Goal: Use online tool/utility: Utilize a website feature to perform a specific function

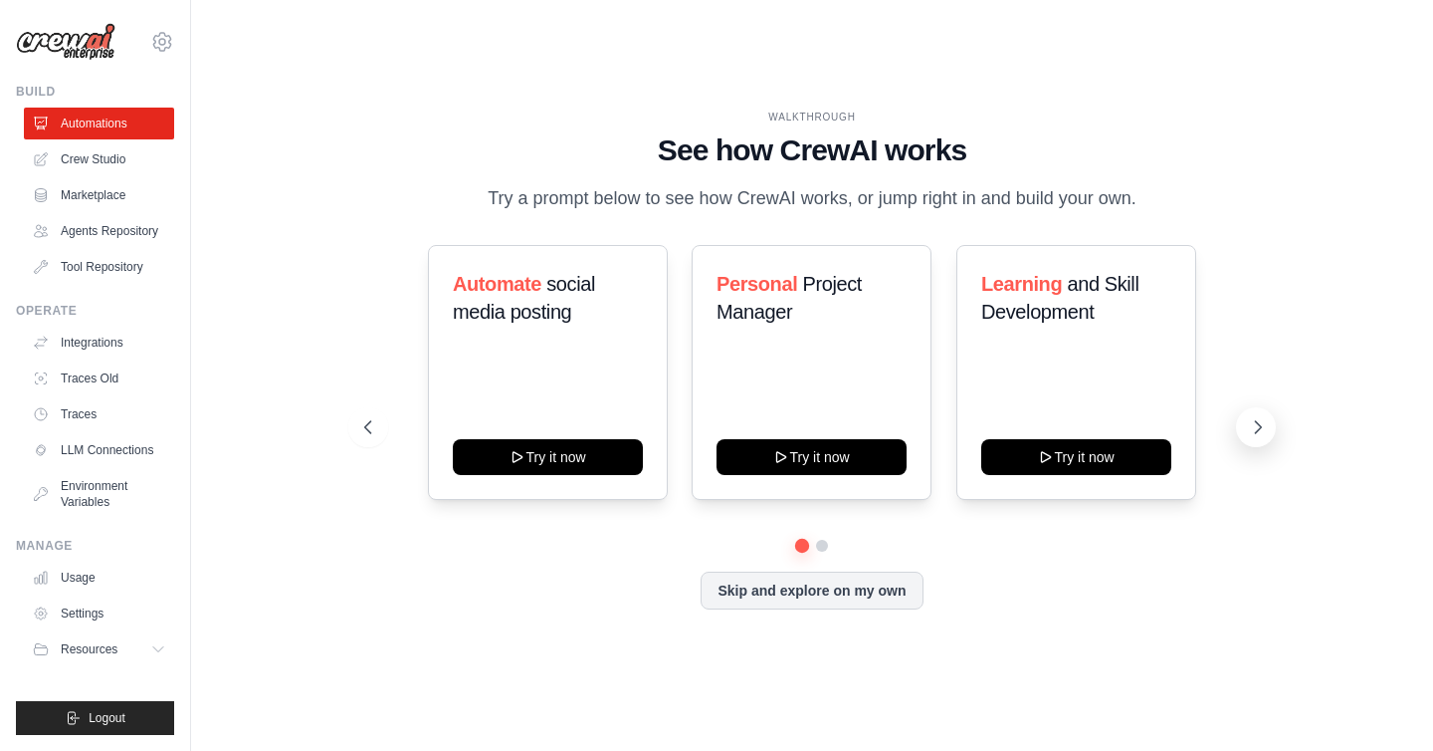
click at [1263, 430] on icon at bounding box center [1258, 427] width 20 height 20
click at [129, 160] on link "Crew Studio" at bounding box center [101, 159] width 150 height 32
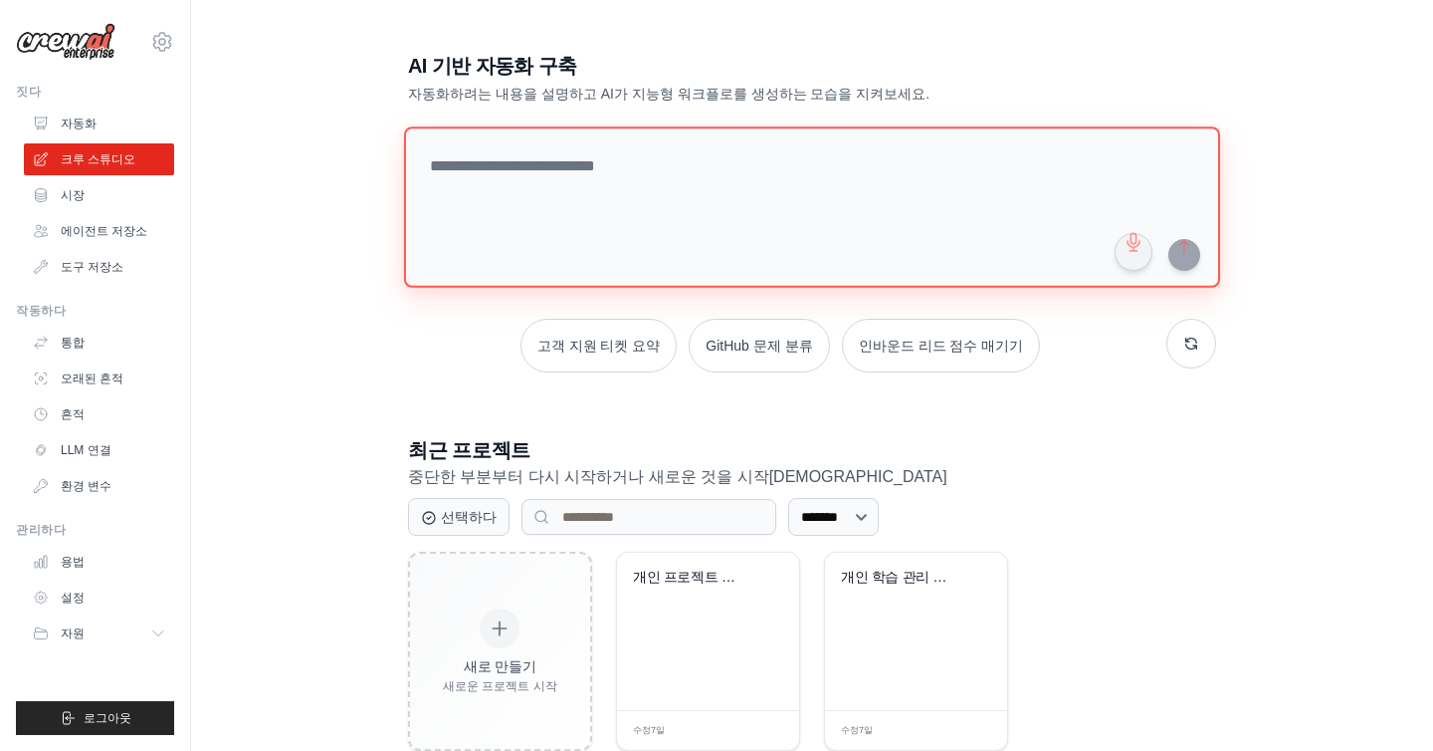
click at [635, 172] on textarea at bounding box center [812, 206] width 816 height 161
type textarea "*"
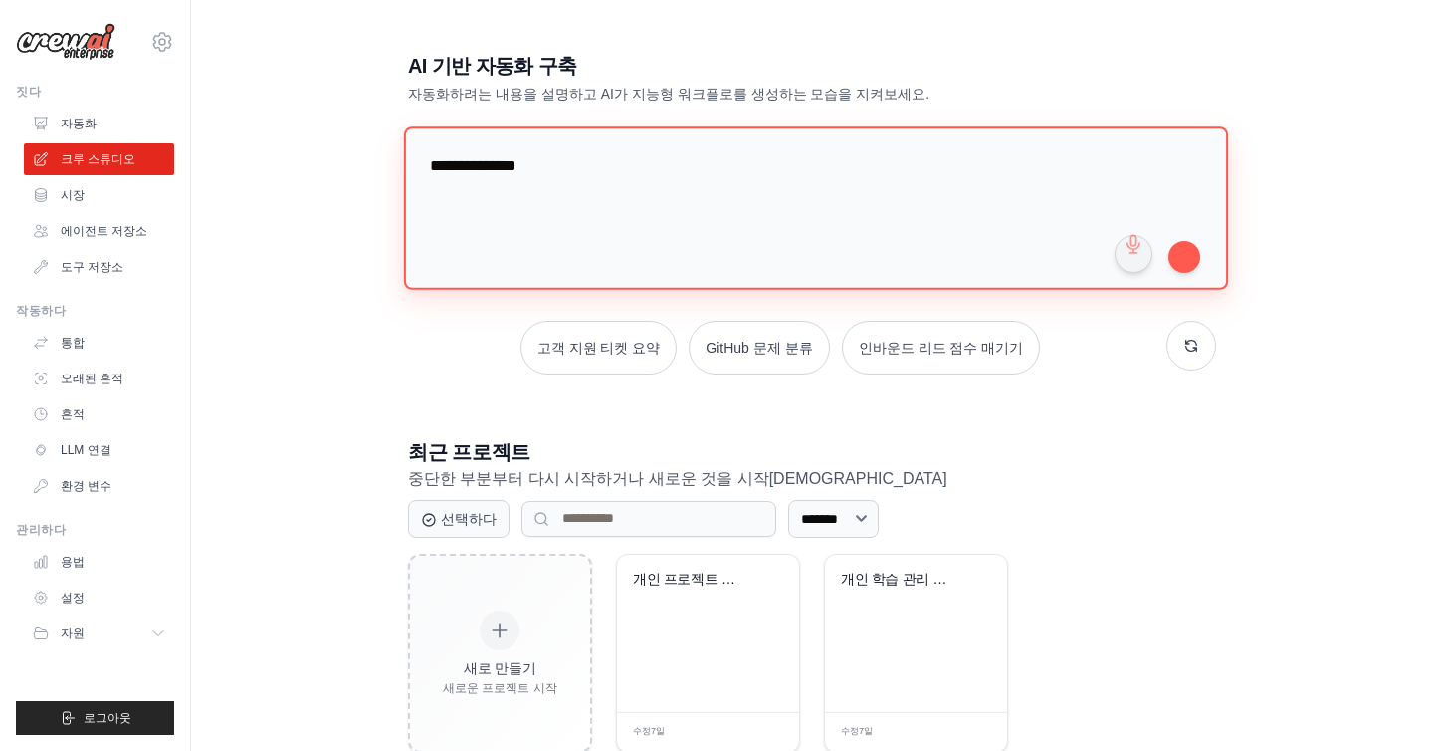
click at [703, 197] on textarea "**********" at bounding box center [816, 207] width 824 height 162
click at [717, 195] on textarea "**********" at bounding box center [816, 207] width 824 height 162
click at [863, 168] on textarea "**********" at bounding box center [816, 207] width 824 height 162
type textarea "**********"
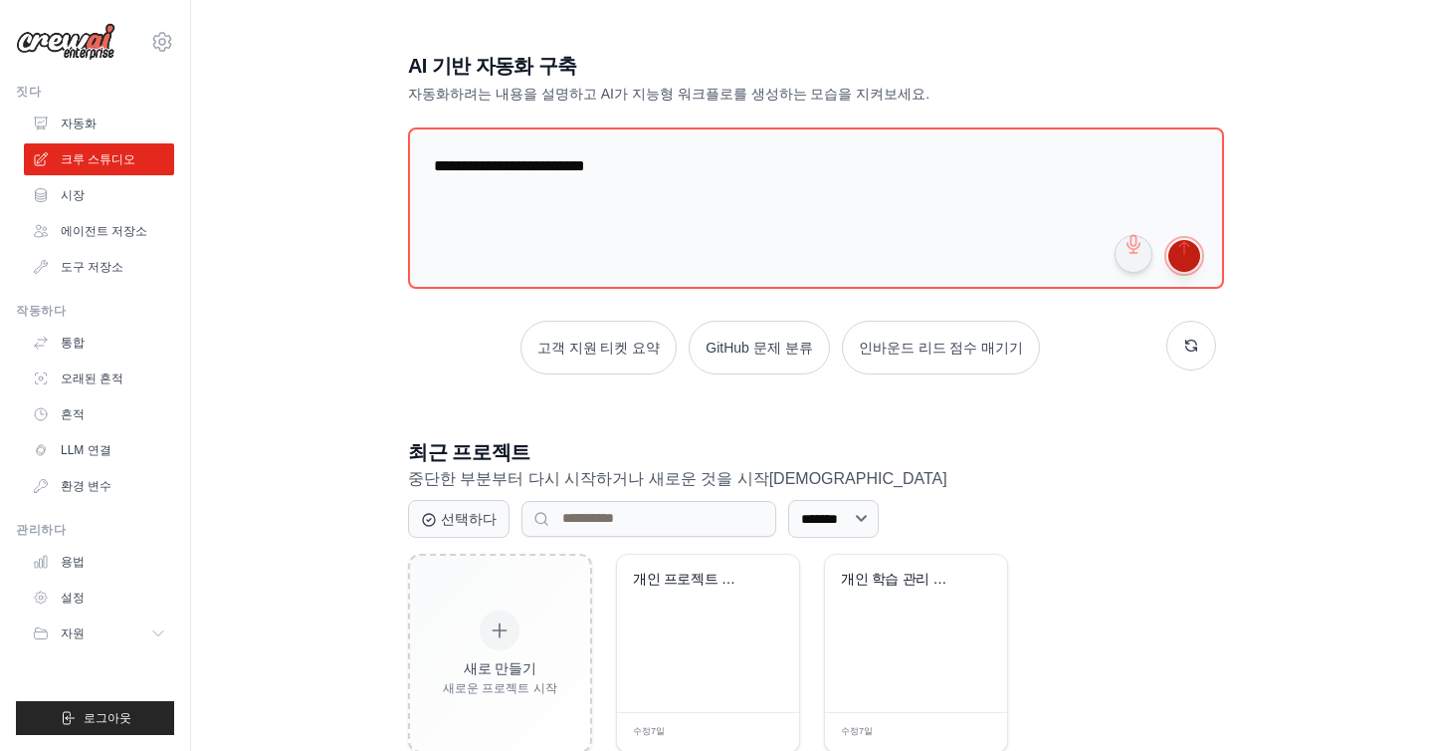
click at [1187, 260] on button "submit" at bounding box center [1185, 256] width 32 height 32
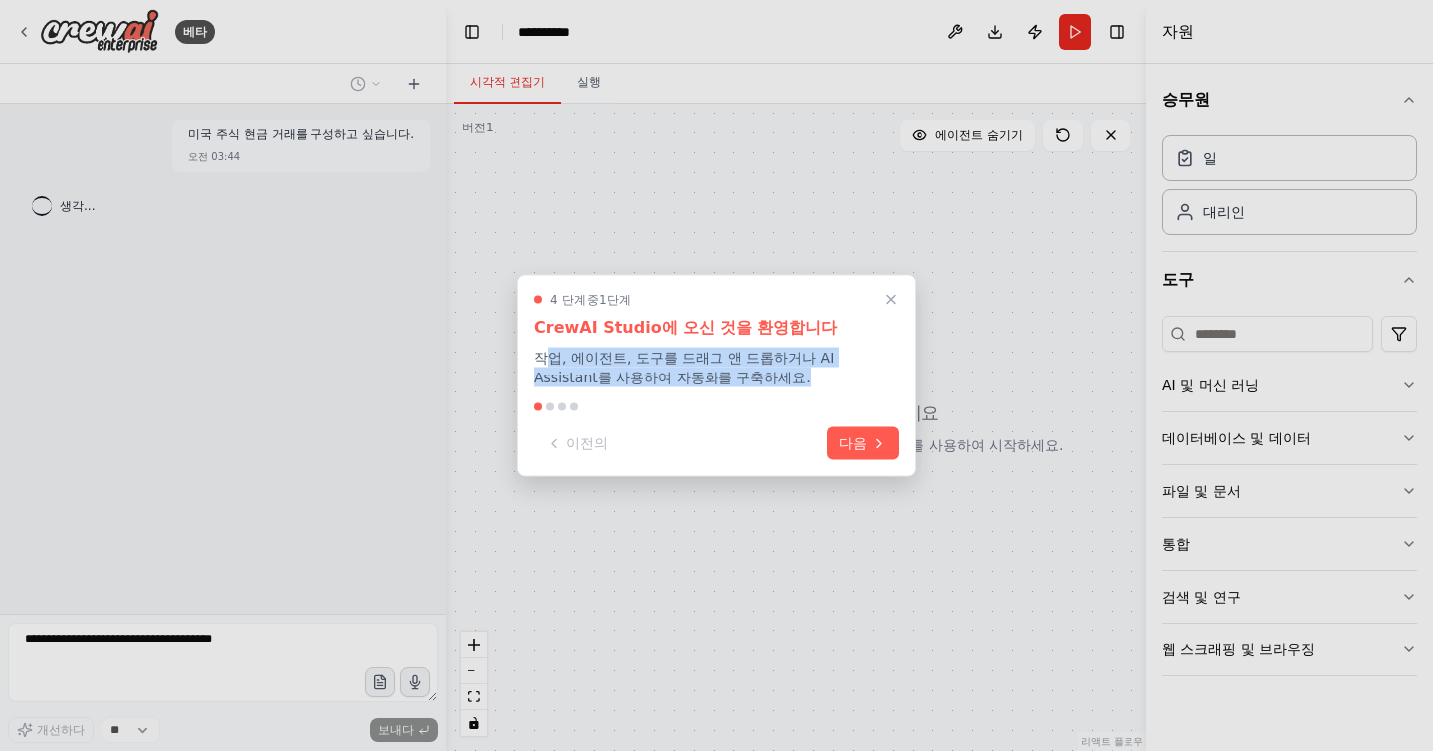
drag, startPoint x: 551, startPoint y: 351, endPoint x: 690, endPoint y: 388, distance: 144.2
click at [692, 388] on div "4 단계 중 1 단계 CrewAI Studio에 오신 것을 환영합니다 작업, 에이전트, 도구를 드래그 앤 드롭하거나 AI Assistant를 …" at bounding box center [717, 376] width 398 height 202
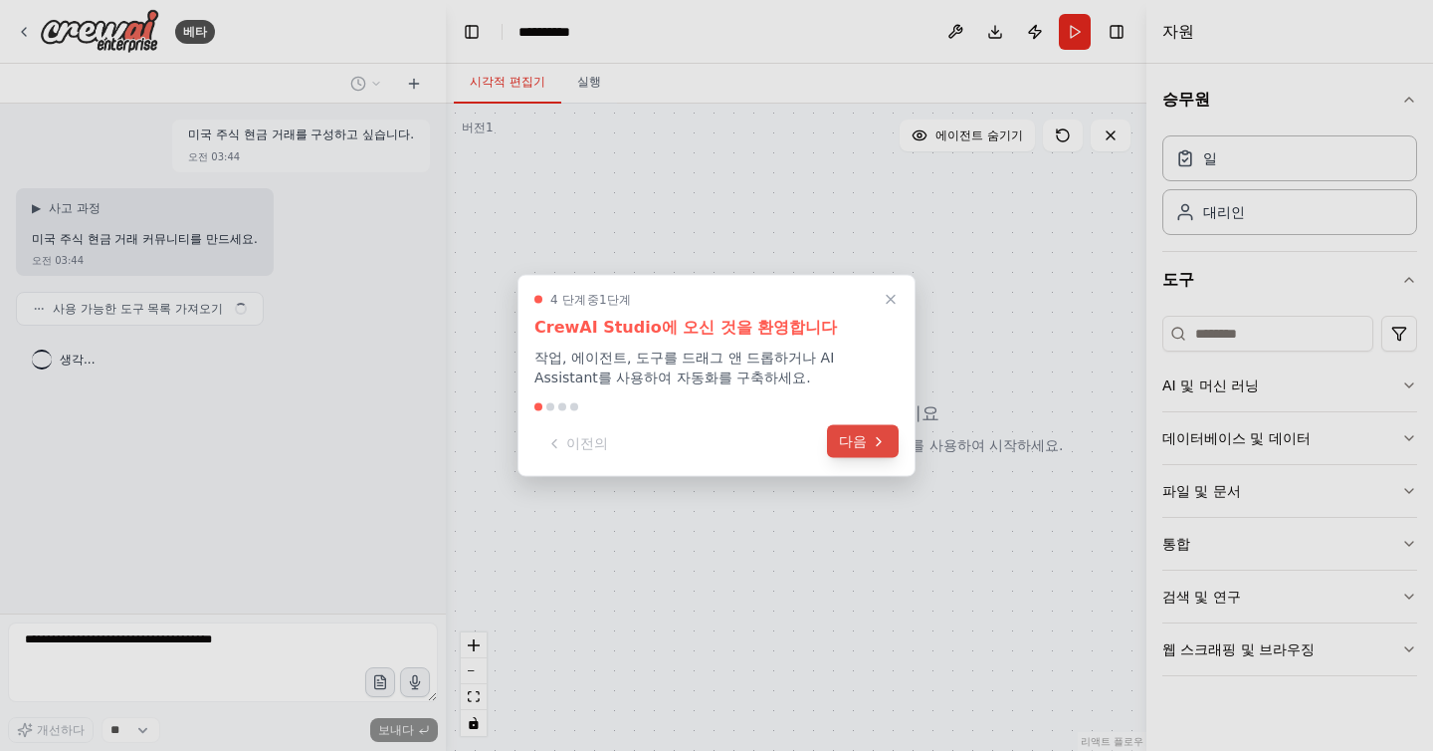
click at [872, 449] on button "다음" at bounding box center [863, 441] width 72 height 33
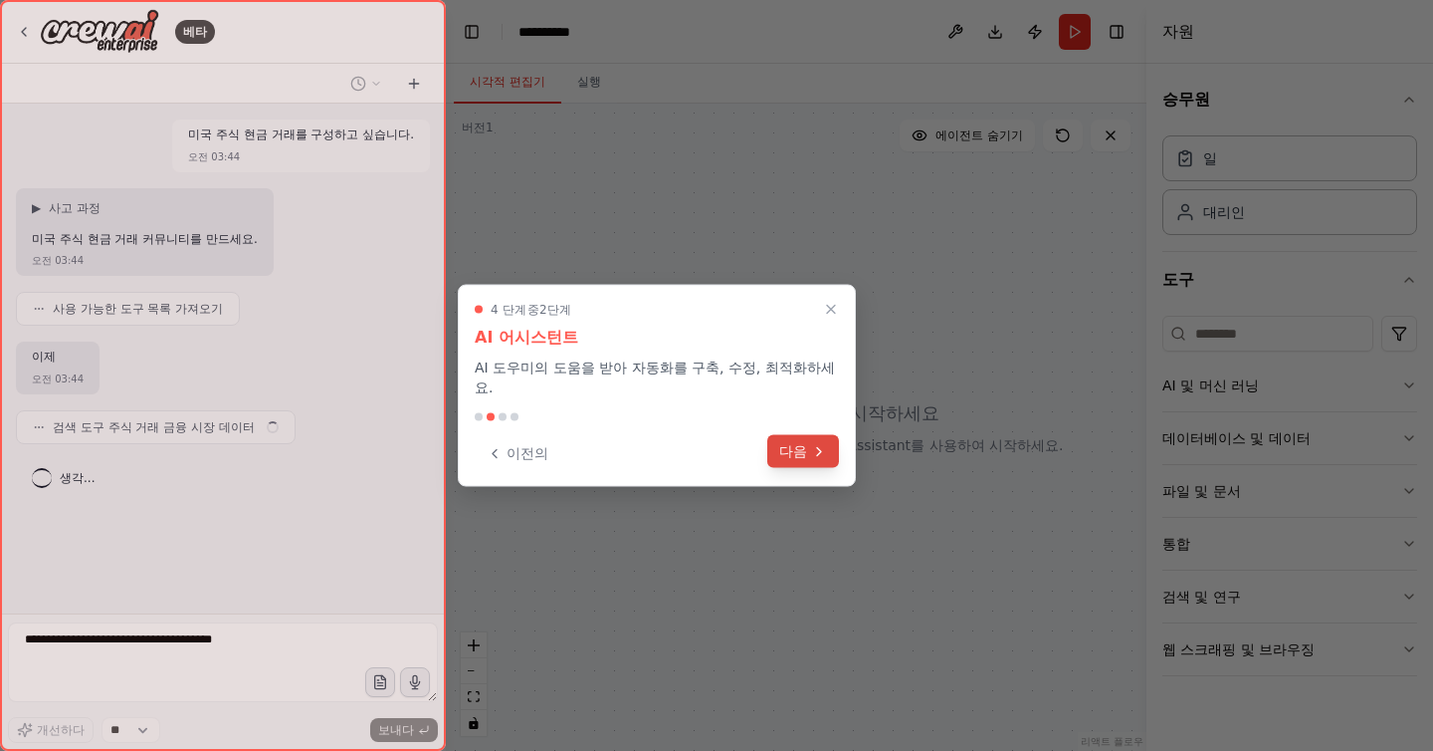
click at [811, 443] on icon at bounding box center [819, 451] width 16 height 16
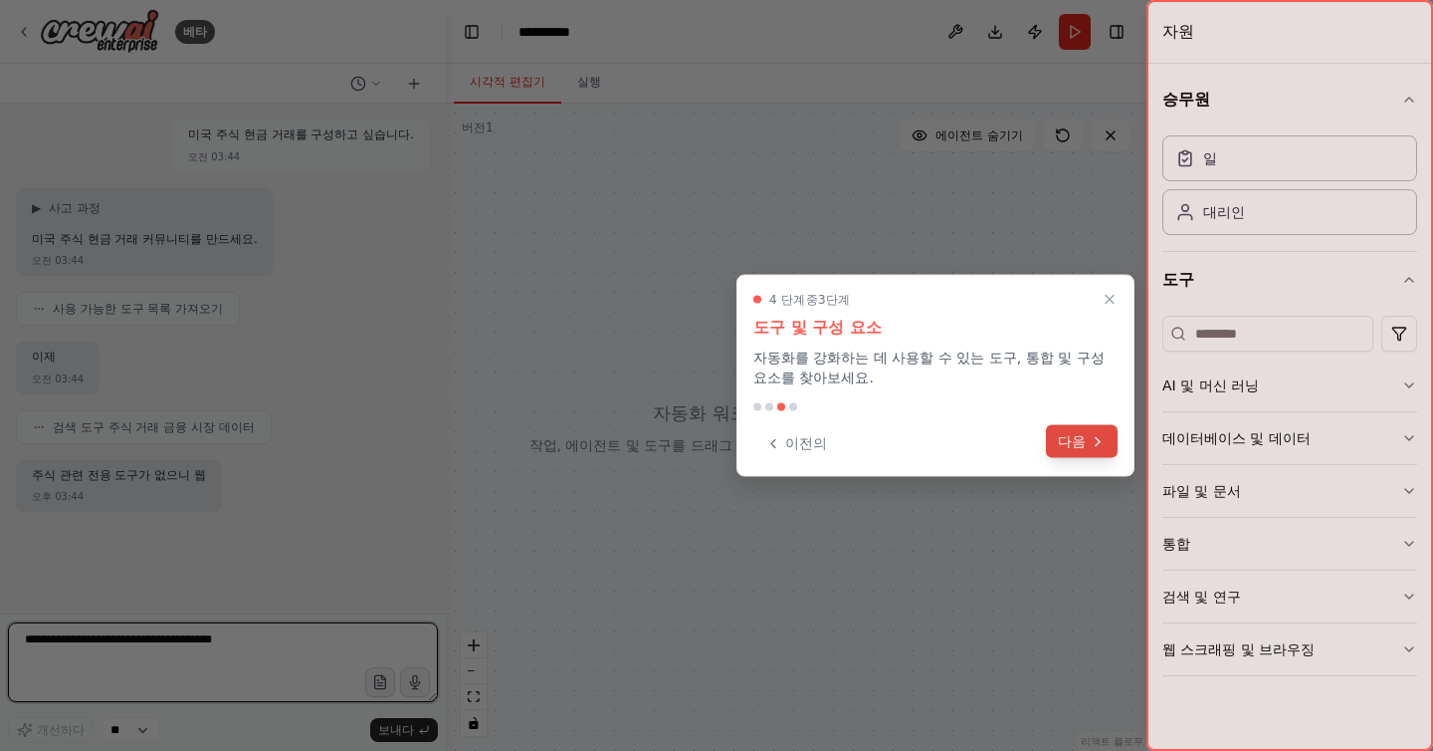
click at [1099, 439] on icon at bounding box center [1098, 441] width 4 height 8
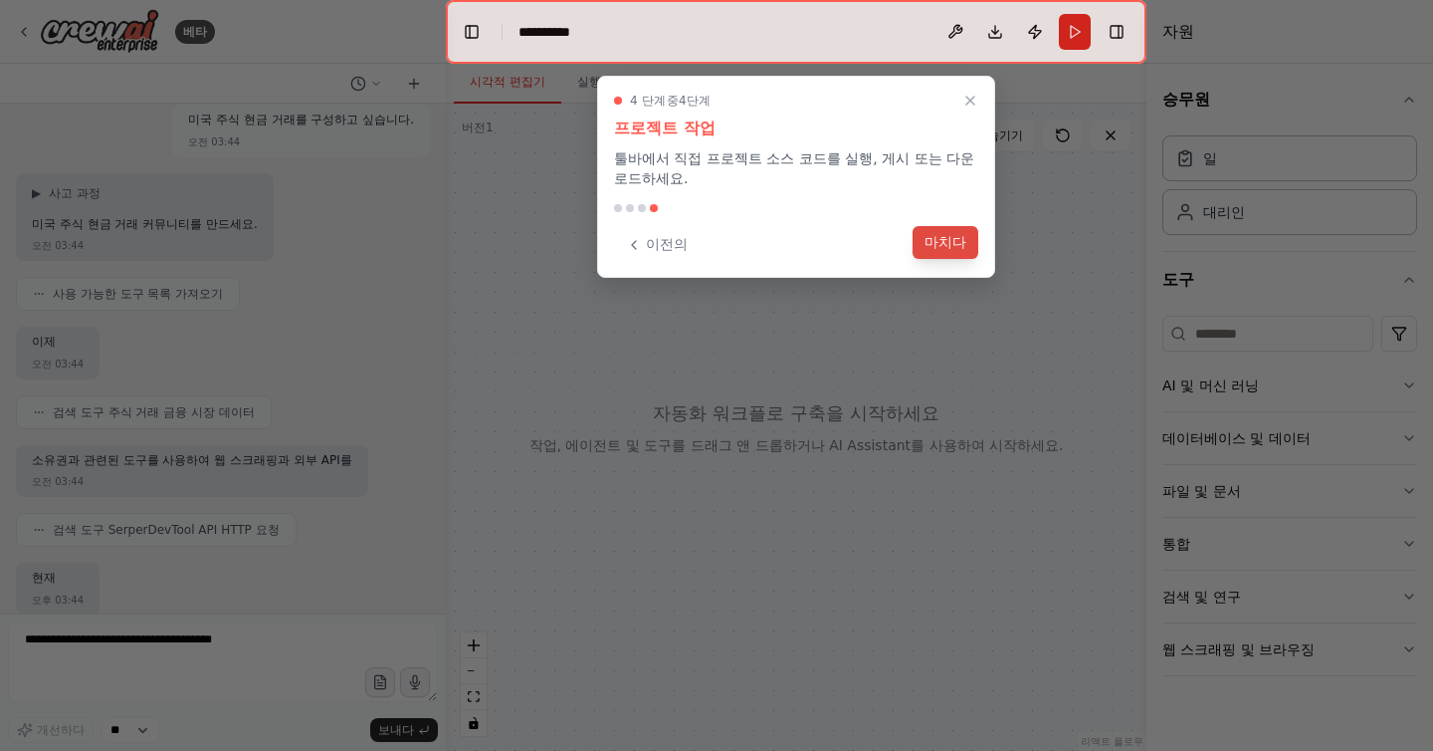
scroll to position [133, 0]
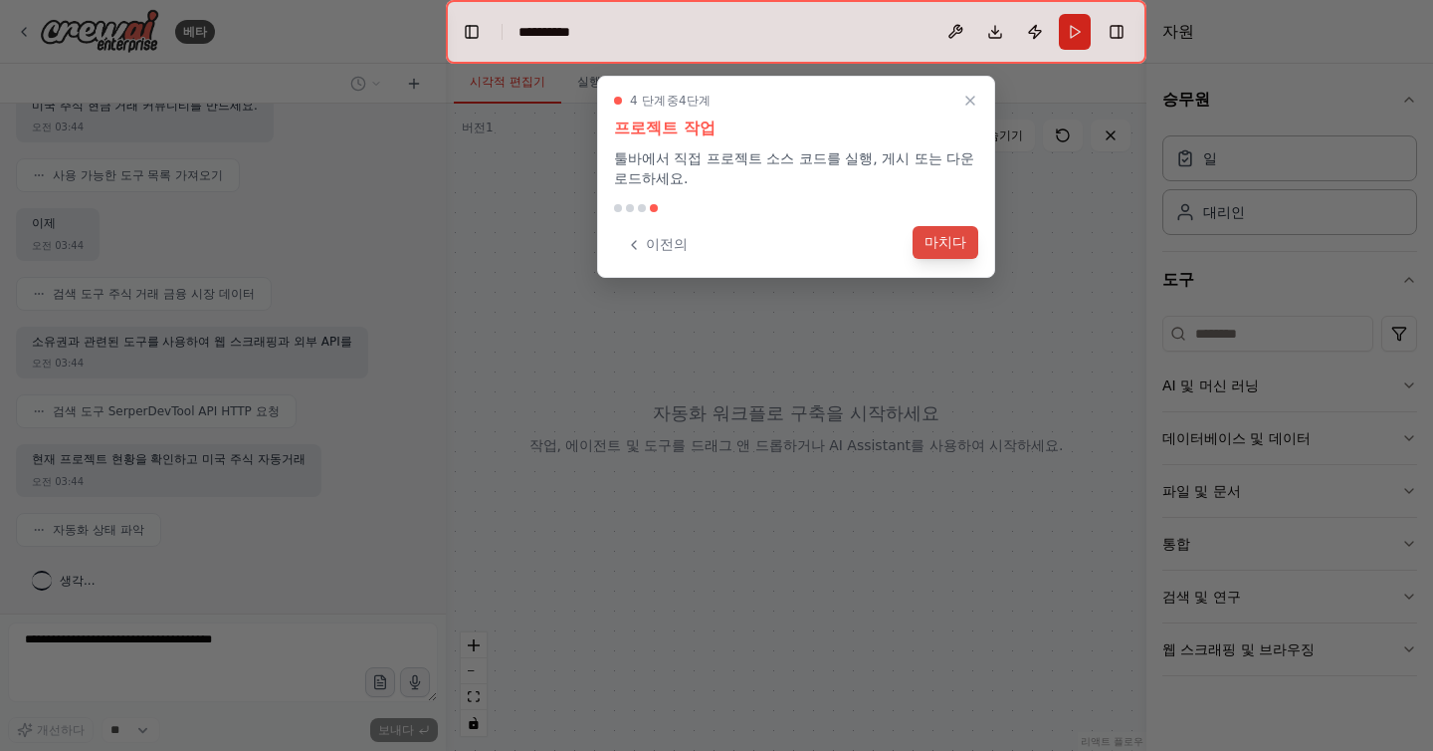
click at [952, 242] on font "마치다" at bounding box center [946, 242] width 42 height 16
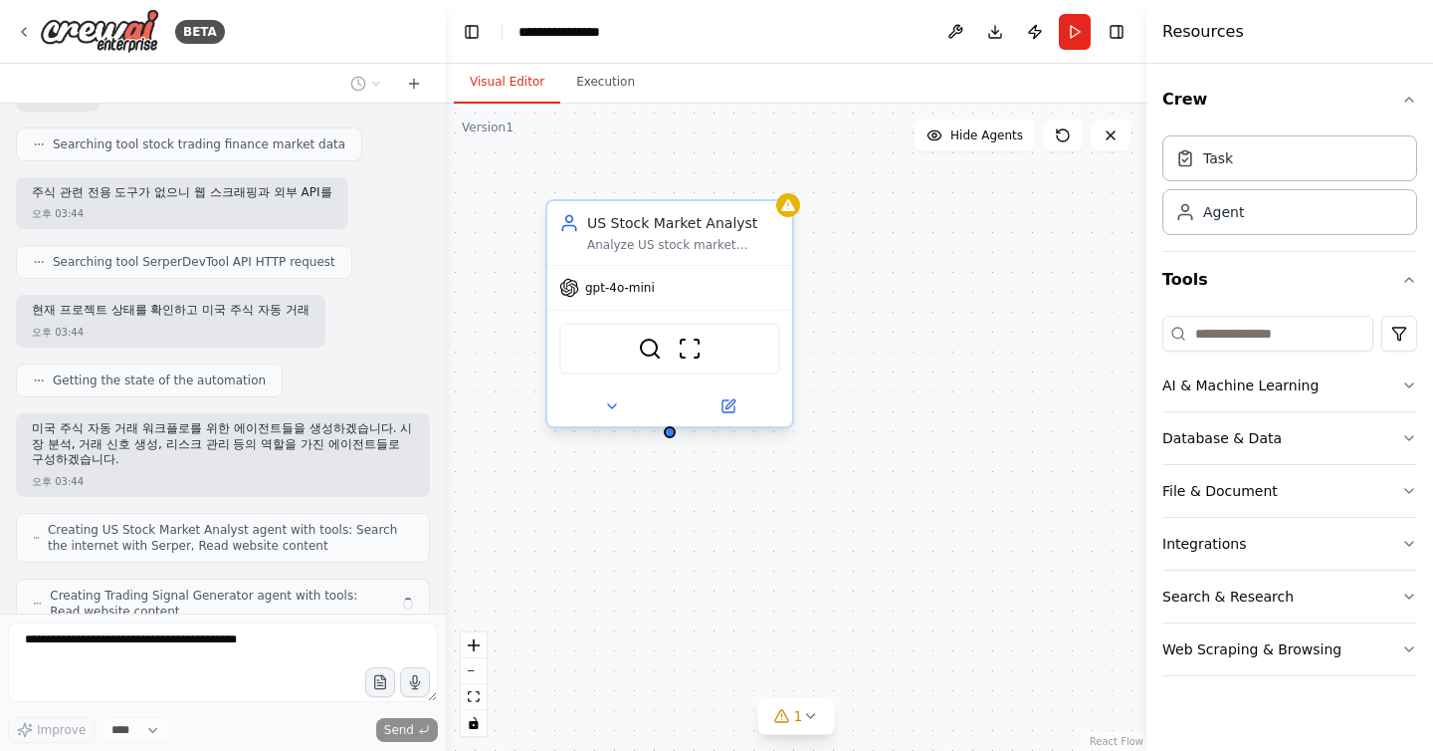
scroll to position [348, 0]
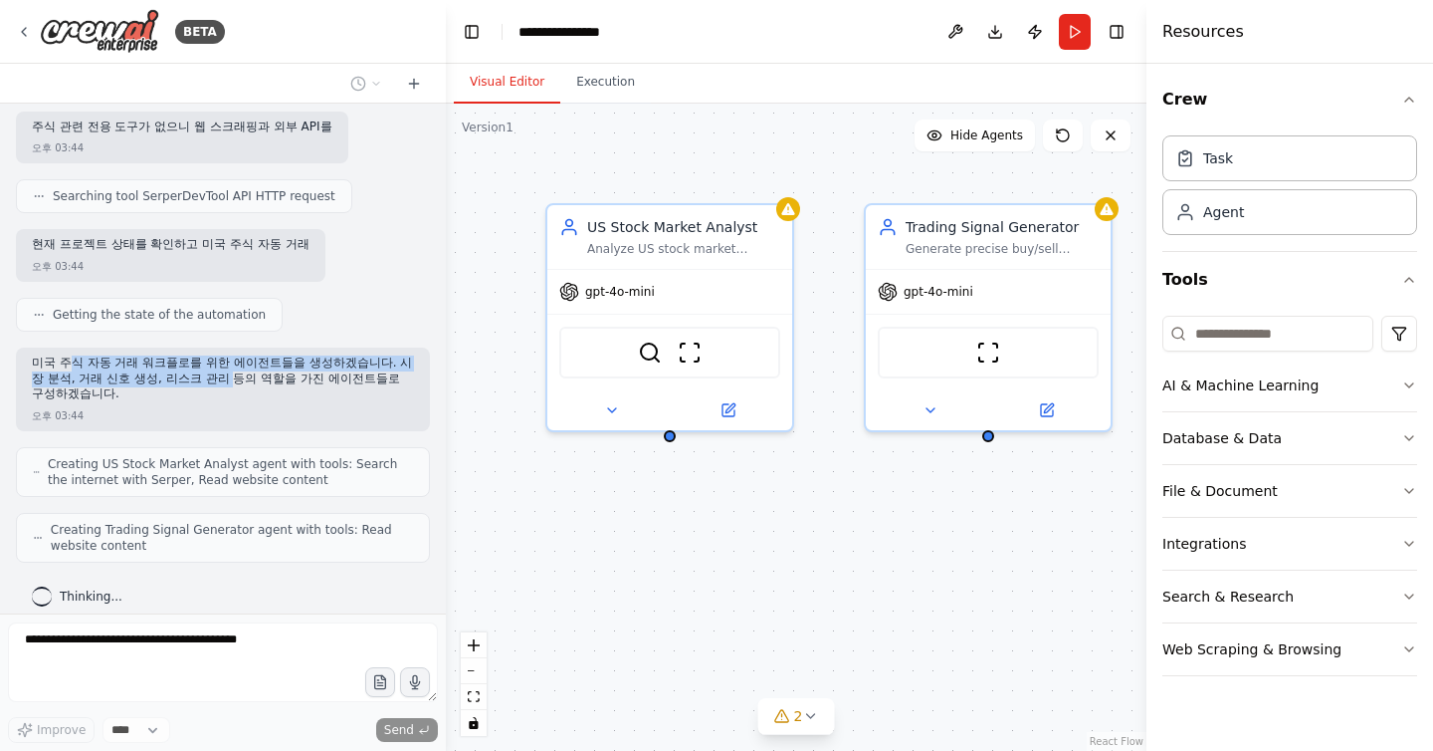
drag, startPoint x: 69, startPoint y: 363, endPoint x: 154, endPoint y: 386, distance: 88.6
click at [154, 386] on p "미국 주식 자동 거래 워크플로를 위한 에이전트들을 생성하겠습니다. 시장 분석, 거래 신호 생성, 리스크 관리 등의 역할을 가진 에이전트들로 구…" at bounding box center [223, 378] width 382 height 47
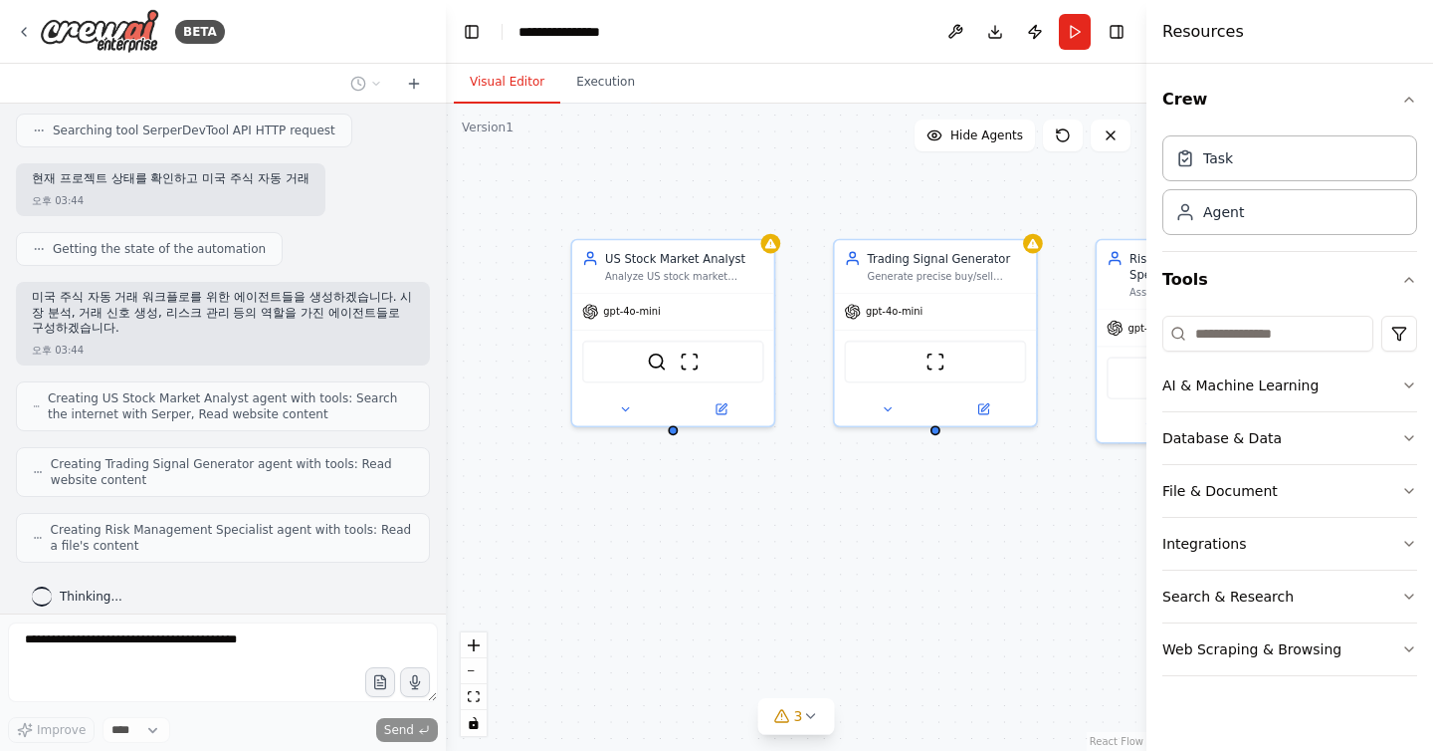
scroll to position [533, 0]
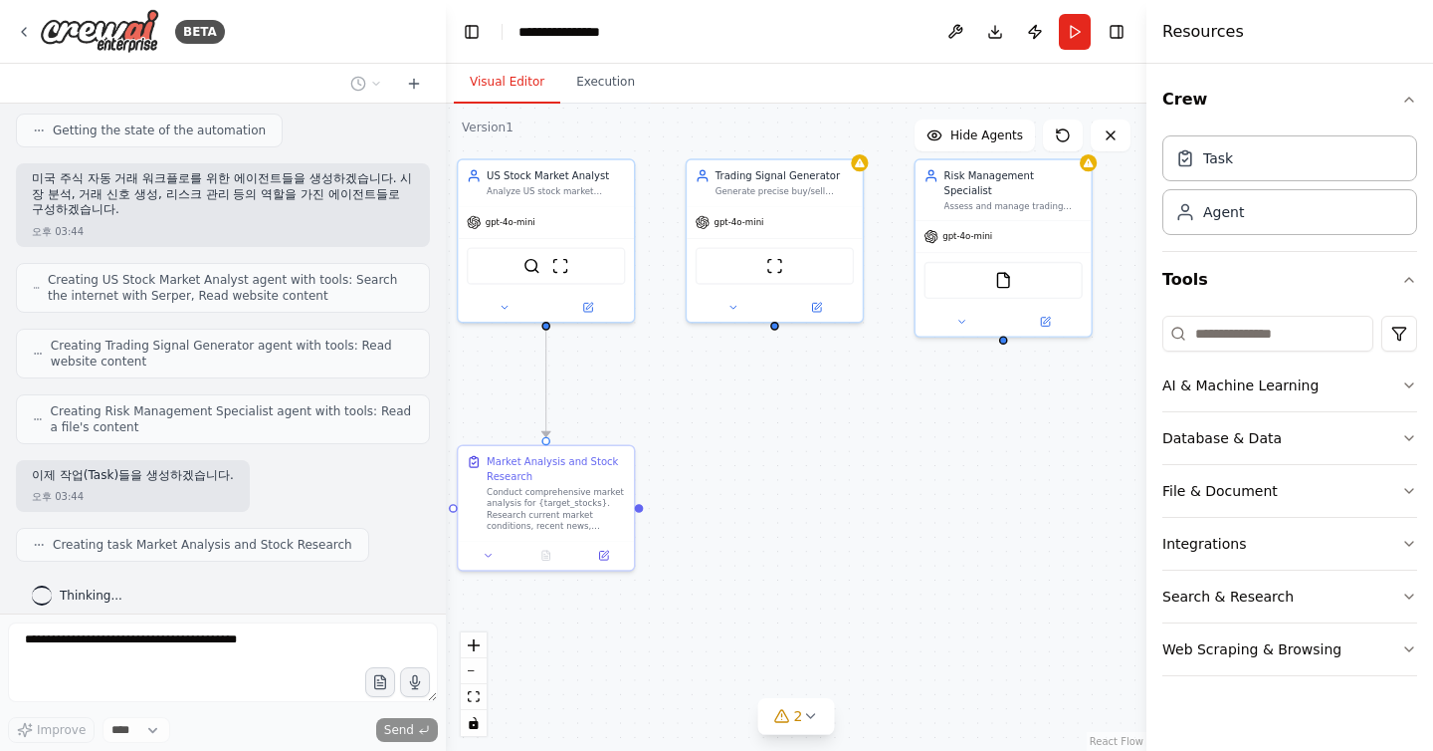
drag, startPoint x: 987, startPoint y: 562, endPoint x: 818, endPoint y: 441, distance: 207.5
click at [818, 441] on div ".deletable-edge-delete-btn { width: 20px; height: 20px; border: 0px solid #ffff…" at bounding box center [796, 427] width 701 height 647
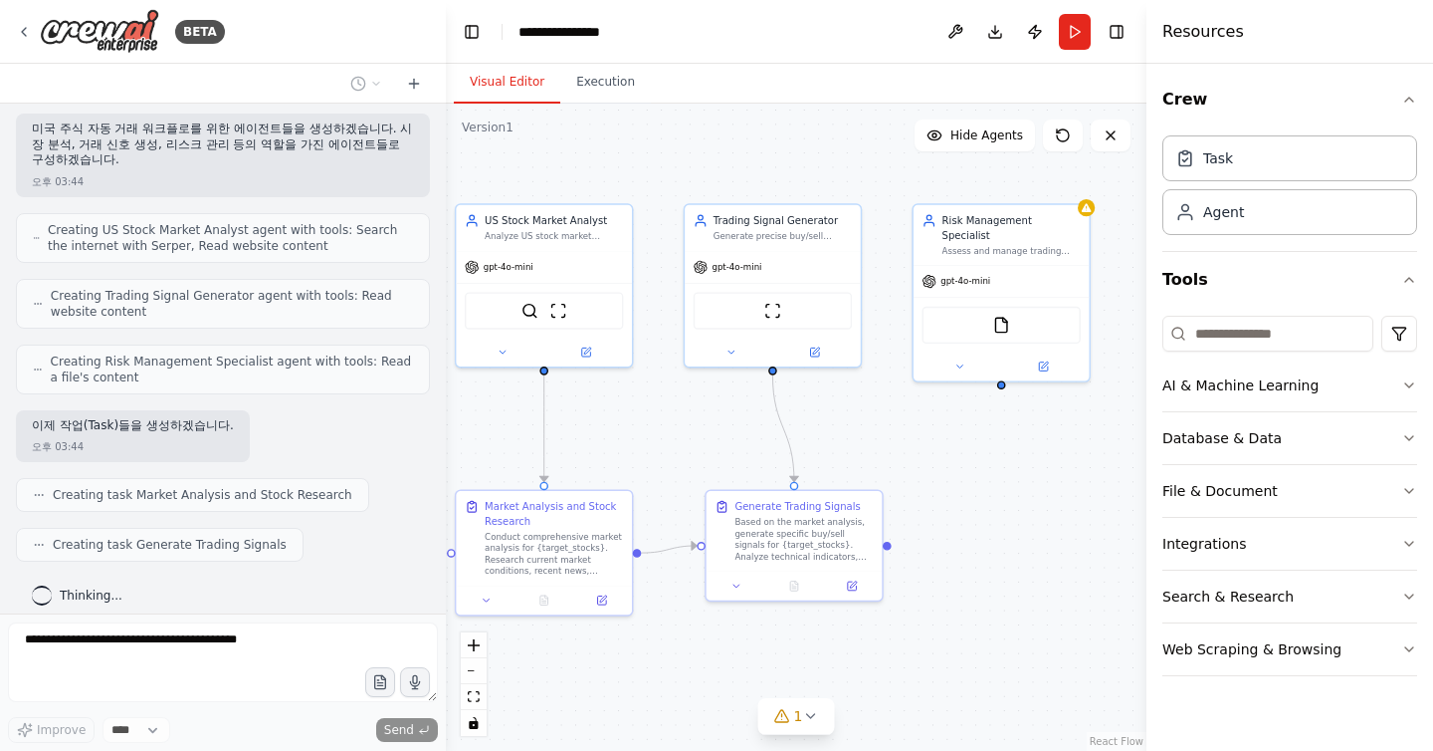
drag, startPoint x: 818, startPoint y: 441, endPoint x: 816, endPoint y: 486, distance: 44.8
click at [817, 486] on div ".deletable-edge-delete-btn { width: 20px; height: 20px; border: 0px solid #ffff…" at bounding box center [796, 427] width 701 height 647
click at [594, 22] on div "**********" at bounding box center [570, 32] width 103 height 20
click at [594, 26] on div "**********" at bounding box center [593, 32] width 149 height 20
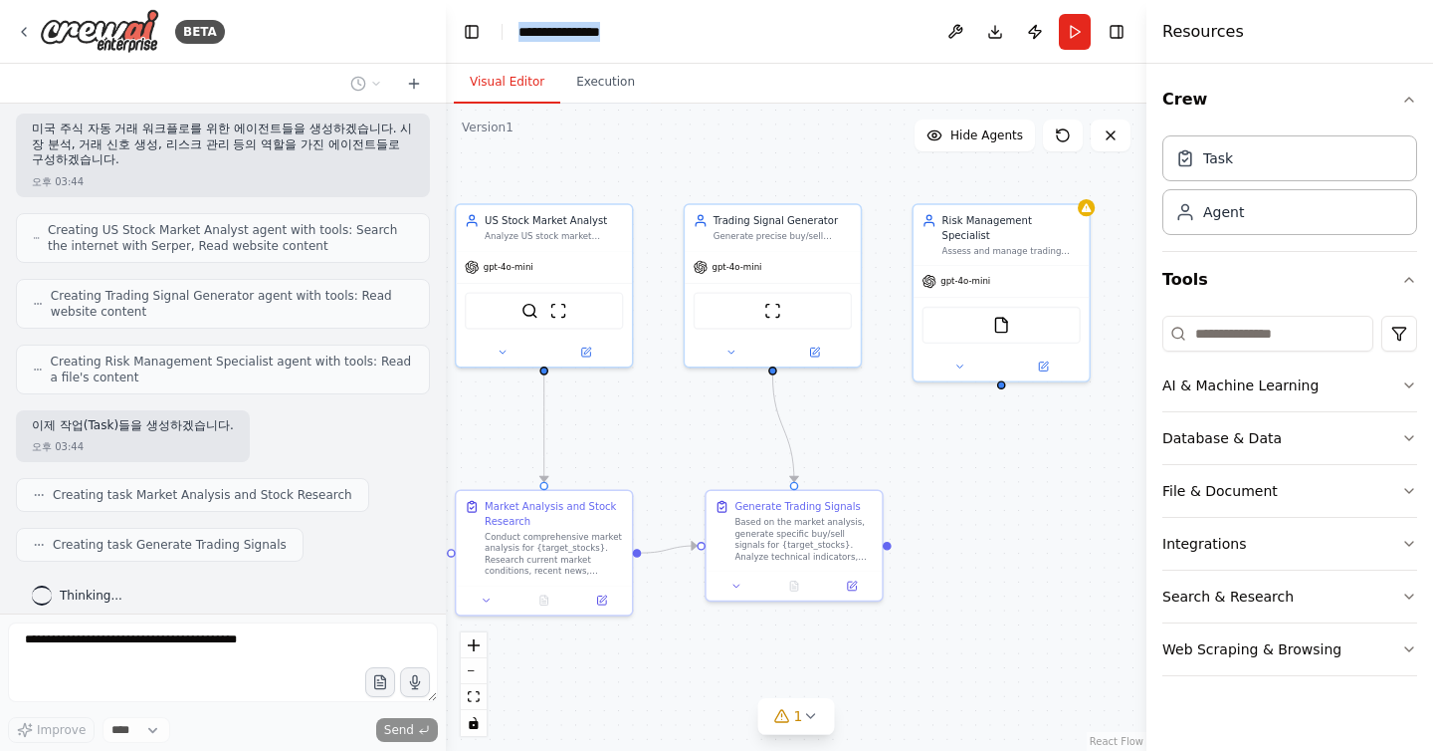
click at [594, 26] on div "**********" at bounding box center [593, 32] width 149 height 20
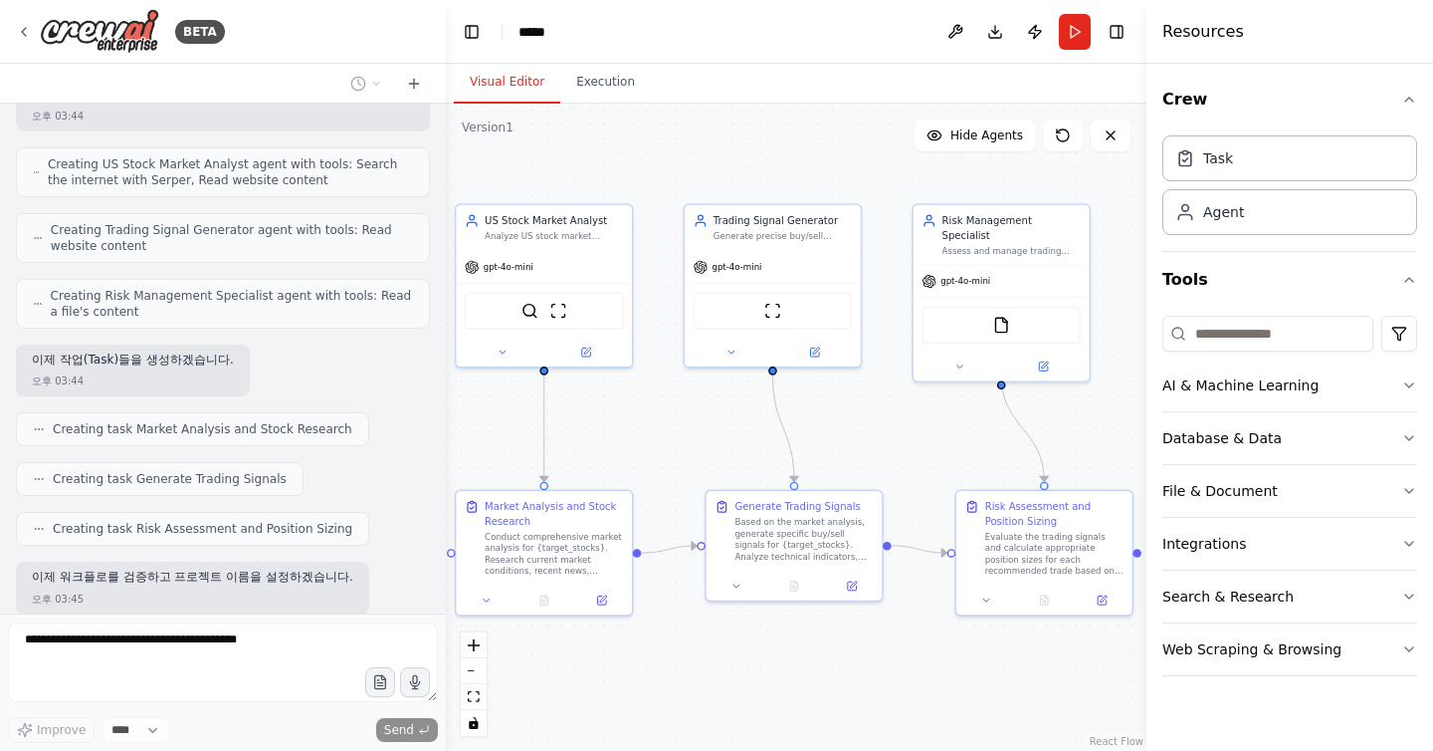
scroll to position [750, 0]
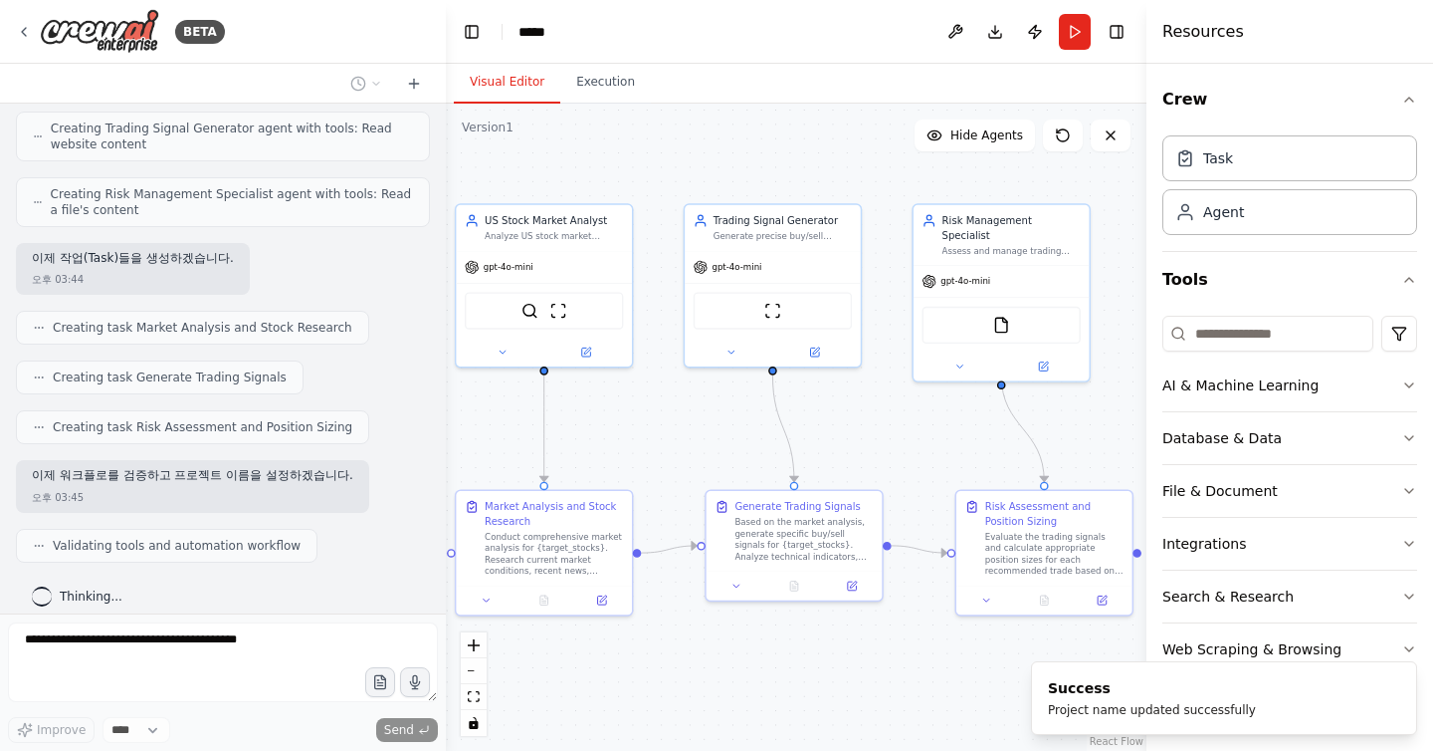
click at [587, 41] on header "Toggle Left Sidebar Studio ***** Download Publish Run Toggle Right Sidebar" at bounding box center [796, 32] width 701 height 64
click at [593, 28] on header "**********" at bounding box center [796, 32] width 701 height 64
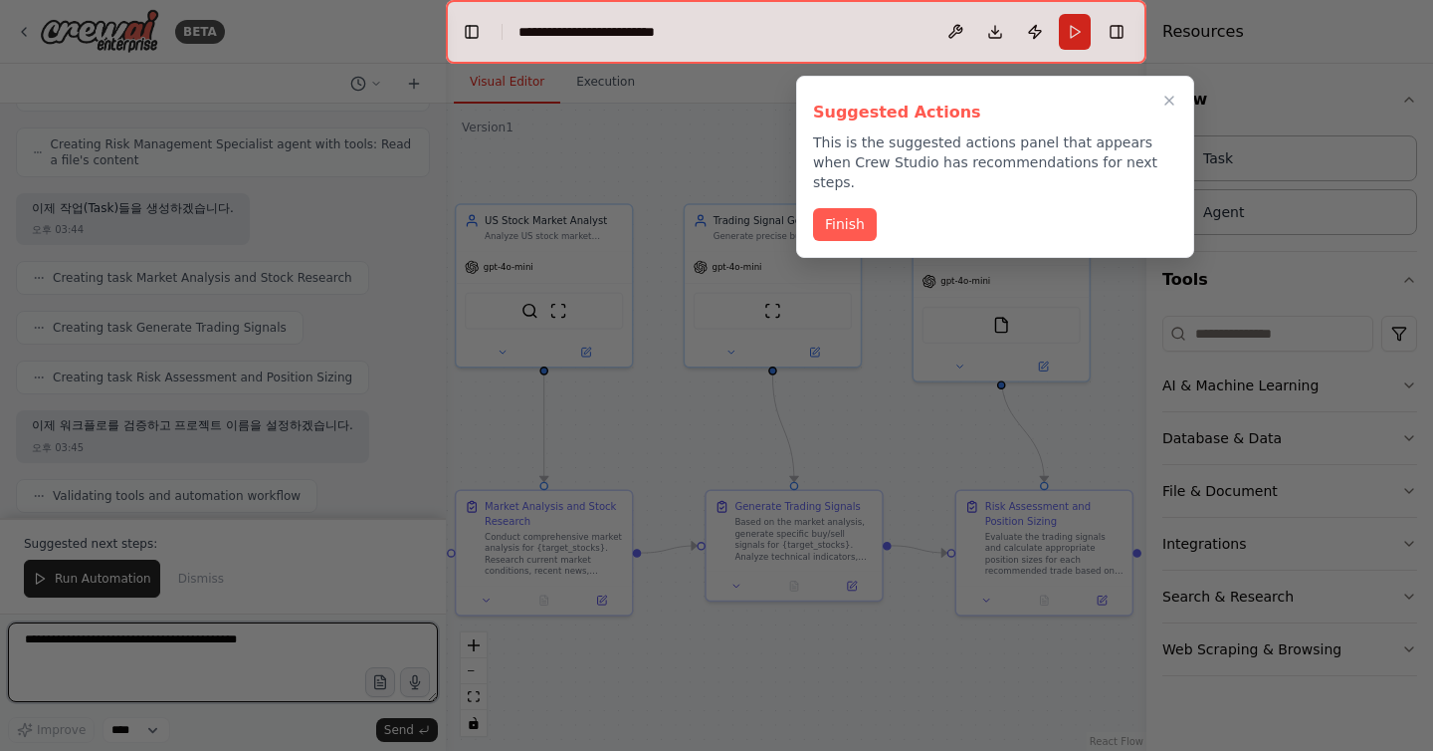
scroll to position [912, 0]
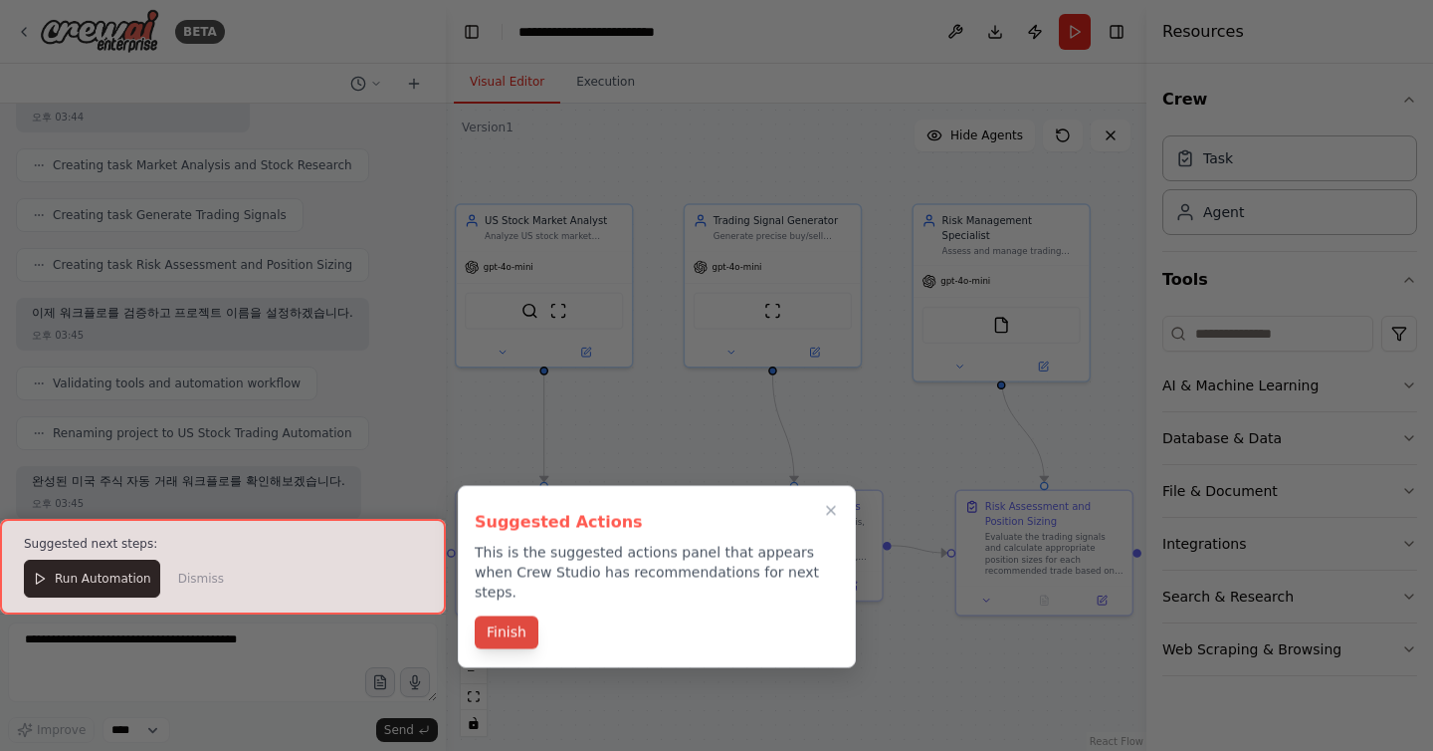
click at [515, 616] on button "Finish" at bounding box center [507, 632] width 64 height 33
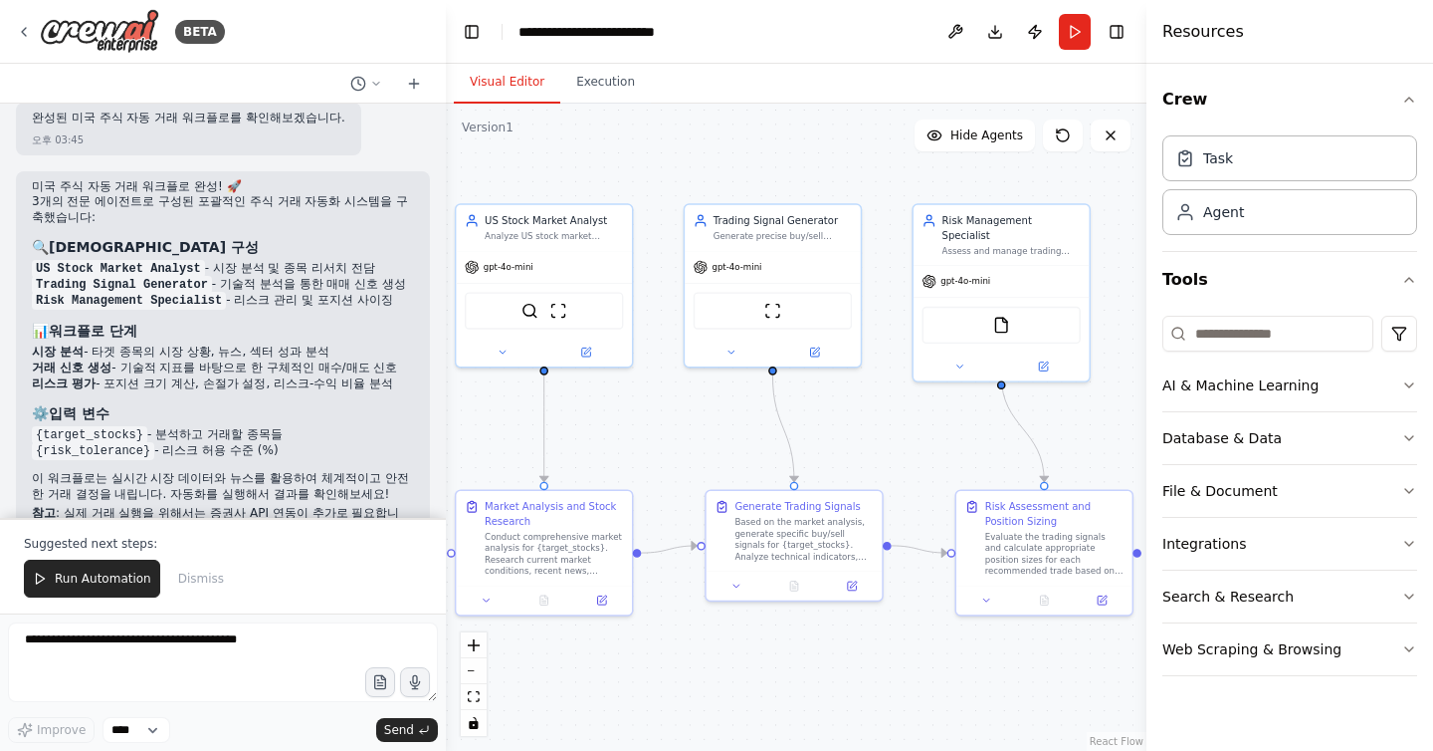
scroll to position [1291, 0]
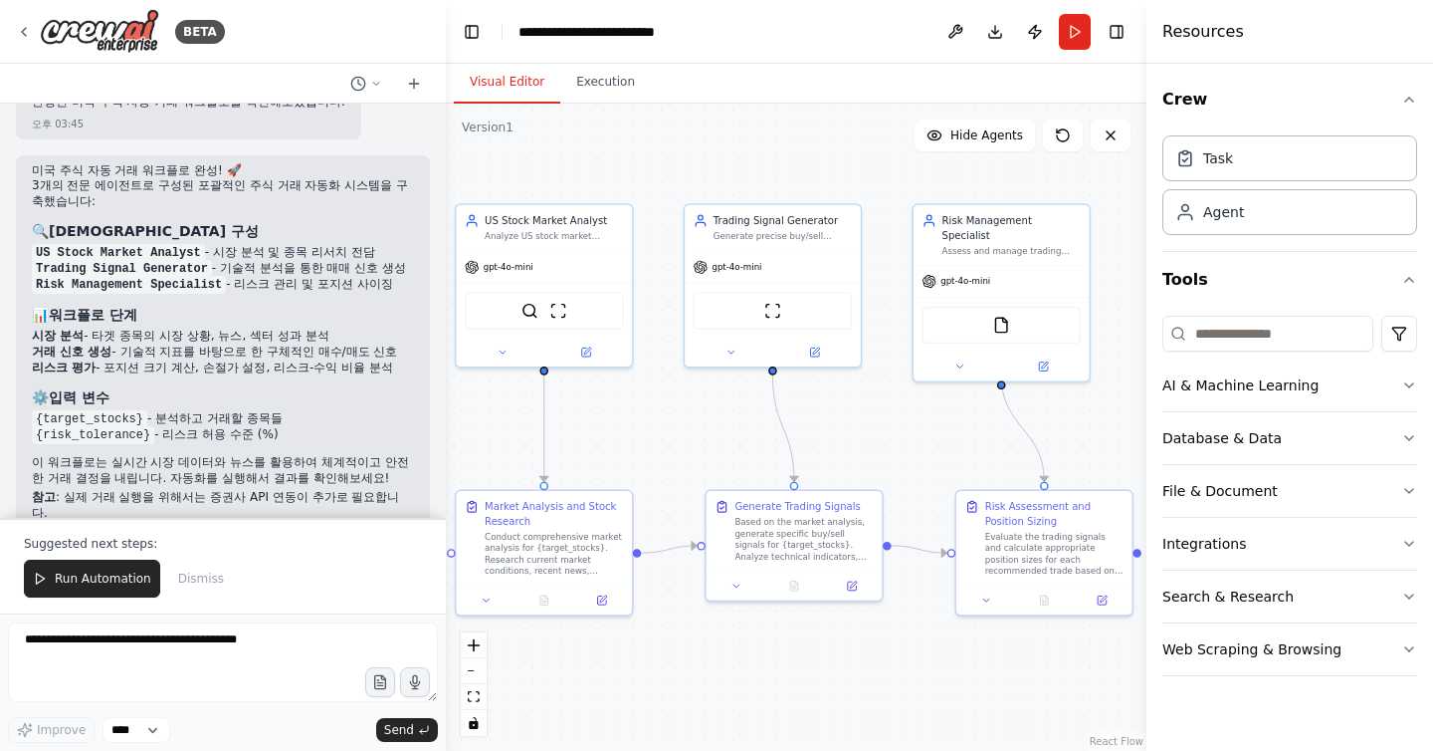
drag, startPoint x: 37, startPoint y: 149, endPoint x: 123, endPoint y: 227, distance: 116.3
click at [123, 227] on div "미국 주식 자동 거래 워크플로 완성! 🚀 3개의 전문 에이전트로 구성된 포괄적인 주식 거래 자동화 시스템을 구축했습니다: 🔍 에이전트 구성 U…" at bounding box center [223, 344] width 382 height 362
click at [123, 244] on code "US Stock Market Analyst" at bounding box center [118, 253] width 173 height 18
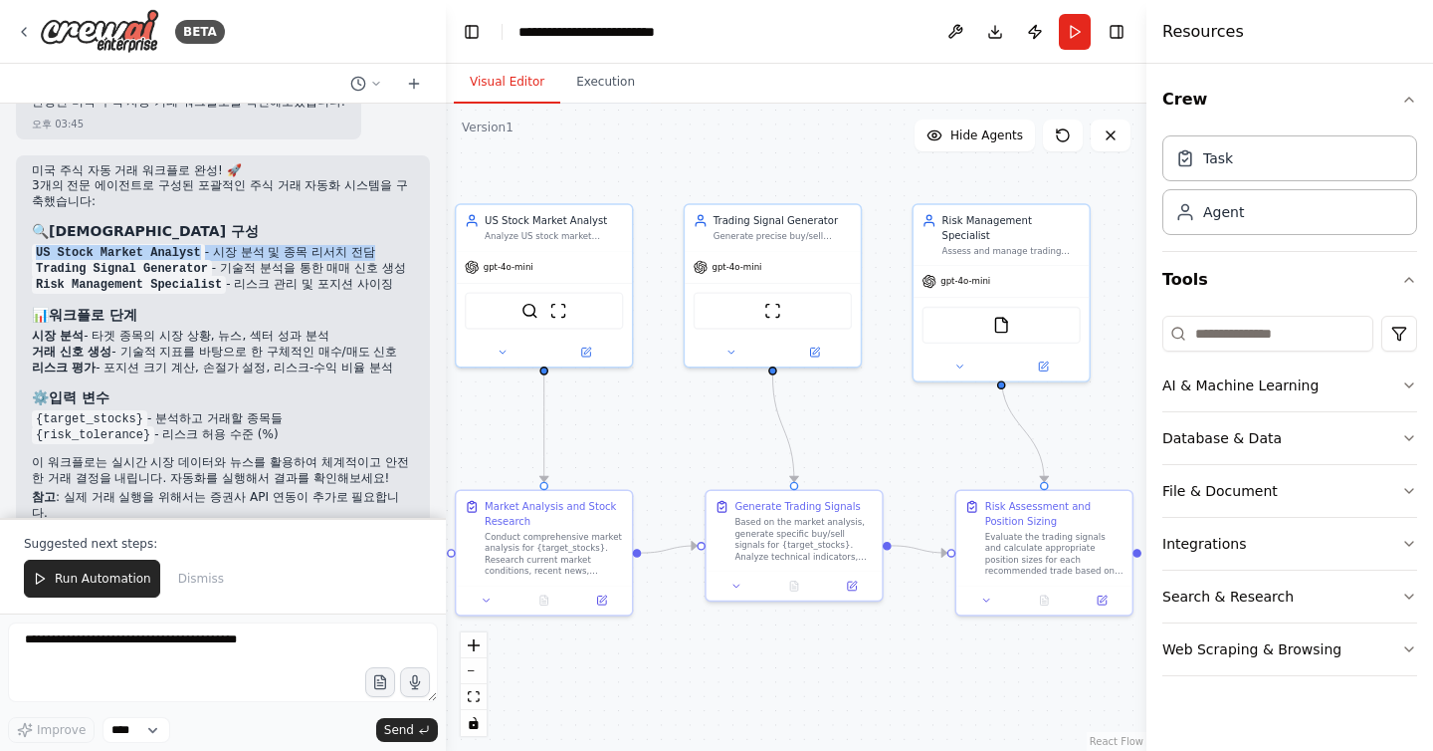
click at [123, 244] on code "US Stock Market Analyst" at bounding box center [118, 253] width 173 height 18
click at [134, 276] on code "Risk Management Specialist" at bounding box center [129, 285] width 194 height 18
click at [108, 360] on li "리스크 평가 - 포지션 크기 계산, 손절가 설정, 리스크-수익 비율 분석" at bounding box center [223, 368] width 382 height 16
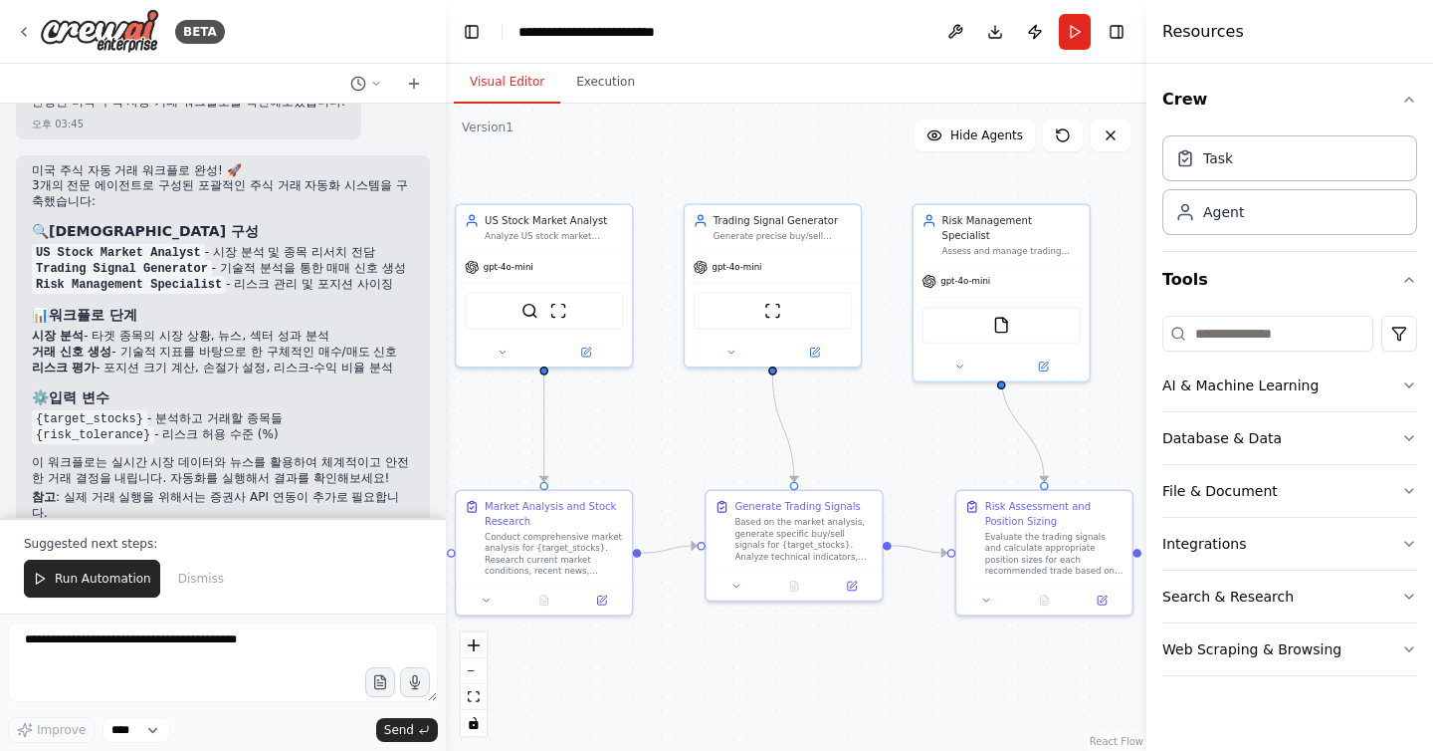
click at [135, 344] on li "거래 신호 생성 - 기술적 지표를 바탕으로 한 구체적인 매수/매도 신호" at bounding box center [223, 352] width 382 height 16
click at [127, 360] on li "리스크 평가 - 포지션 크기 계산, 손절가 설정, 리스크-수익 비율 분석" at bounding box center [223, 368] width 382 height 16
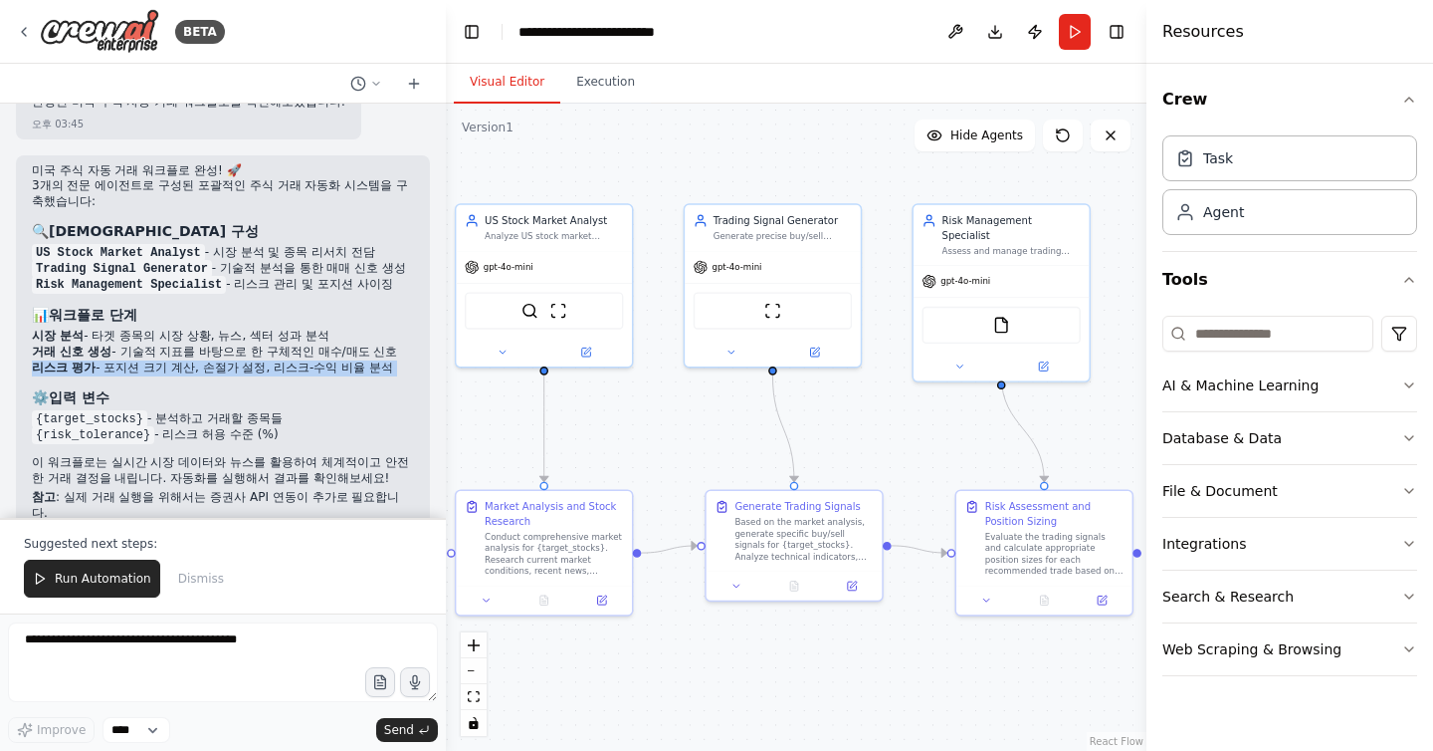
click at [127, 360] on li "리스크 평가 - 포지션 크기 계산, 손절가 설정, 리스크-수익 비율 분석" at bounding box center [223, 368] width 382 height 16
click at [130, 410] on code "{target_stocks}" at bounding box center [89, 419] width 115 height 18
click at [116, 426] on code "{risk_tolerance}" at bounding box center [93, 435] width 122 height 18
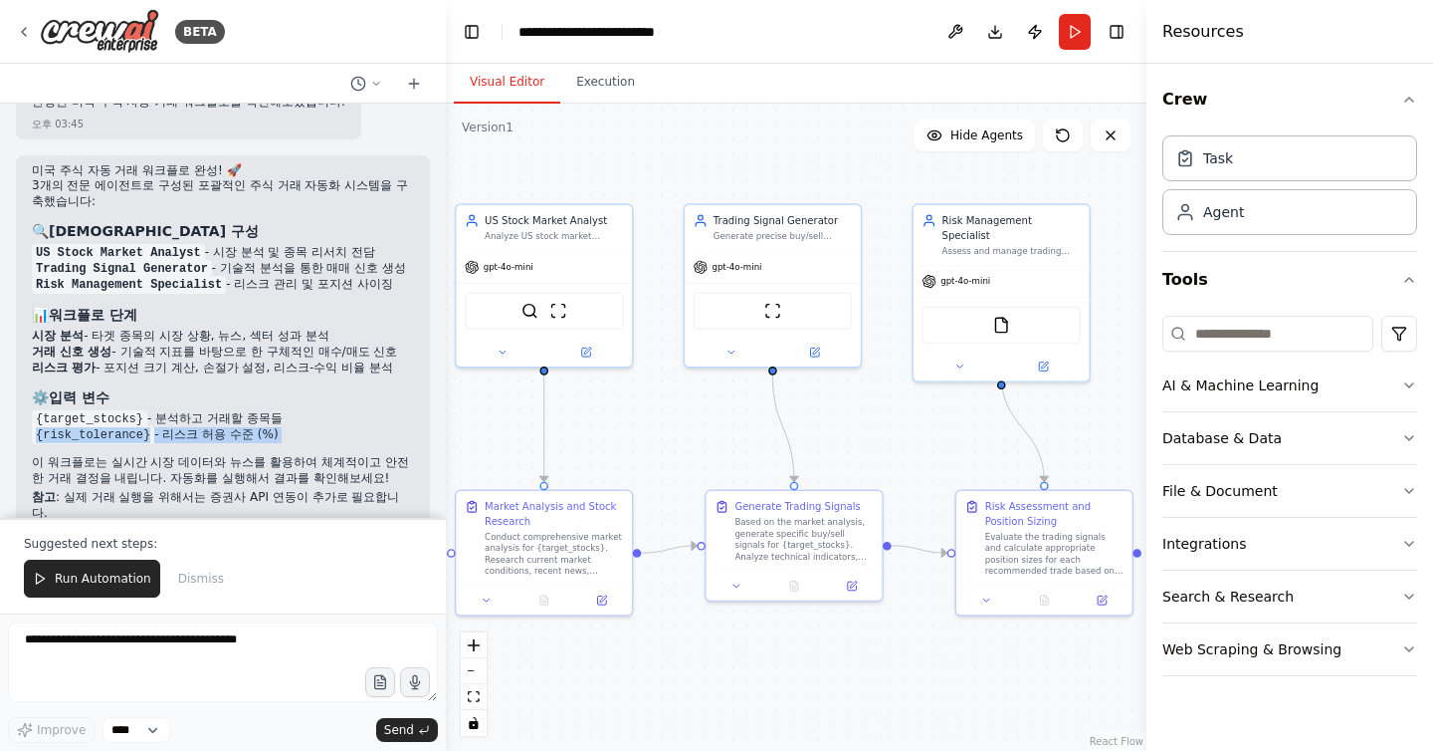
click at [116, 426] on code "{risk_tolerance}" at bounding box center [93, 435] width 122 height 18
click at [115, 413] on div "미국 주식 자동 거래 워크플로 완성! 🚀 3개의 전문 에이전트로 구성된 포괄적인 주식 거래 자동화 시스템을 구축했습니다: 🔍 에이전트 구성 U…" at bounding box center [223, 344] width 382 height 362
click at [105, 597] on button "Run Automation" at bounding box center [92, 578] width 136 height 38
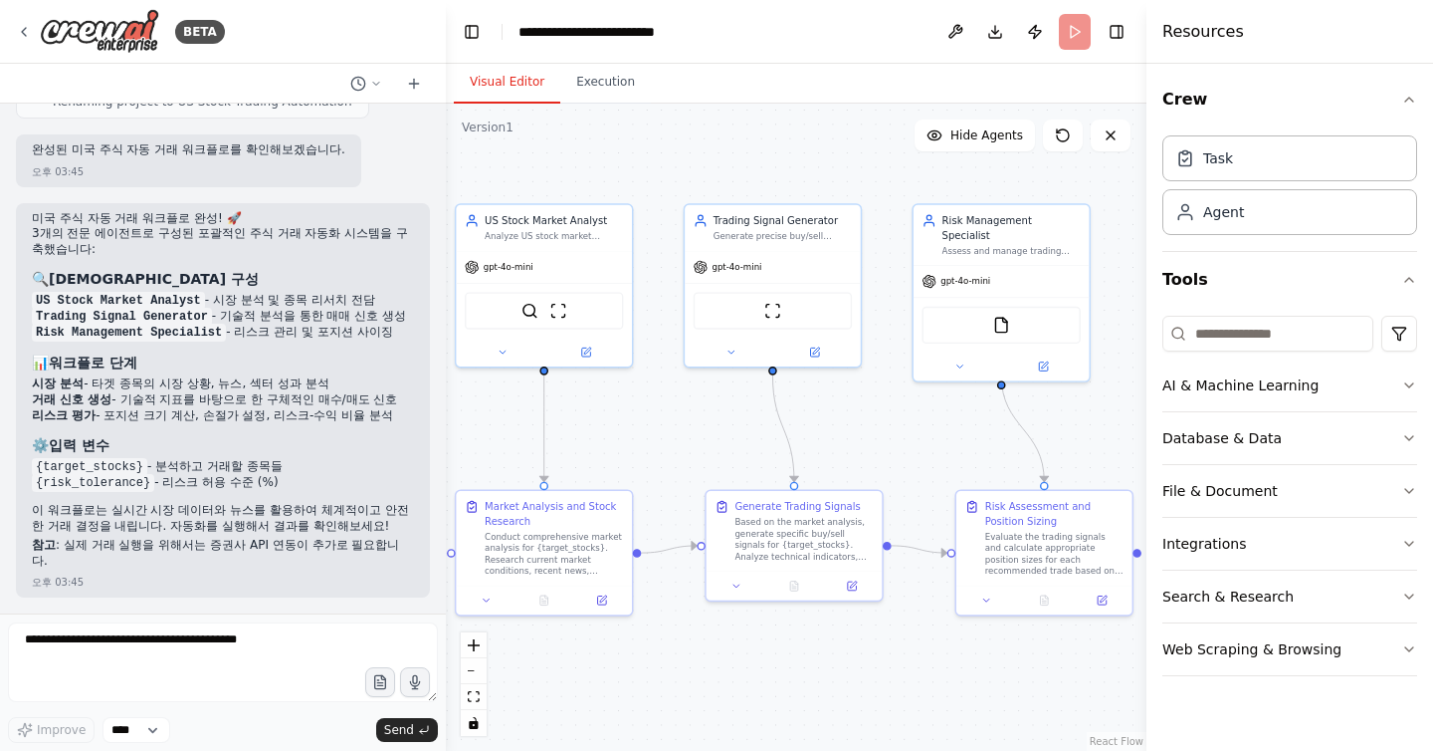
scroll to position [1196, 0]
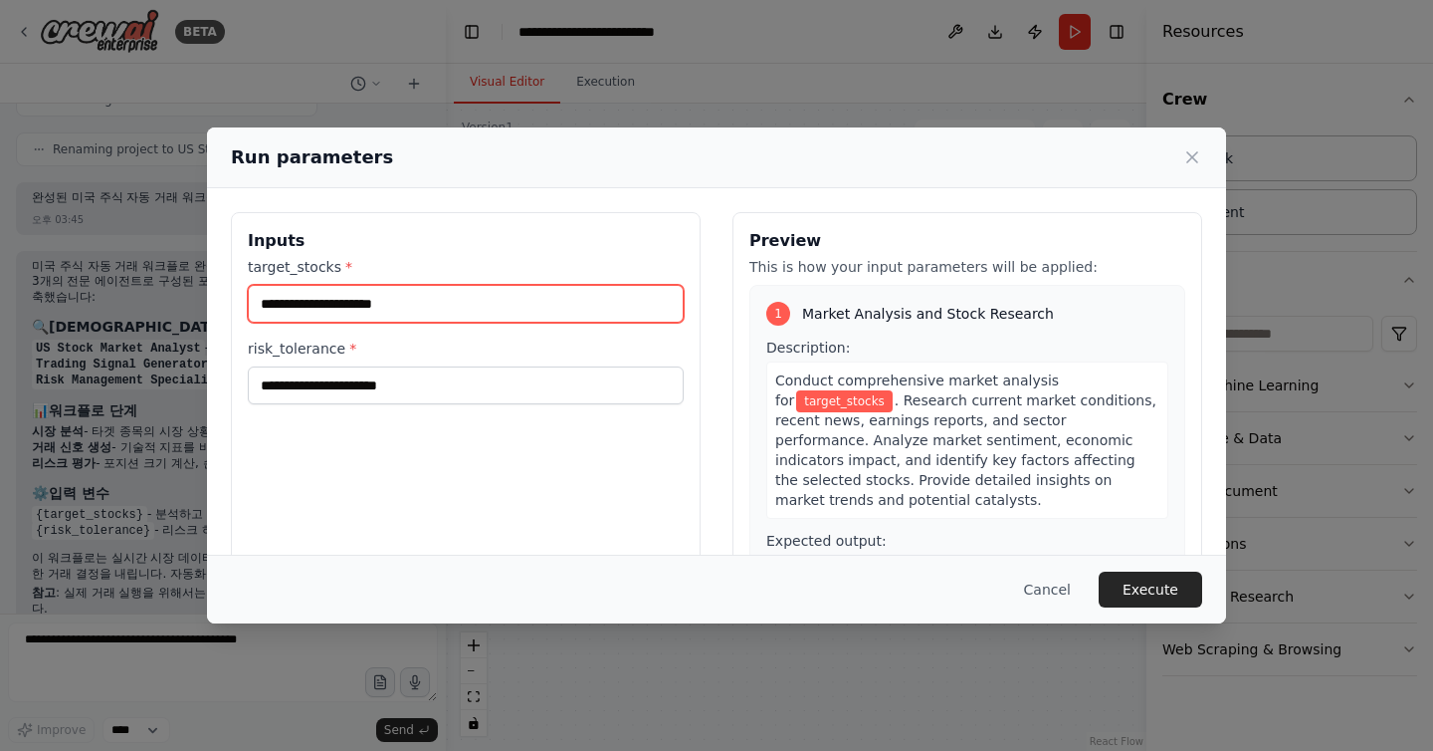
click at [476, 298] on input "target_stocks *" at bounding box center [466, 304] width 436 height 38
click at [1043, 598] on button "Cancel" at bounding box center [1047, 589] width 79 height 36
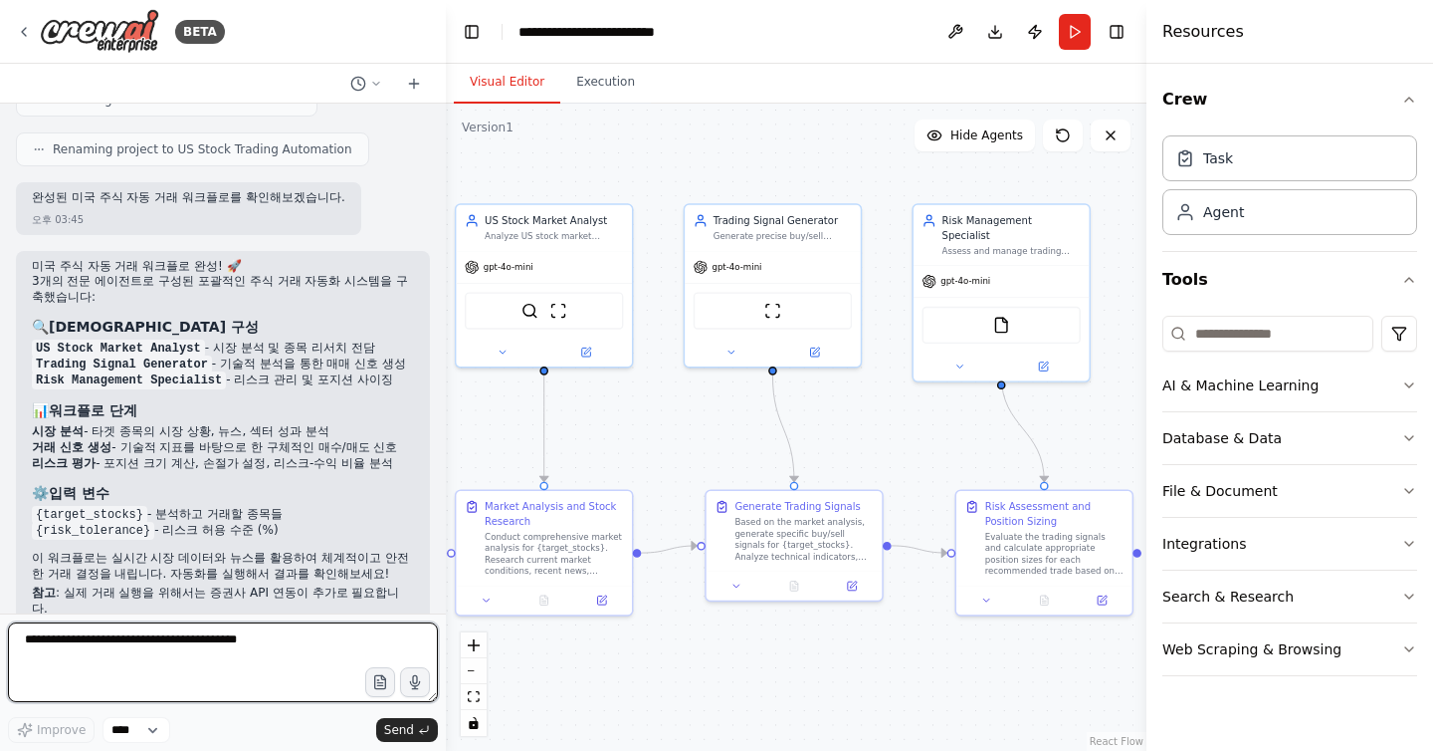
click at [247, 640] on textarea at bounding box center [223, 662] width 430 height 80
type textarea "*"
type textarea "**********"
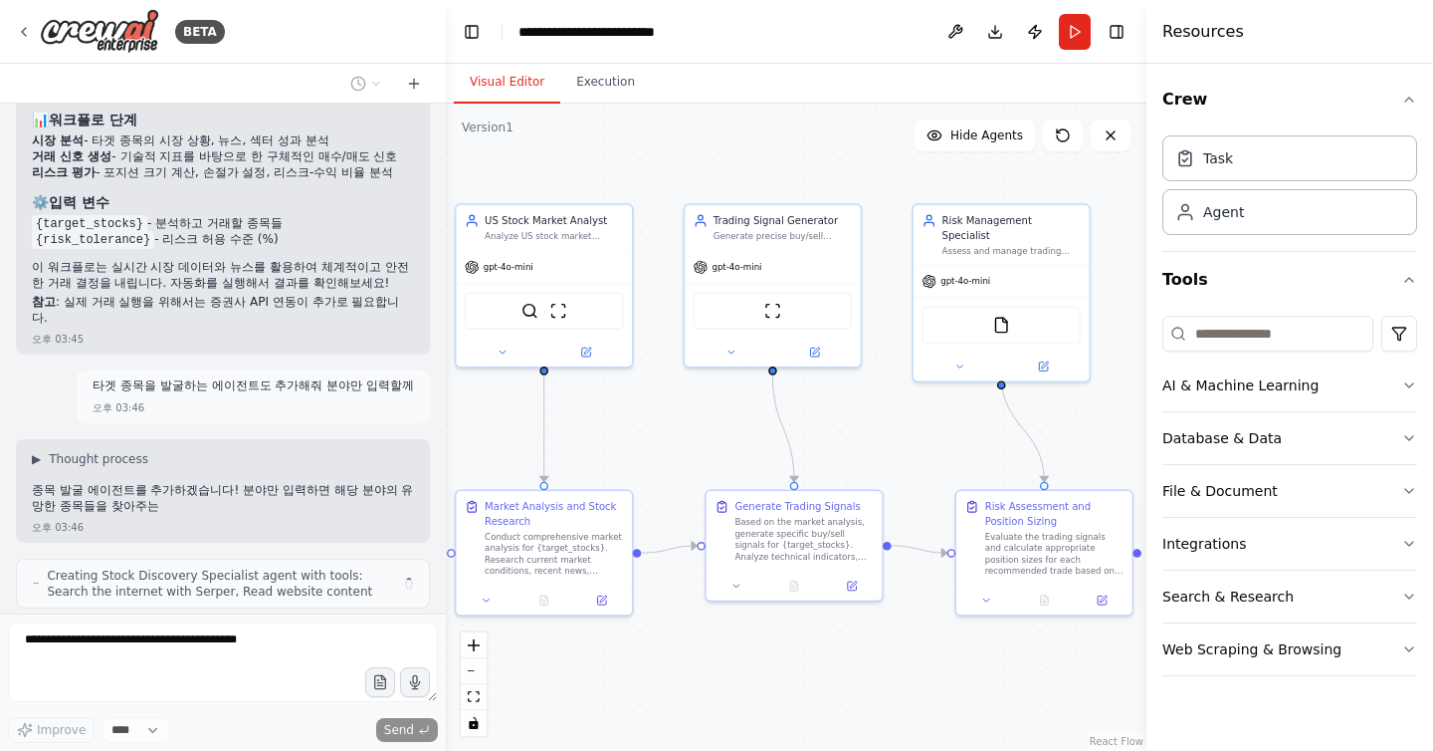
scroll to position [1501, 0]
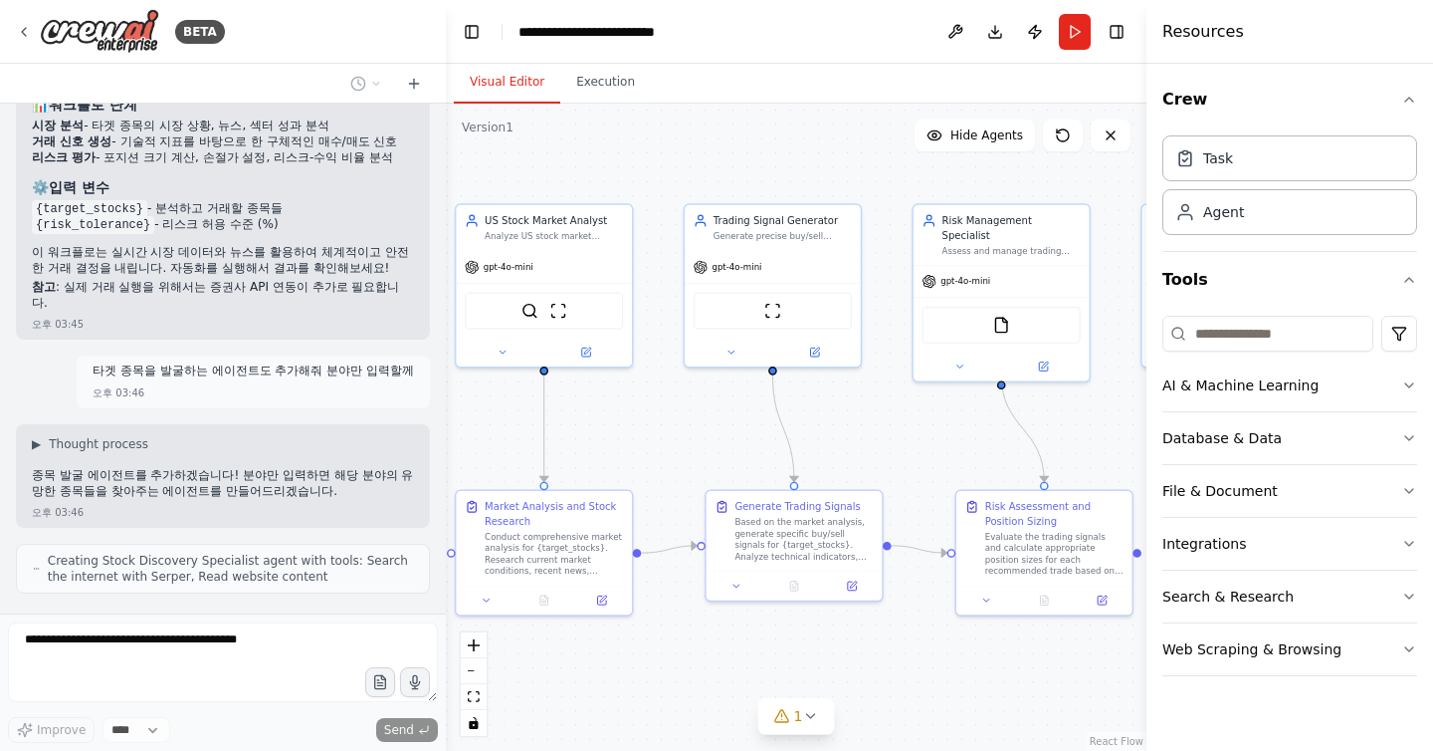
click at [111, 468] on p "종목 발굴 에이전트를 추가하겠습니다! 분야만 입력하면 해당 분야의 유망한 종목들을 찾아주는 에이전트를 만들어드리겠습니다." at bounding box center [223, 483] width 382 height 31
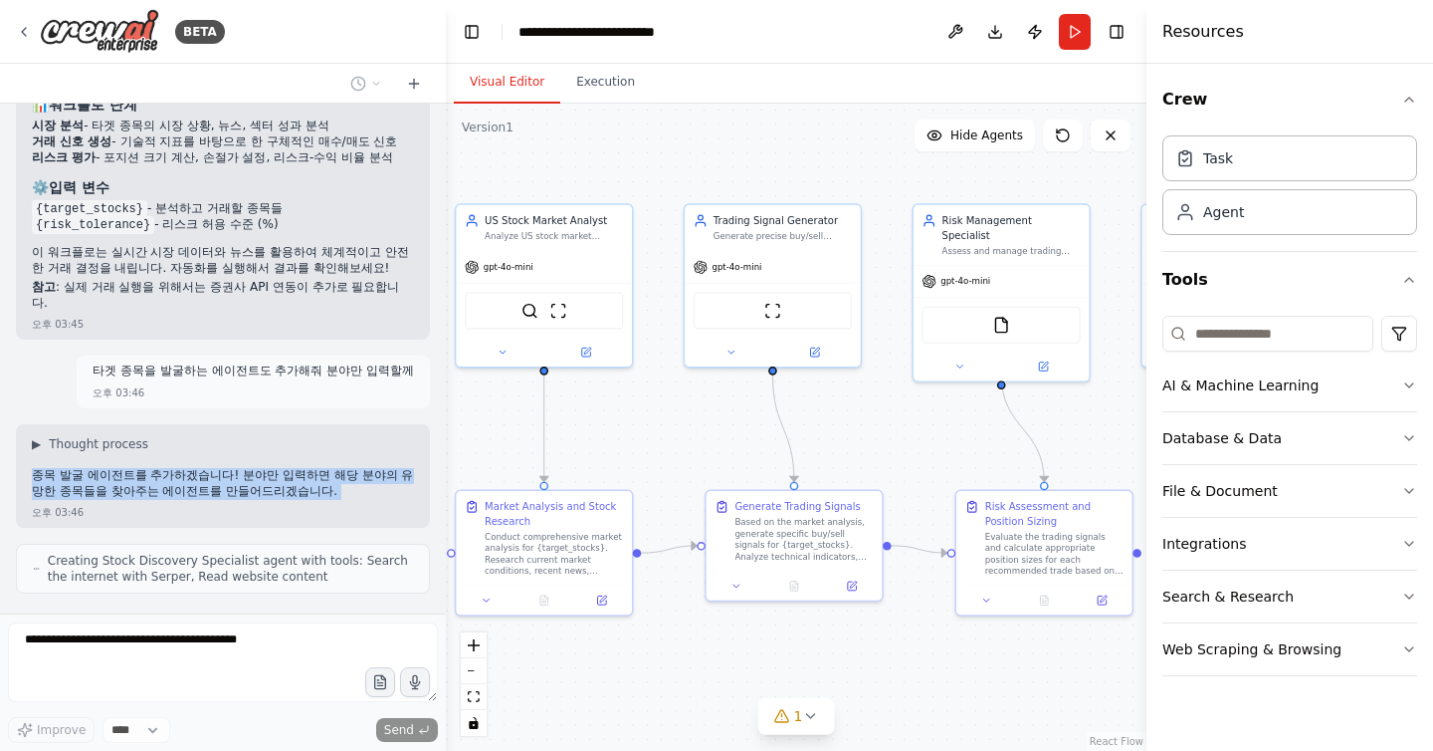
click at [111, 468] on p "종목 발굴 에이전트를 추가하겠습니다! 분야만 입력하면 해당 분야의 유망한 종목들을 찾아주는 에이전트를 만들어드리겠습니다." at bounding box center [223, 483] width 382 height 31
click at [134, 468] on p "종목 발굴 에이전트를 추가하겠습니다! 분야만 입력하면 해당 분야의 유망한 종목들을 찾아주는 에이전트를 만들어드리겠습니다." at bounding box center [223, 483] width 382 height 31
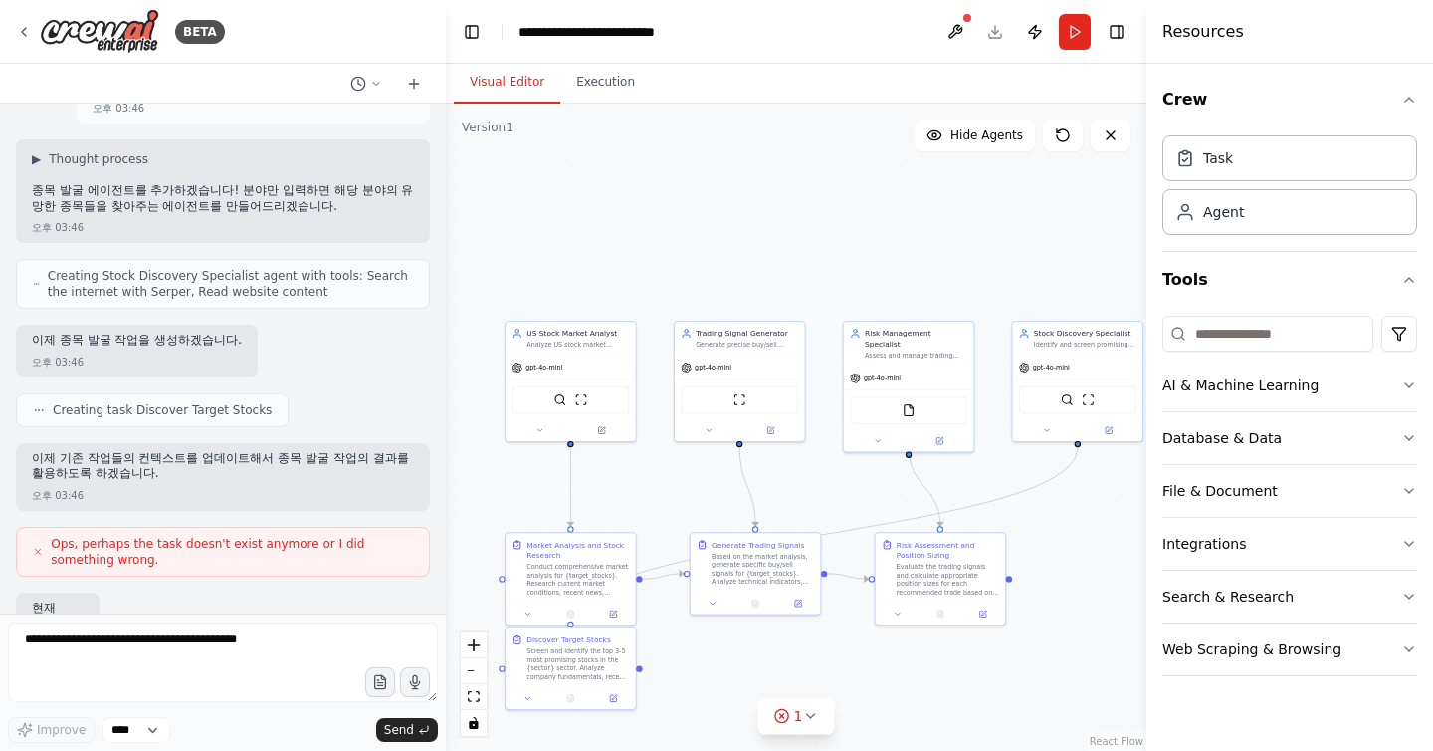
scroll to position [1887, 0]
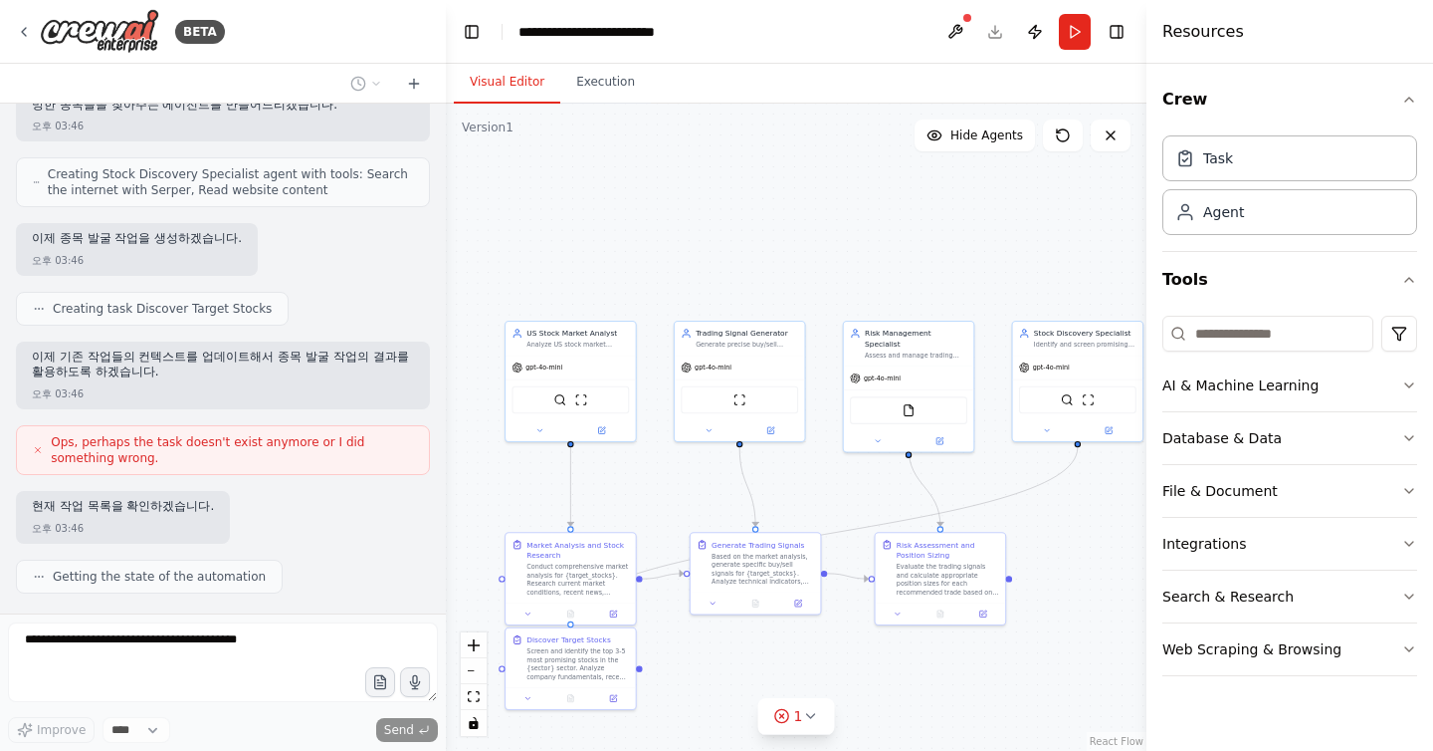
click at [204, 434] on span "Ops, perhaps the task doesn't exist anymore or I did something wrong." at bounding box center [232, 450] width 362 height 32
click at [191, 360] on div at bounding box center [191, 360] width 0 height 0
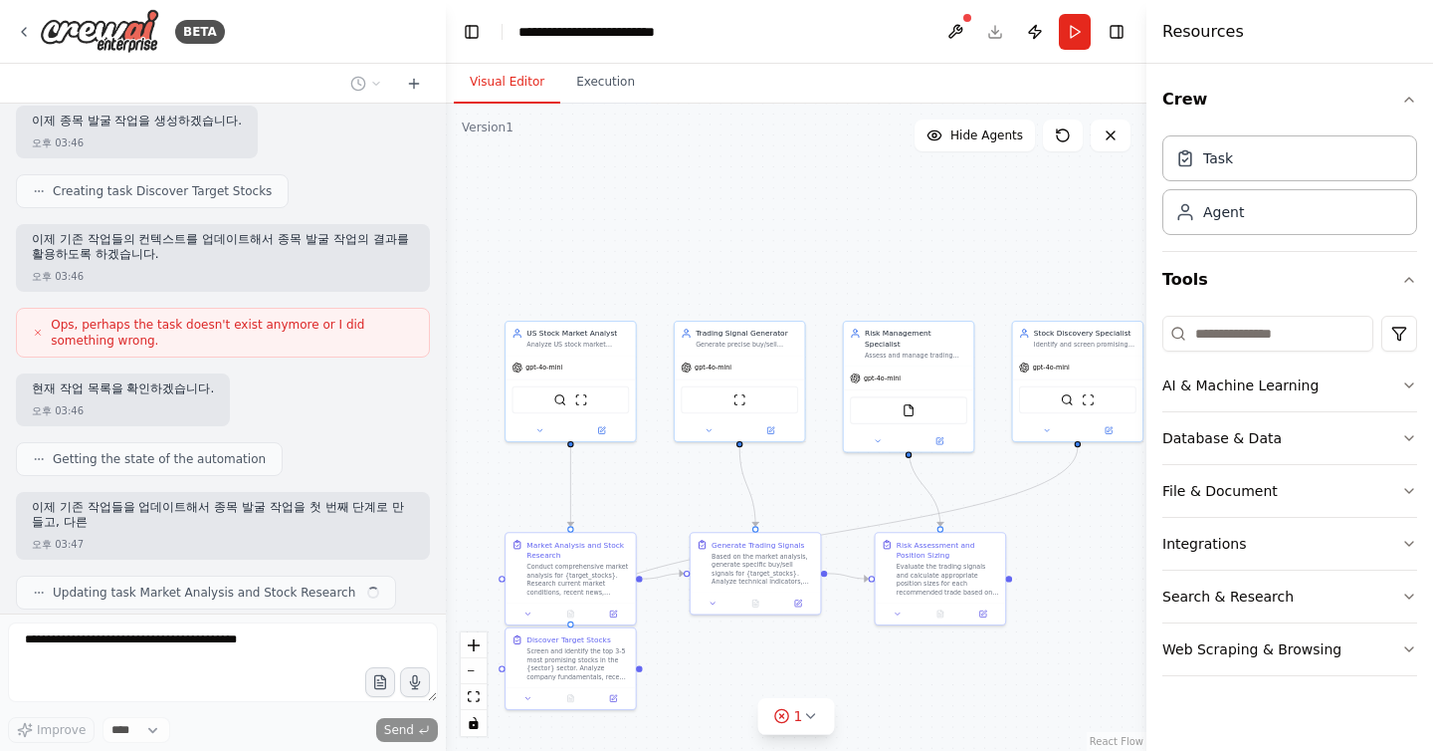
scroll to position [2021, 0]
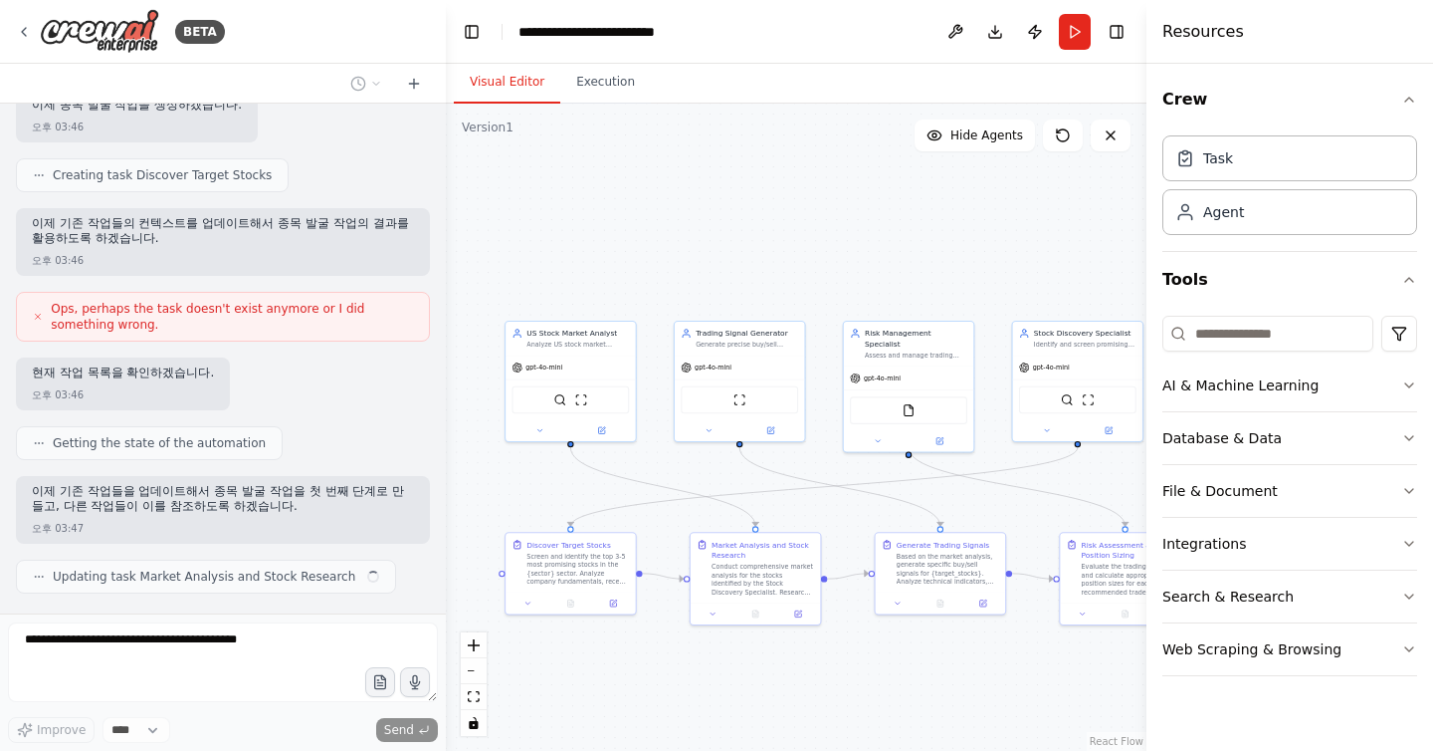
click at [271, 423] on div "미국 주식 자동 거래 워크플로를 만들고 싶어. 오후 03:44 ▶ Thought process 미국 주식 자동 거래 워크플로를 만들어드리겠습니…" at bounding box center [223, 359] width 446 height 510
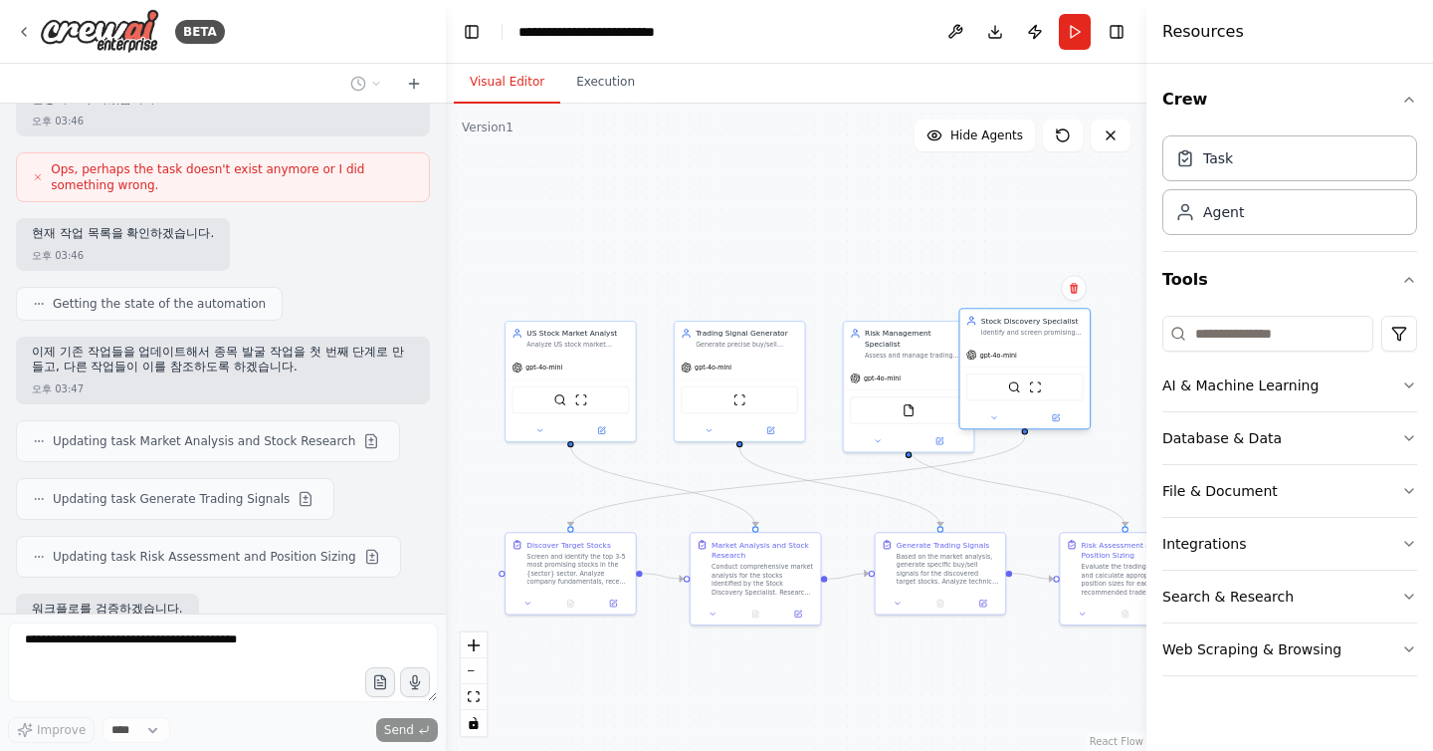
scroll to position [2262, 0]
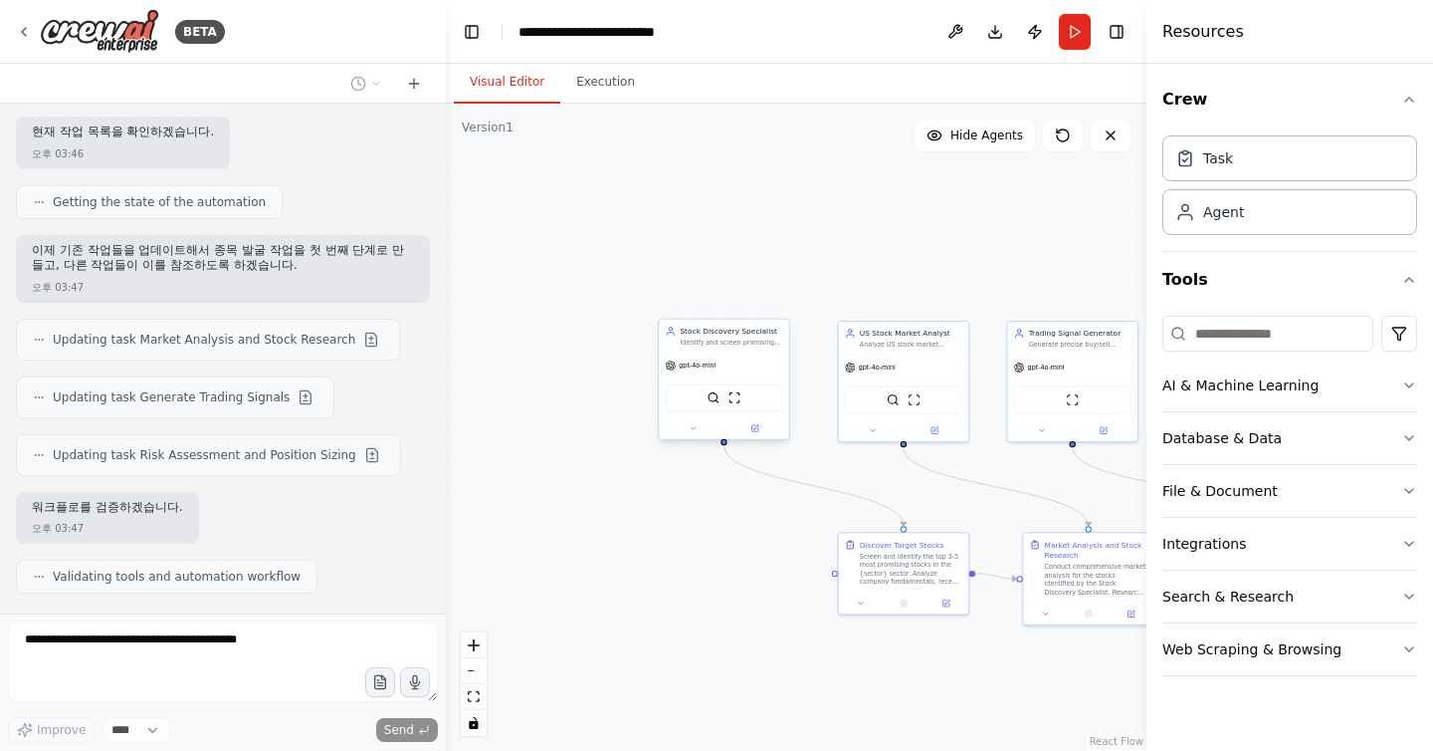
drag, startPoint x: 1086, startPoint y: 350, endPoint x: 734, endPoint y: 351, distance: 352.4
click at [734, 351] on div "Stock Discovery Specialist Identify and screen promising stocks in the {sector}…" at bounding box center [724, 337] width 130 height 34
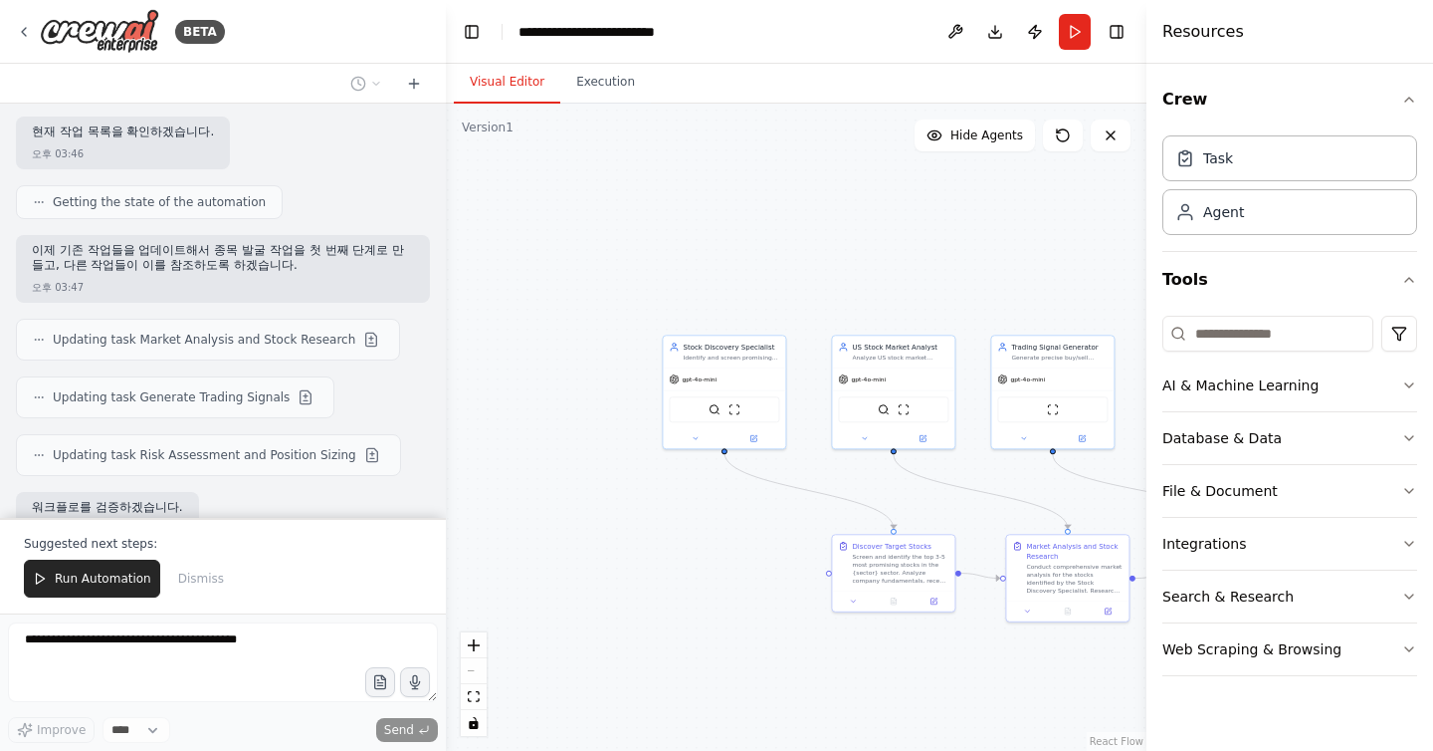
click at [733, 568] on div ".deletable-edge-delete-btn { width: 20px; height: 20px; border: 0px solid #ffff…" at bounding box center [796, 427] width 701 height 647
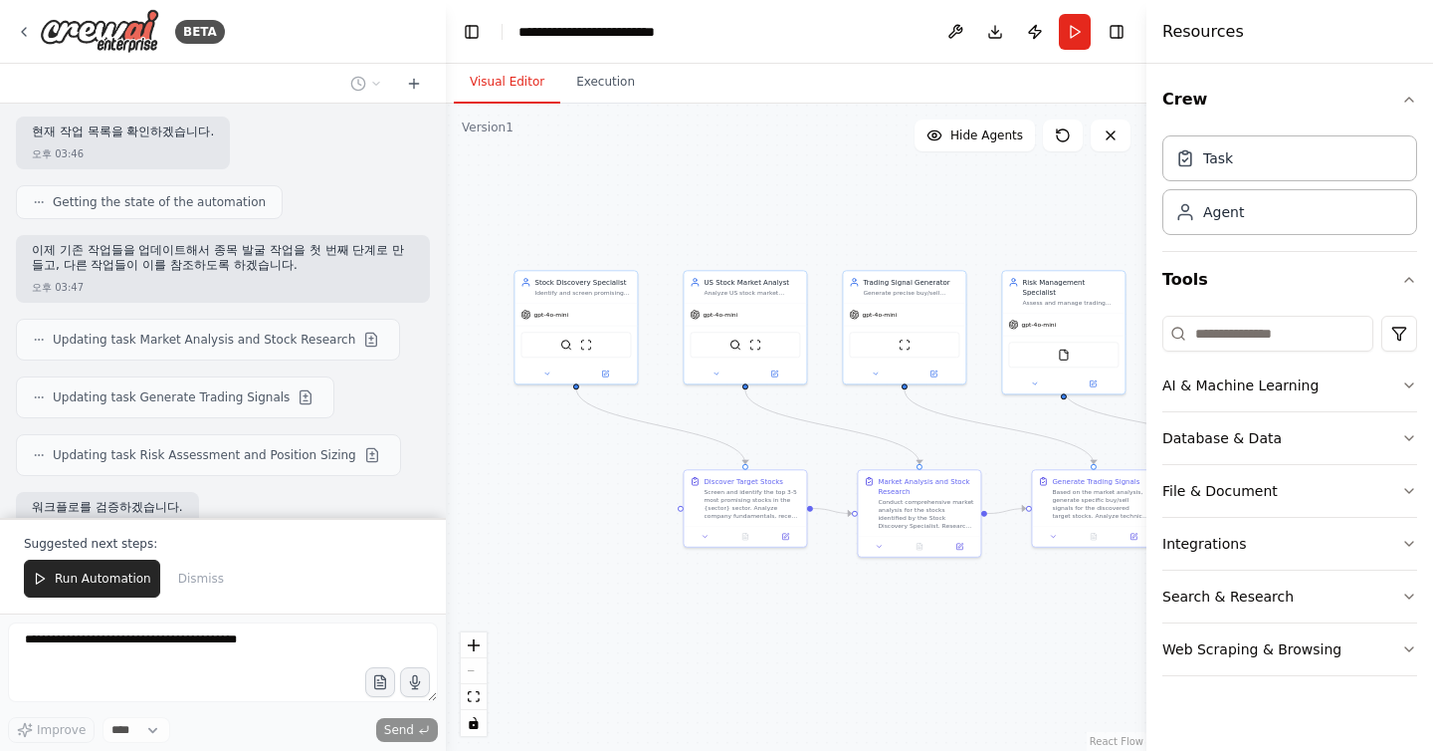
drag, startPoint x: 733, startPoint y: 567, endPoint x: 495, endPoint y: 406, distance: 287.4
click at [497, 409] on div ".deletable-edge-delete-btn { width: 20px; height: 20px; border: 0px solid #ffff…" at bounding box center [796, 427] width 701 height 647
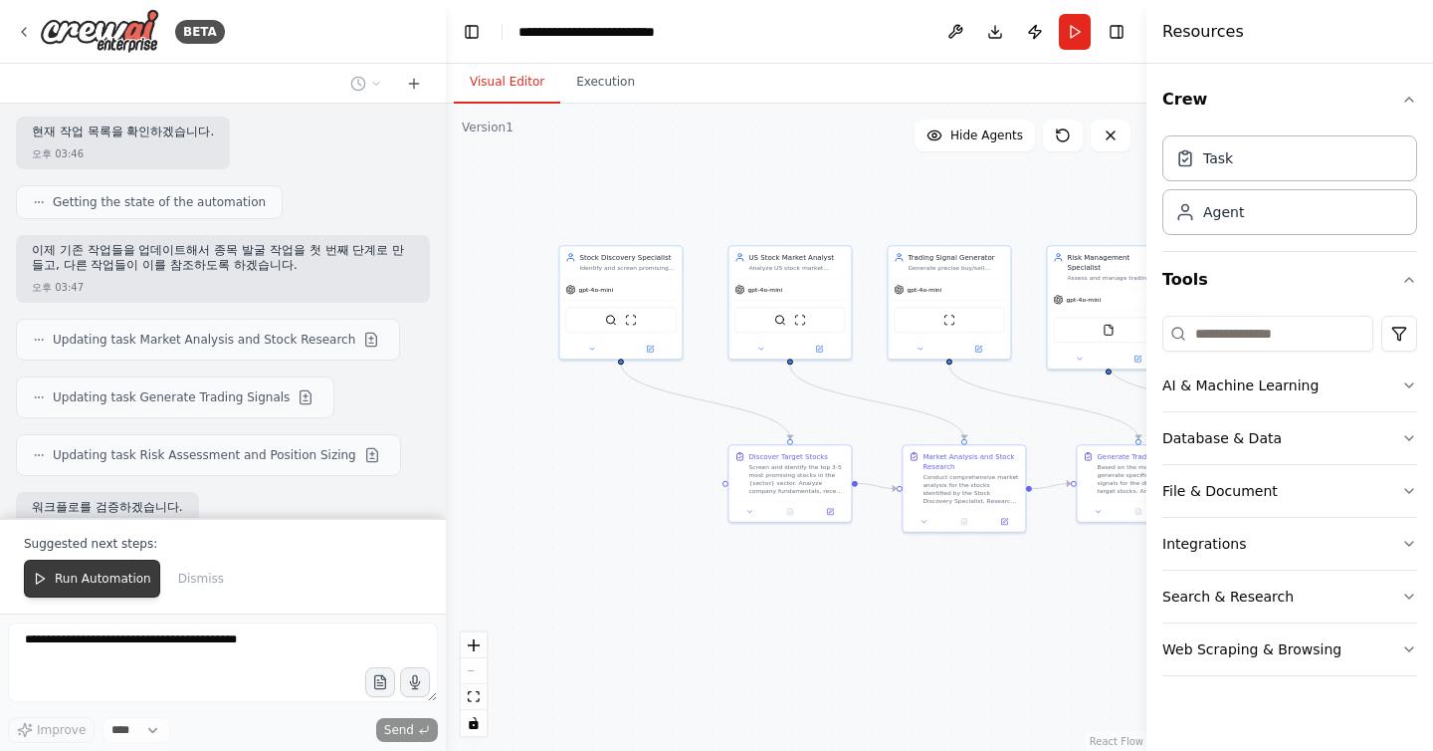
click at [124, 574] on span "Run Automation" at bounding box center [103, 578] width 97 height 16
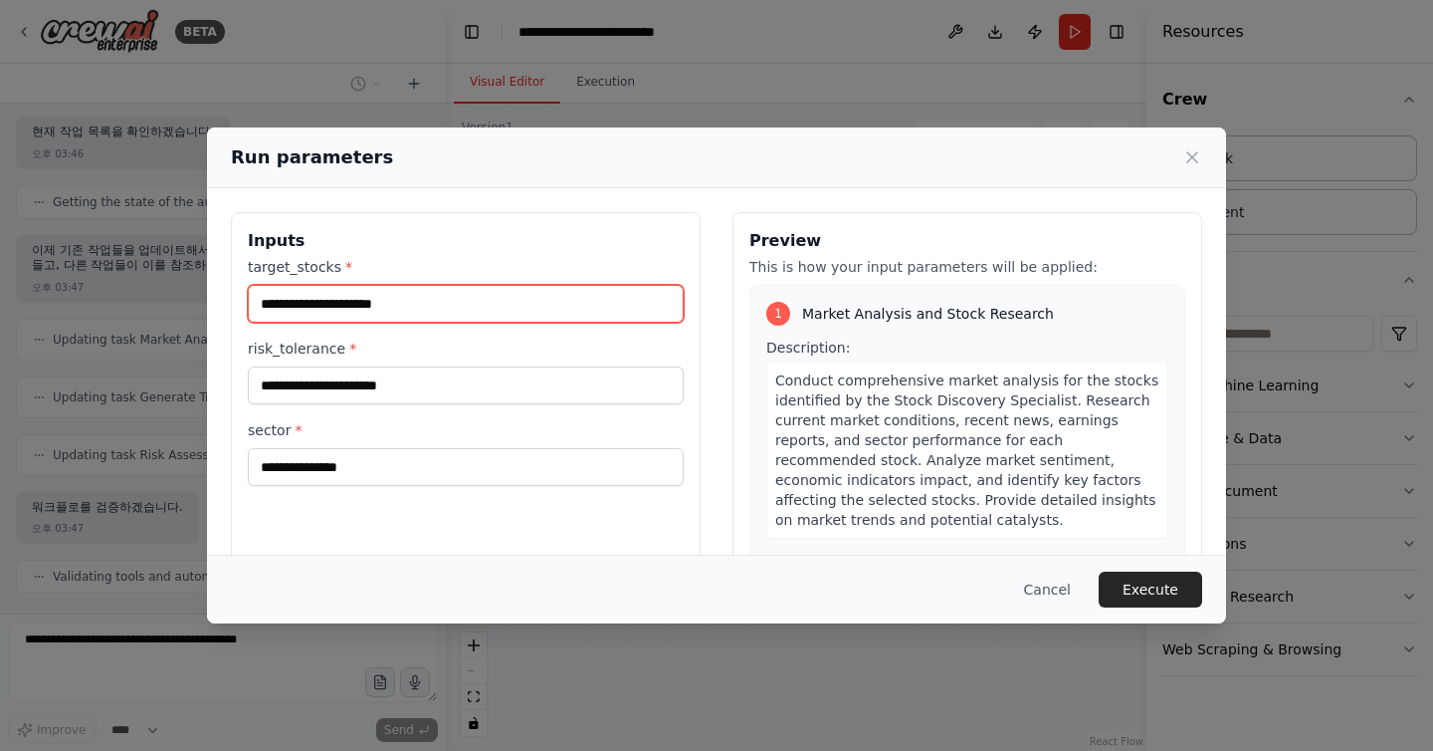
click at [401, 297] on input "target_stocks *" at bounding box center [466, 304] width 436 height 38
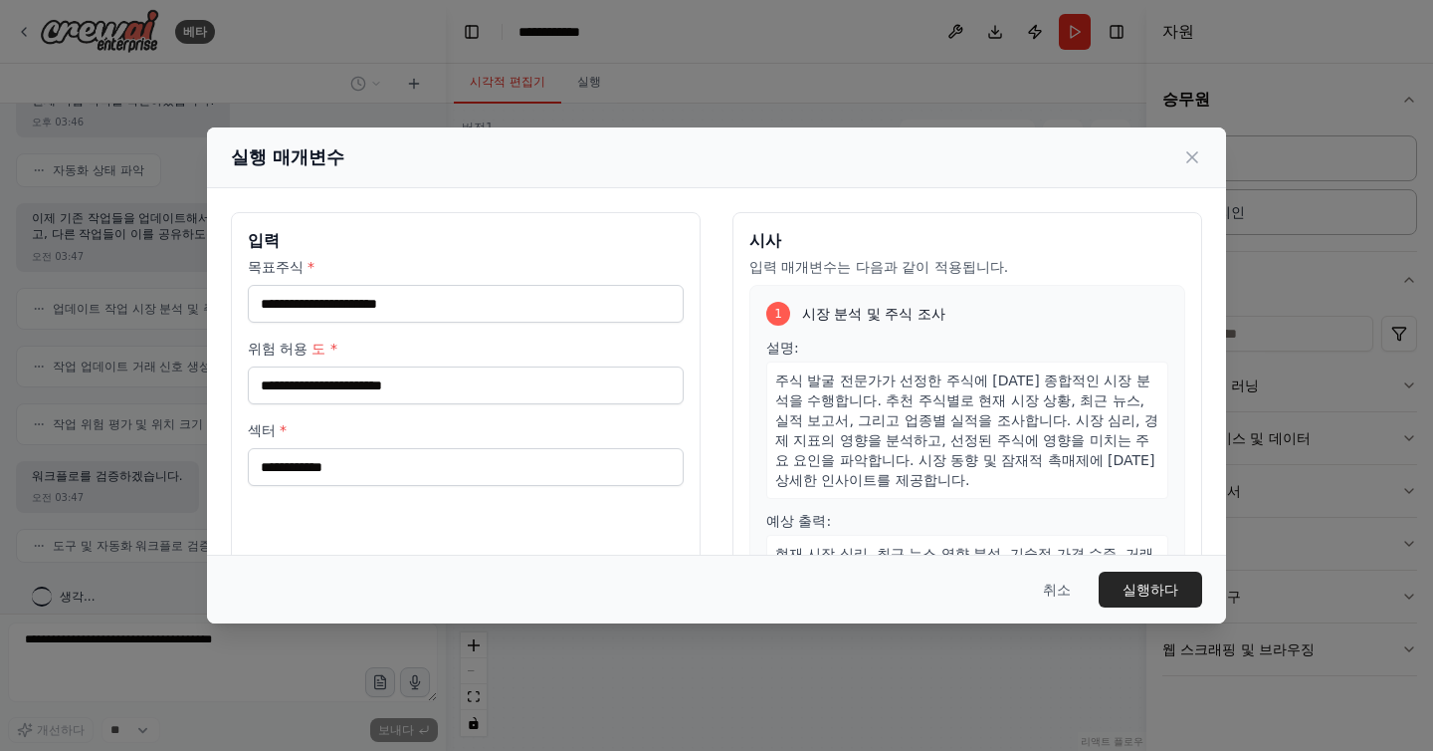
scroll to position [2231, 0]
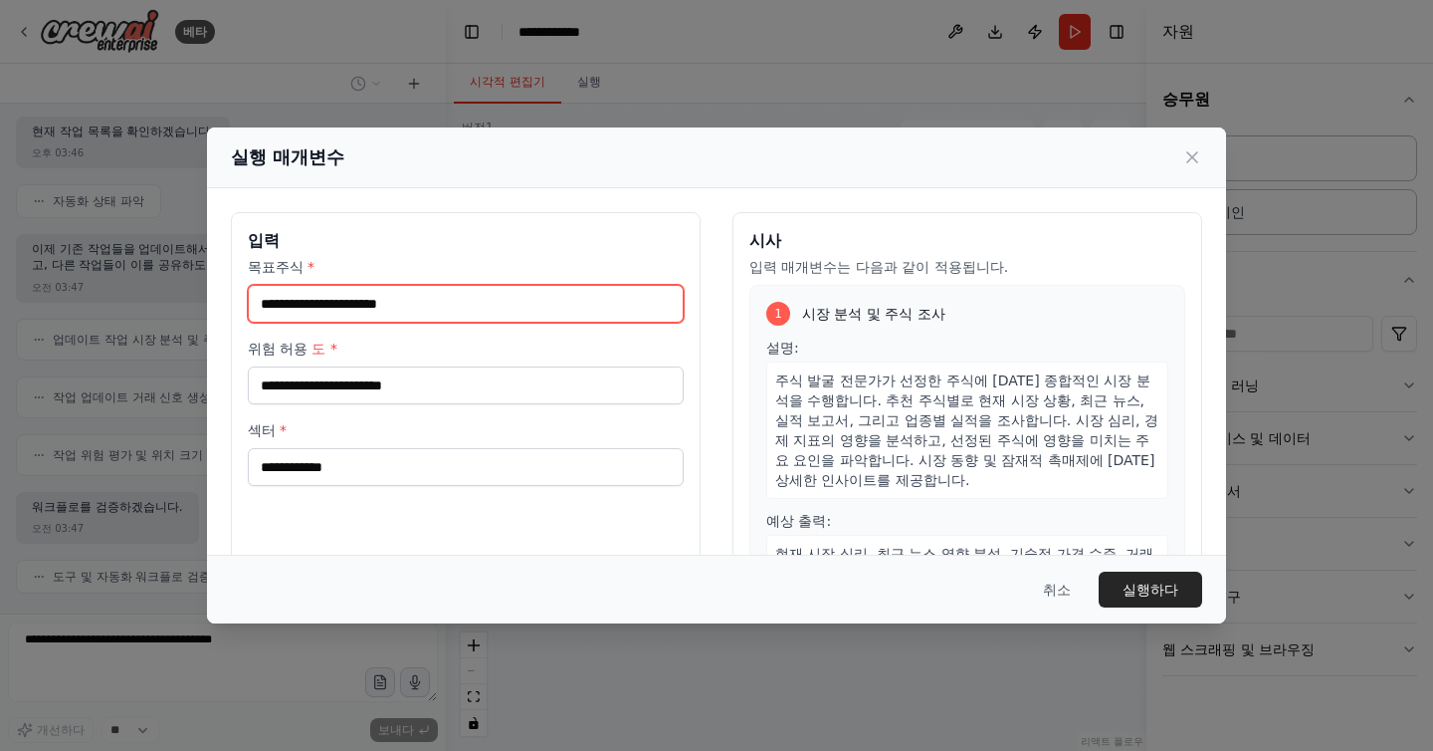
click at [353, 308] on input "목표주식 *" at bounding box center [466, 304] width 436 height 38
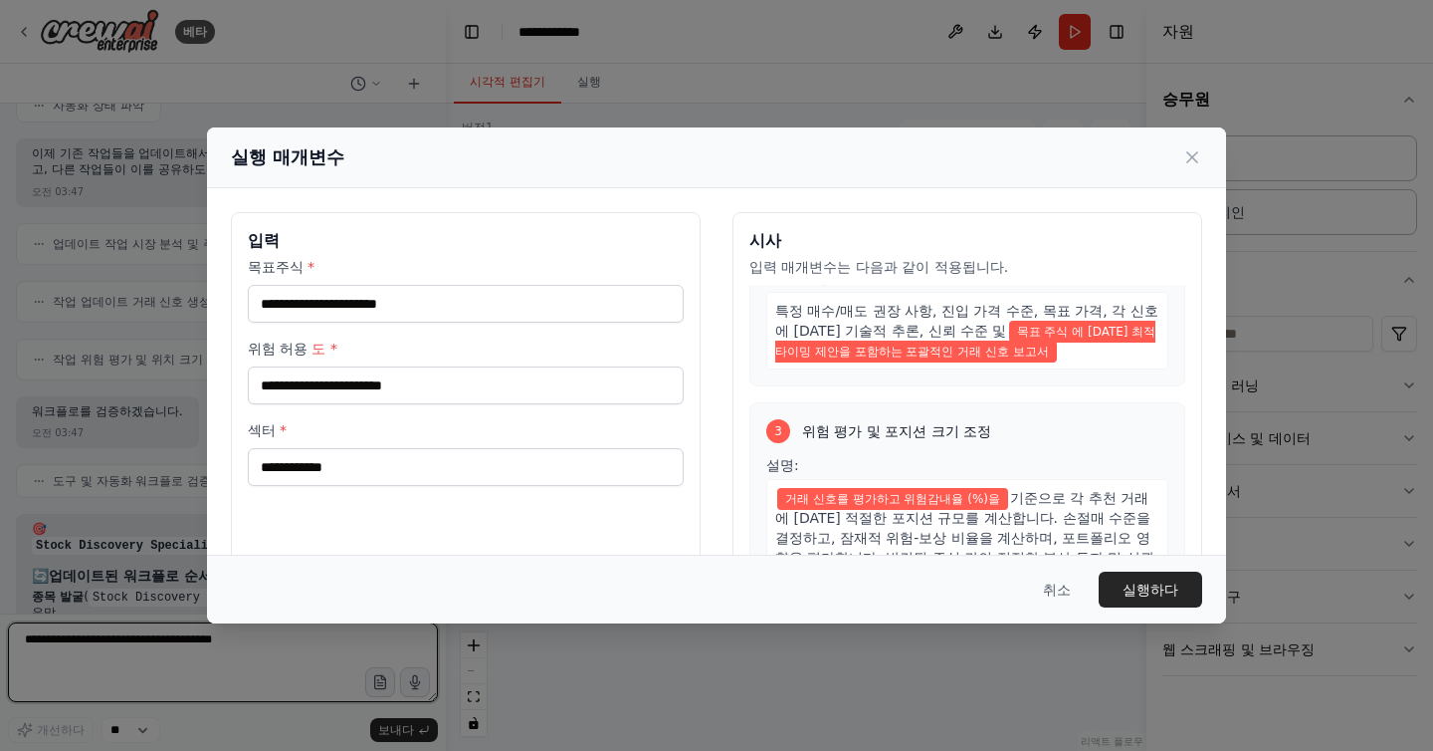
scroll to position [600, 0]
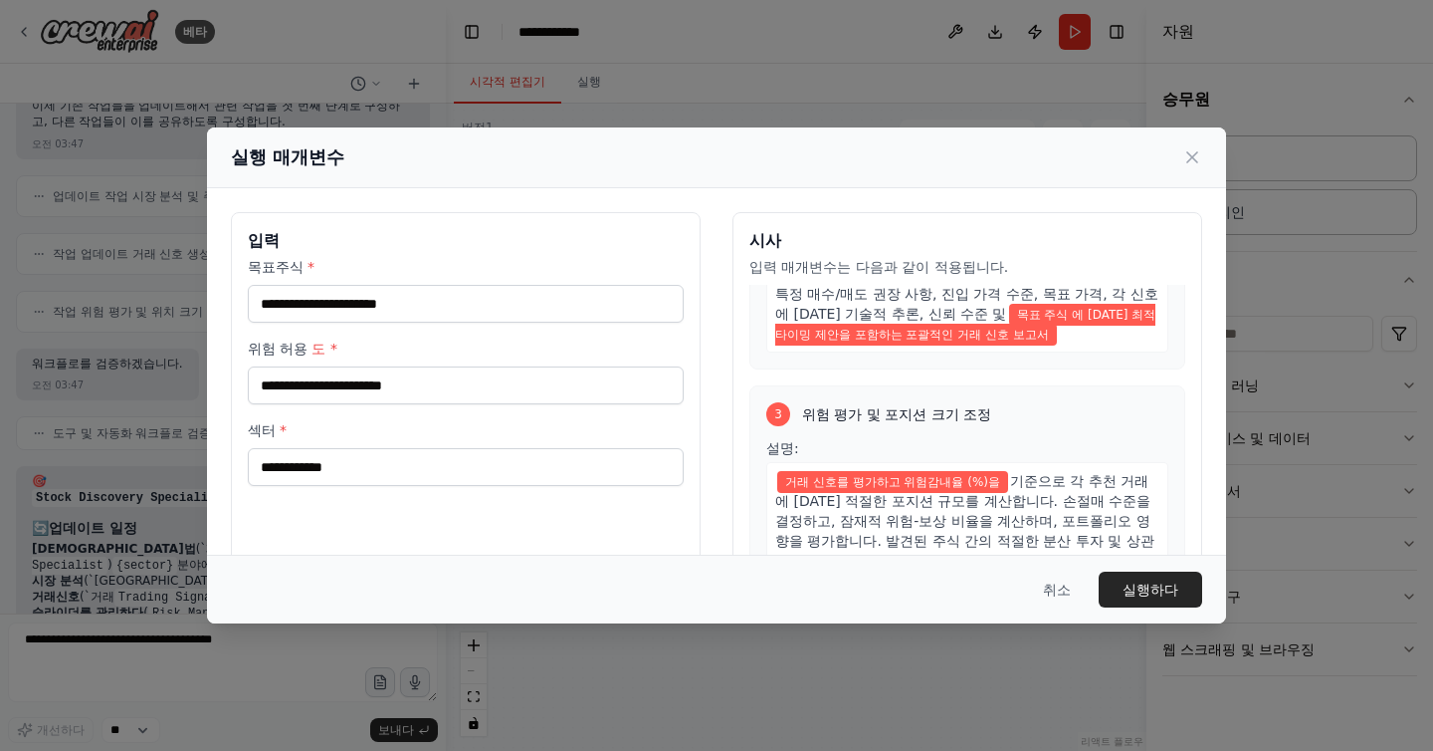
click at [1209, 156] on div "실행 매개변수" at bounding box center [716, 157] width 1019 height 61
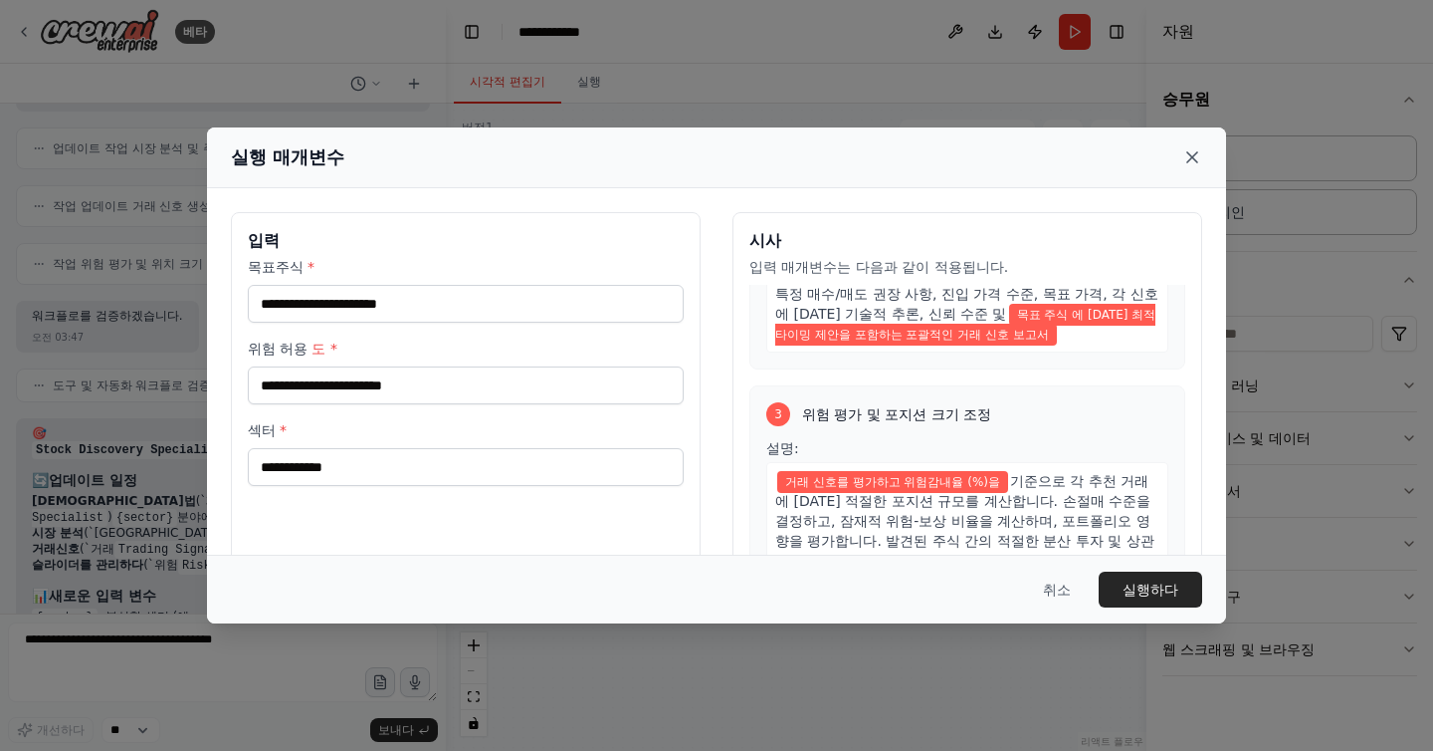
click at [1183, 156] on icon at bounding box center [1193, 157] width 20 height 20
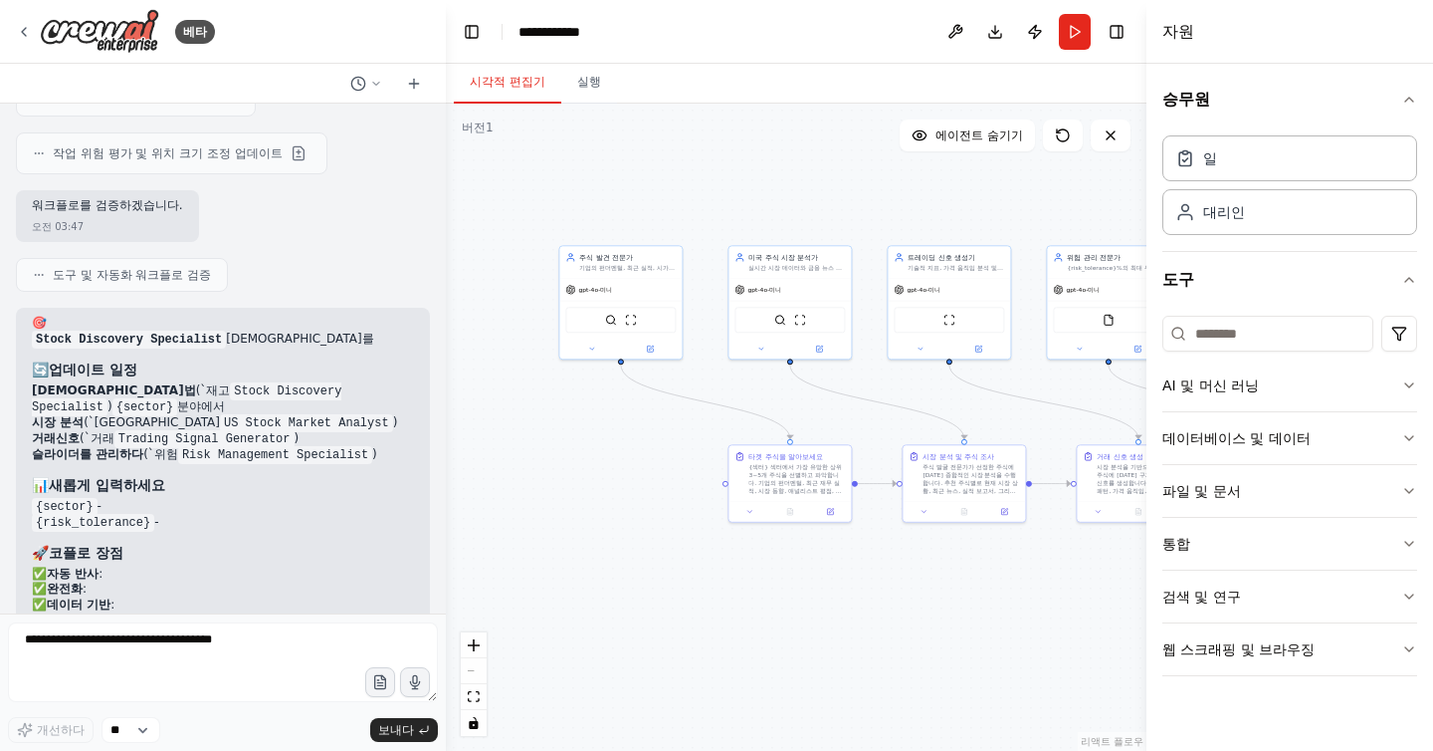
scroll to position [2534, 0]
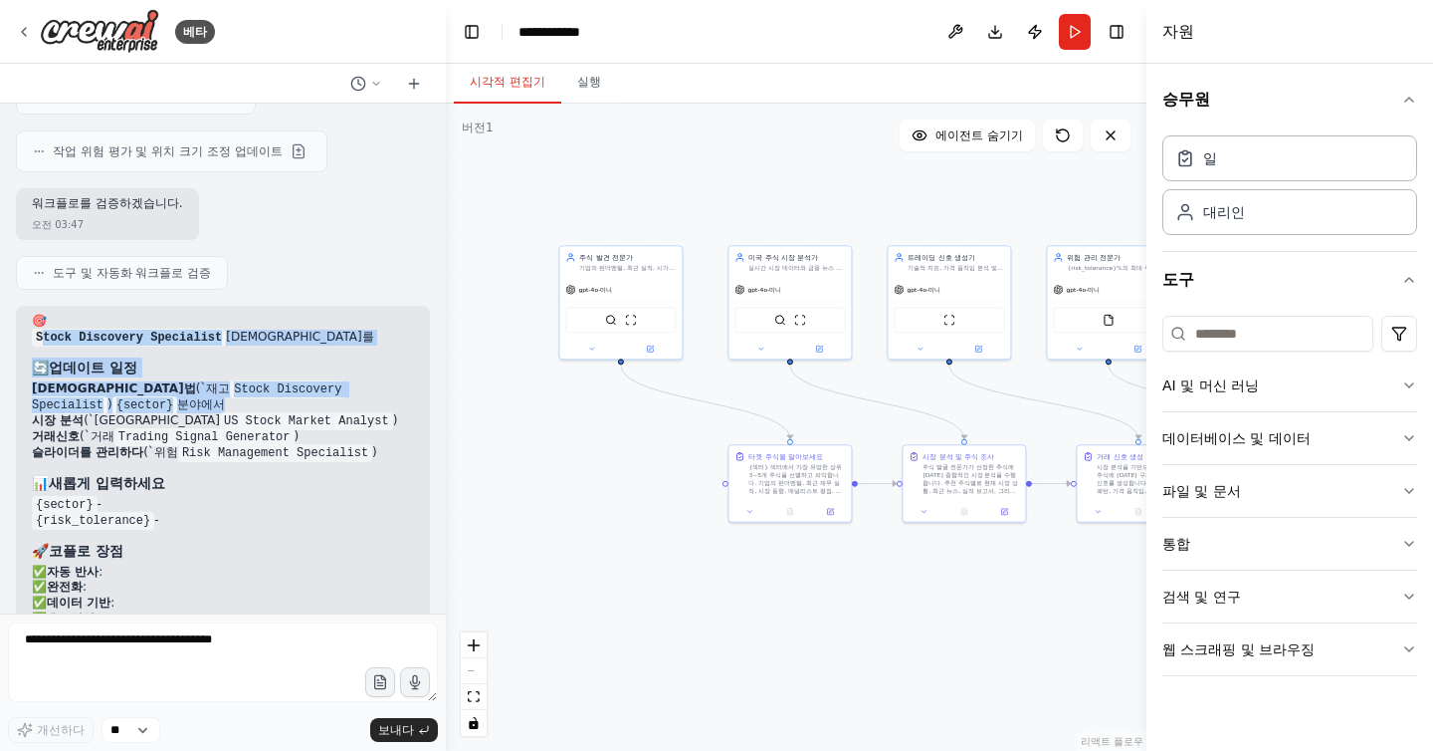
drag, startPoint x: 46, startPoint y: 288, endPoint x: 134, endPoint y: 349, distance: 108.0
click at [134, 349] on div "🎯 Stock Discovery Specialist 에이전트를 🔄 업데이트 일정 대처법 (`재고 Stock Discovery Specialis…" at bounding box center [223, 500] width 382 height 372
click at [220, 412] on code "US Stock Market Analyst" at bounding box center [306, 421] width 173 height 18
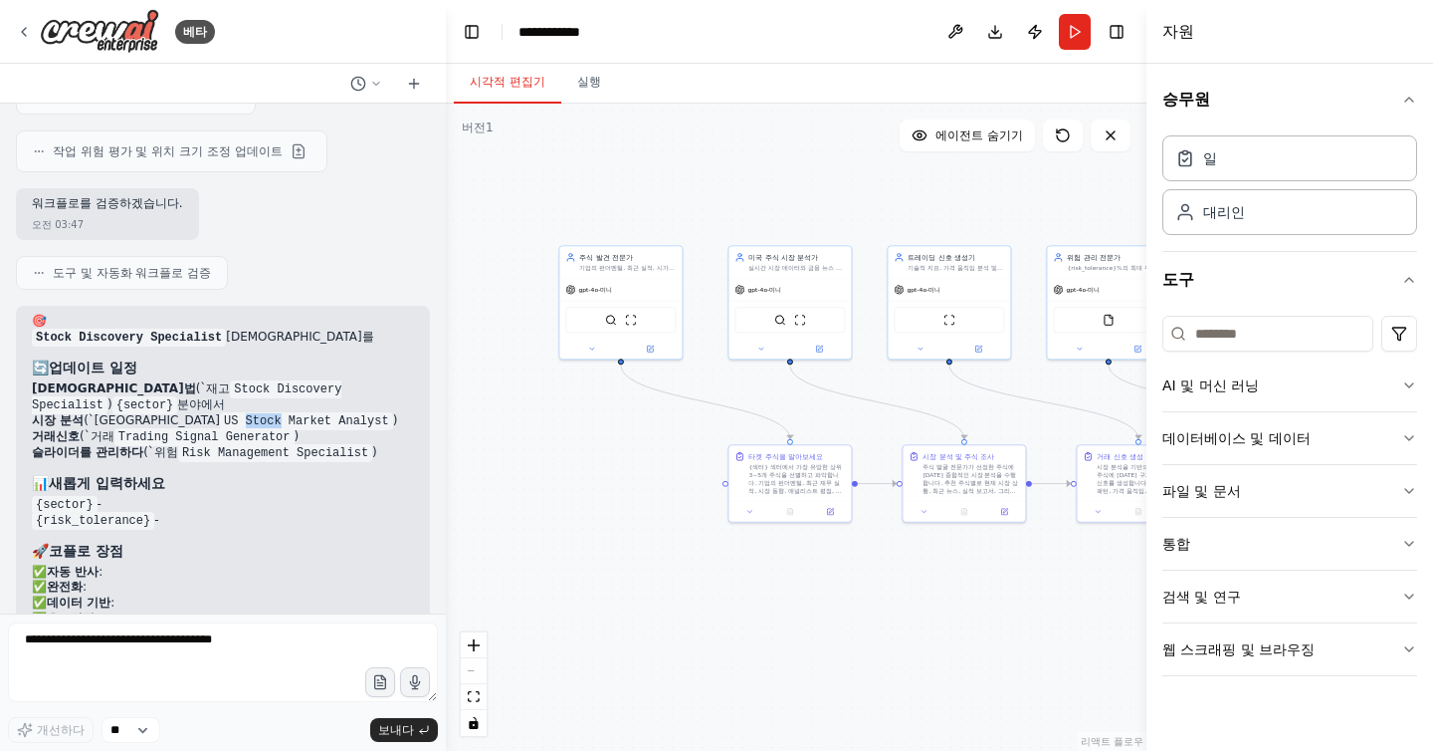
click at [220, 412] on code "US Stock Market Analyst" at bounding box center [306, 421] width 173 height 18
click at [114, 428] on code "Trading Signal Generator" at bounding box center [204, 437] width 180 height 18
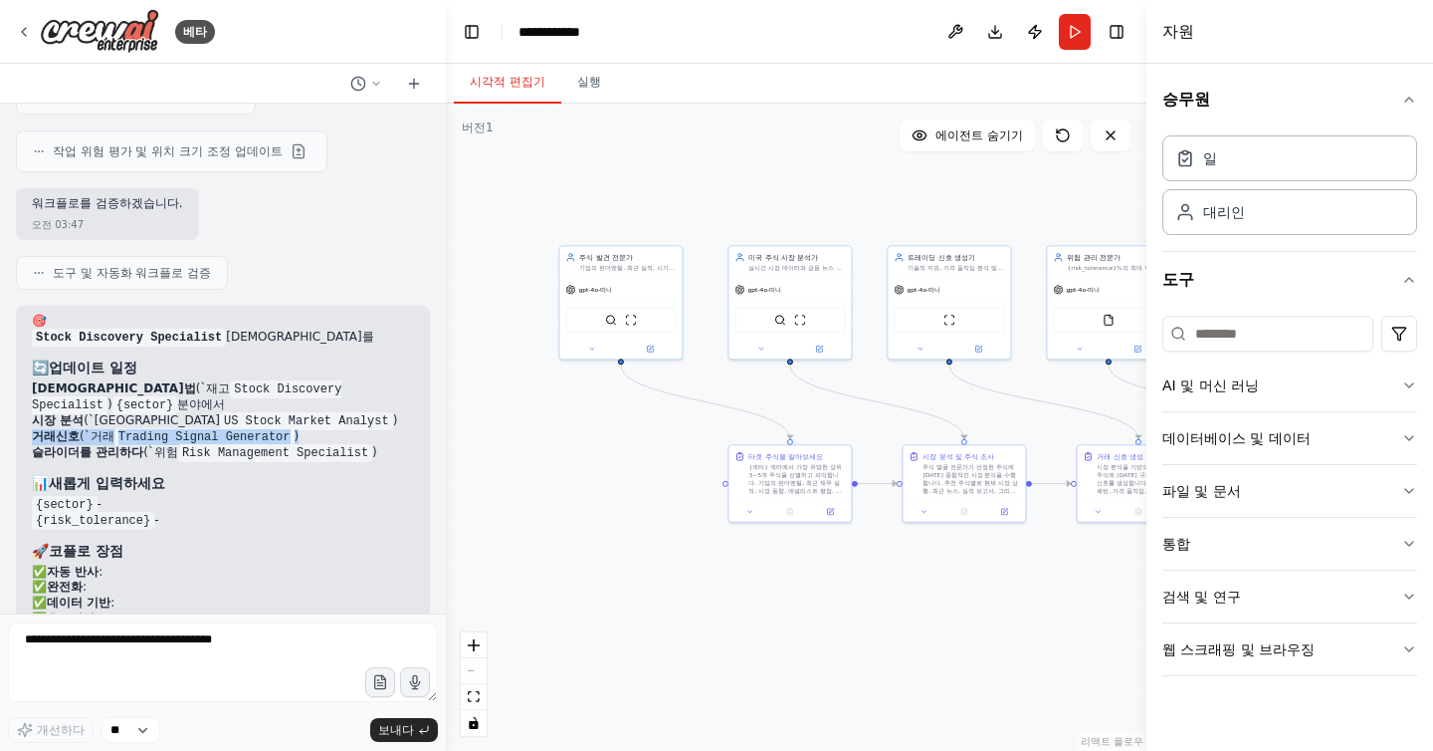
click at [114, 428] on code "Trading Signal Generator" at bounding box center [204, 437] width 180 height 18
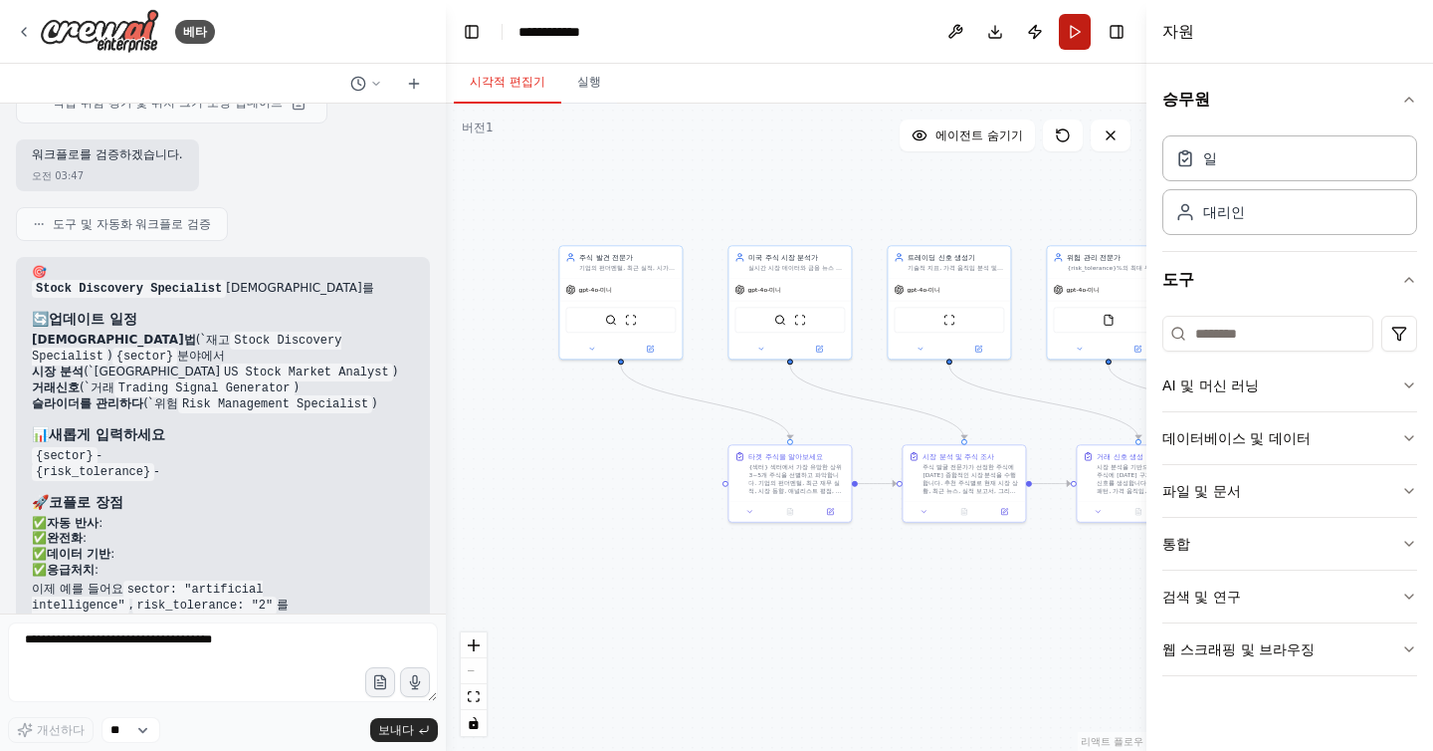
click at [1073, 28] on button "달리다" at bounding box center [1075, 32] width 32 height 36
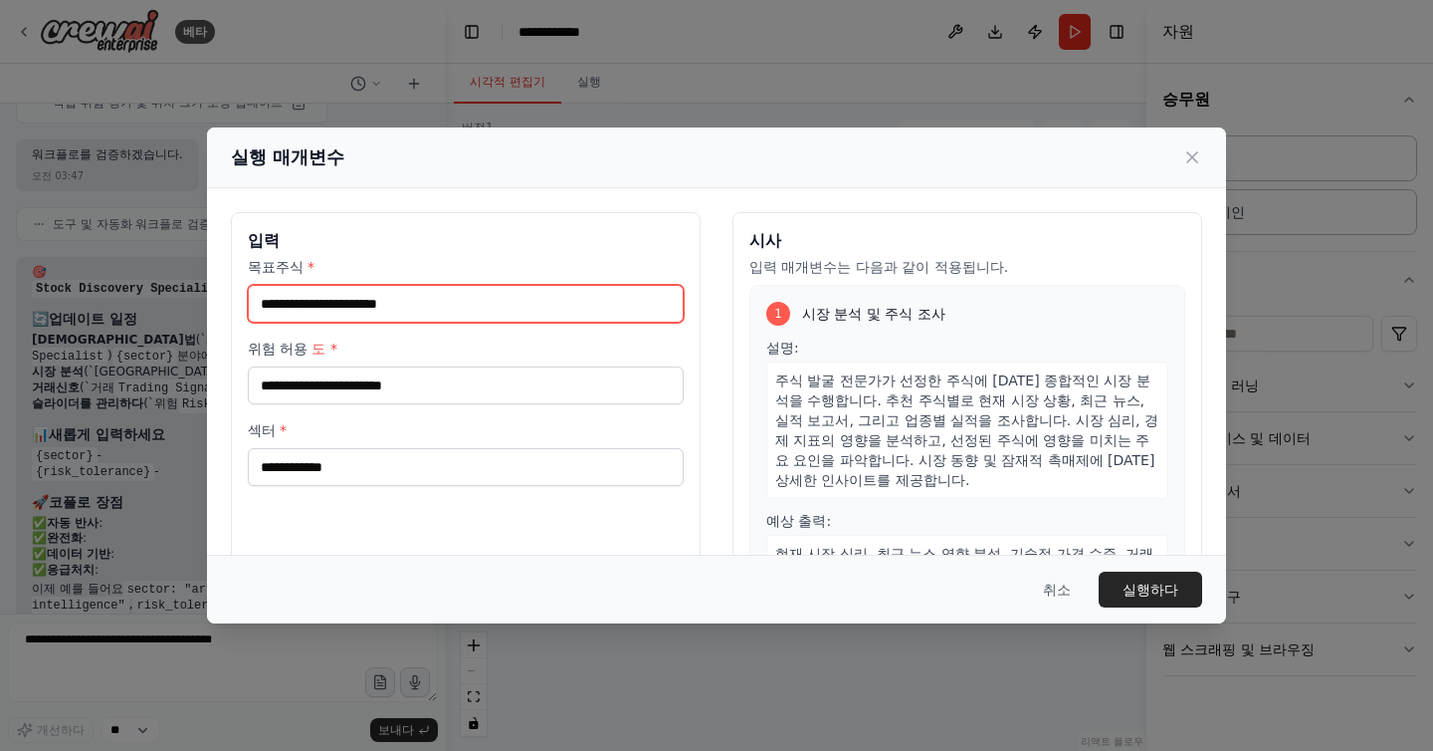
click at [459, 314] on input "목표주식 *" at bounding box center [466, 304] width 436 height 38
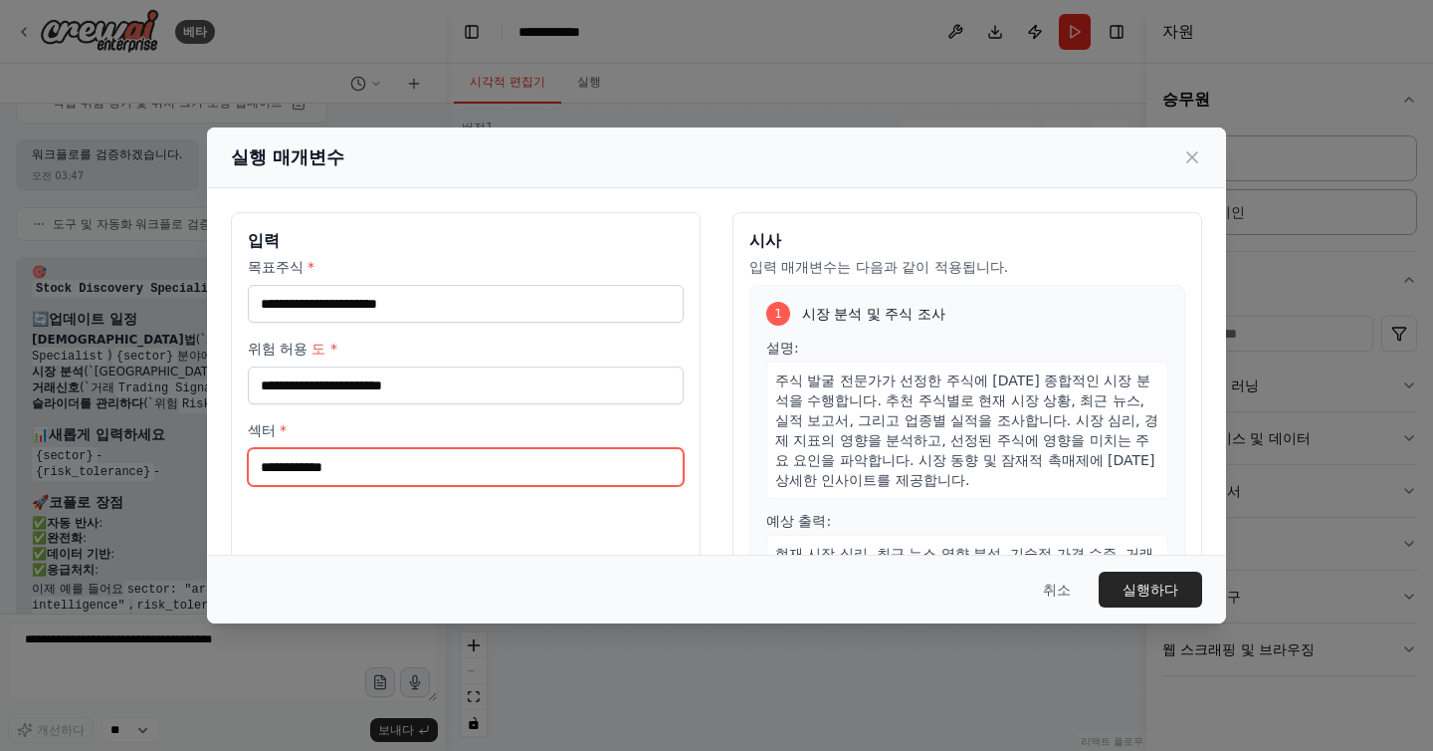
click at [441, 456] on input "섹터 *" at bounding box center [466, 467] width 436 height 38
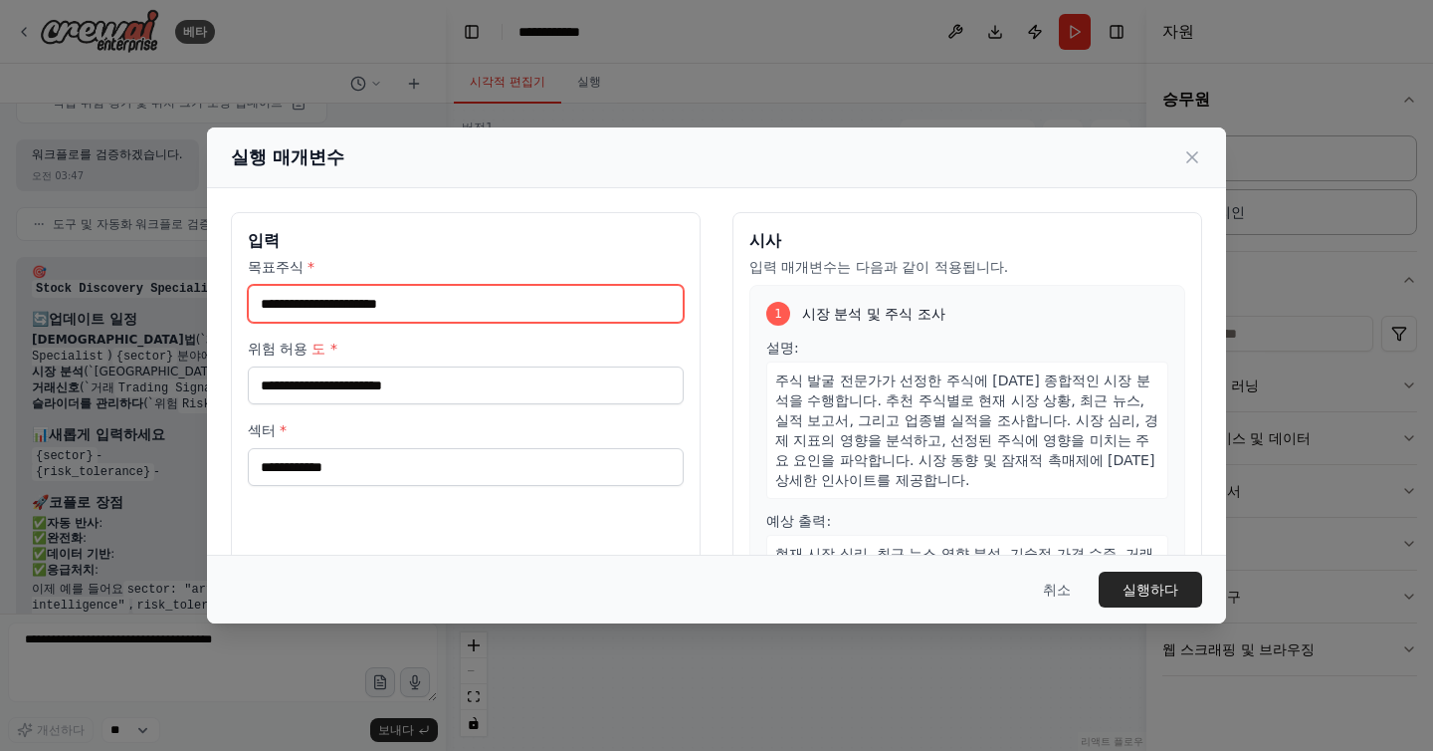
click at [458, 294] on input "목표주식 *" at bounding box center [466, 304] width 436 height 38
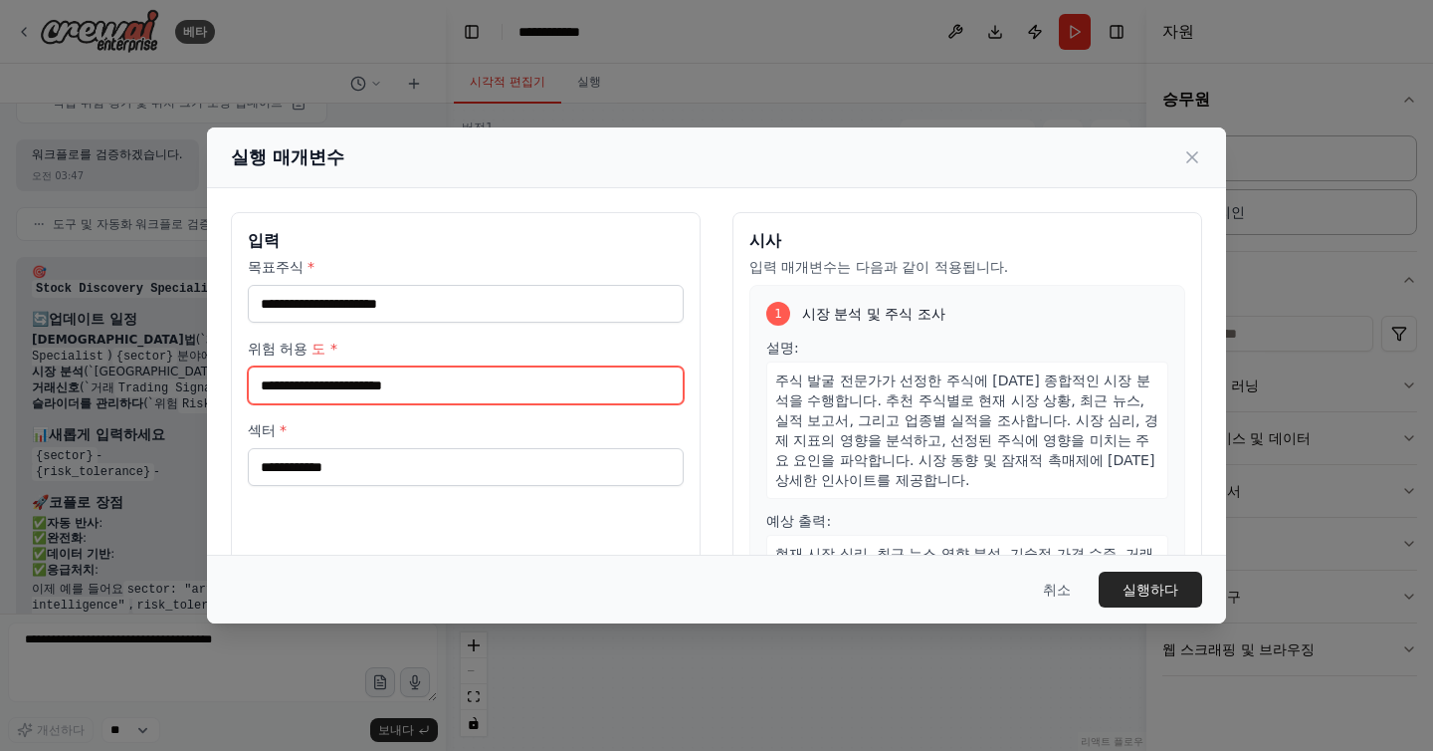
click at [444, 386] on input "위험 허용 도 *" at bounding box center [466, 385] width 436 height 38
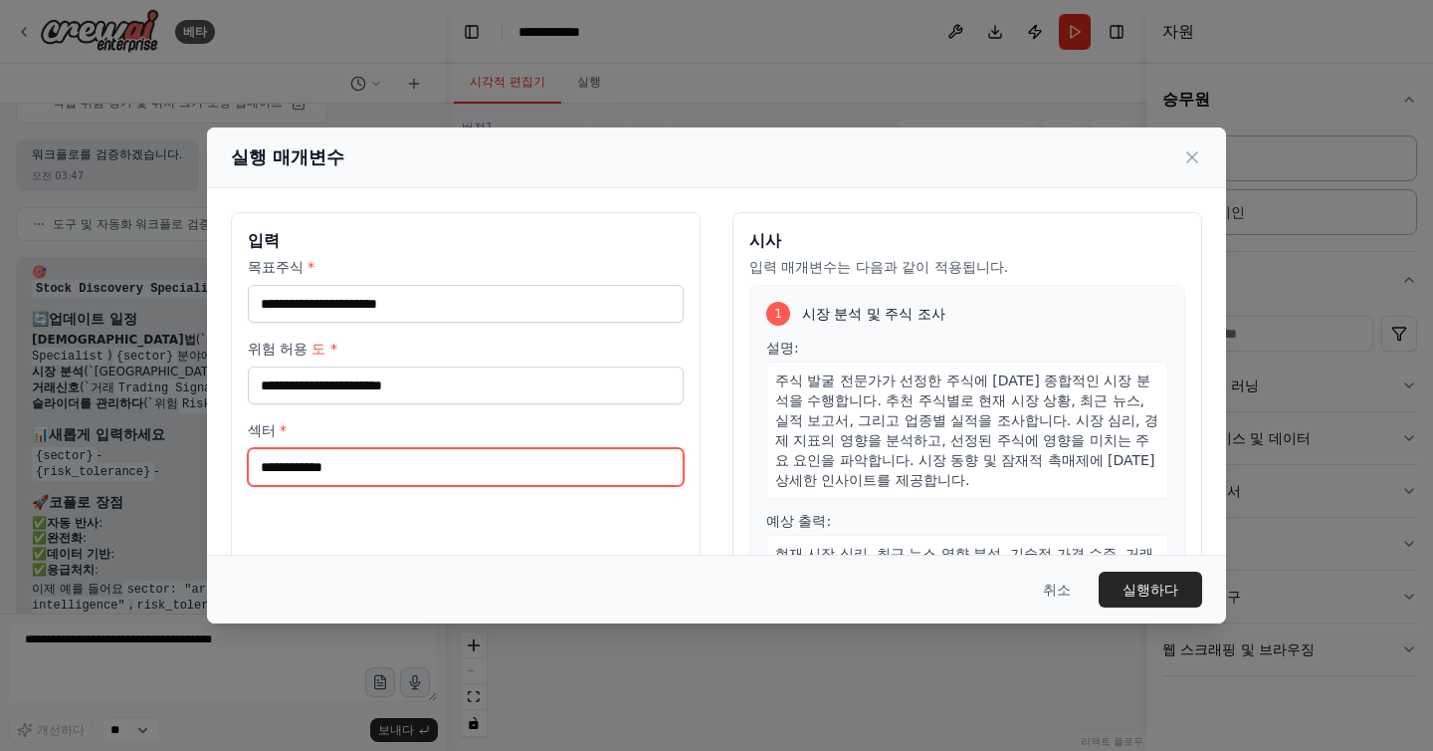
click at [427, 459] on input "섹터 *" at bounding box center [466, 467] width 436 height 38
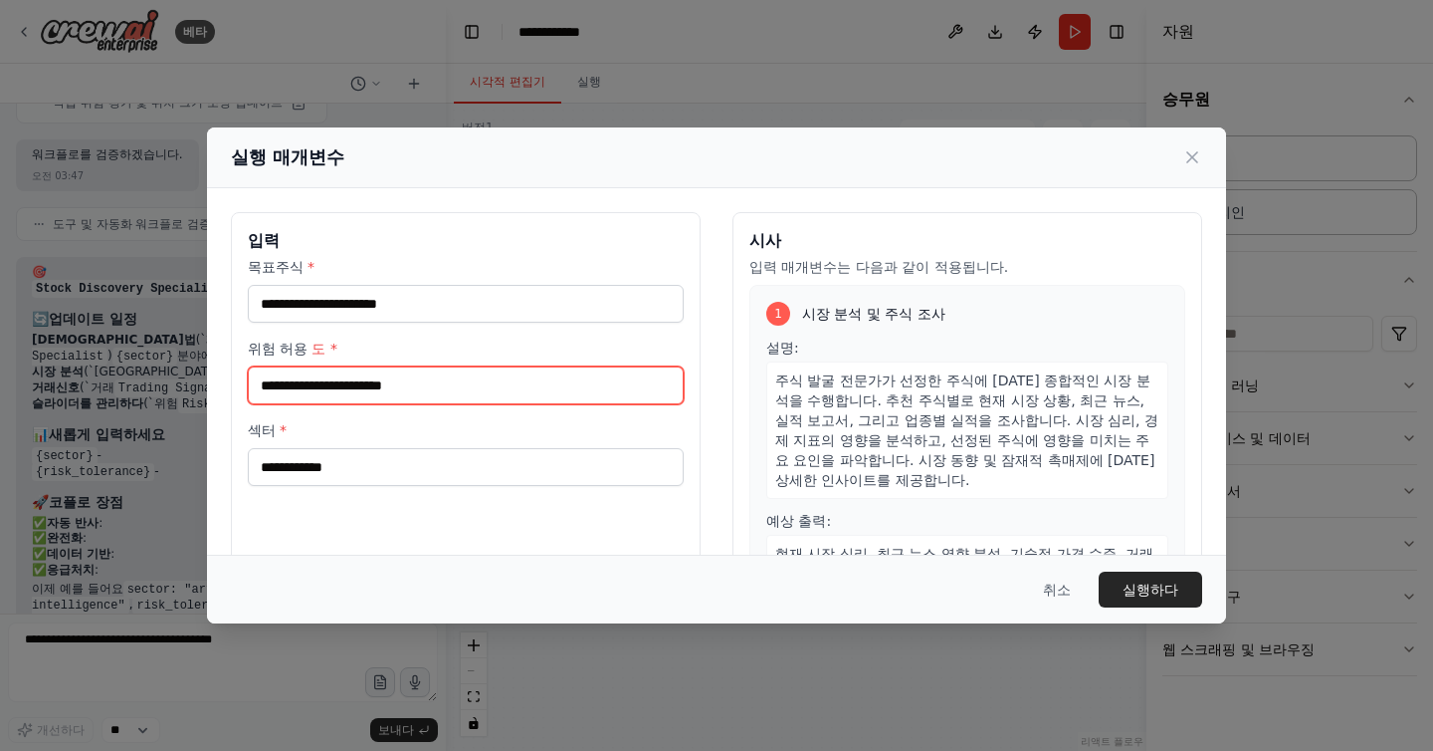
click at [431, 382] on input "위험 허용 도 *" at bounding box center [466, 385] width 436 height 38
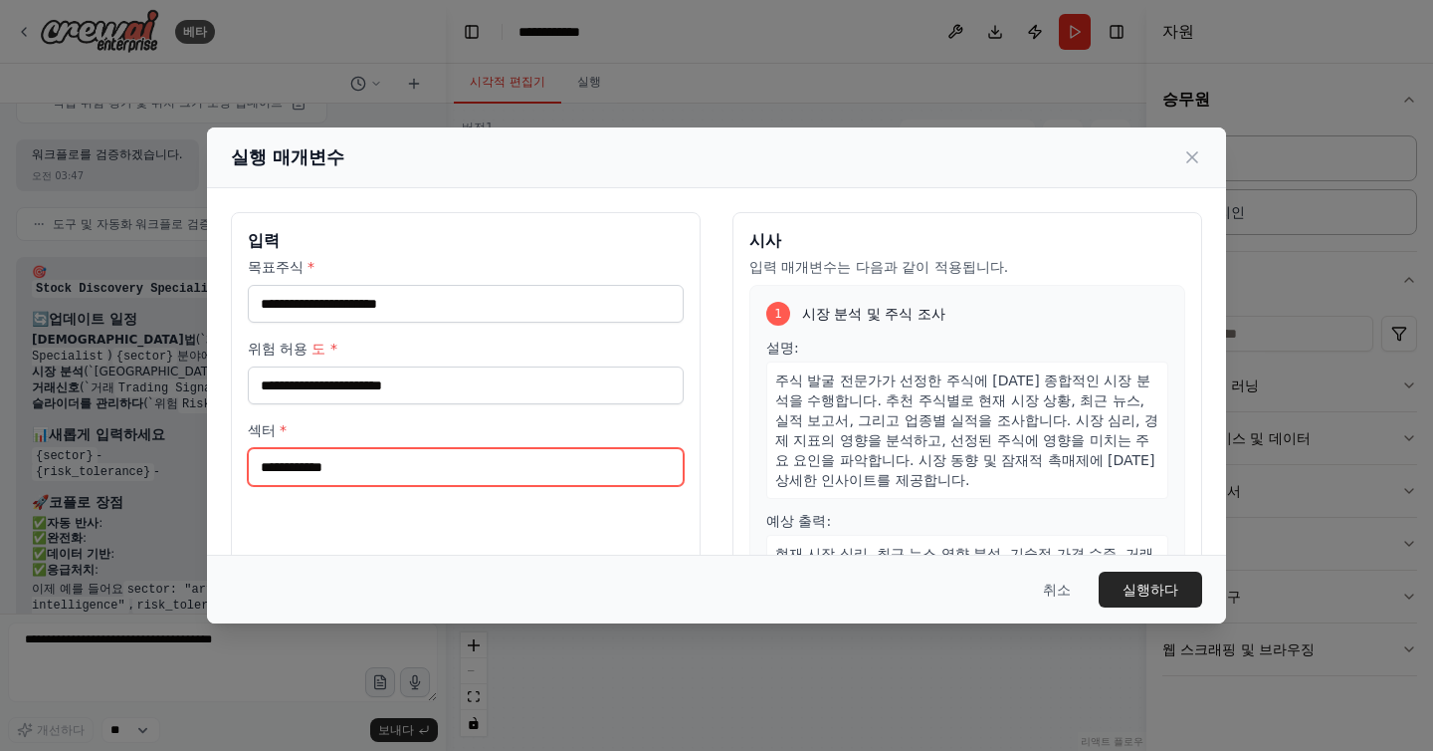
click at [420, 450] on input "섹터 *" at bounding box center [466, 467] width 436 height 38
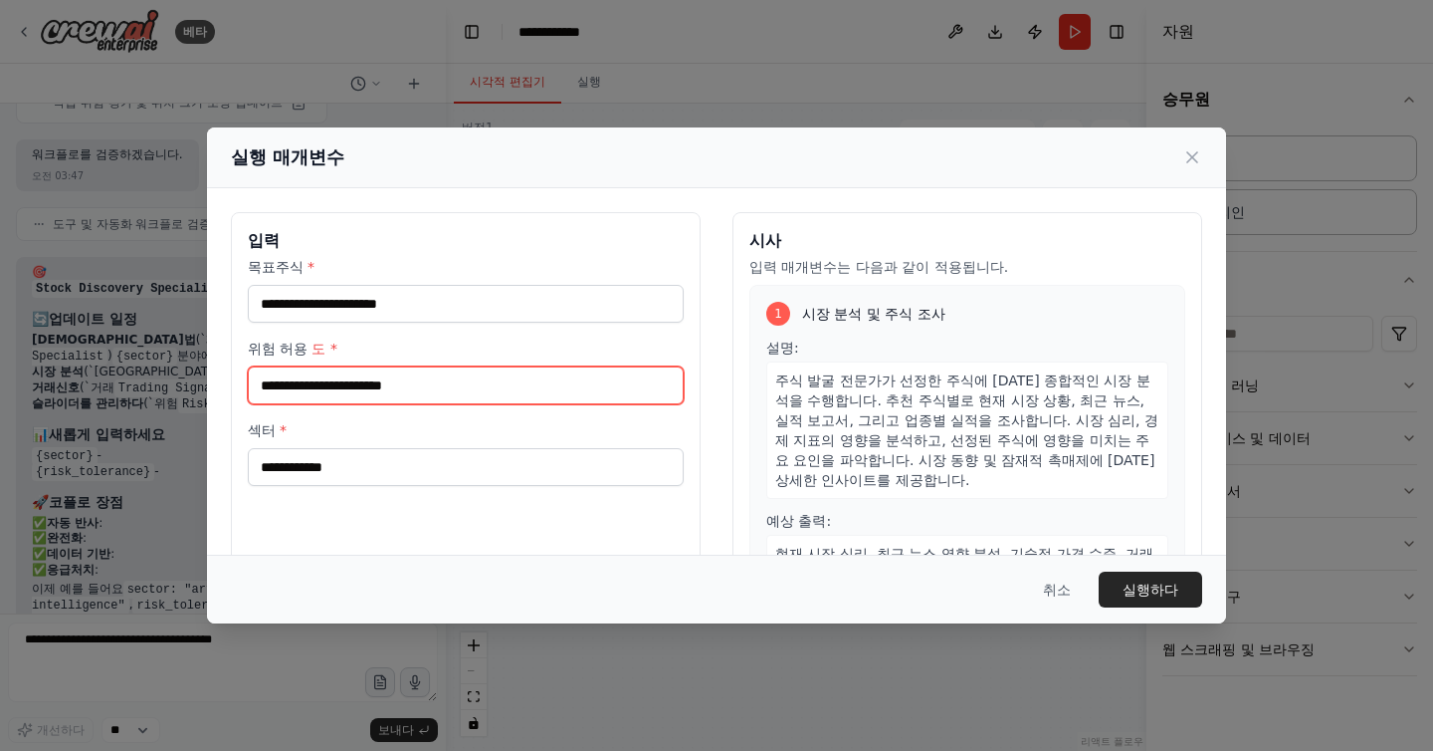
click at [407, 366] on input "위험 허용 도 *" at bounding box center [466, 385] width 436 height 38
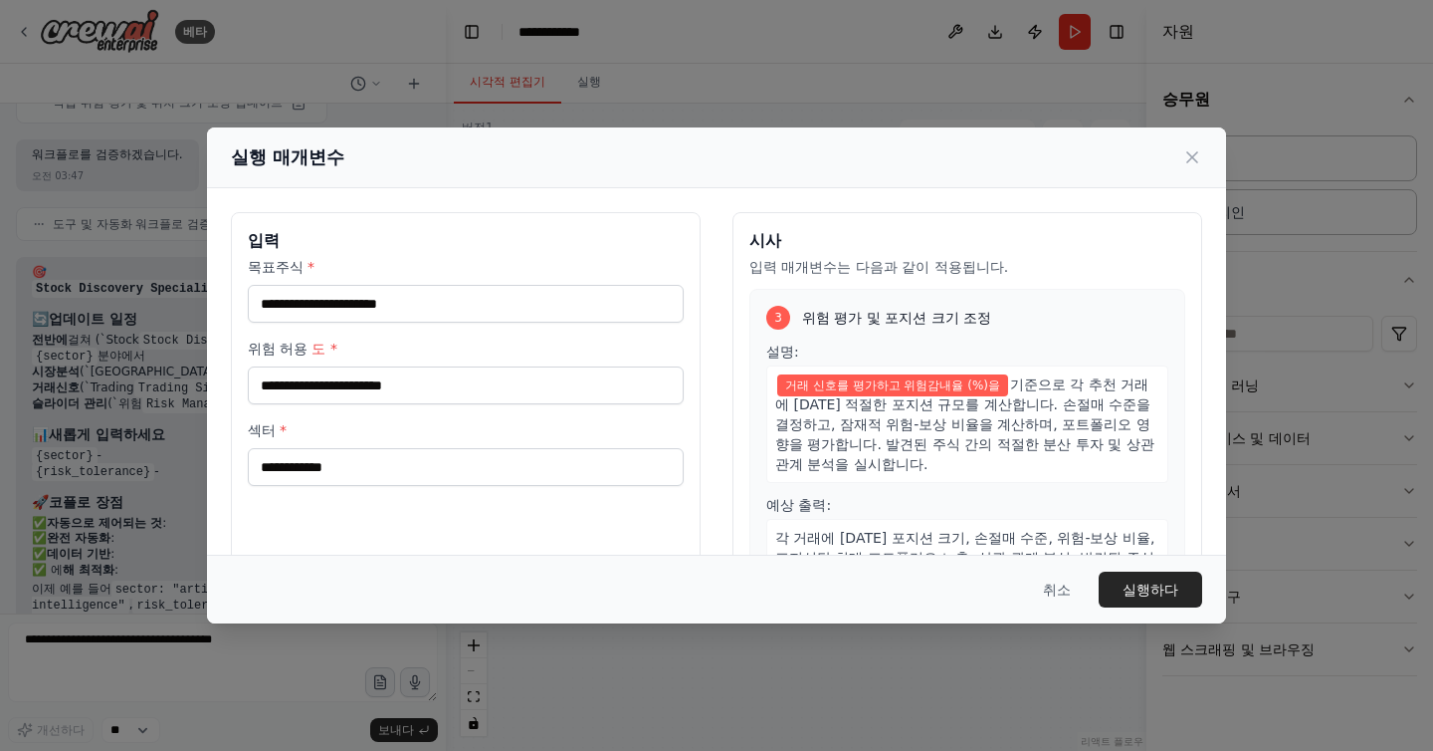
scroll to position [754, 0]
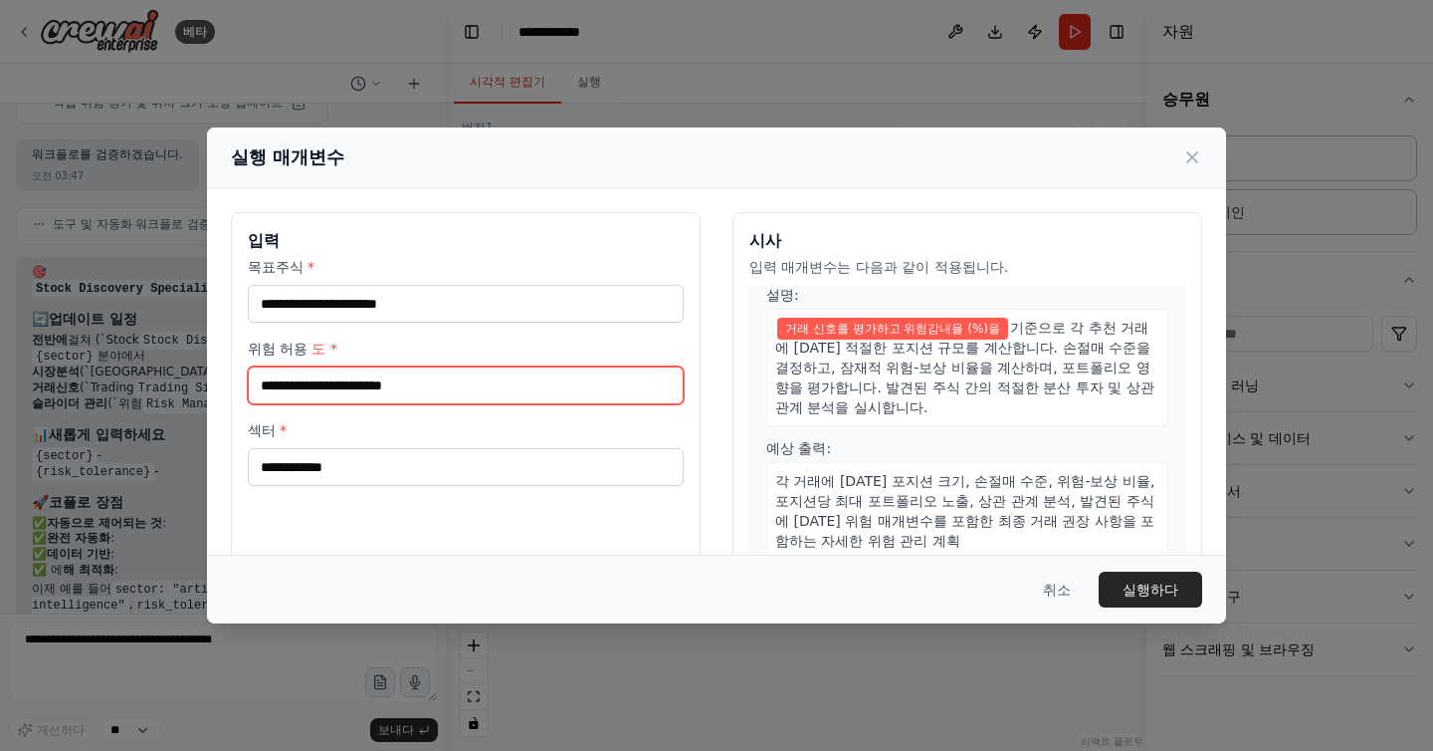
click at [430, 391] on input "위험 허용 도 *" at bounding box center [466, 385] width 436 height 38
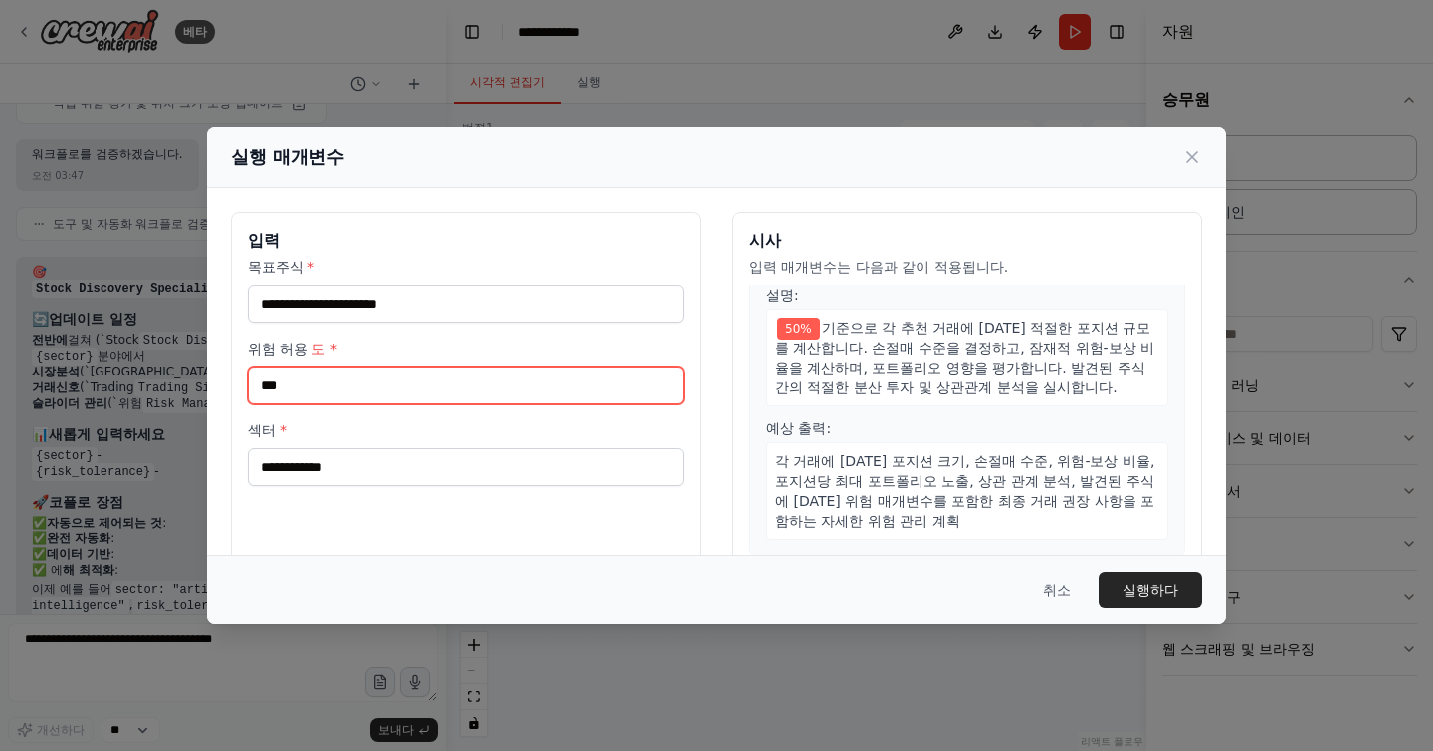
type input "***"
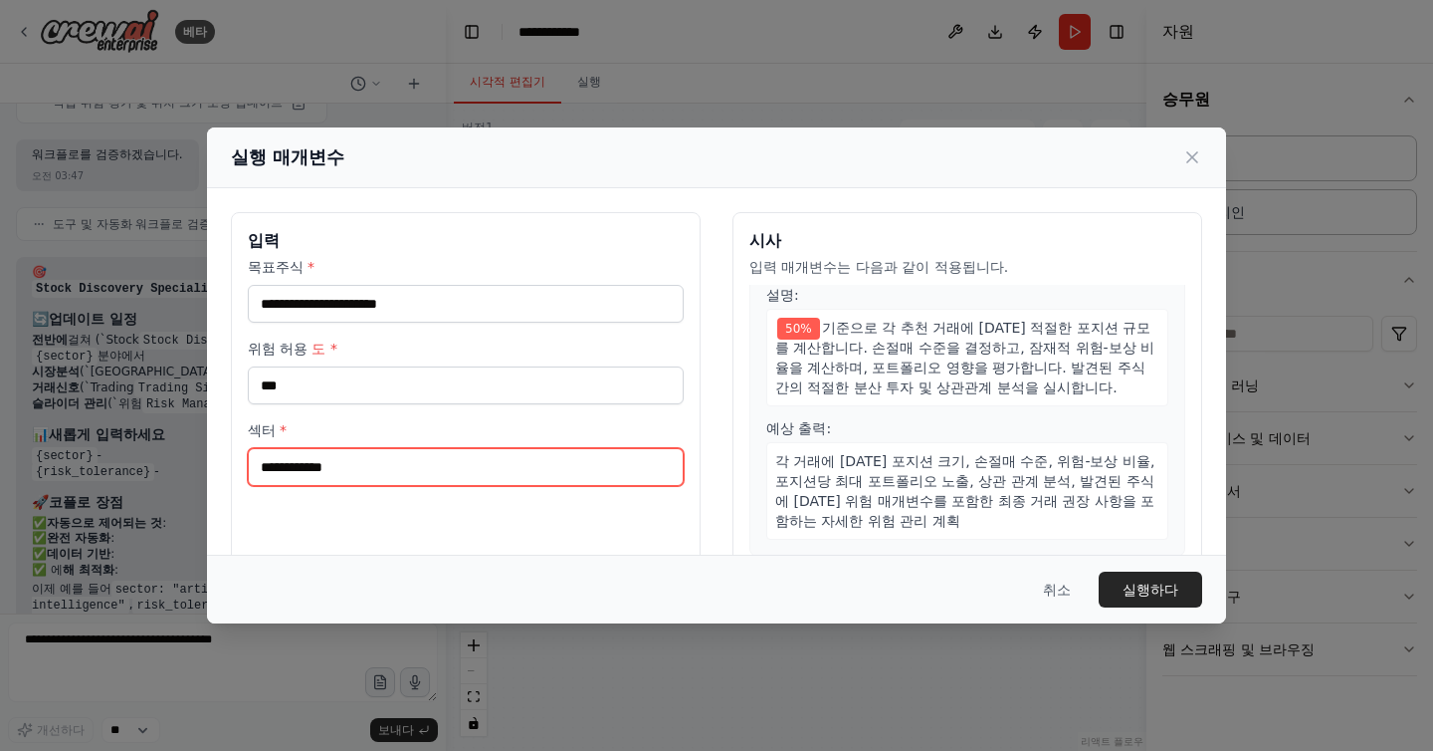
click at [333, 476] on input "섹터 *" at bounding box center [466, 467] width 436 height 38
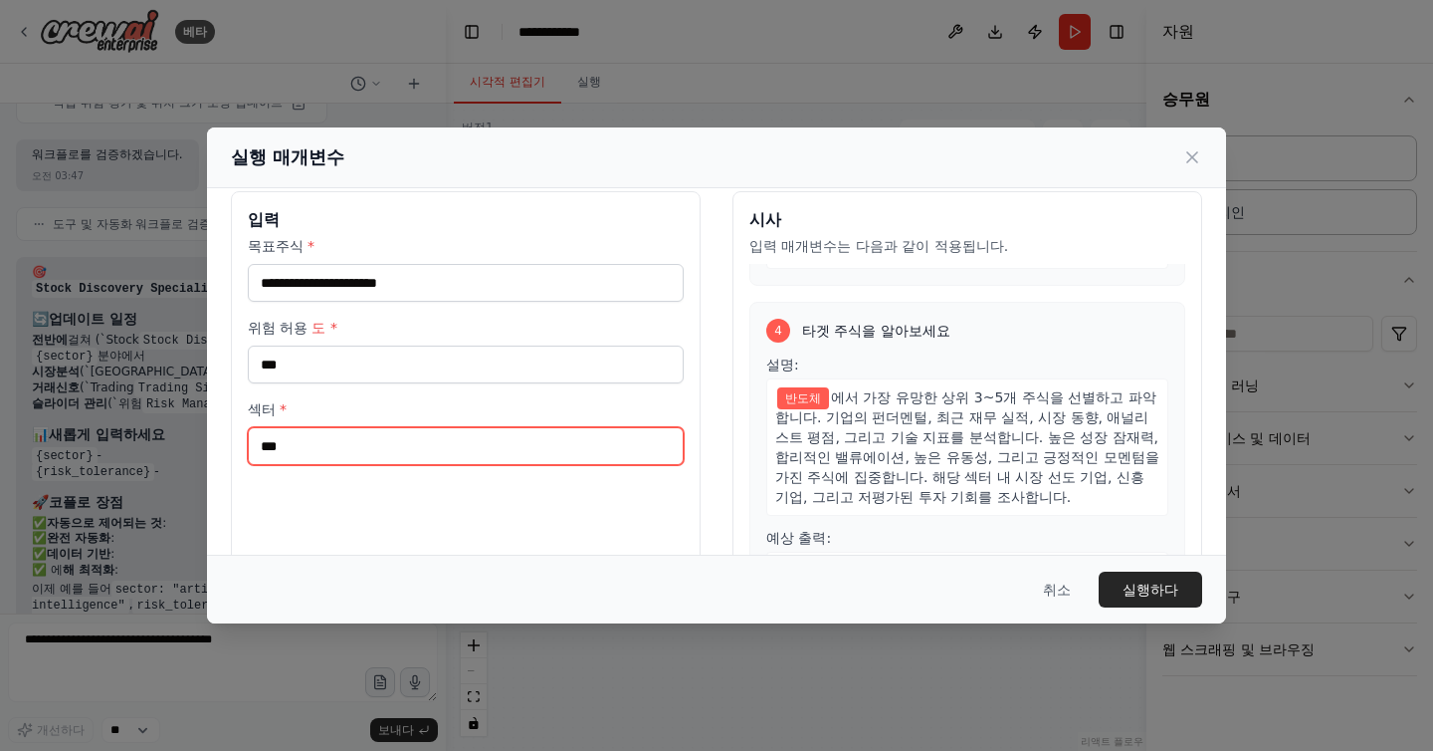
scroll to position [0, 0]
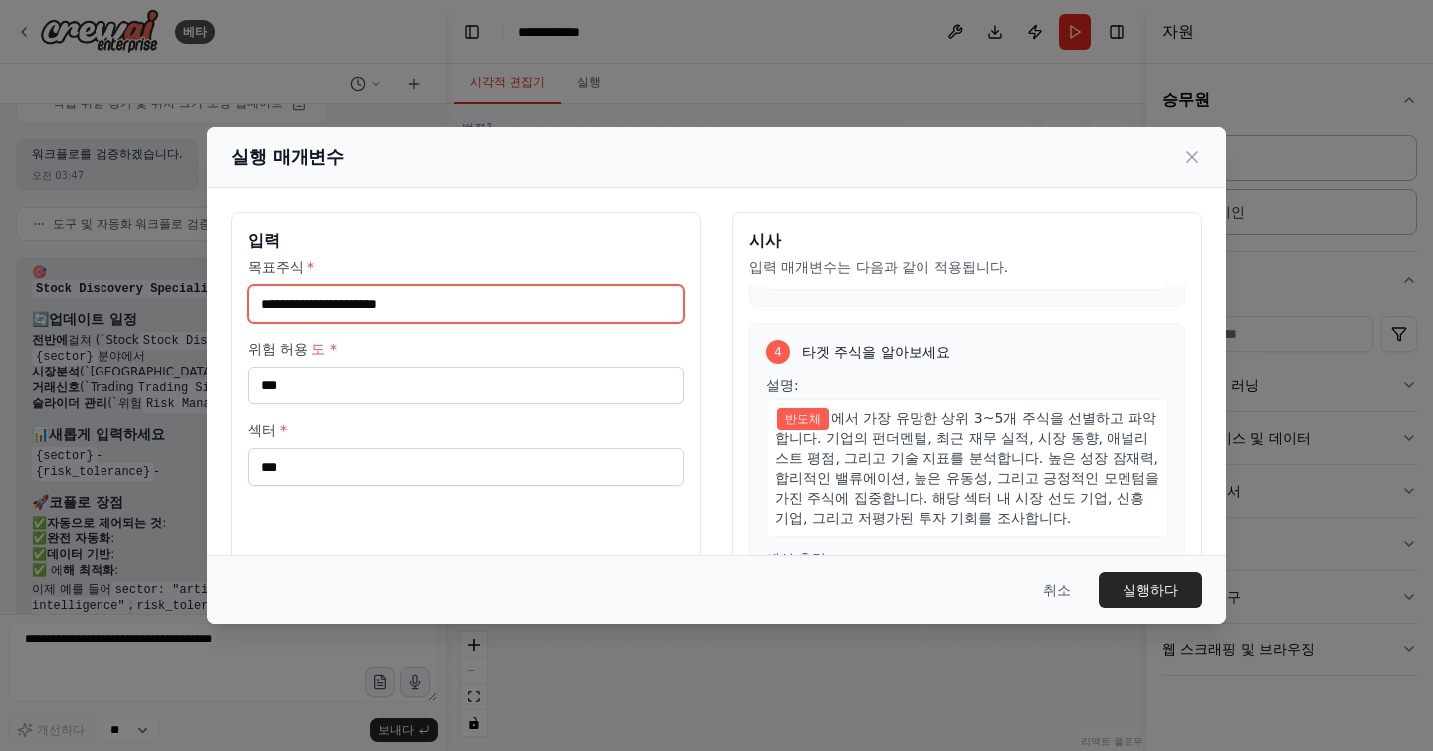
click at [485, 305] on input "목표주식 *" at bounding box center [466, 304] width 436 height 38
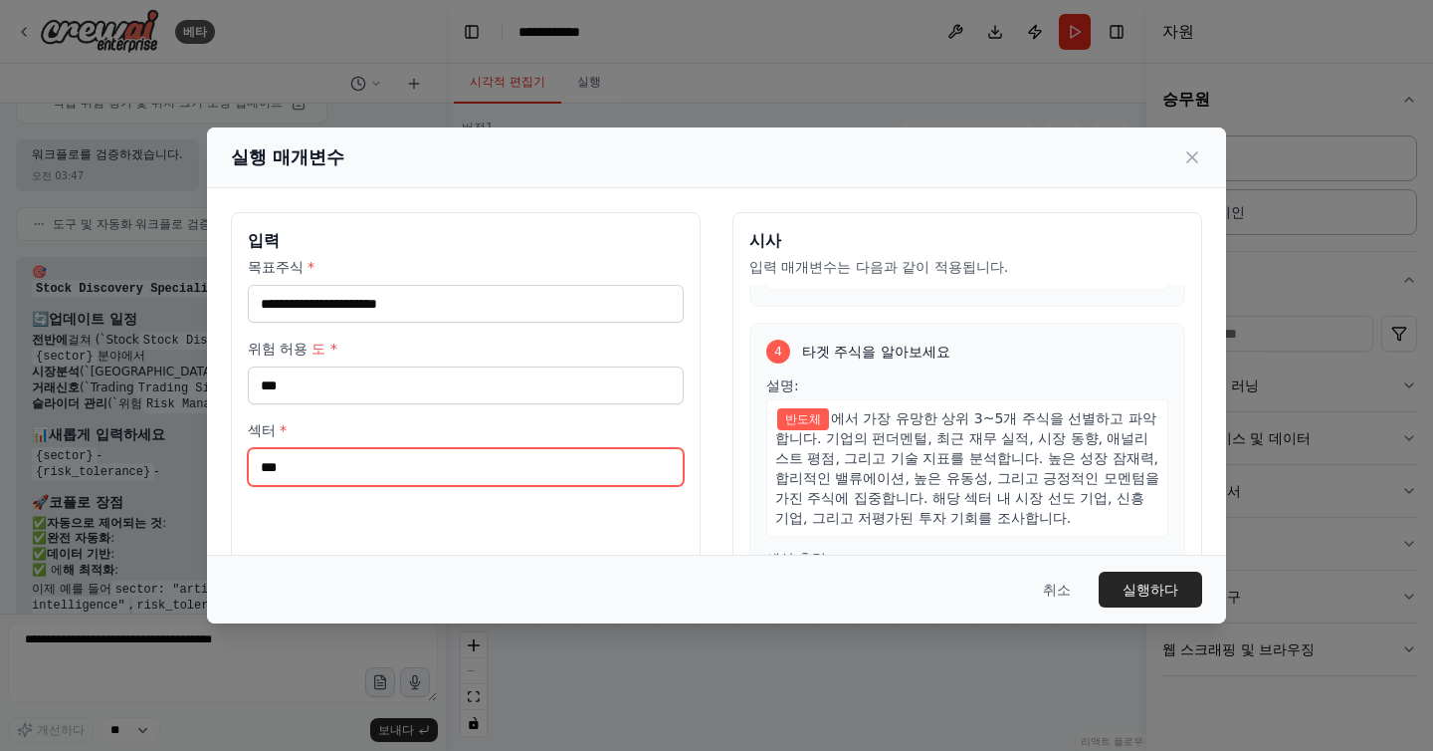
click at [432, 470] on input "***" at bounding box center [466, 467] width 436 height 38
type input "*"
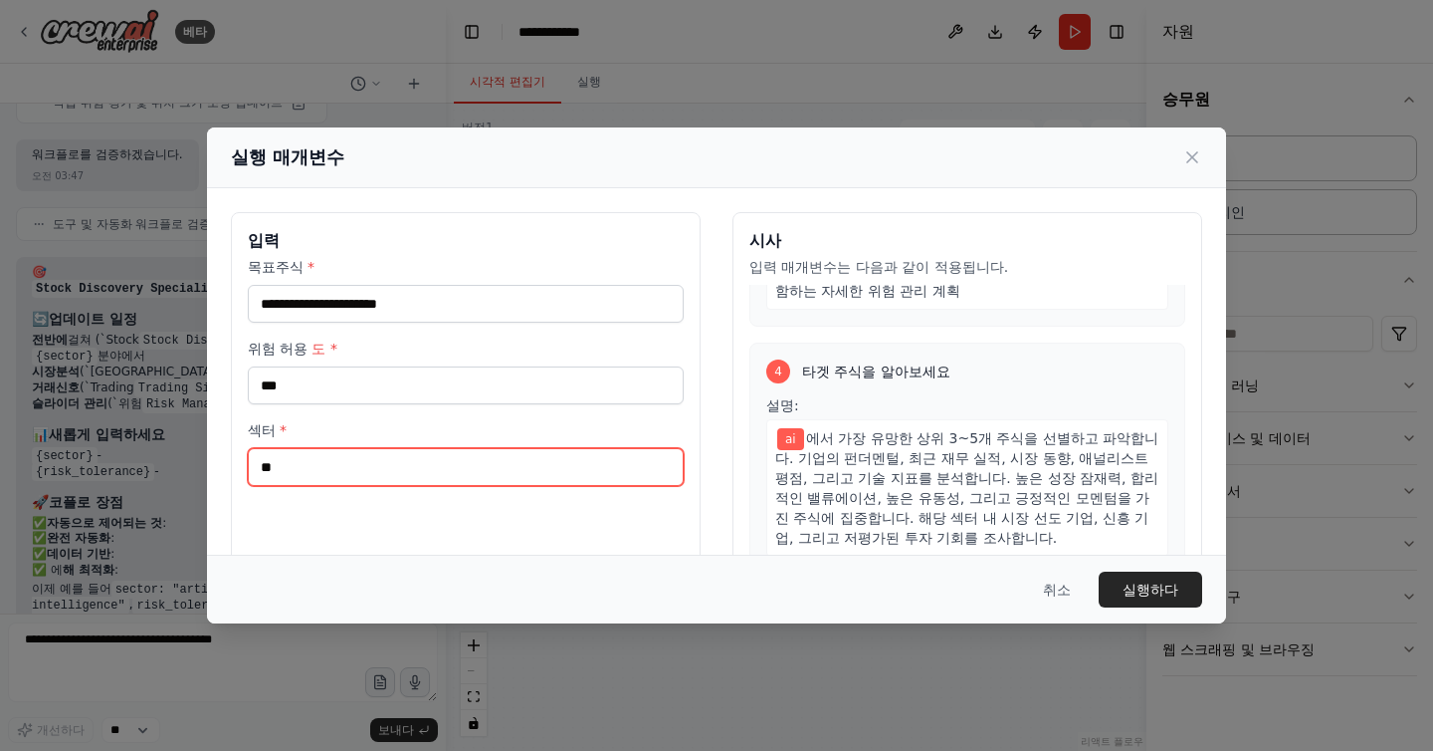
type input "*"
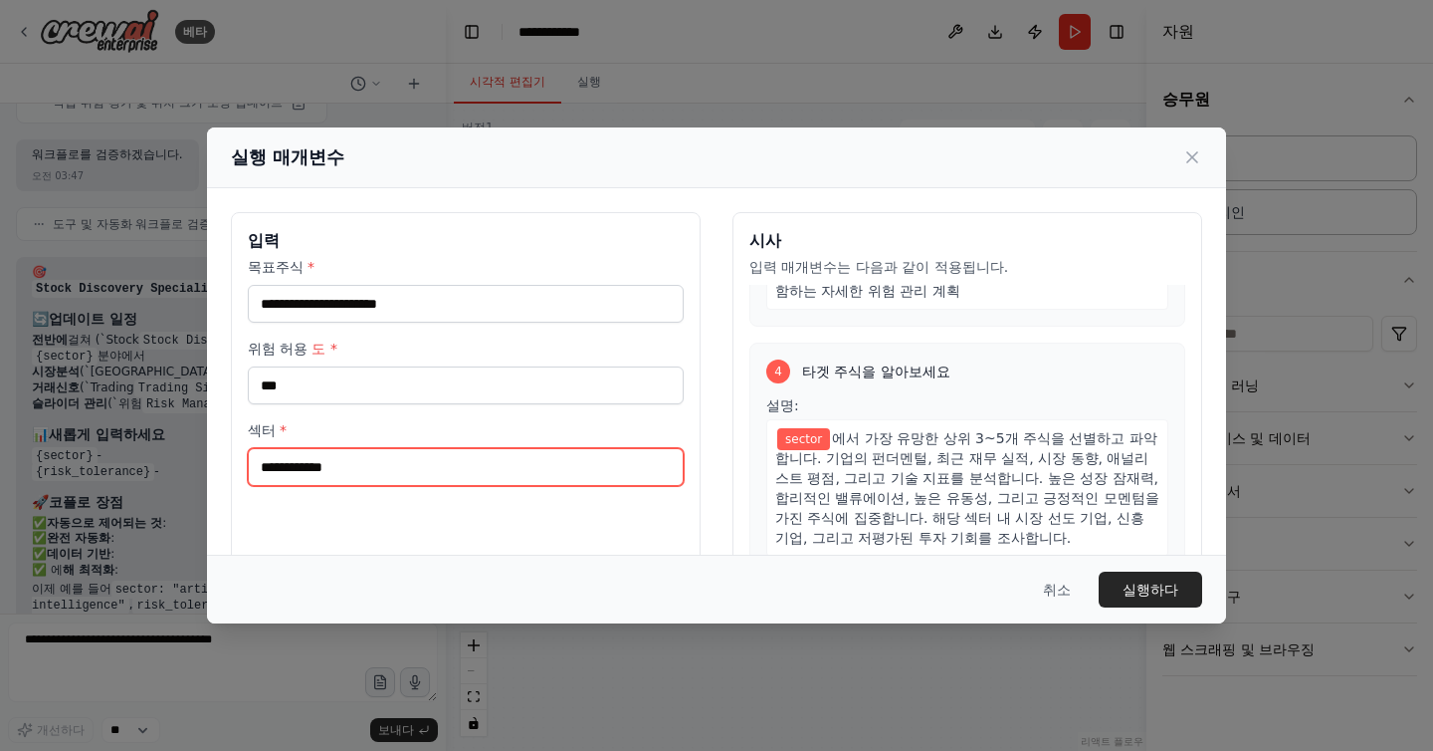
scroll to position [1003, 0]
type input "*"
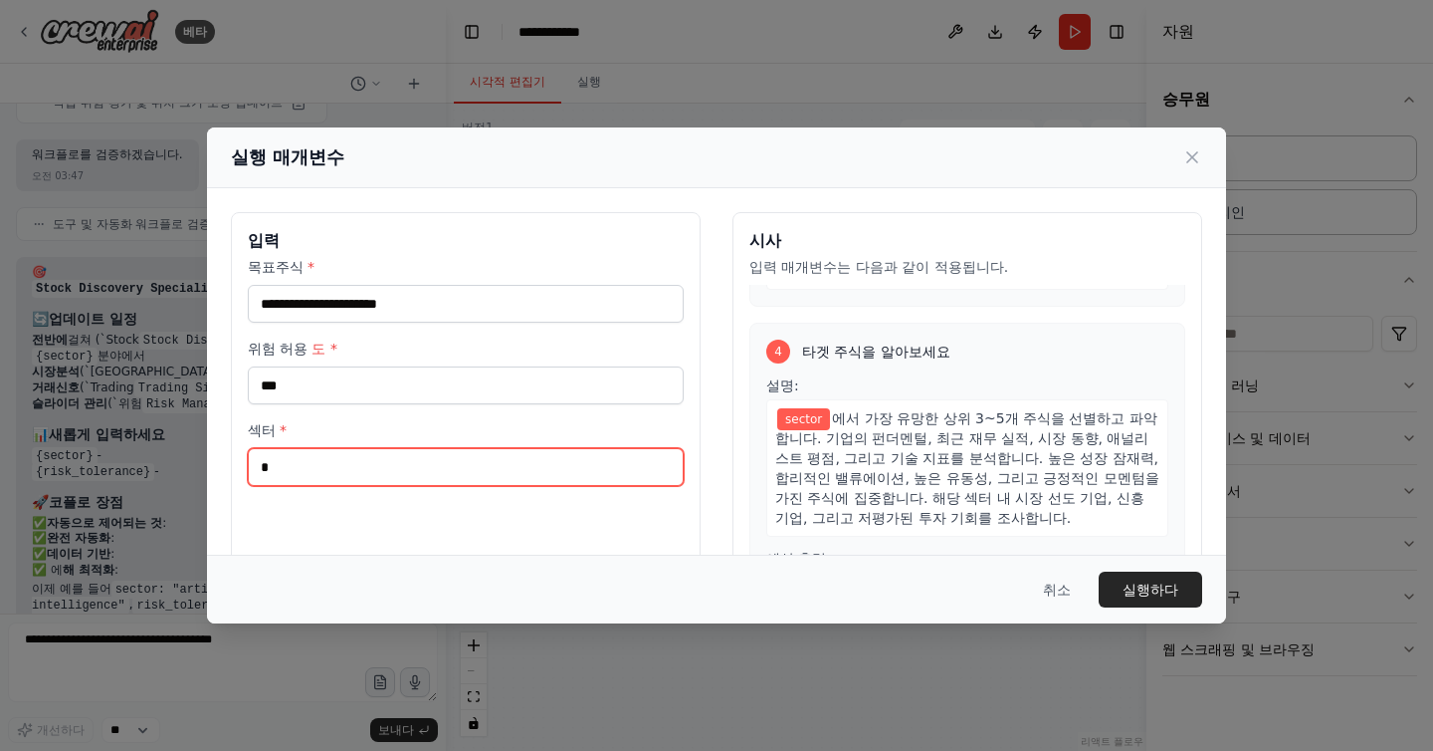
scroll to position [984, 0]
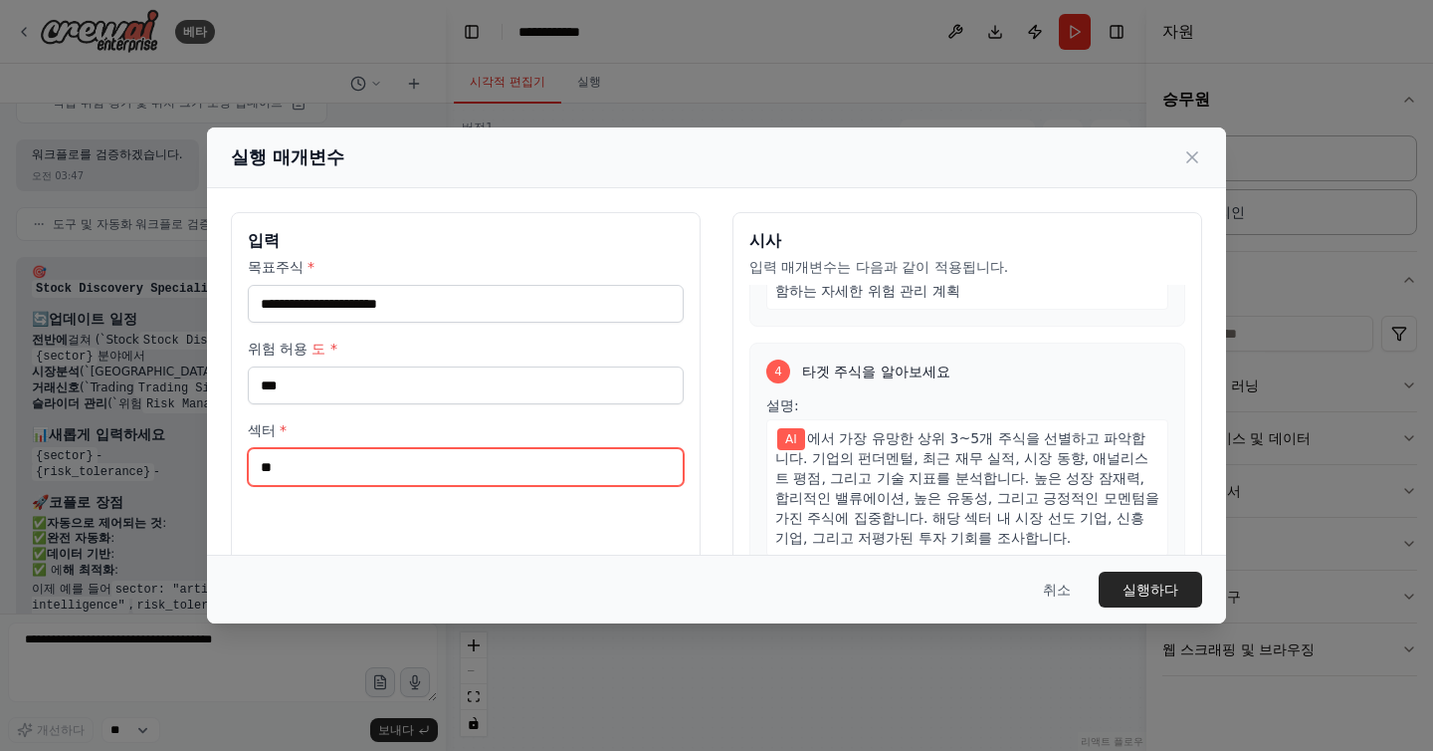
type input "**"
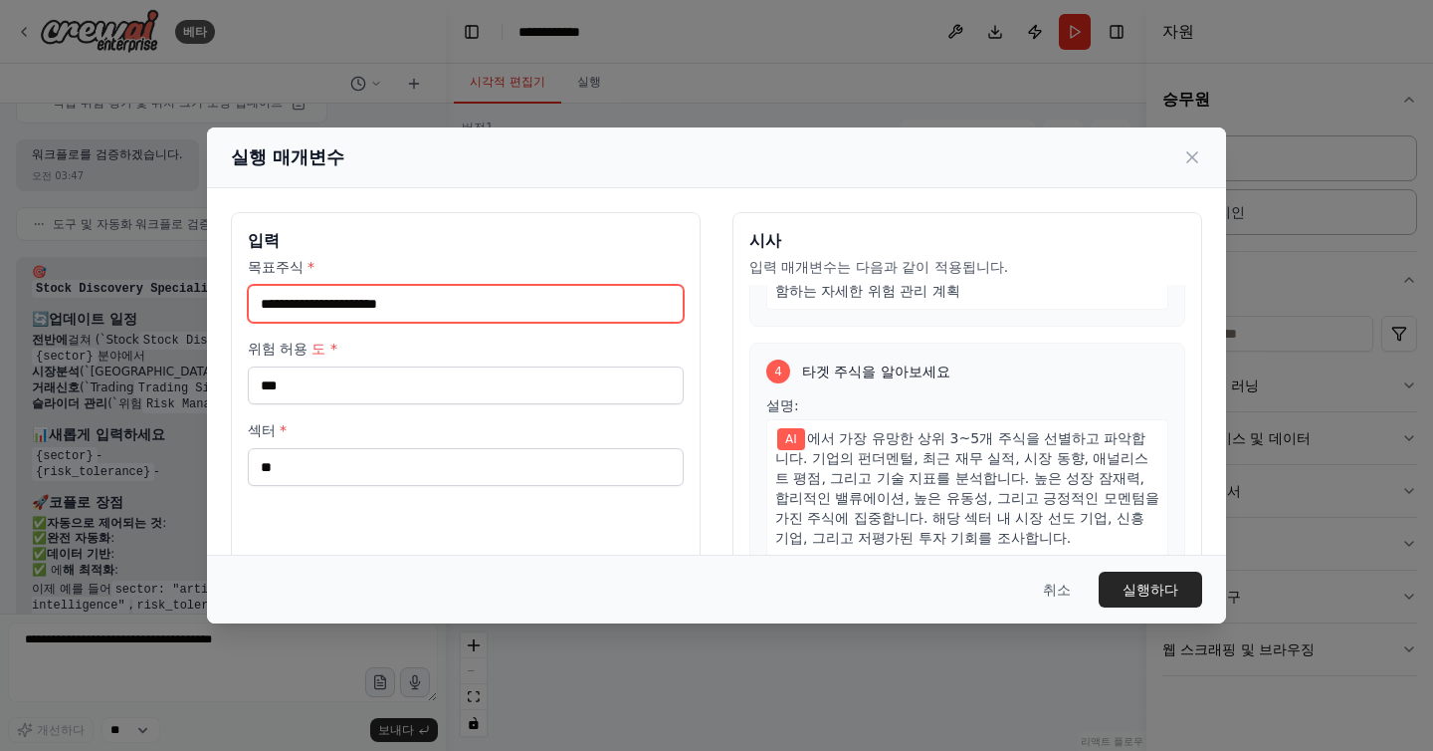
click at [385, 309] on input "목표주식 *" at bounding box center [466, 304] width 436 height 38
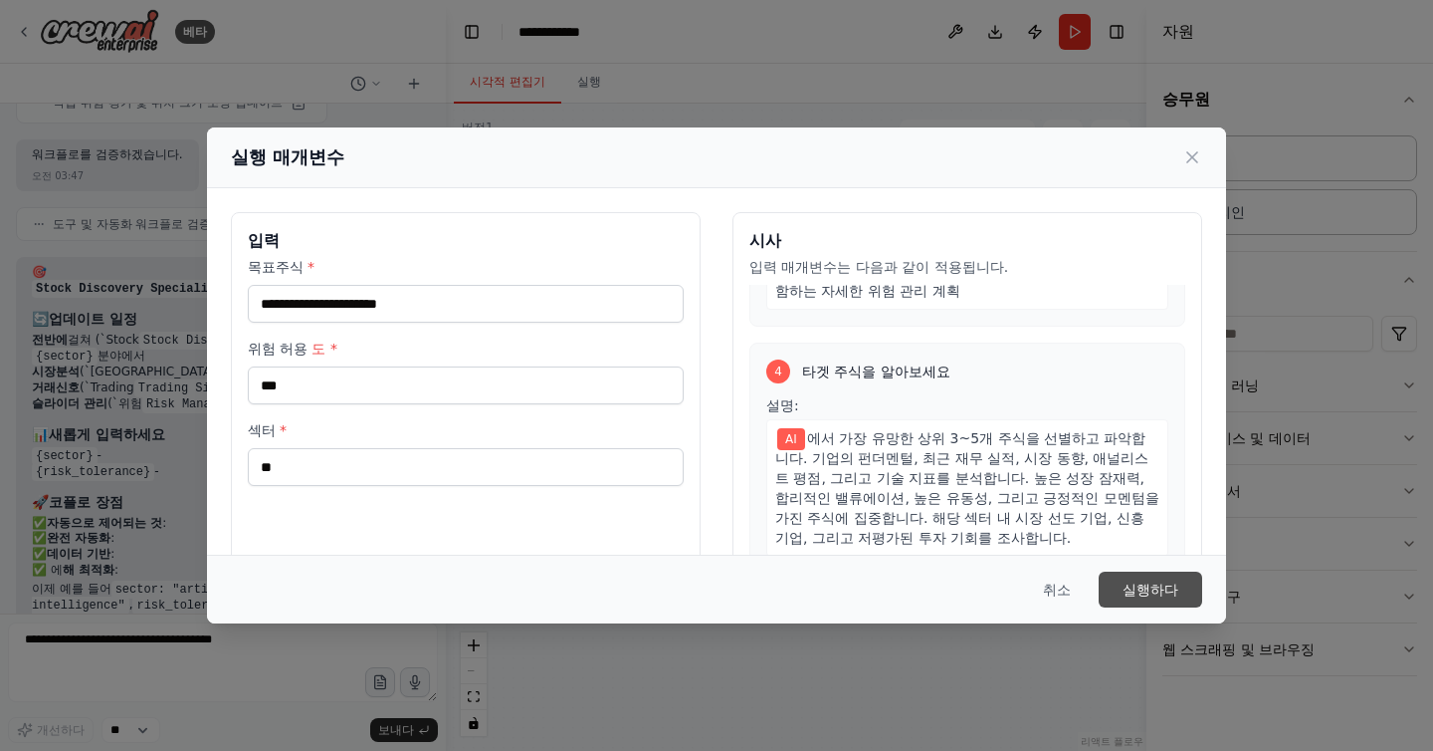
click at [1164, 588] on font "실행하다" at bounding box center [1151, 589] width 56 height 16
click at [1196, 157] on icon at bounding box center [1193, 157] width 20 height 20
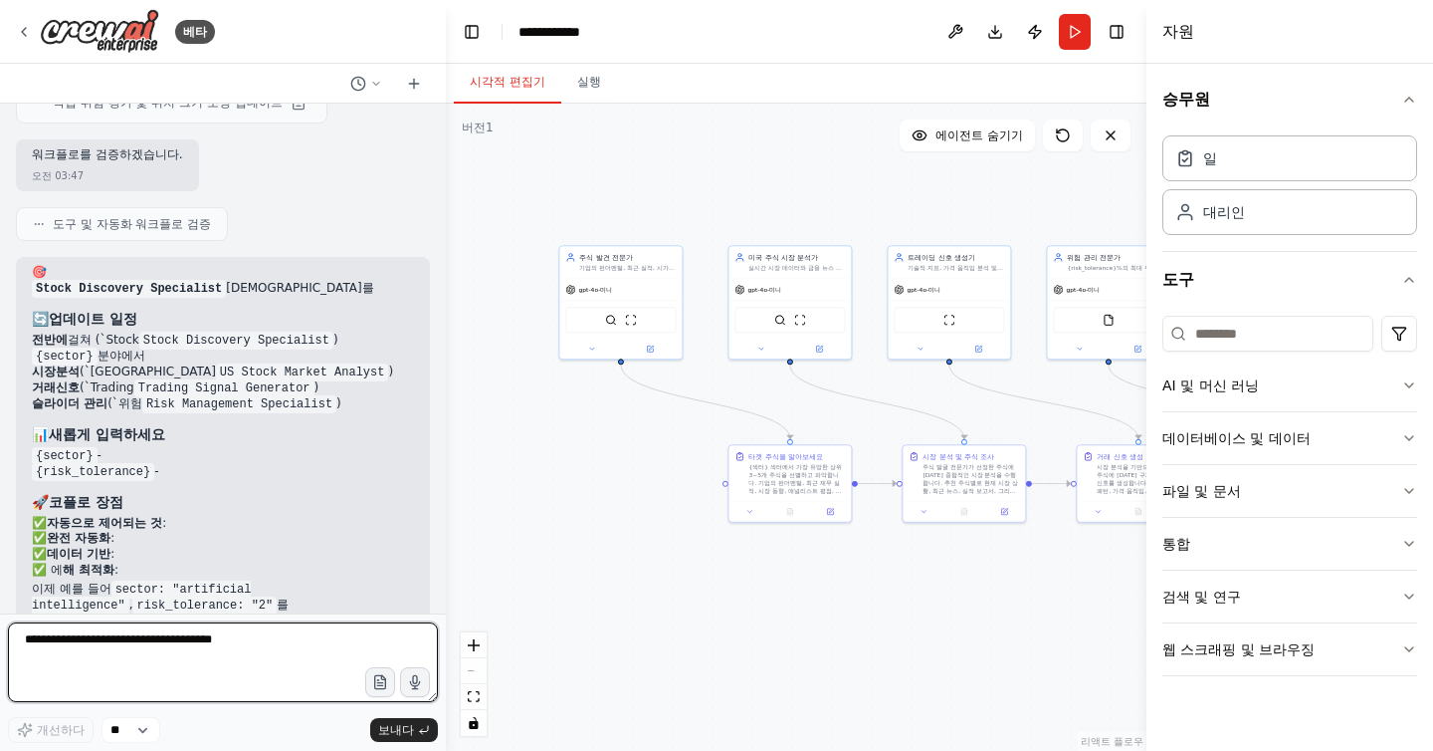
click at [181, 663] on textarea at bounding box center [223, 662] width 430 height 80
type textarea "*"
type textarea "**********"
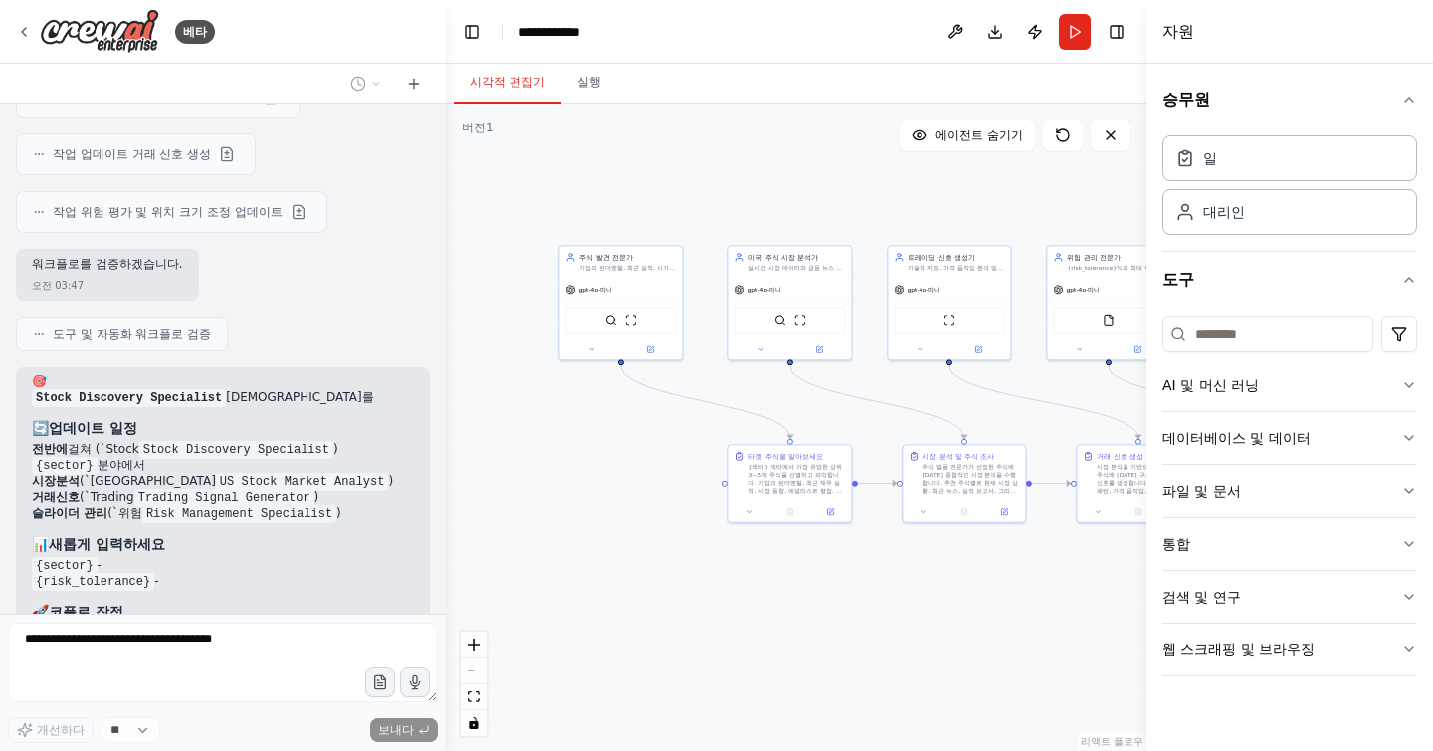
scroll to position [2720, 0]
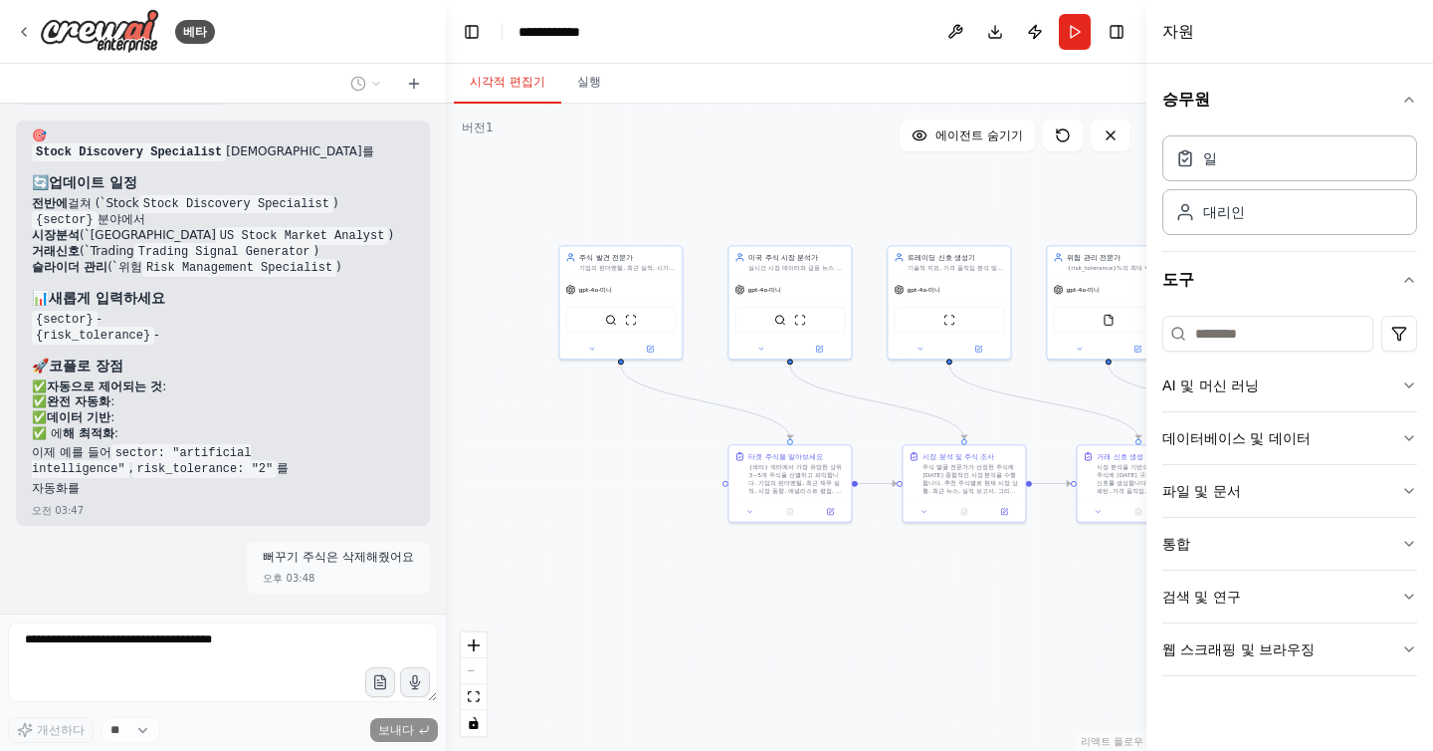
click at [354, 550] on font "뻐꾸기 주식은 삭제해줬어요" at bounding box center [338, 557] width 151 height 14
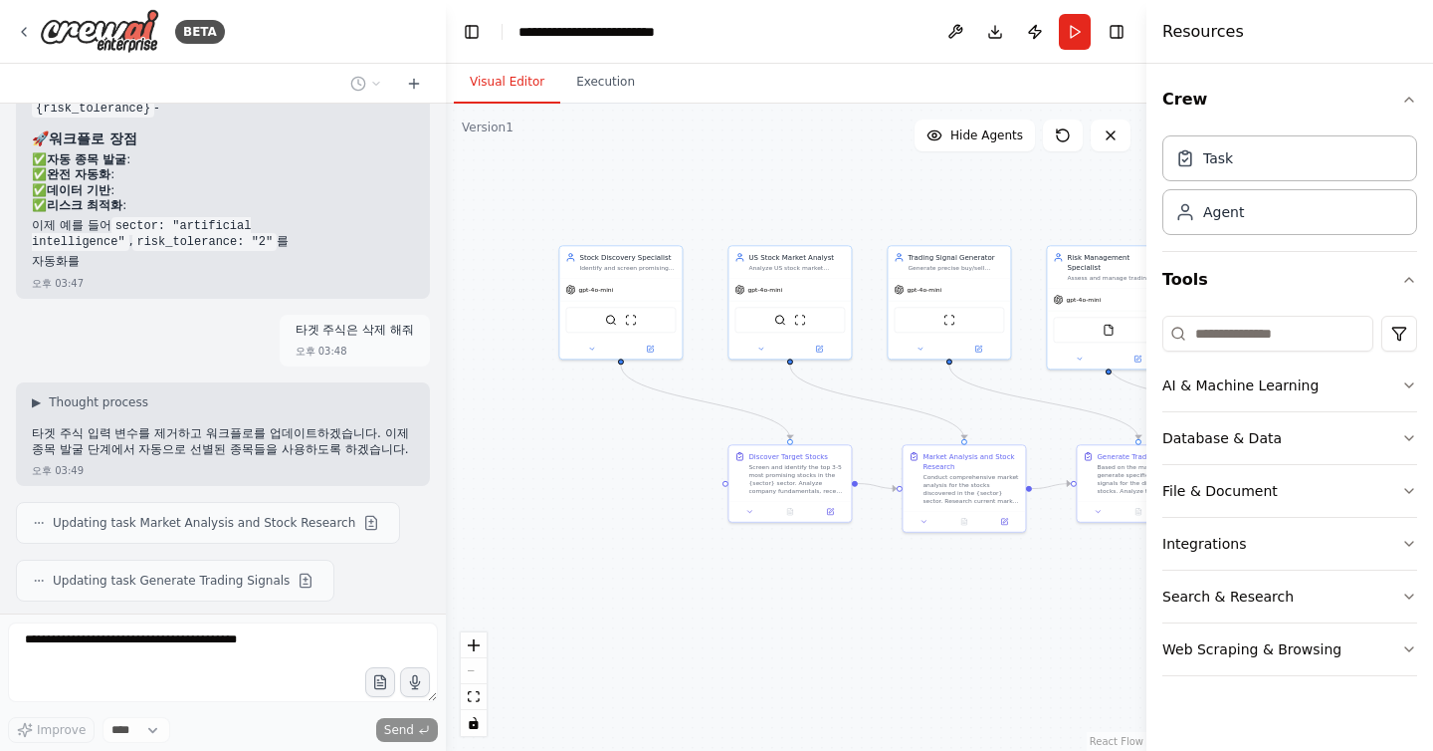
scroll to position [3104, 0]
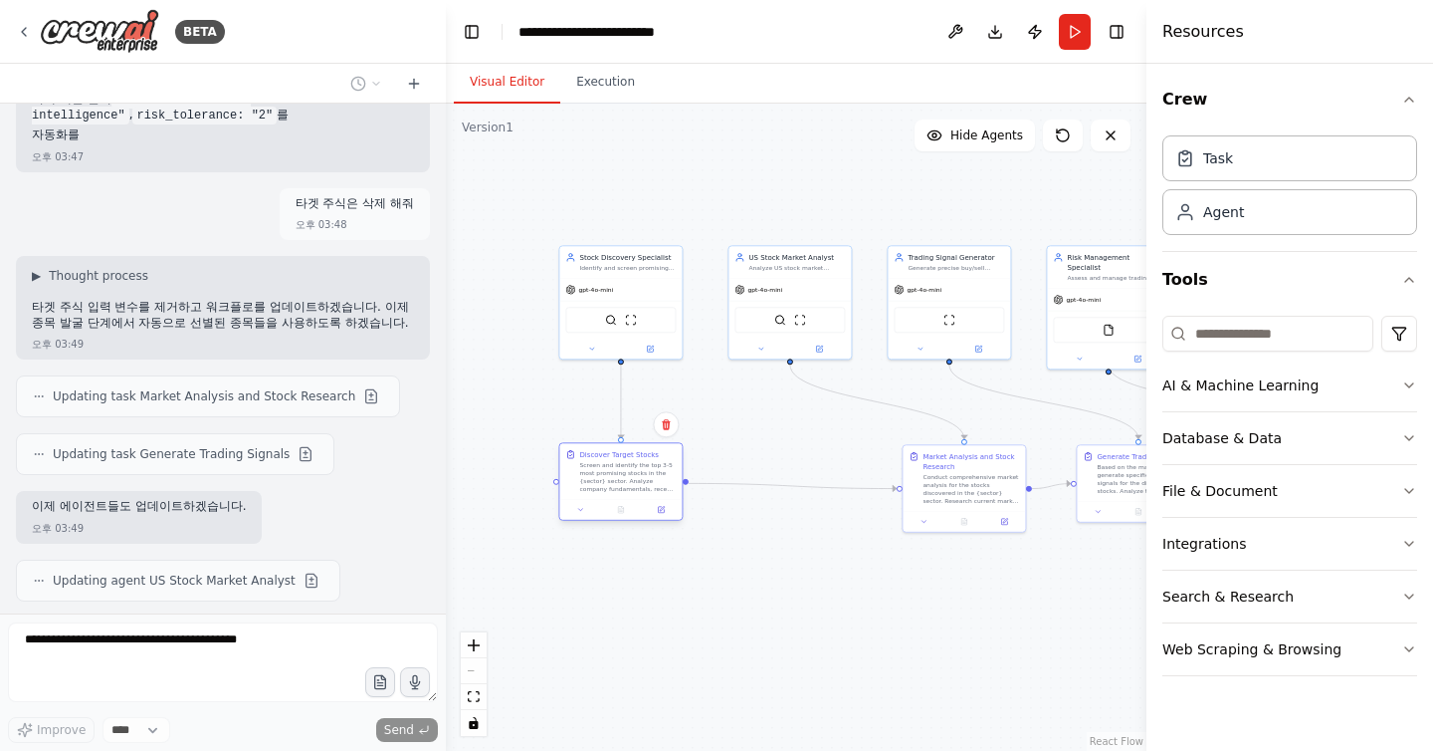
drag, startPoint x: 808, startPoint y: 498, endPoint x: 637, endPoint y: 497, distance: 171.2
click at [637, 497] on div "Discover Target Stocks Screen and identify the top 3-5 most promising stocks in…" at bounding box center [620, 471] width 122 height 56
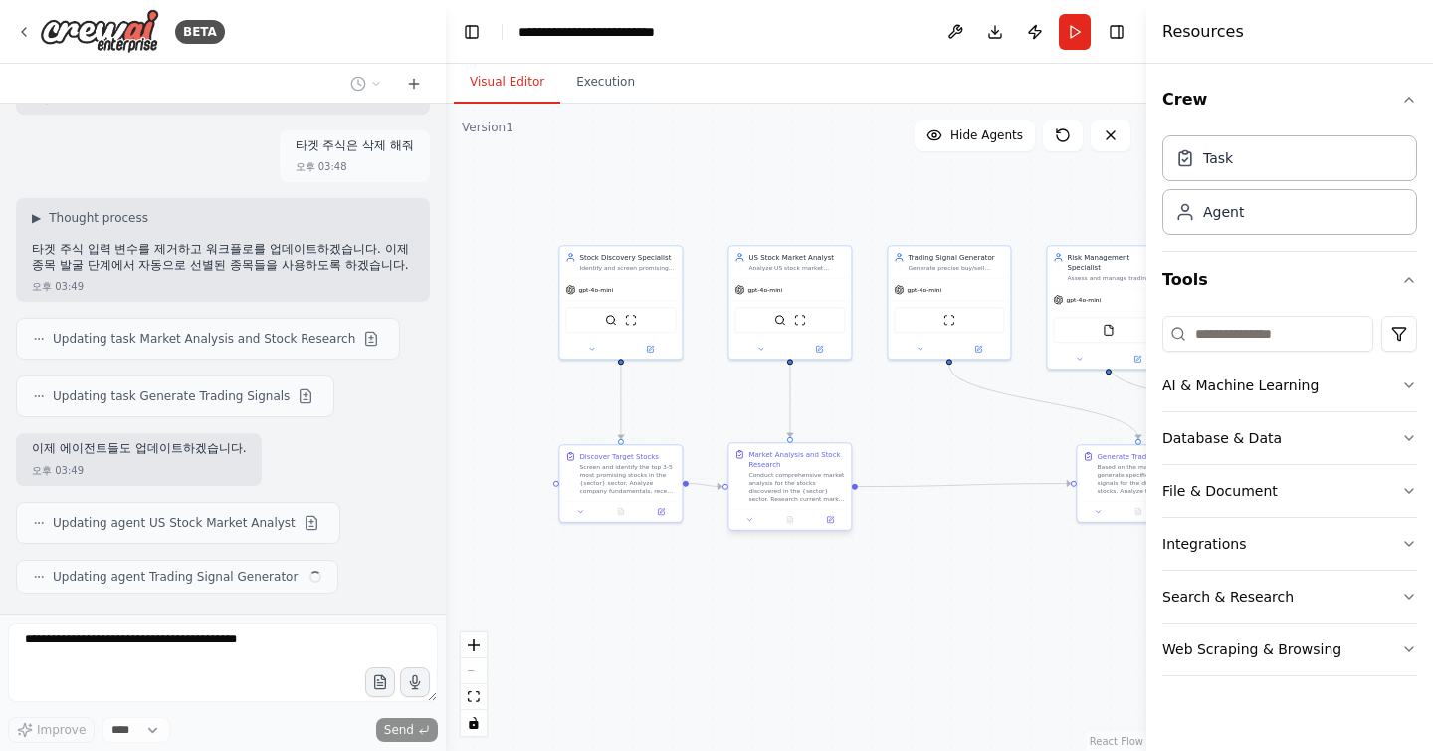
drag, startPoint x: 958, startPoint y: 498, endPoint x: 785, endPoint y: 494, distance: 172.3
click at [784, 494] on div "Conduct comprehensive market analysis for the stocks discovered in the {sector}…" at bounding box center [797, 487] width 97 height 32
drag, startPoint x: 1112, startPoint y: 485, endPoint x: 911, endPoint y: 485, distance: 201.1
click at [910, 485] on div "Based on the market analysis, generate specific buy/sell signals for the discov…" at bounding box center [943, 477] width 97 height 32
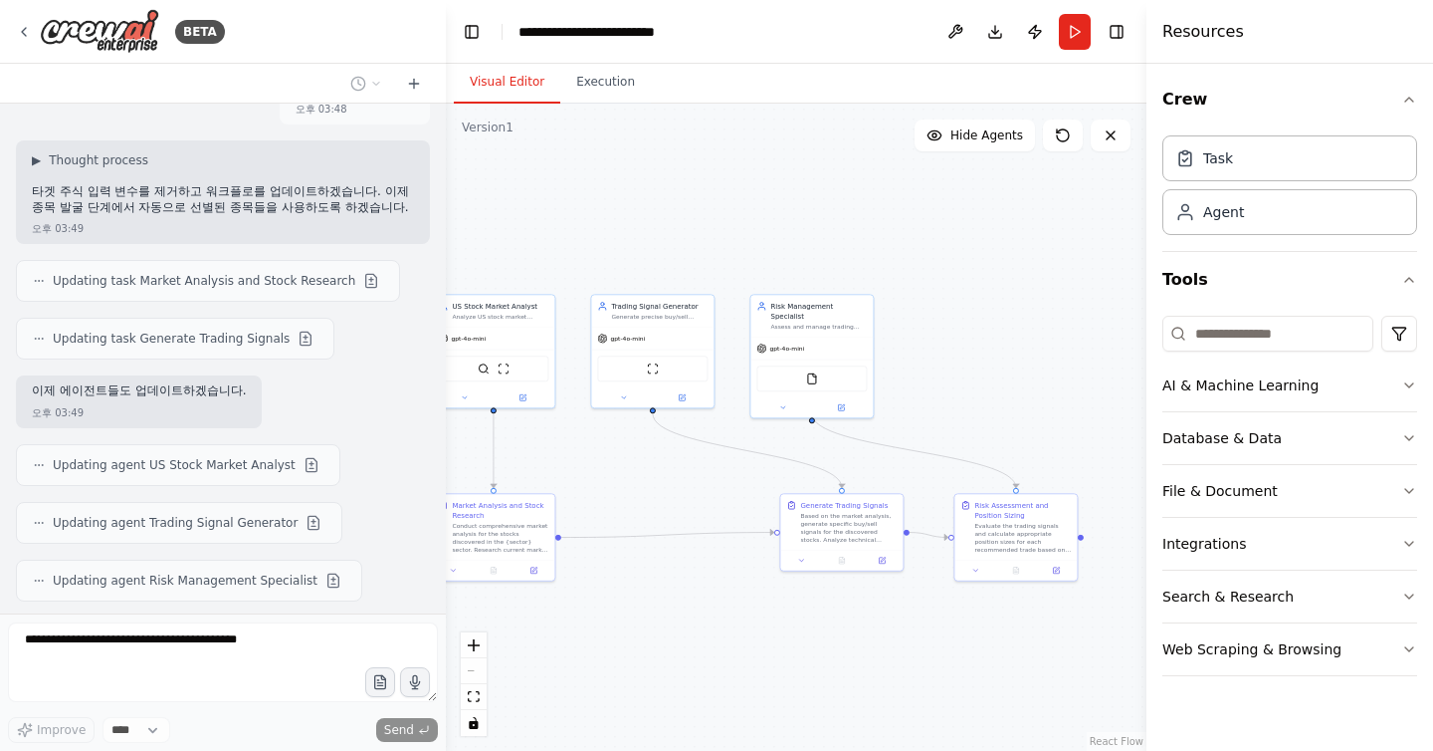
drag, startPoint x: 1062, startPoint y: 549, endPoint x: 769, endPoint y: 597, distance: 297.7
click at [769, 597] on div ".deletable-edge-delete-btn { width: 20px; height: 20px; border: 0px solid #ffff…" at bounding box center [796, 427] width 701 height 647
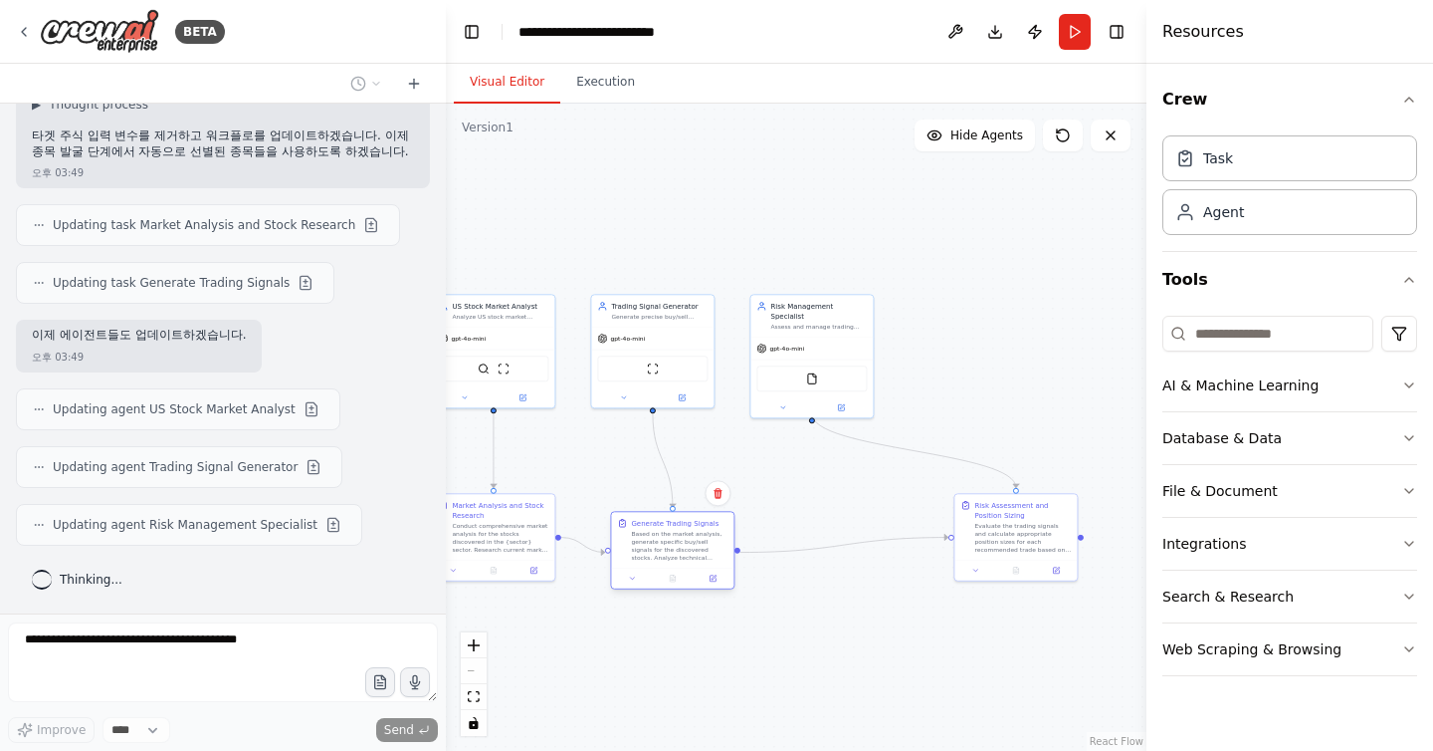
scroll to position [3346, 0]
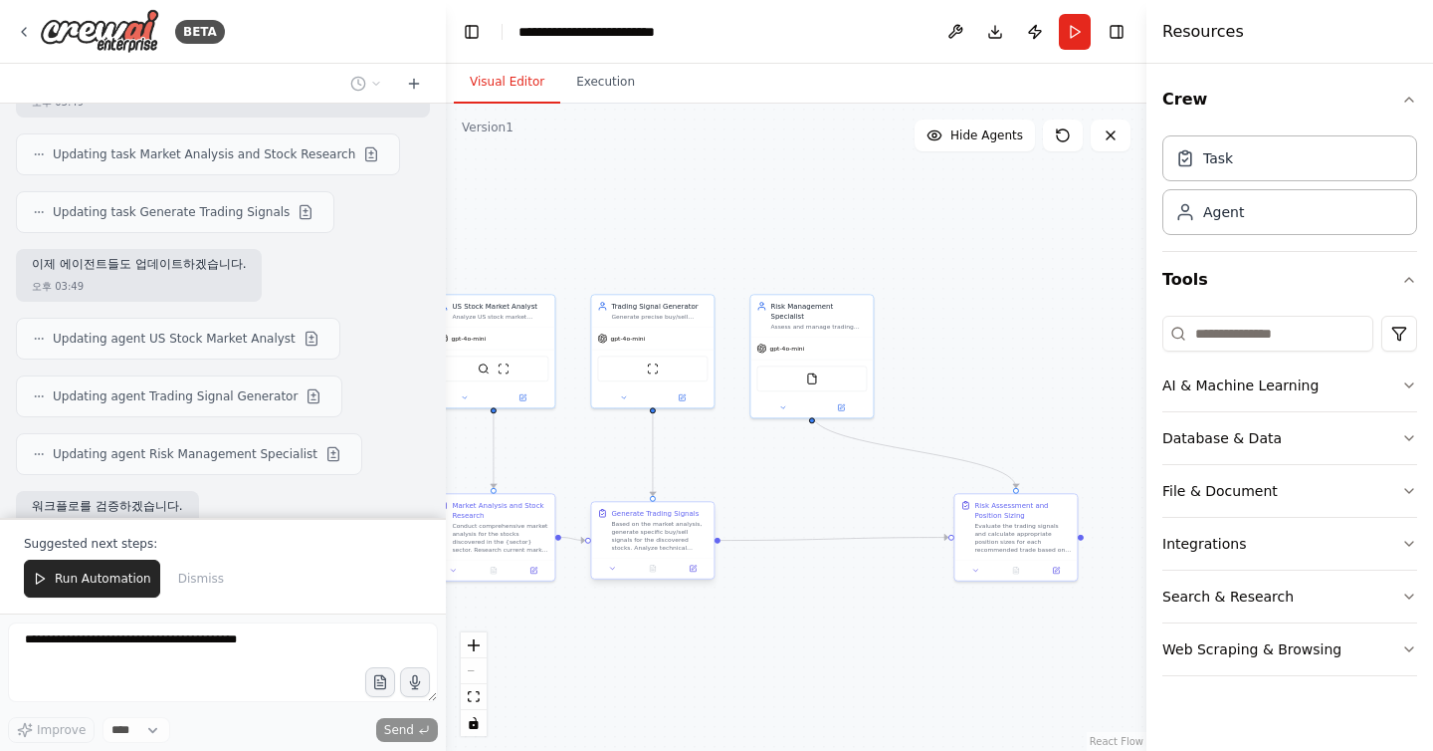
drag, startPoint x: 825, startPoint y: 538, endPoint x: 633, endPoint y: 546, distance: 192.3
click at [633, 546] on div "Based on the market analysis, generate specific buy/sell signals for the discov…" at bounding box center [659, 536] width 97 height 32
click at [101, 568] on button "Run Automation" at bounding box center [92, 578] width 136 height 38
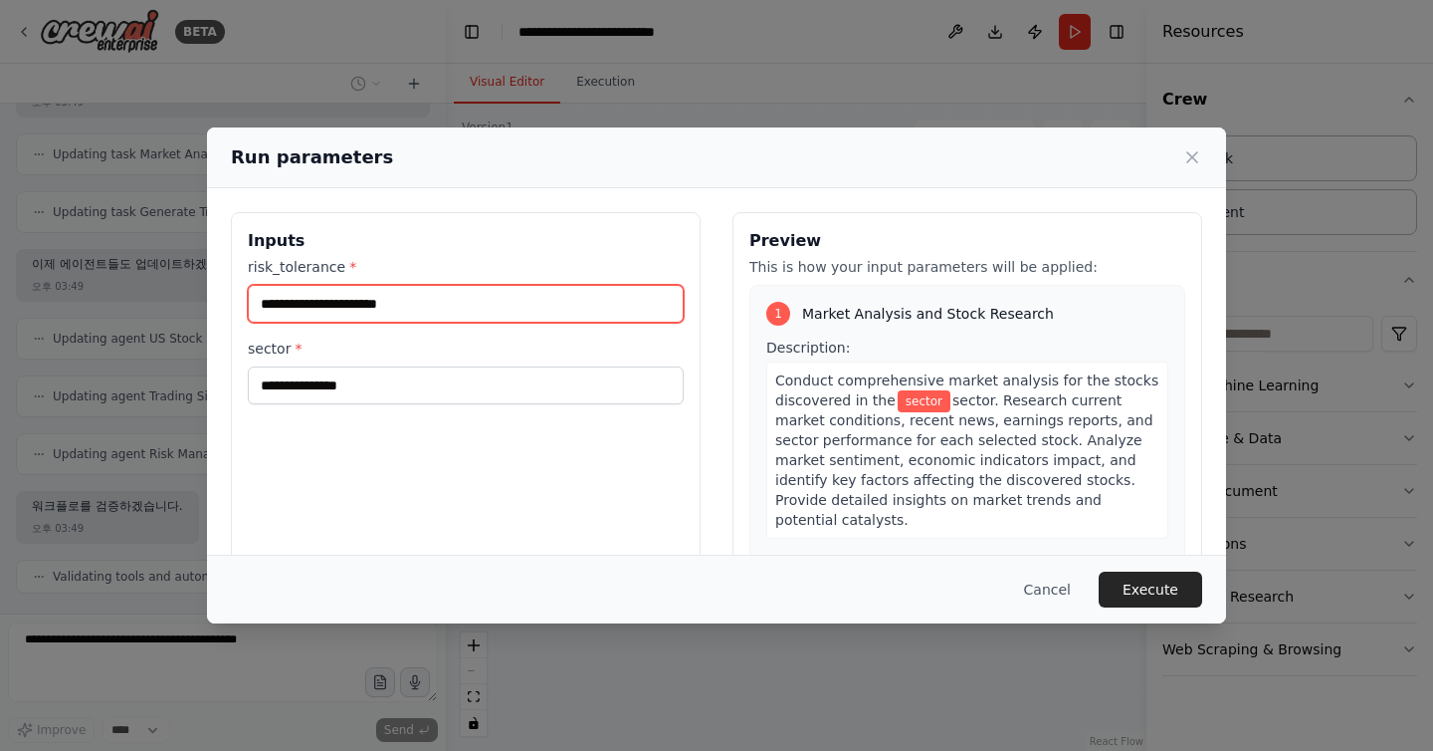
click at [556, 315] on input "risk_tolerance *" at bounding box center [466, 304] width 436 height 38
type input "***"
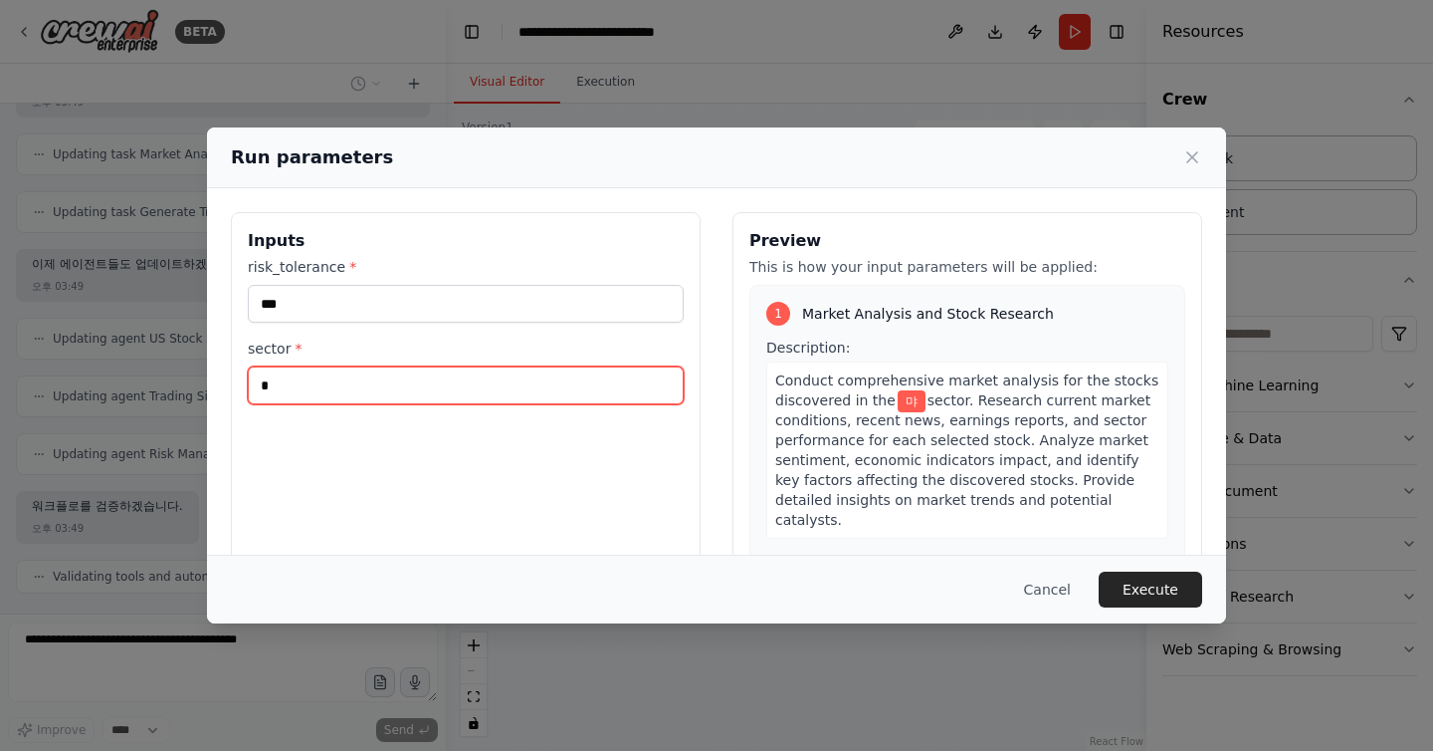
type input "*"
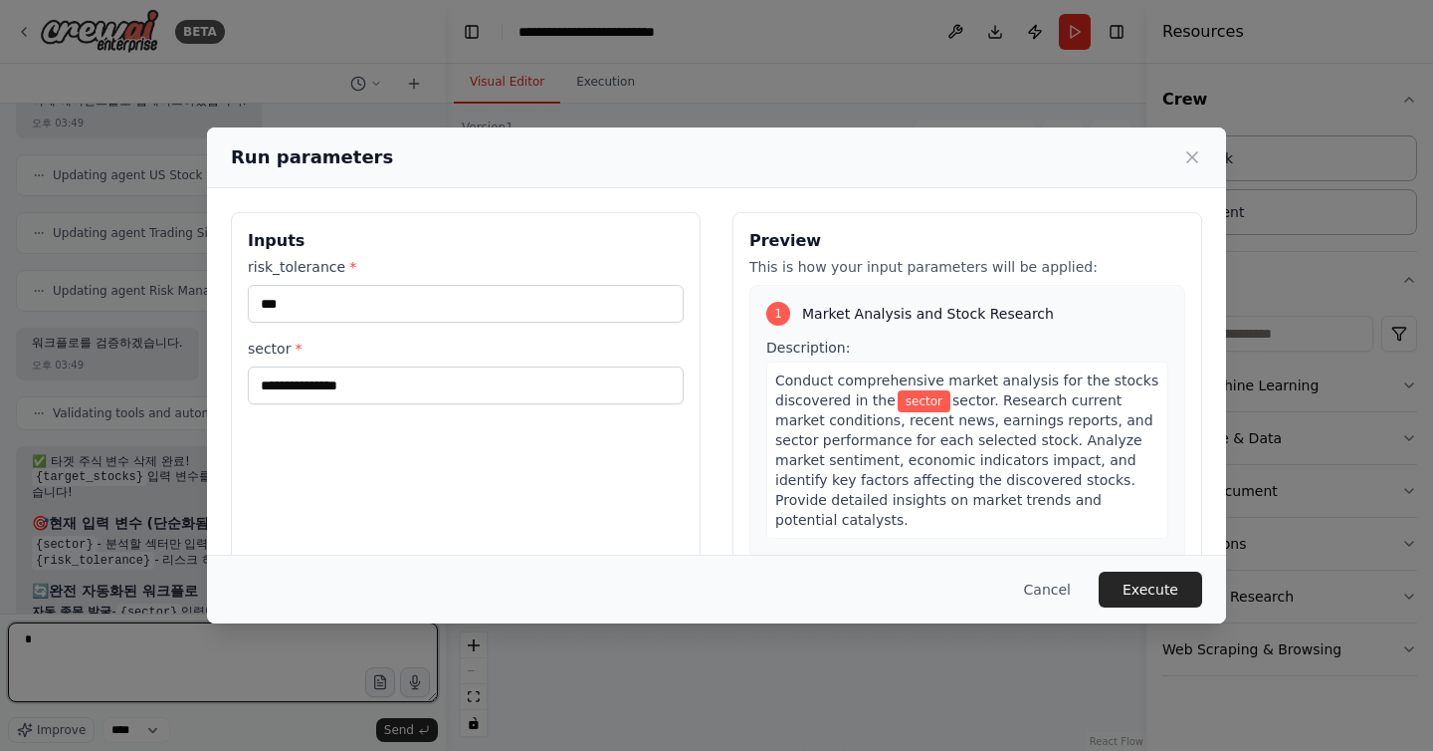
type textarea "*"
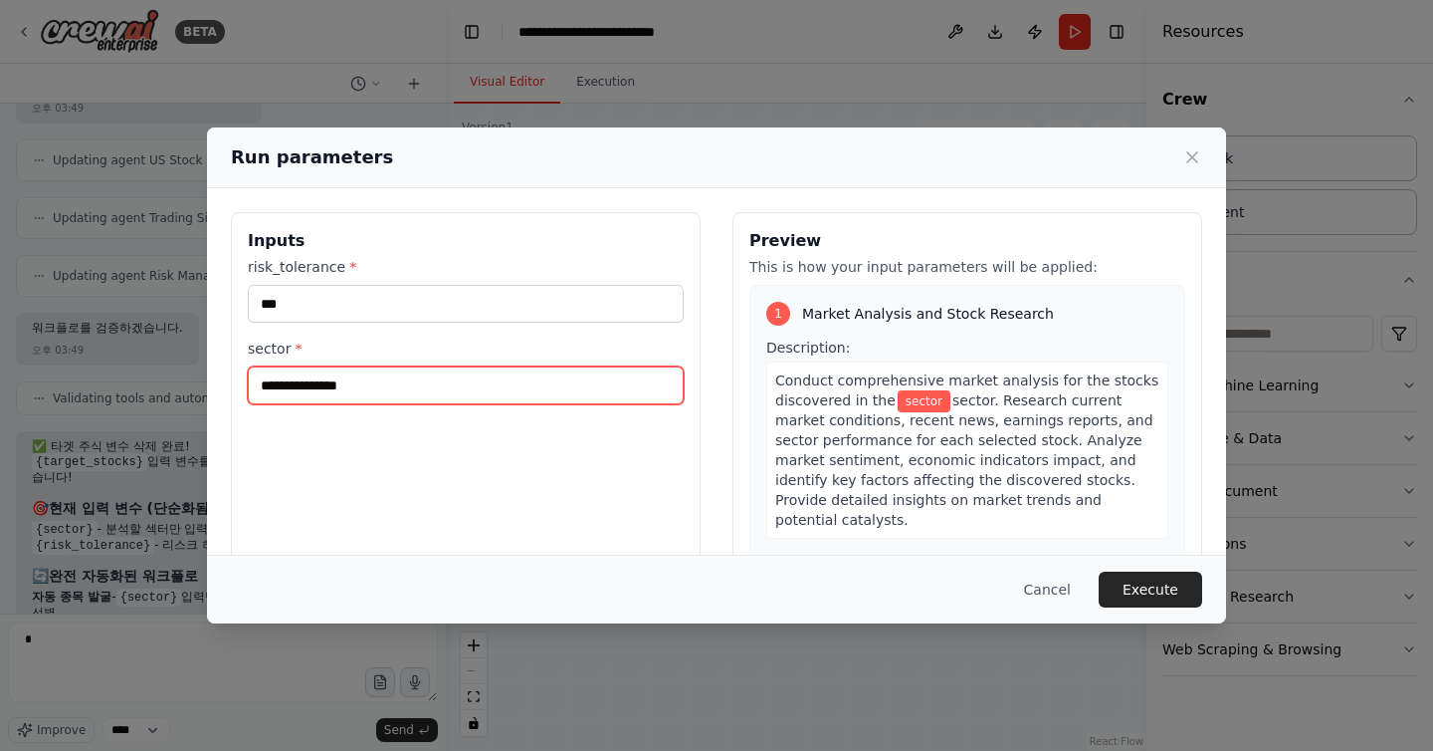
click at [460, 377] on input "sector *" at bounding box center [466, 385] width 436 height 38
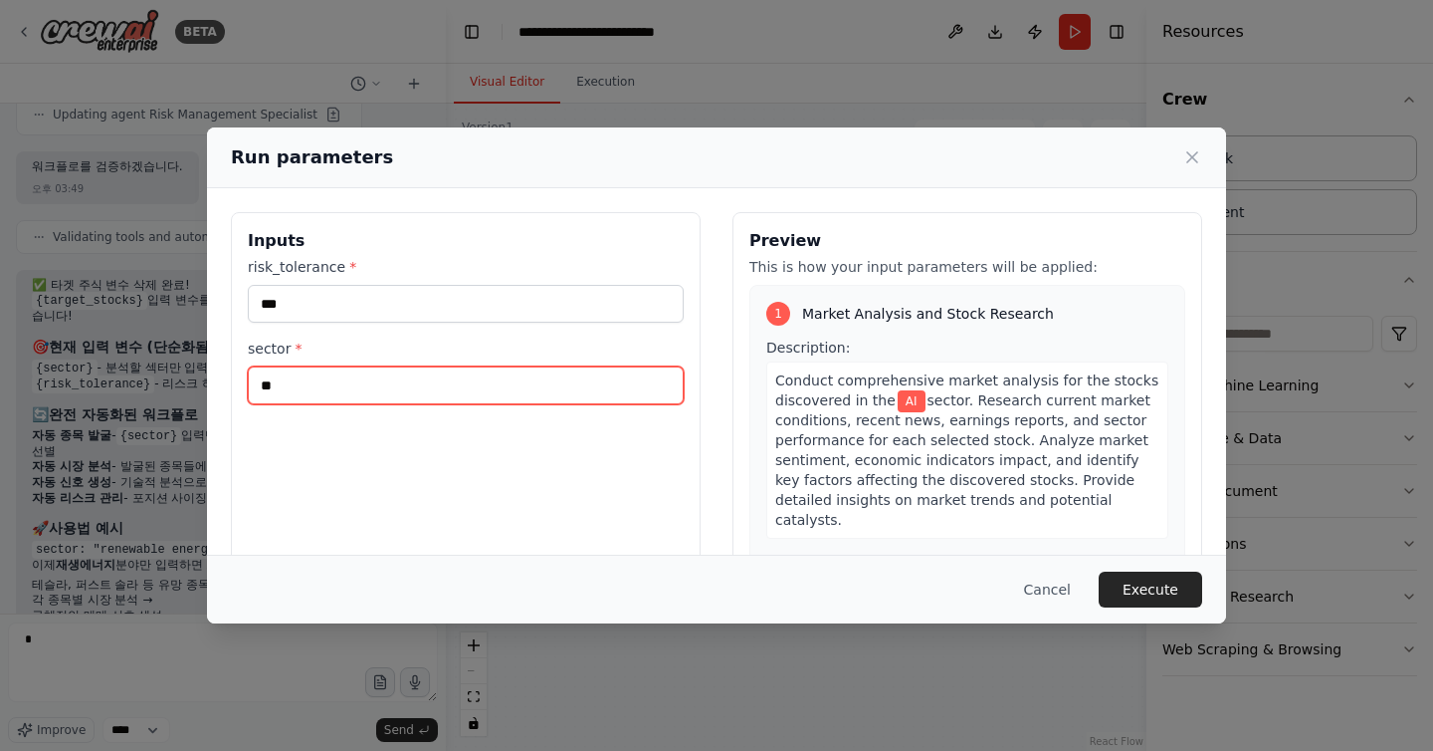
scroll to position [3704, 0]
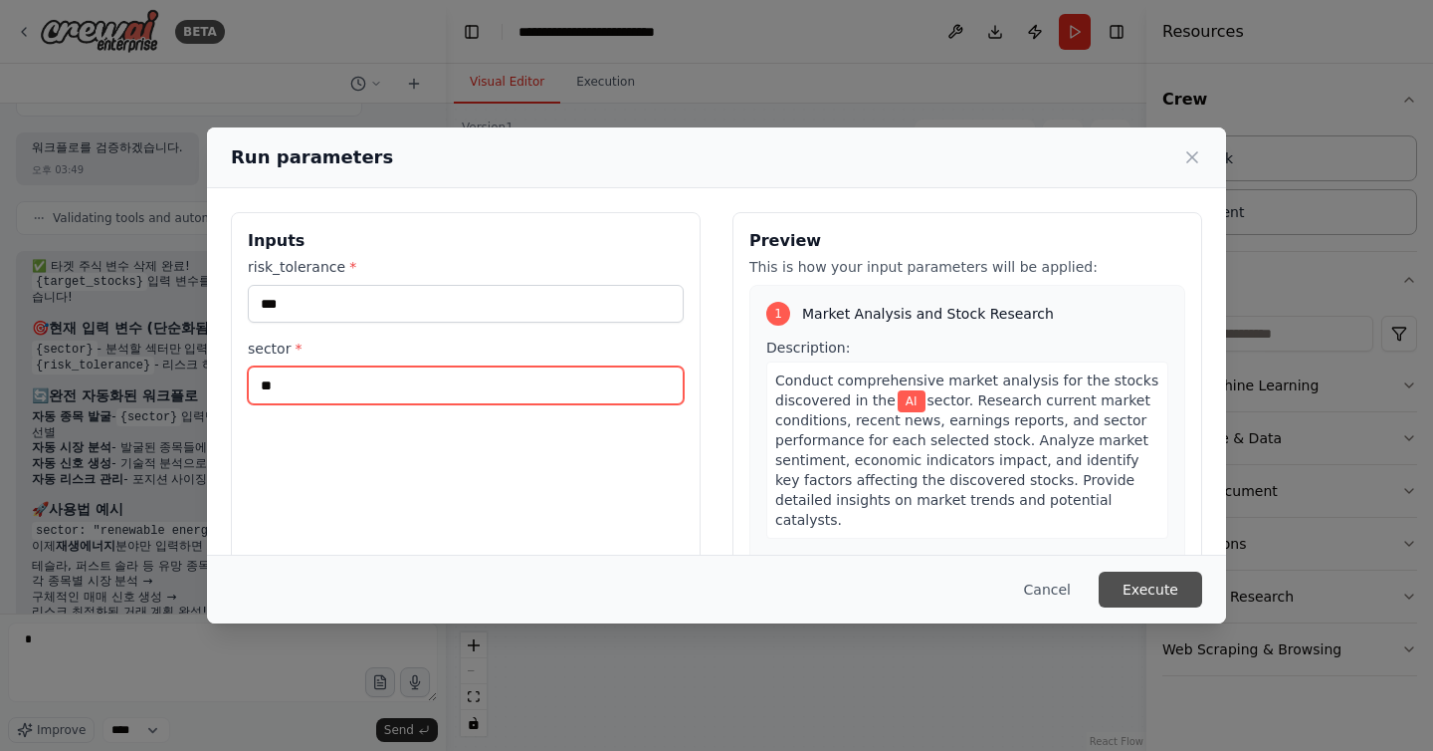
type input "**"
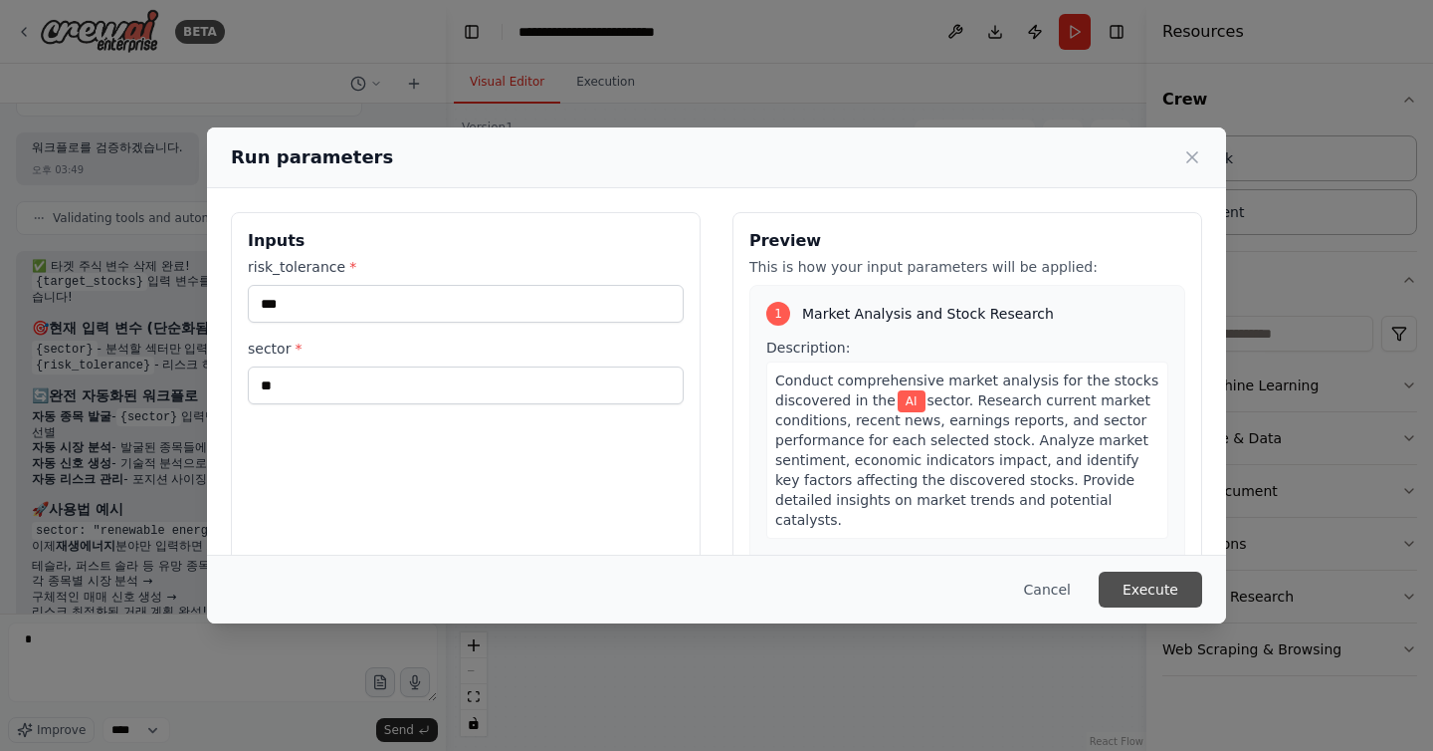
click at [1171, 594] on button "Execute" at bounding box center [1151, 589] width 104 height 36
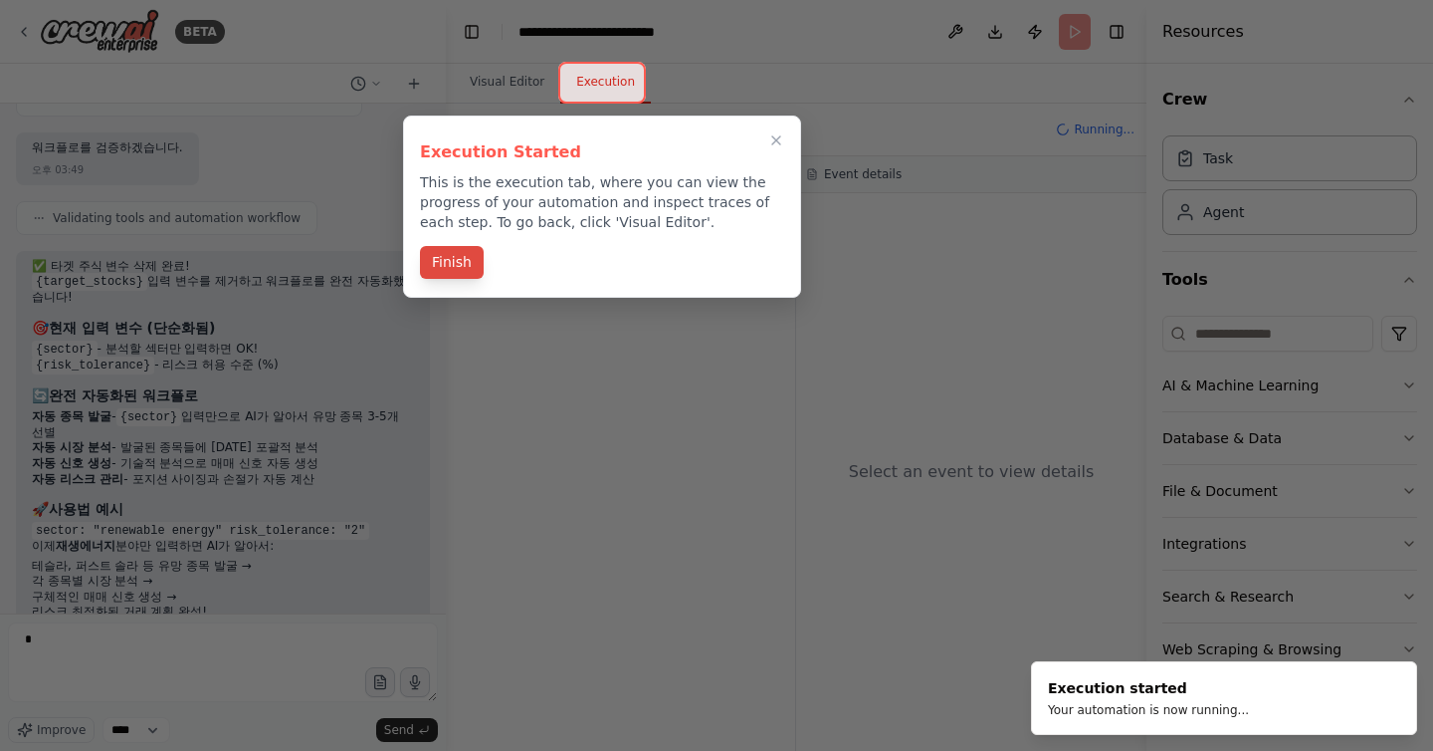
click at [462, 263] on button "Finish" at bounding box center [452, 262] width 64 height 33
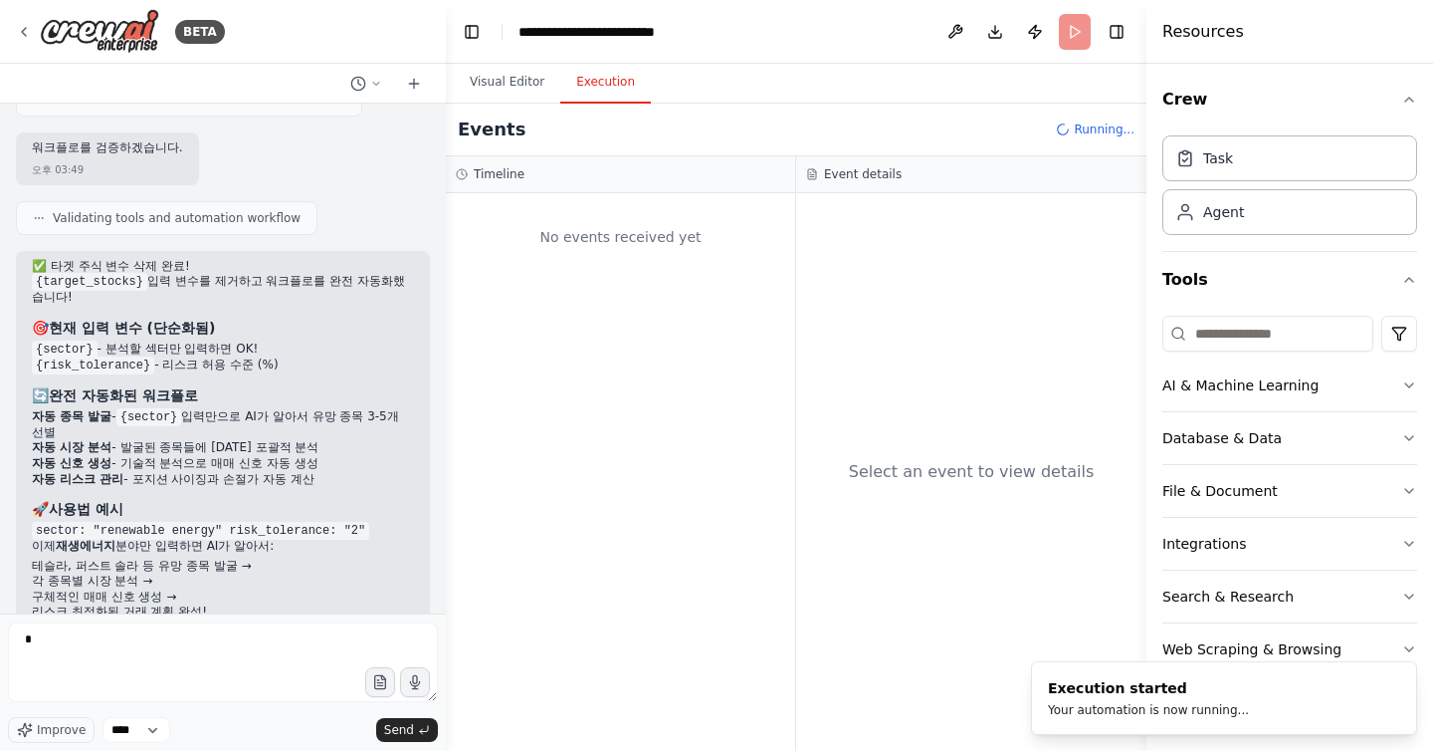
click at [613, 69] on button "Execution" at bounding box center [605, 83] width 91 height 42
click at [613, 84] on button "Execution" at bounding box center [605, 83] width 91 height 42
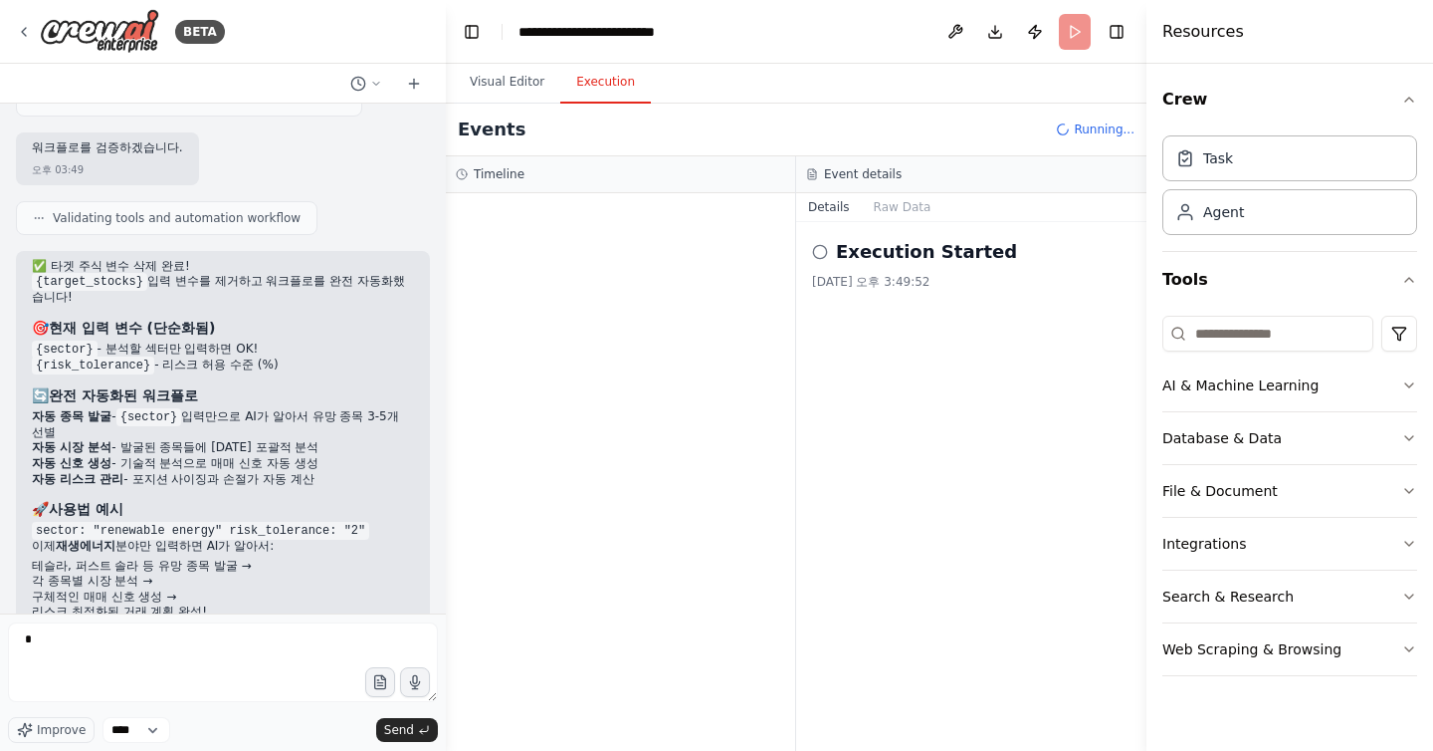
click at [777, 268] on div at bounding box center [620, 471] width 349 height 557
click at [826, 257] on icon at bounding box center [820, 252] width 16 height 16
click at [822, 251] on icon at bounding box center [820, 252] width 16 height 16
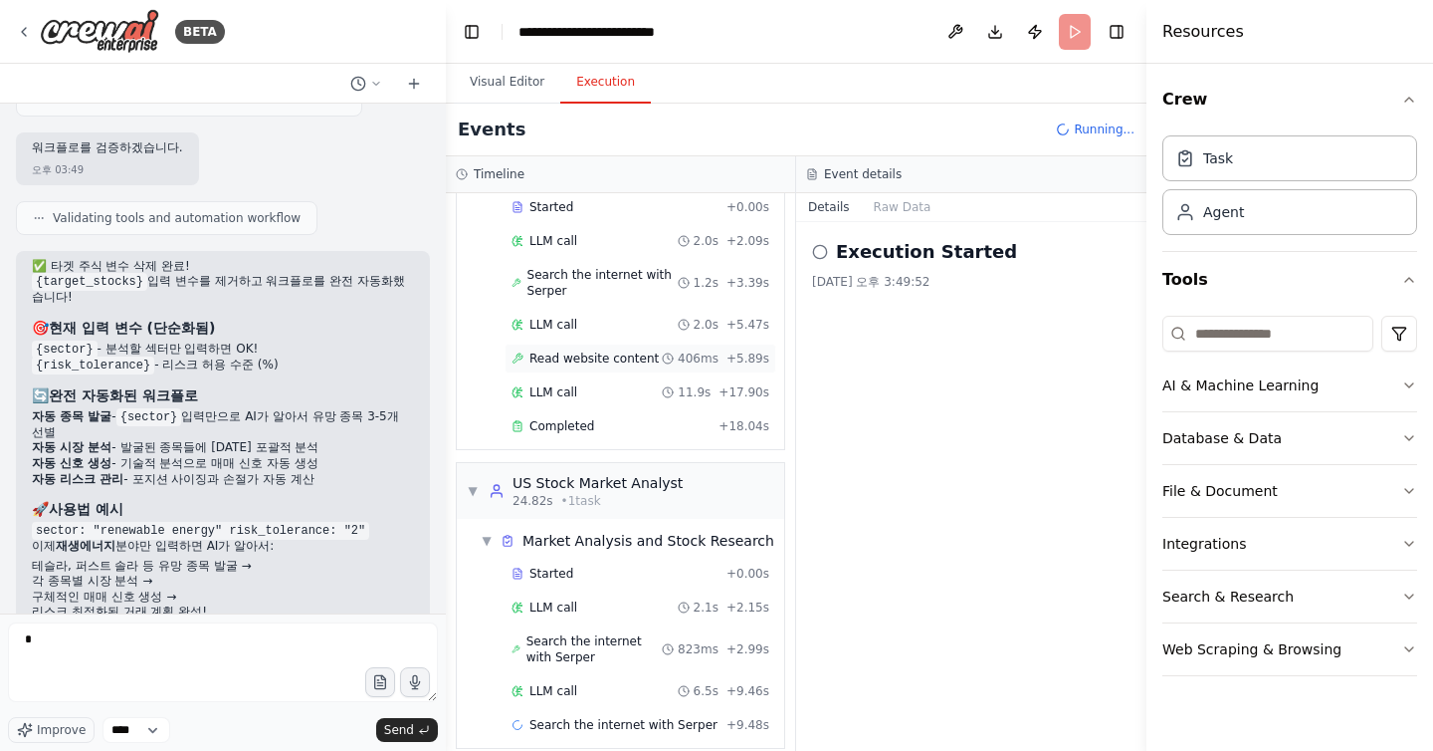
scroll to position [177, 0]
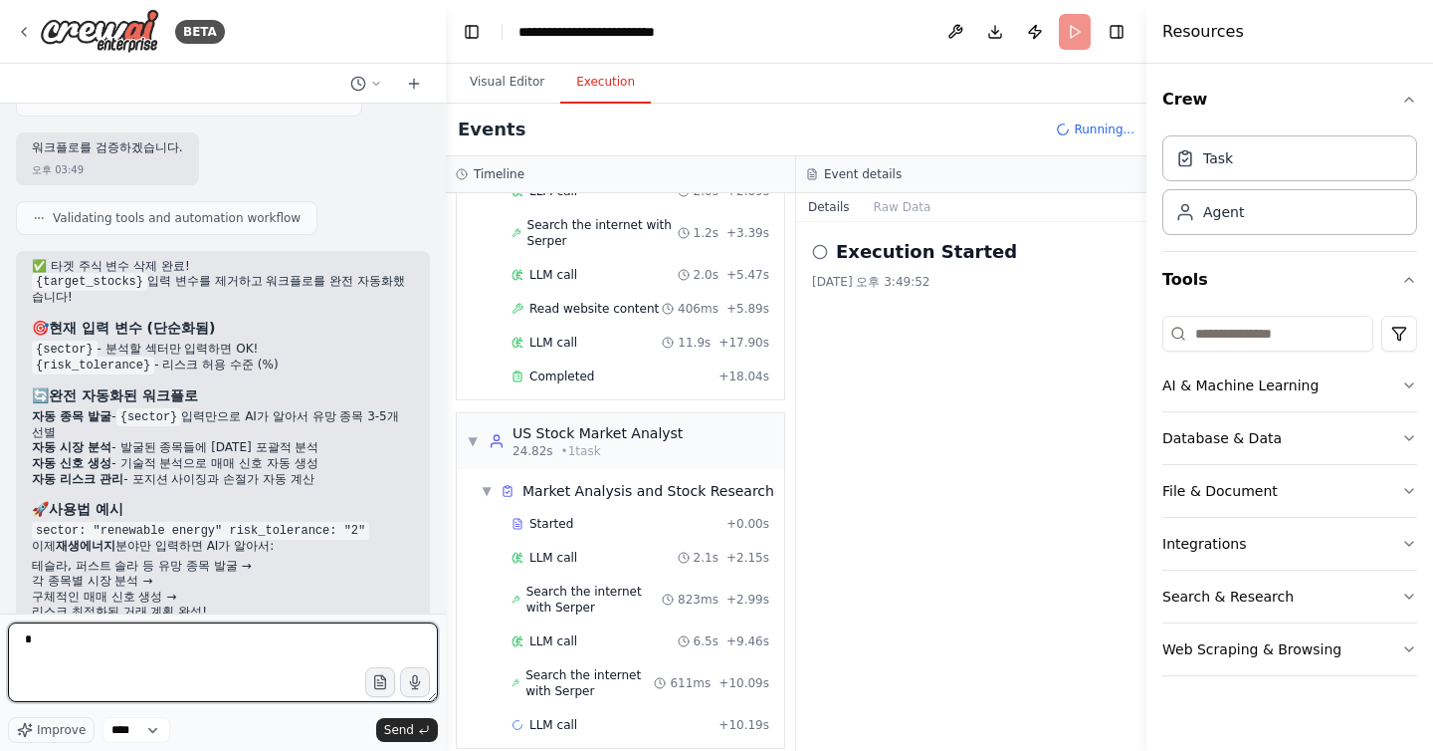
click at [138, 639] on textarea "*" at bounding box center [223, 662] width 430 height 80
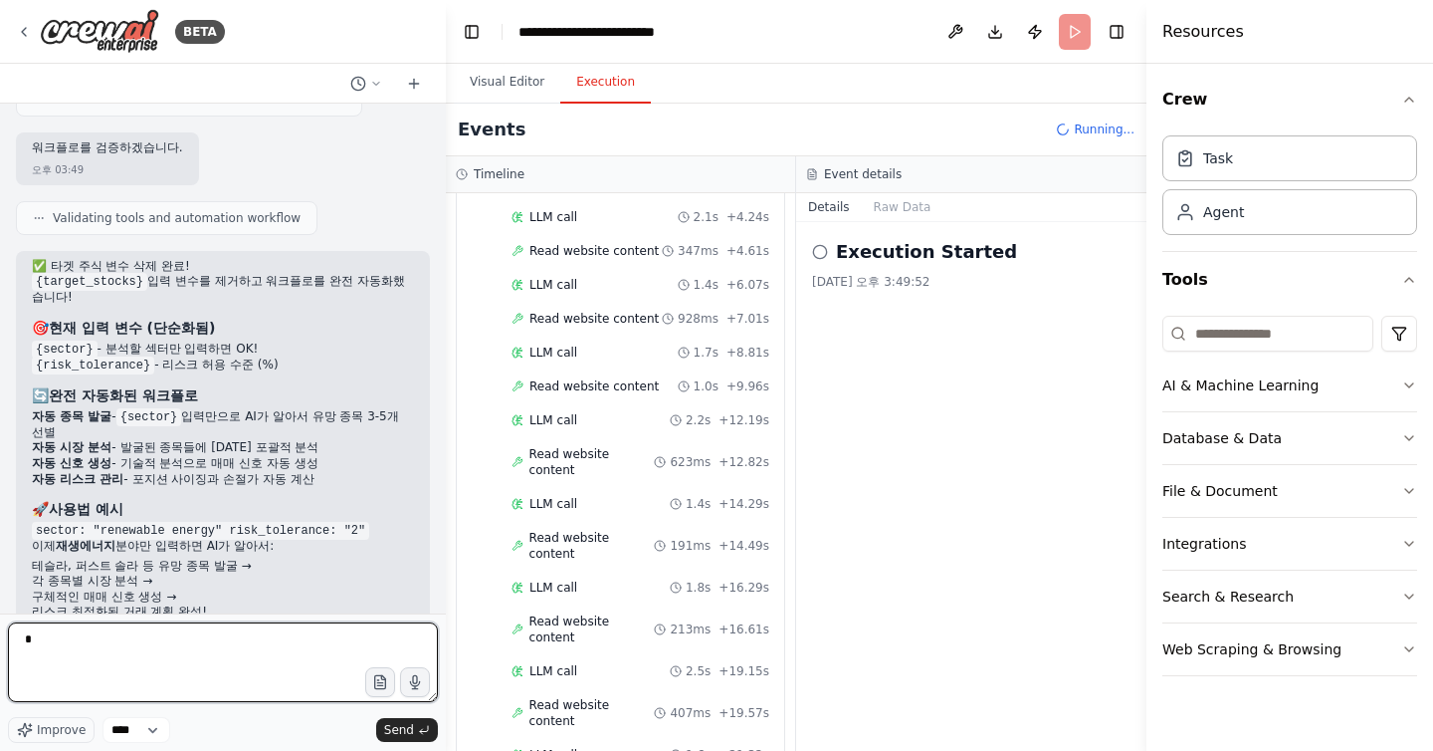
scroll to position [1021, 0]
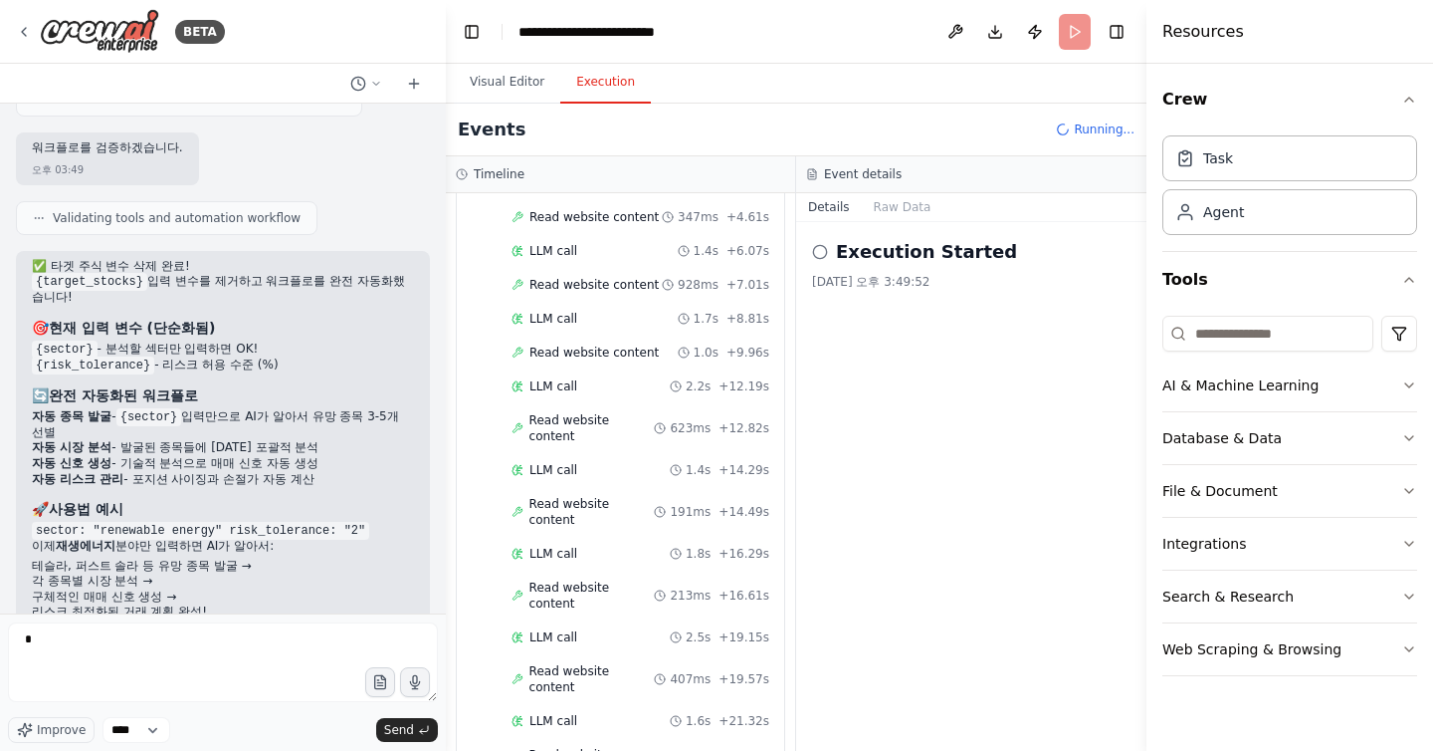
click at [827, 256] on icon at bounding box center [820, 252] width 16 height 16
click at [823, 253] on icon at bounding box center [820, 252] width 16 height 16
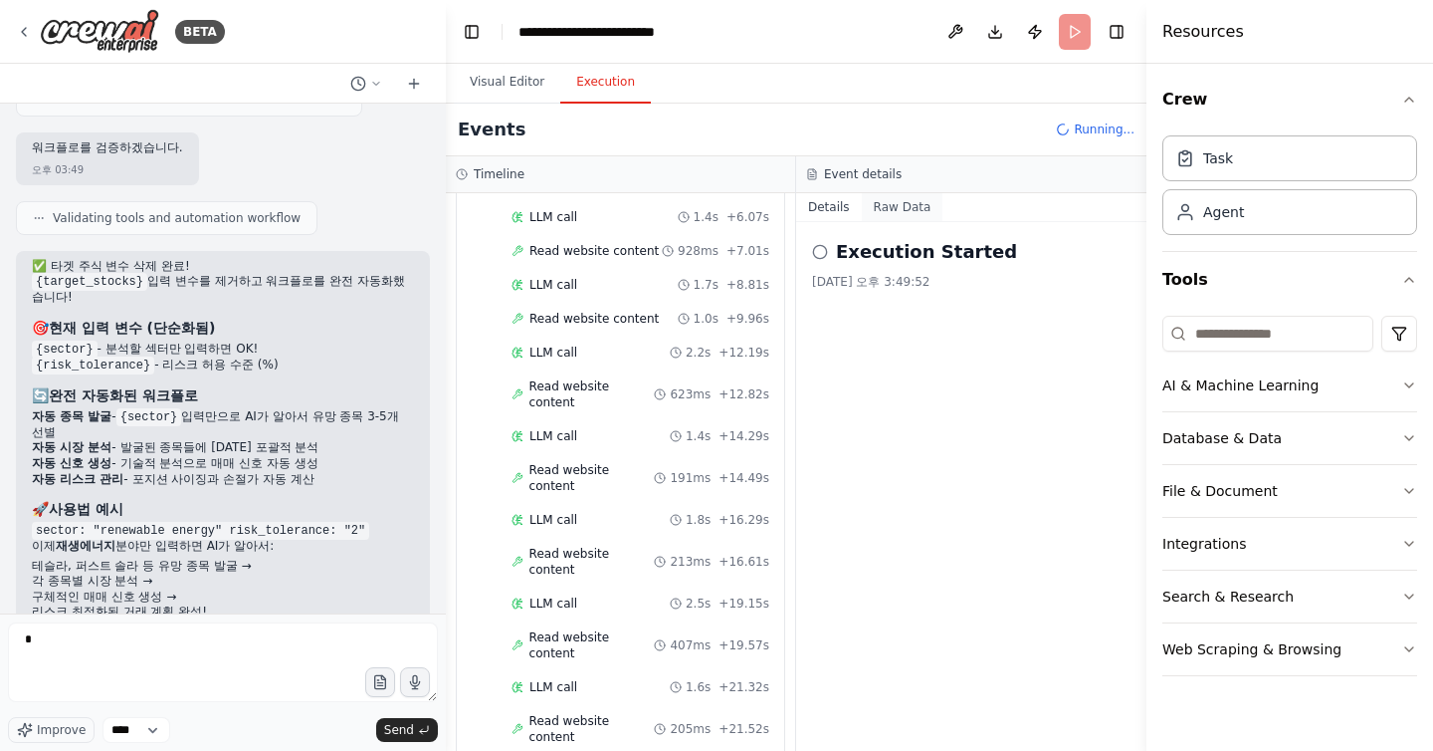
click at [892, 218] on button "Raw Data" at bounding box center [903, 207] width 82 height 28
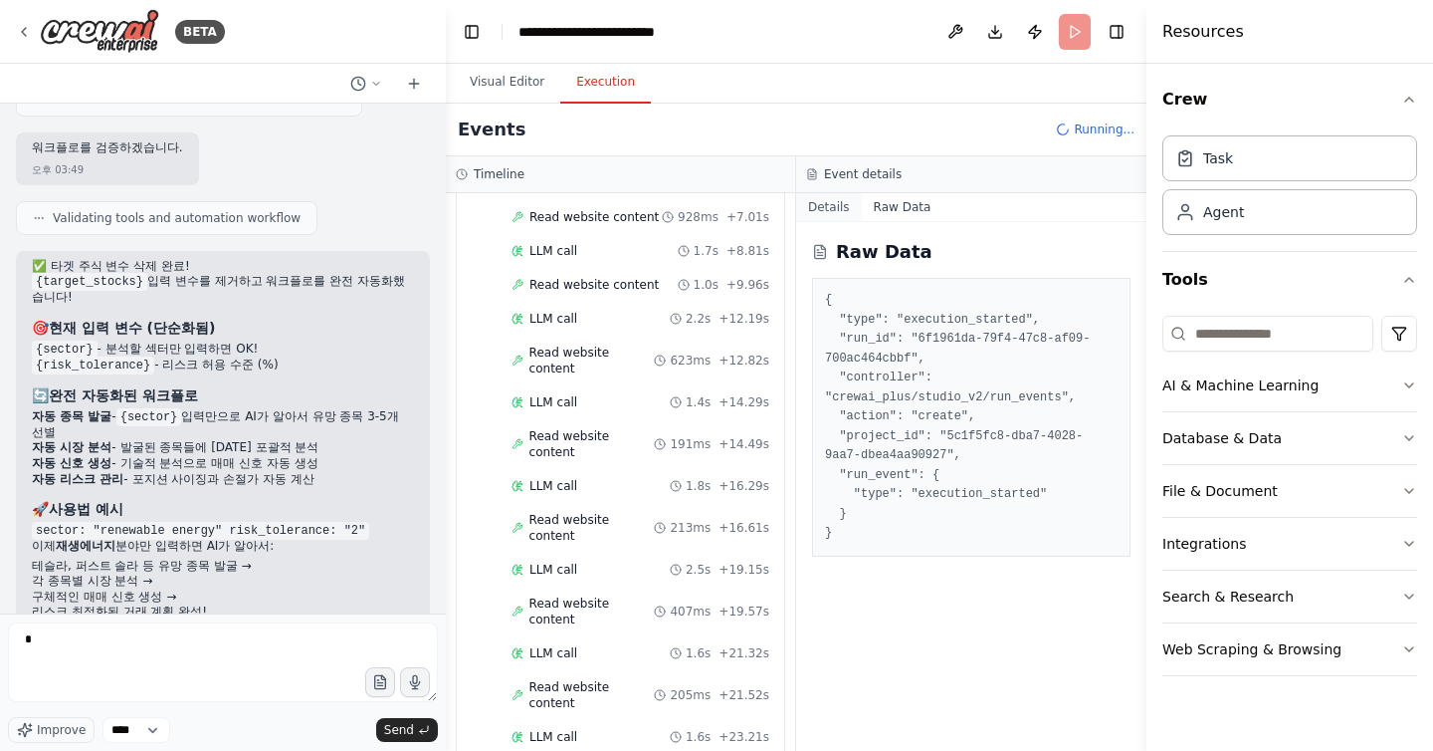
scroll to position [1123, 0]
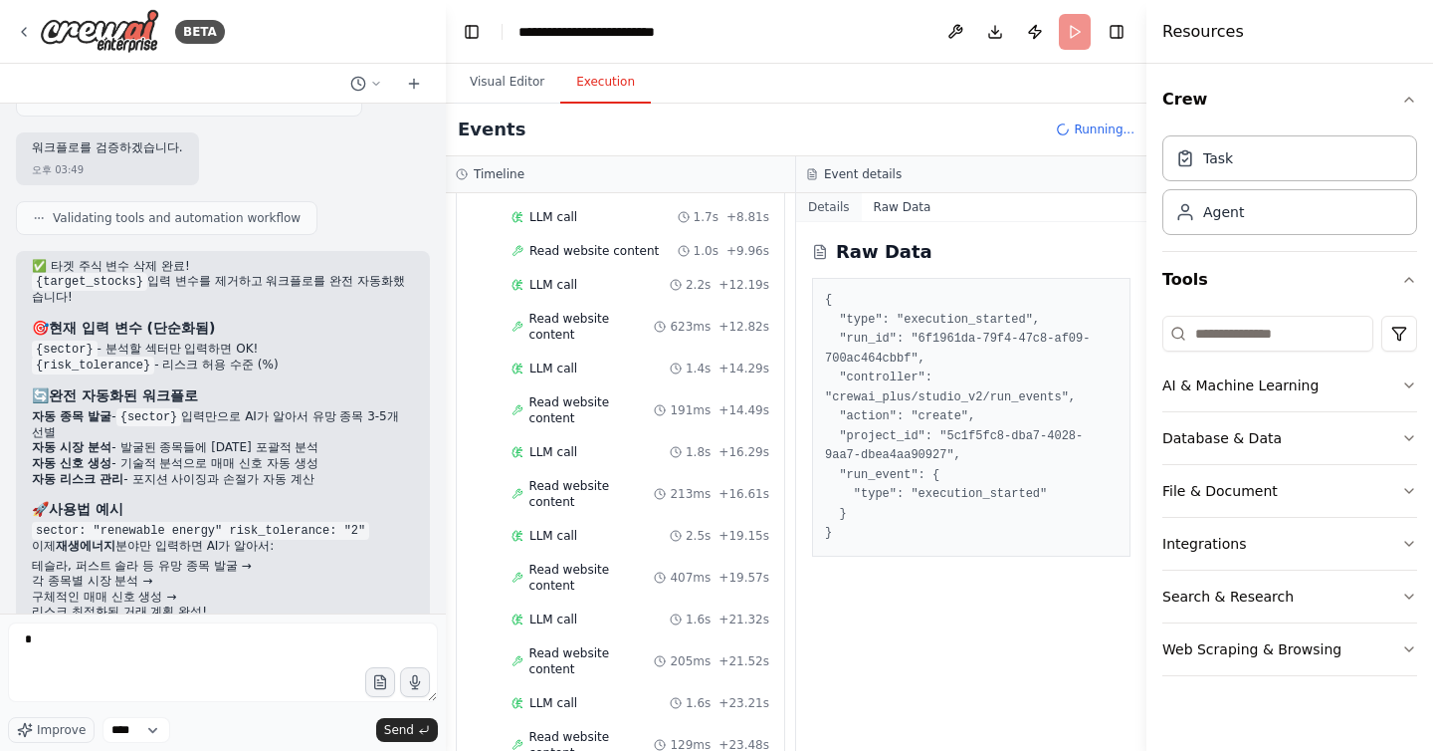
click at [824, 209] on button "Details" at bounding box center [829, 207] width 66 height 28
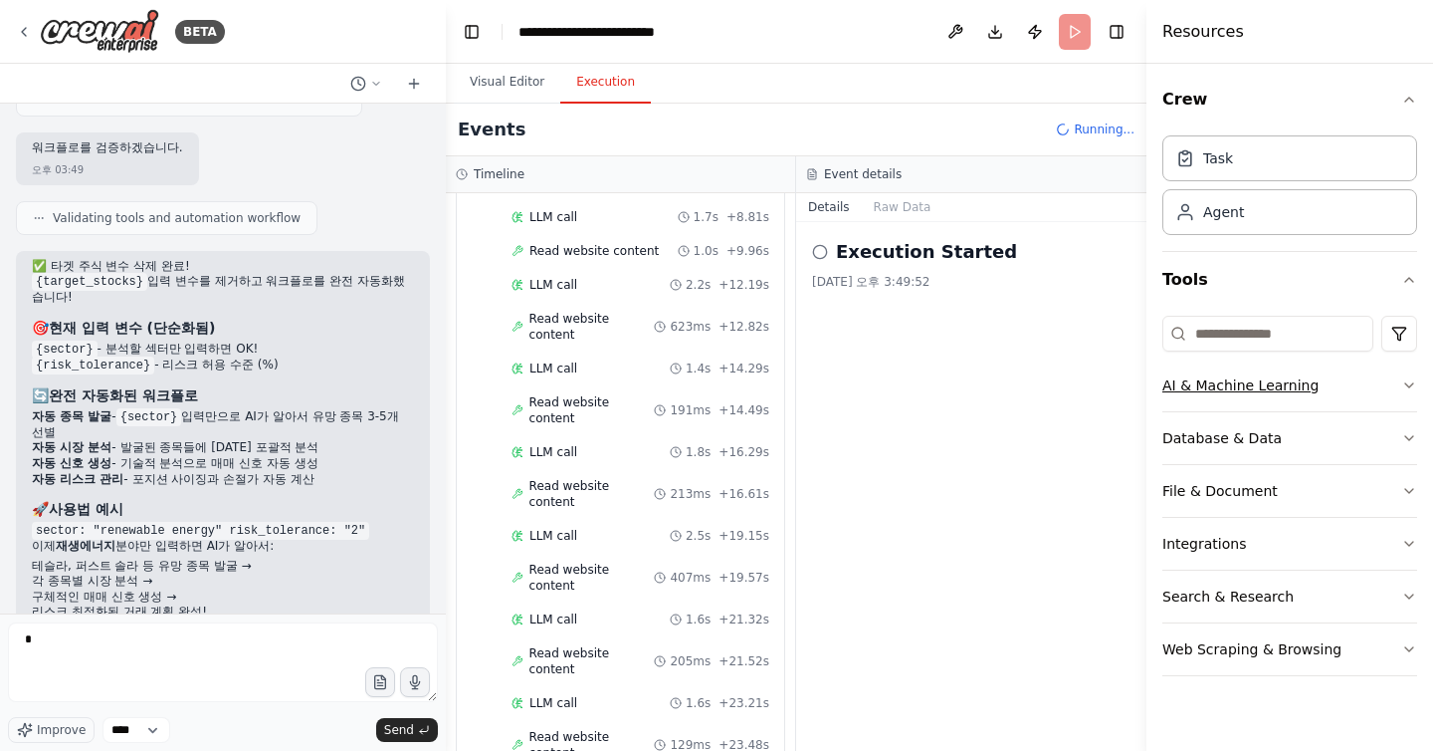
click at [1379, 379] on button "AI & Machine Learning" at bounding box center [1290, 385] width 255 height 52
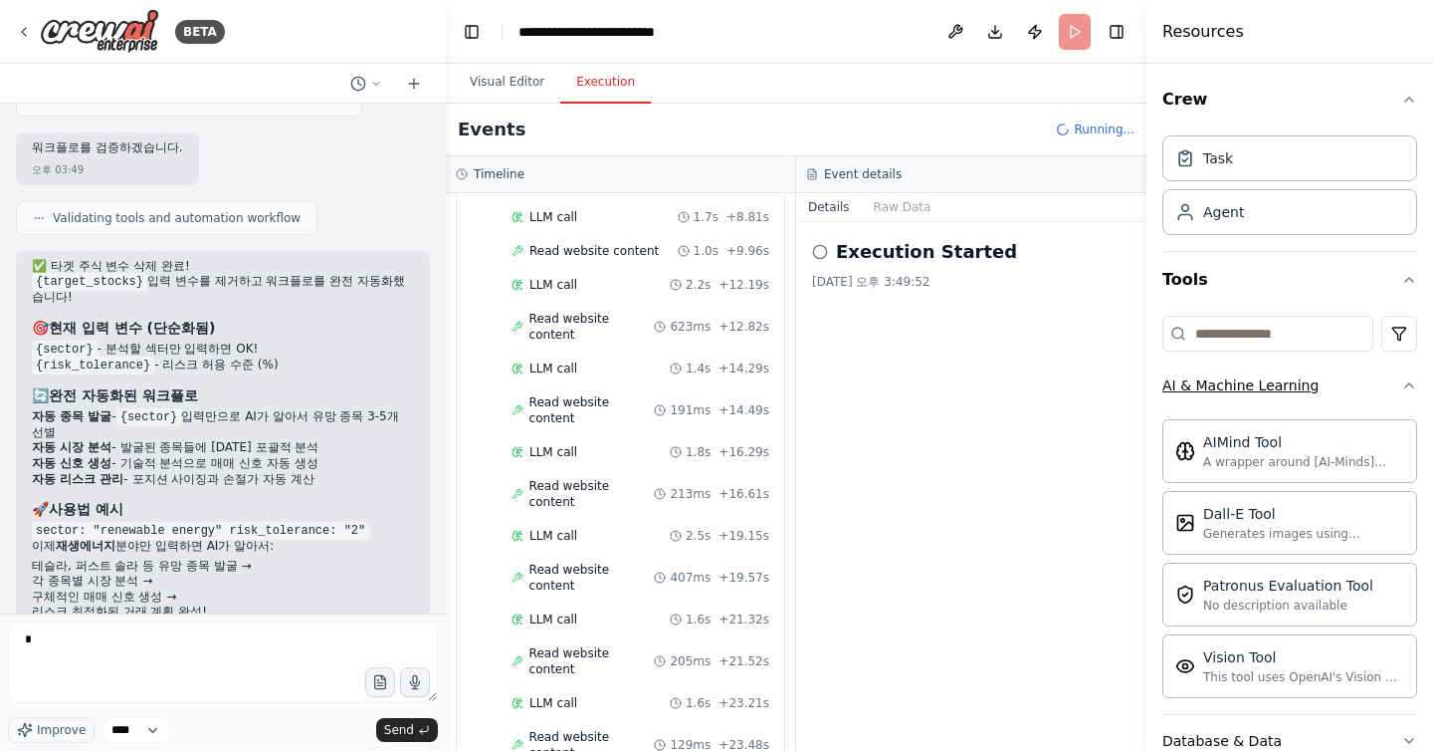
click at [1379, 379] on button "AI & Machine Learning" at bounding box center [1290, 385] width 255 height 52
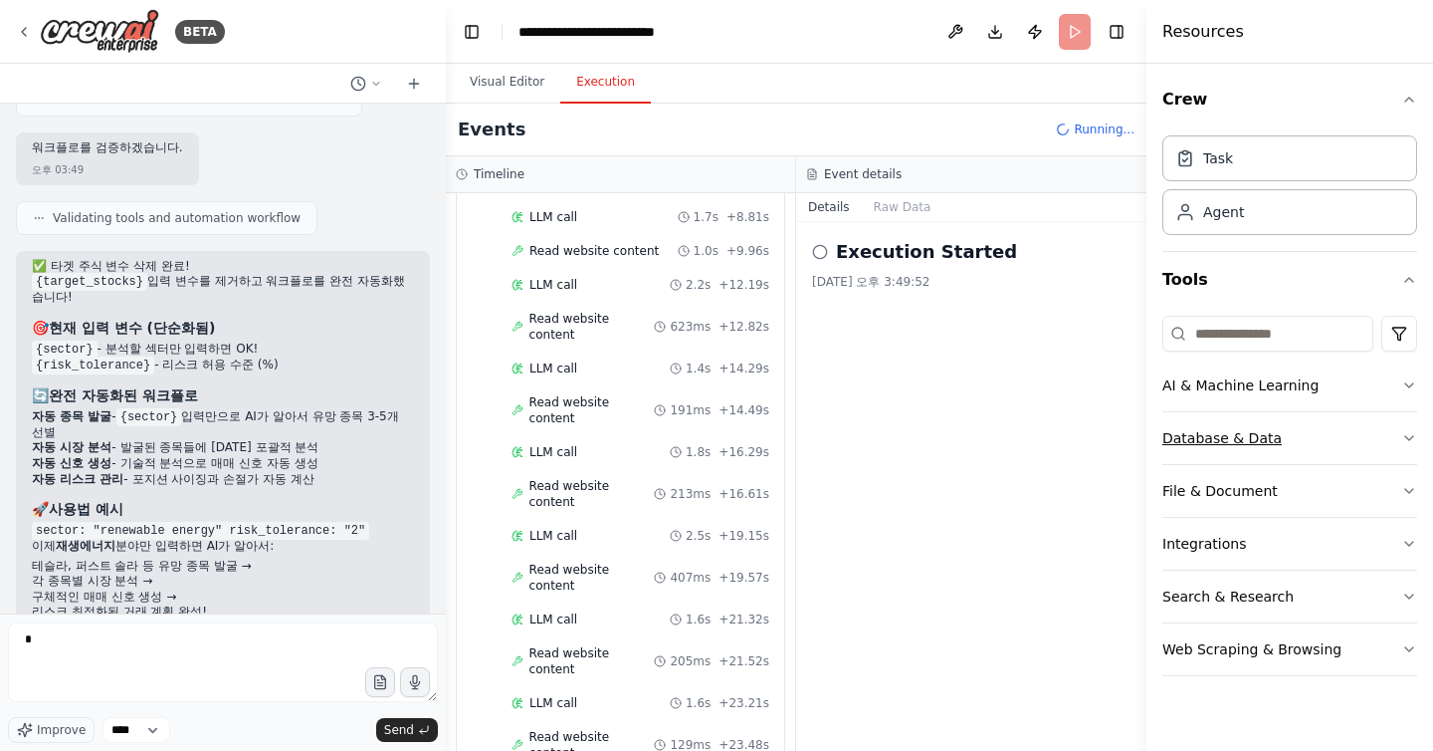
click at [1315, 433] on button "Database & Data" at bounding box center [1290, 438] width 255 height 52
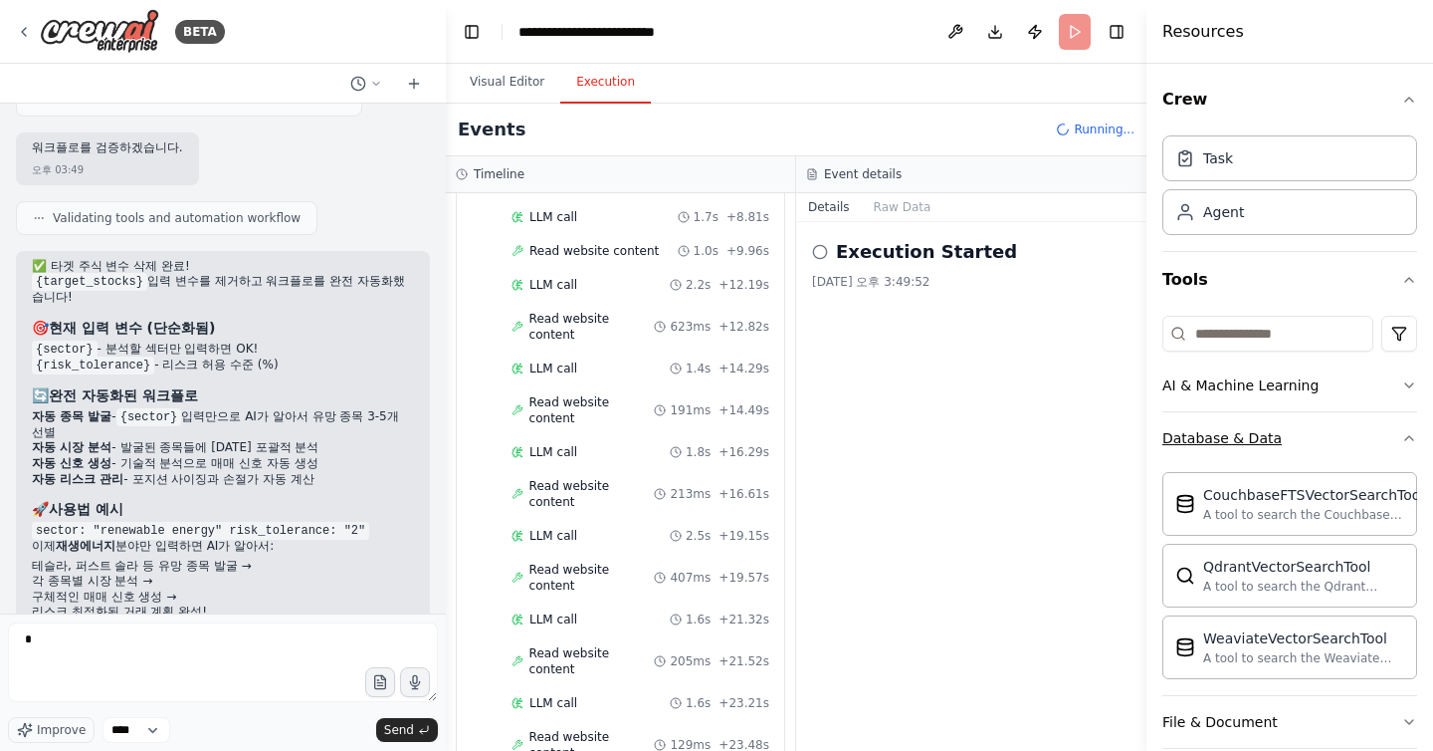
click at [1315, 433] on button "Database & Data" at bounding box center [1290, 438] width 255 height 52
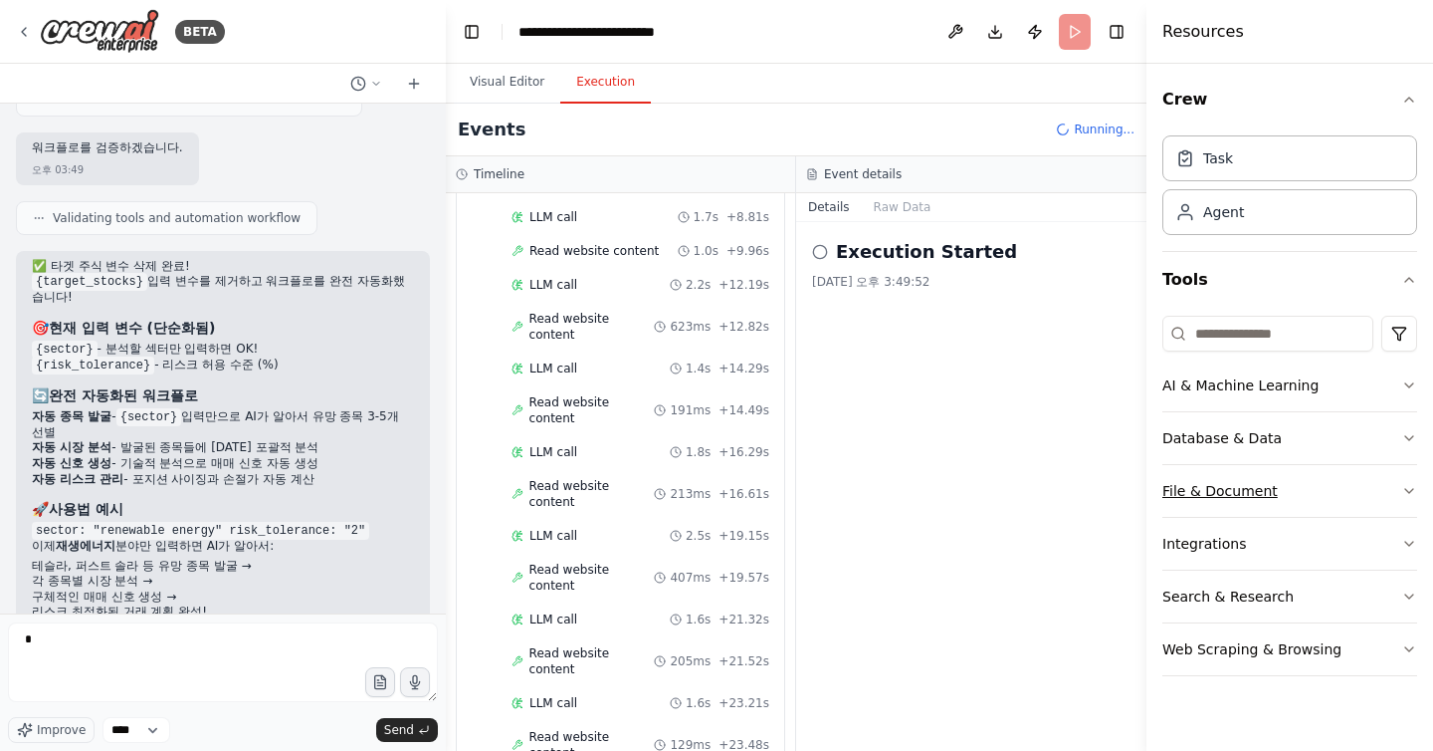
click at [1254, 499] on div "File & Document" at bounding box center [1220, 491] width 115 height 20
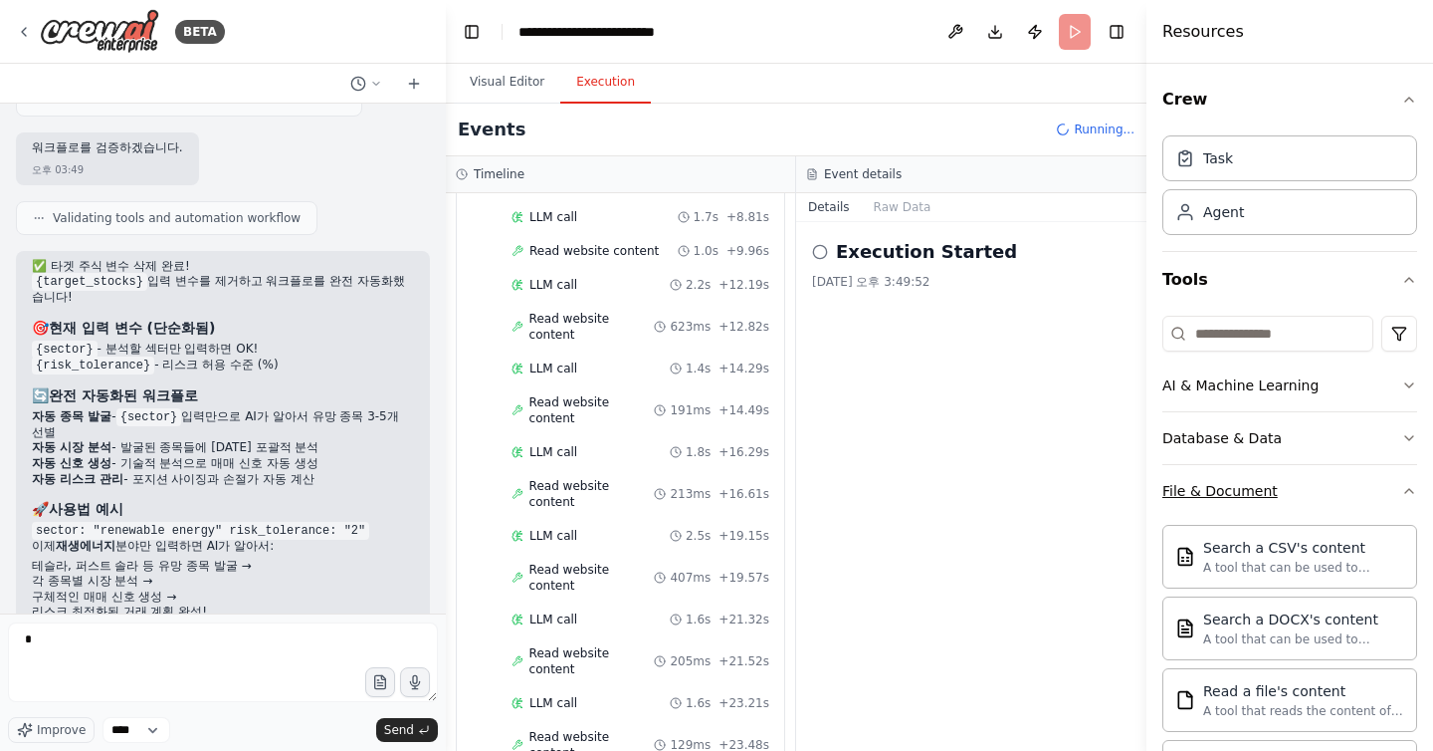
click at [1309, 499] on button "File & Document" at bounding box center [1290, 491] width 255 height 52
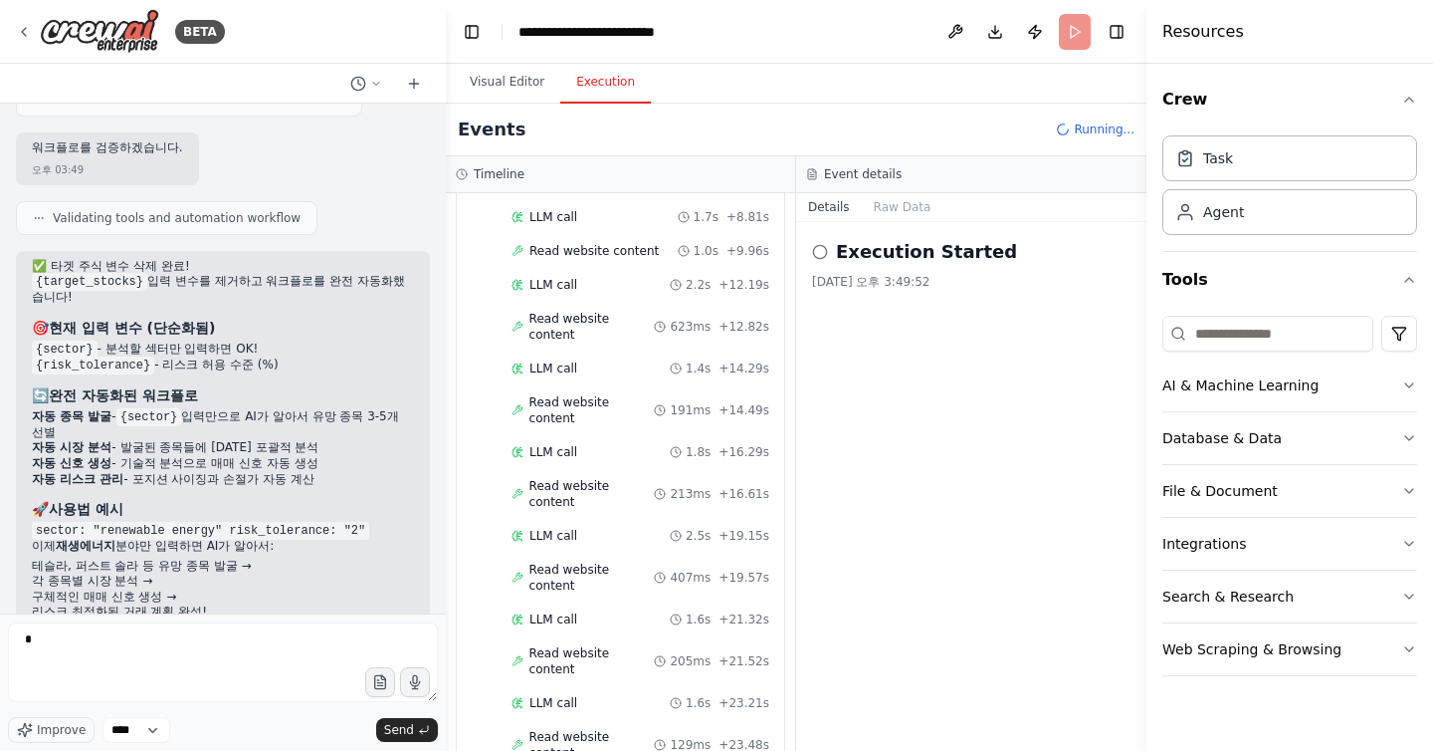
scroll to position [1157, 0]
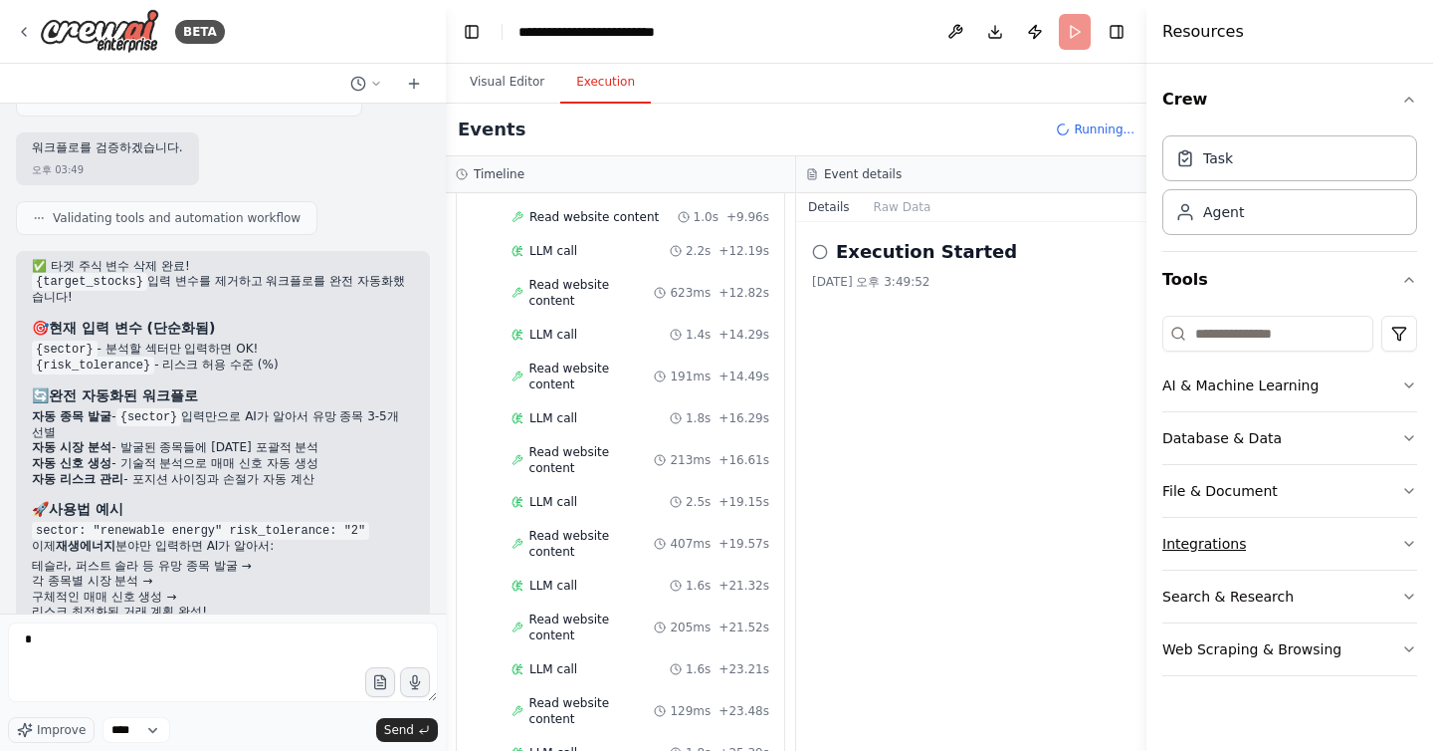
click at [1301, 563] on button "Integrations" at bounding box center [1290, 544] width 255 height 52
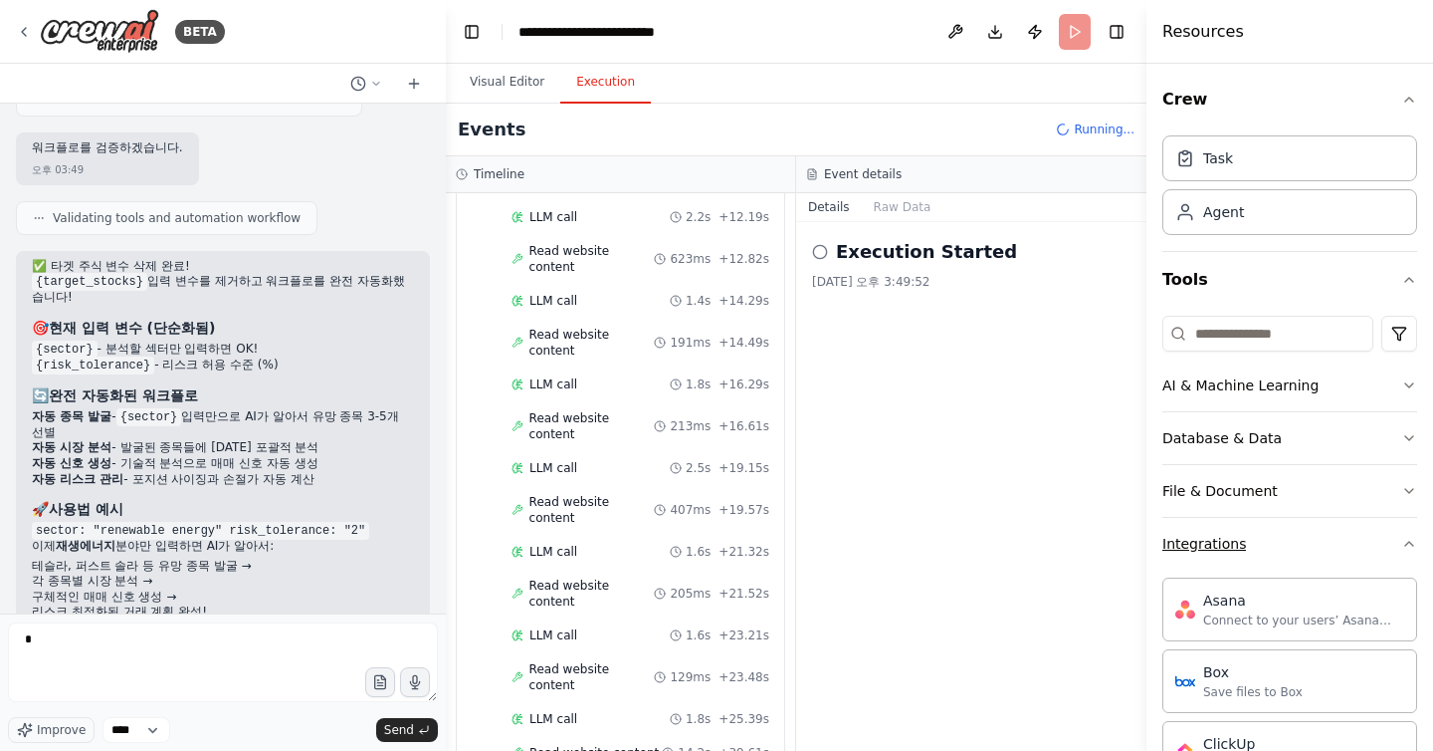
click at [1301, 563] on button "Integrations" at bounding box center [1290, 544] width 255 height 52
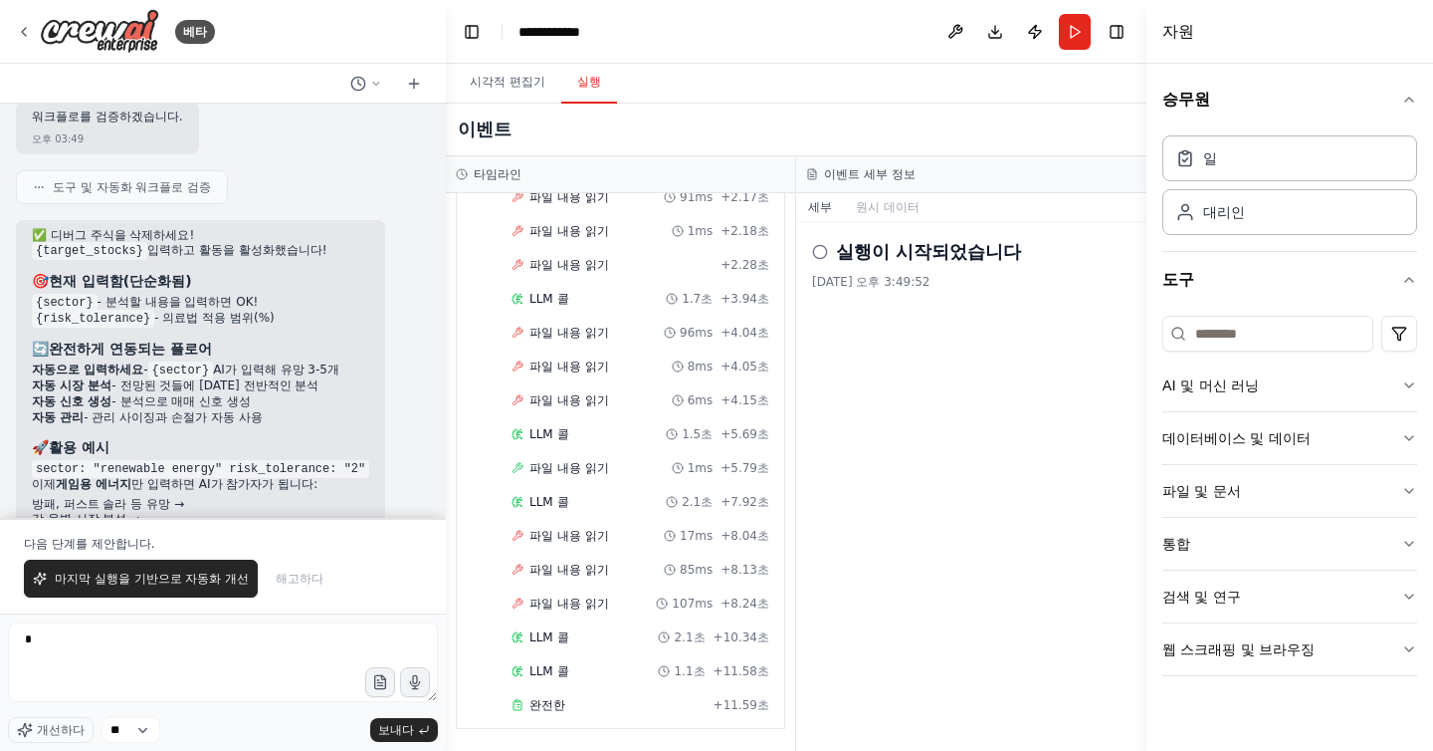
scroll to position [3673, 0]
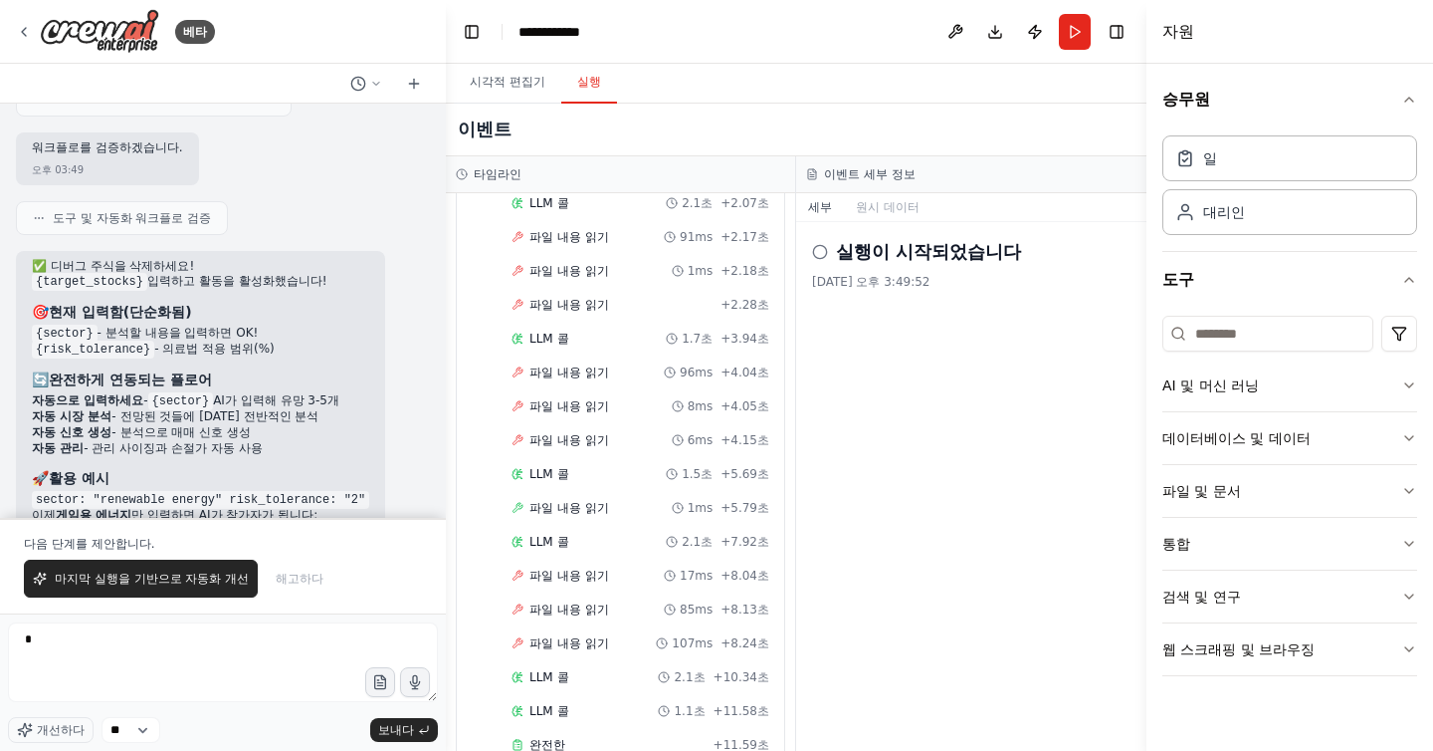
drag, startPoint x: 157, startPoint y: 592, endPoint x: 258, endPoint y: 469, distance: 159.2
click at [260, 468] on div "베타 미국 주식 현금 거래를 구성하고 싶습니다. 오전 03:44 ▶ 사고 과정 미국 주식 현금 거래 커뮤니티를 만드세요. 오전 03:44 사용…" at bounding box center [223, 375] width 446 height 751
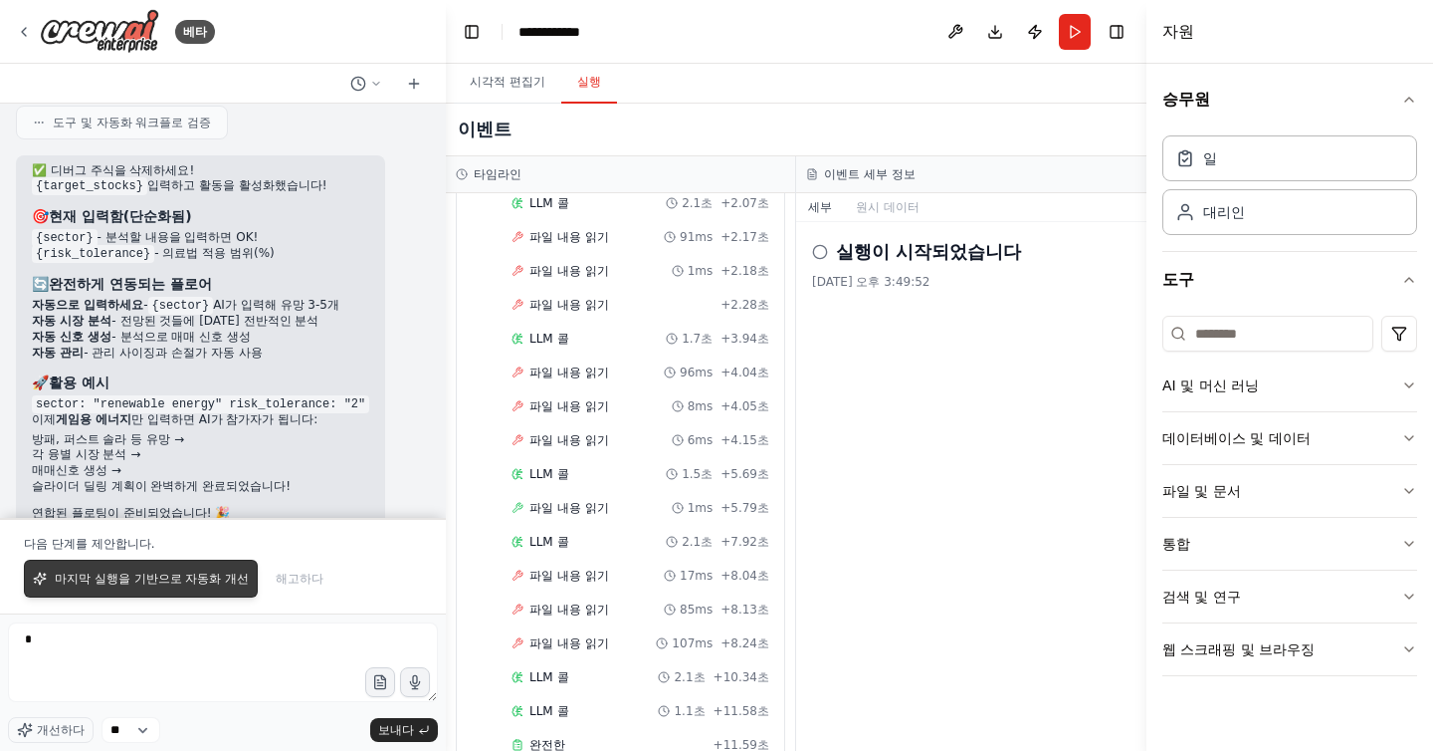
click at [185, 569] on button "마지막 실행을 기반으로 자동화 개선" at bounding box center [141, 578] width 234 height 38
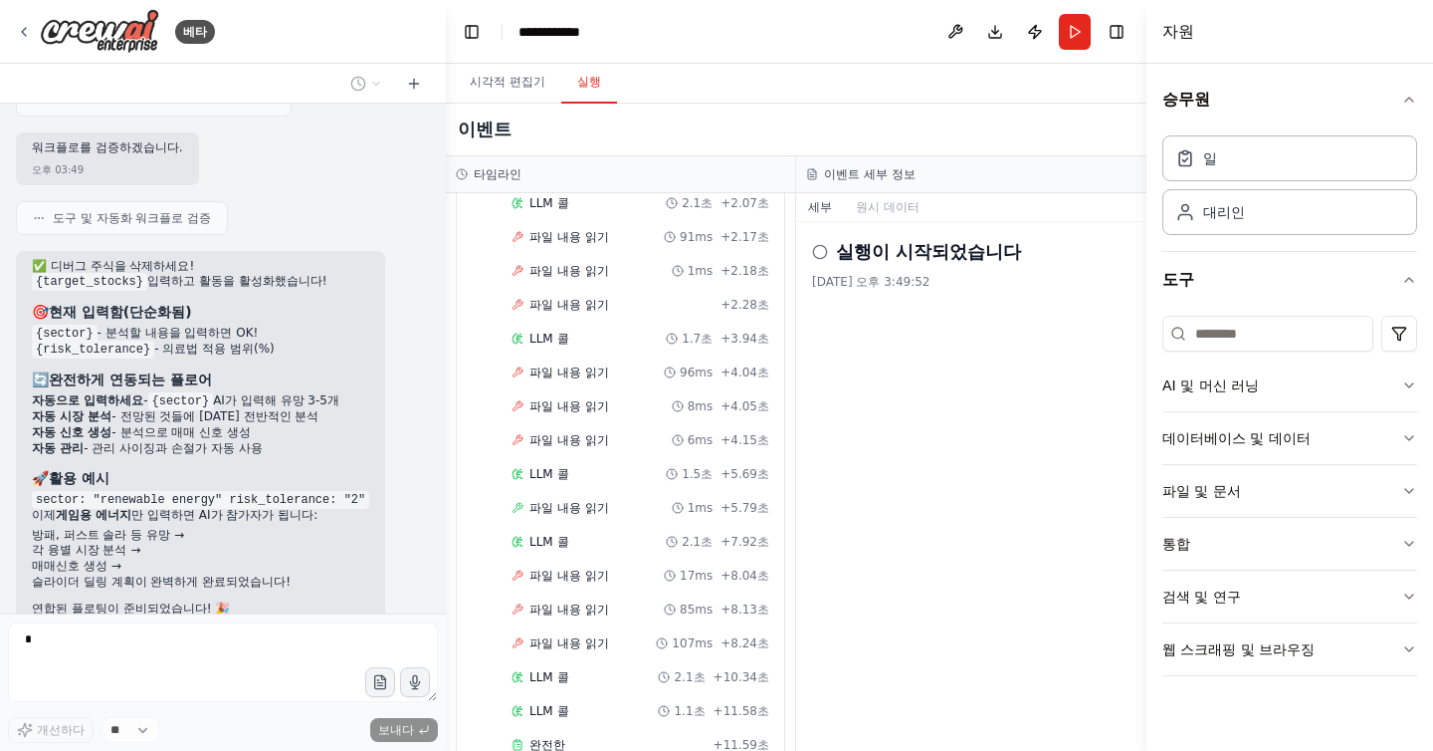
scroll to position [3725, 0]
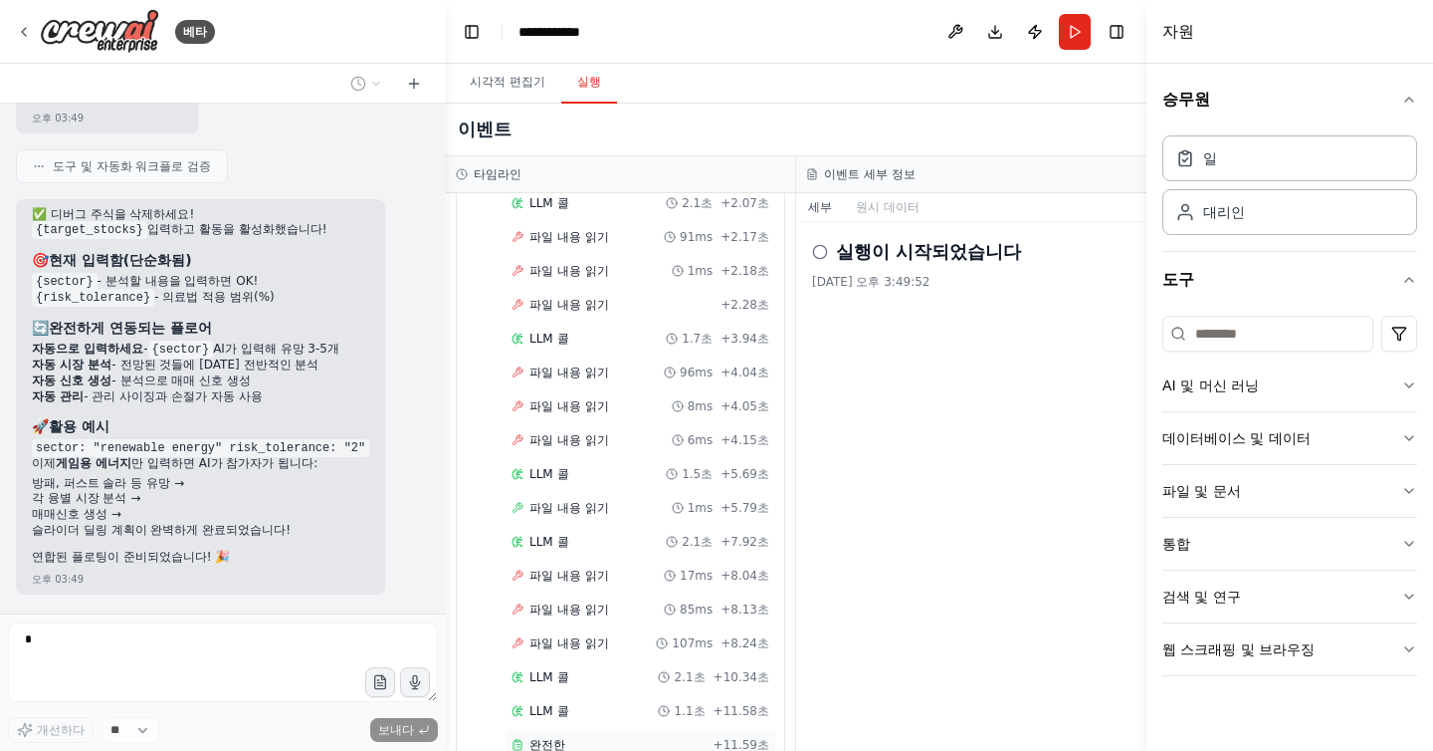
click at [551, 738] on font "완전한" at bounding box center [548, 745] width 36 height 14
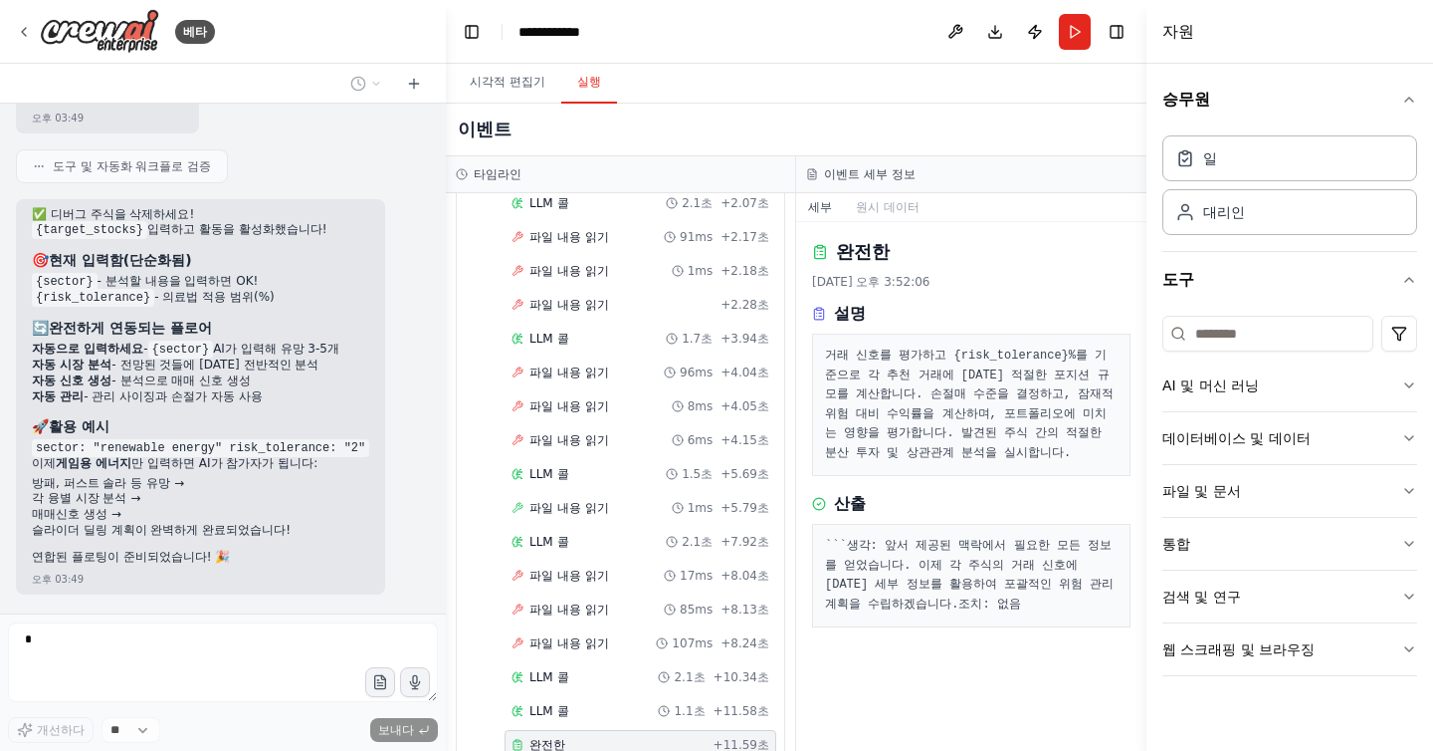
drag, startPoint x: 833, startPoint y: 569, endPoint x: 915, endPoint y: 623, distance: 97.7
click at [916, 614] on pre "``` 생각: 앞서 제공된 맥락에서 필요한 모든 정보를 얻었습니다. 이제 각 주식의 거래 신호에 대한 세부 정보를 활용하여 포괄적인 위험 관리…" at bounding box center [971, 576] width 293 height 78
click at [915, 614] on pre "``` 생각: 앞서 제공된 맥락에서 필요한 모든 정보를 얻었습니다. 이제 각 주식의 거래 신호에 대한 세부 정보를 활용하여 포괄적인 위험 관리…" at bounding box center [971, 576] width 293 height 78
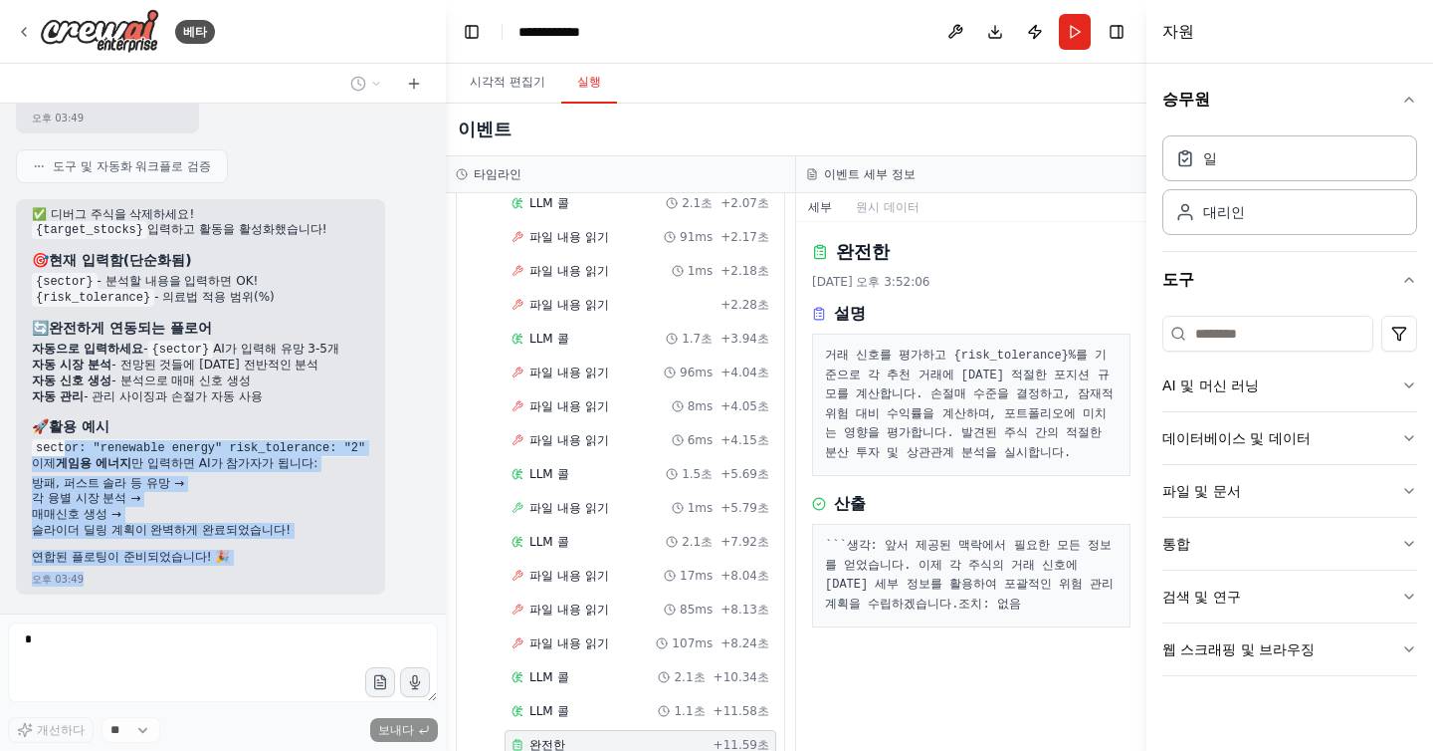
drag, startPoint x: 61, startPoint y: 395, endPoint x: 207, endPoint y: 533, distance: 200.7
click at [207, 532] on div "✅ 디버그 주식을 삭제하세요! {target_stocks} 입력하고 활동을 활성화했습니다! 🎯 현재 입력함(단순화됨) {sector} - 분석…" at bounding box center [200, 396] width 369 height 395
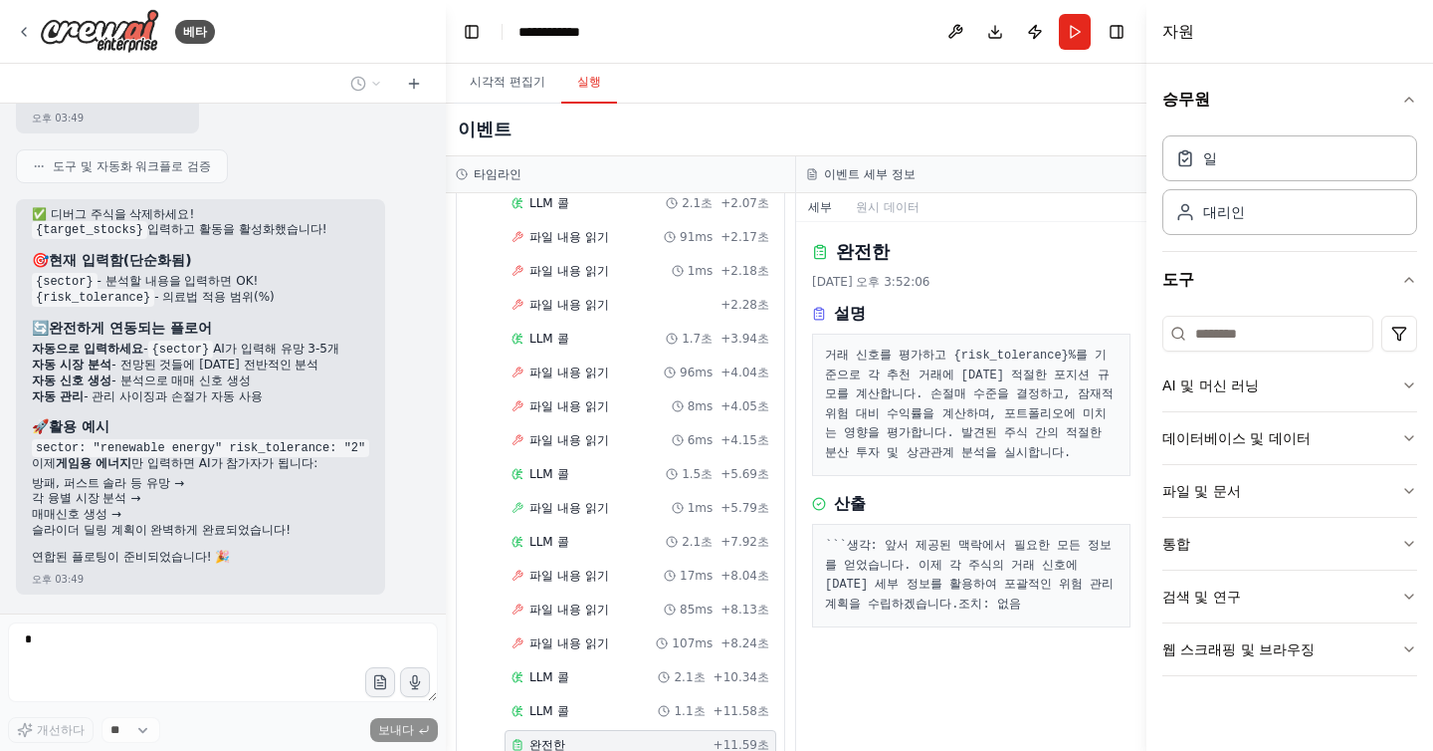
click at [169, 519] on div "✅ 디버그 주식을 삭제하세요! {target_stocks} 입력하고 활동을 활성화했습니다! 🎯 현재 입력함(단순화됨) {sector} - 분석…" at bounding box center [200, 388] width 337 height 362
click at [118, 571] on div "오후 03:49" at bounding box center [200, 578] width 337 height 15
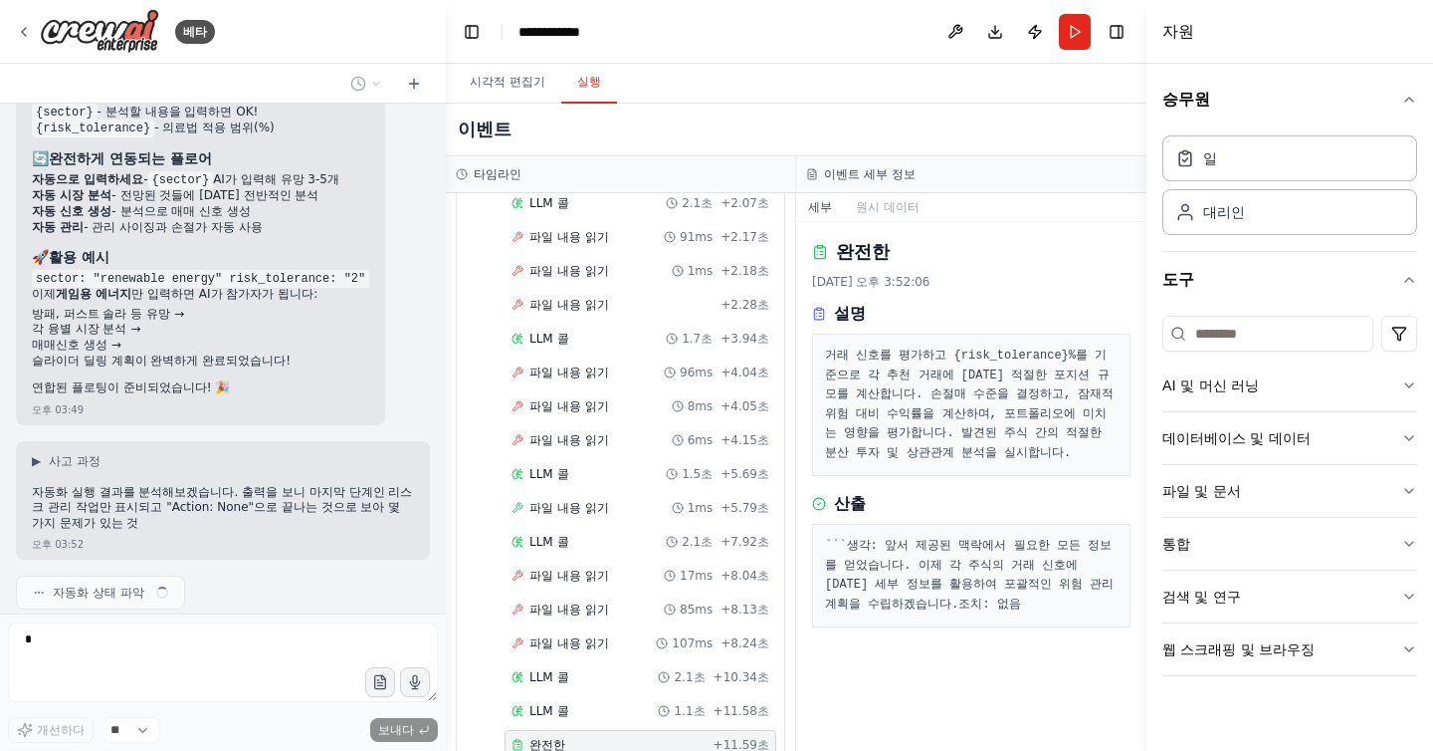
scroll to position [3914, 0]
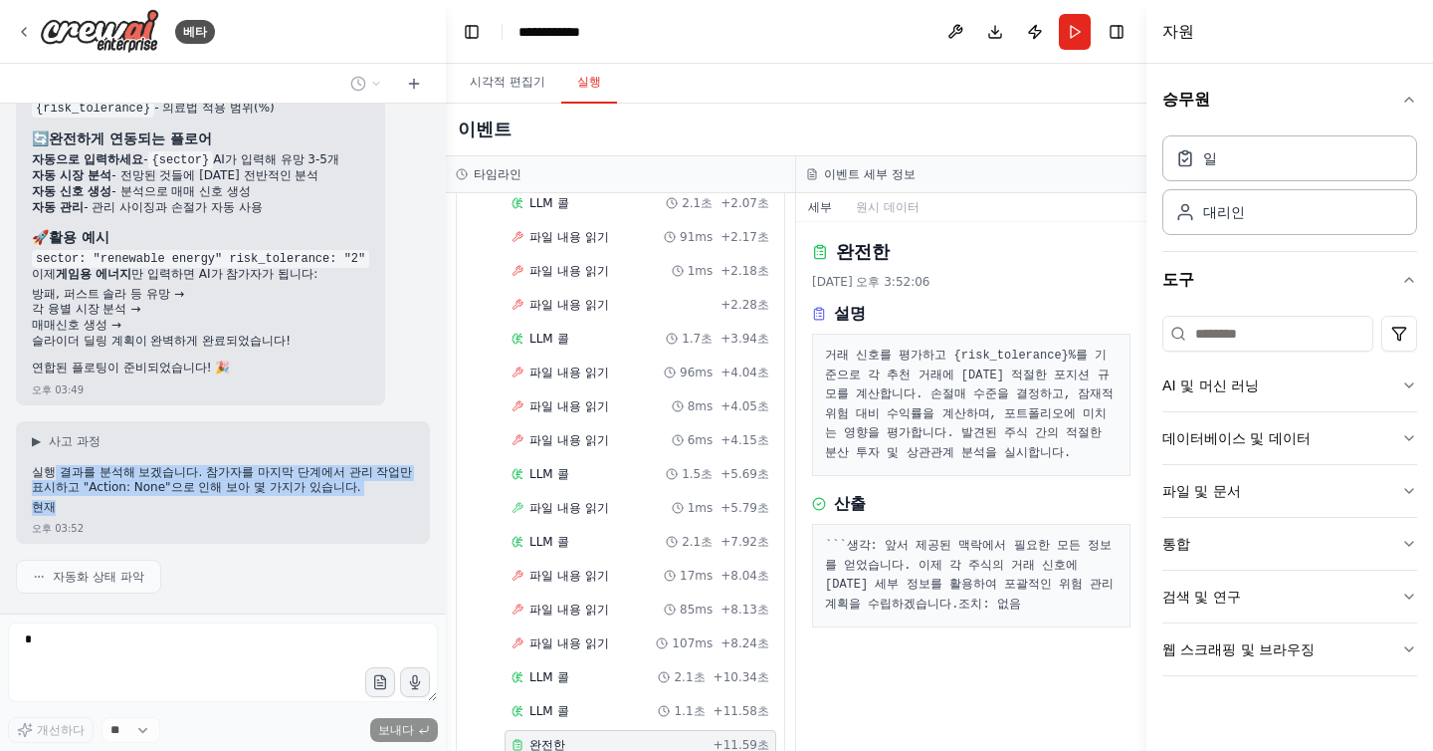
drag, startPoint x: 52, startPoint y: 426, endPoint x: 250, endPoint y: 455, distance: 200.2
click at [250, 465] on div "실행 결과를 분석해 보겠습니다. 참가자를 마지막 단계에서 관리 작업만 표시하고 "Action: None"으로 인해 보아 몇 가지가 있습니다. …" at bounding box center [223, 492] width 382 height 55
click at [250, 500] on p "현재" at bounding box center [223, 508] width 382 height 16
drag, startPoint x: 183, startPoint y: 422, endPoint x: 243, endPoint y: 456, distance: 68.7
click at [243, 465] on div "실행 결과를 분석해 보겠습니다. 참가자를 마지막 단계에서 관리 작업만 표시하고 "Action: None"으로 인해 보아 몇 가지가 있습니다. …" at bounding box center [223, 492] width 382 height 55
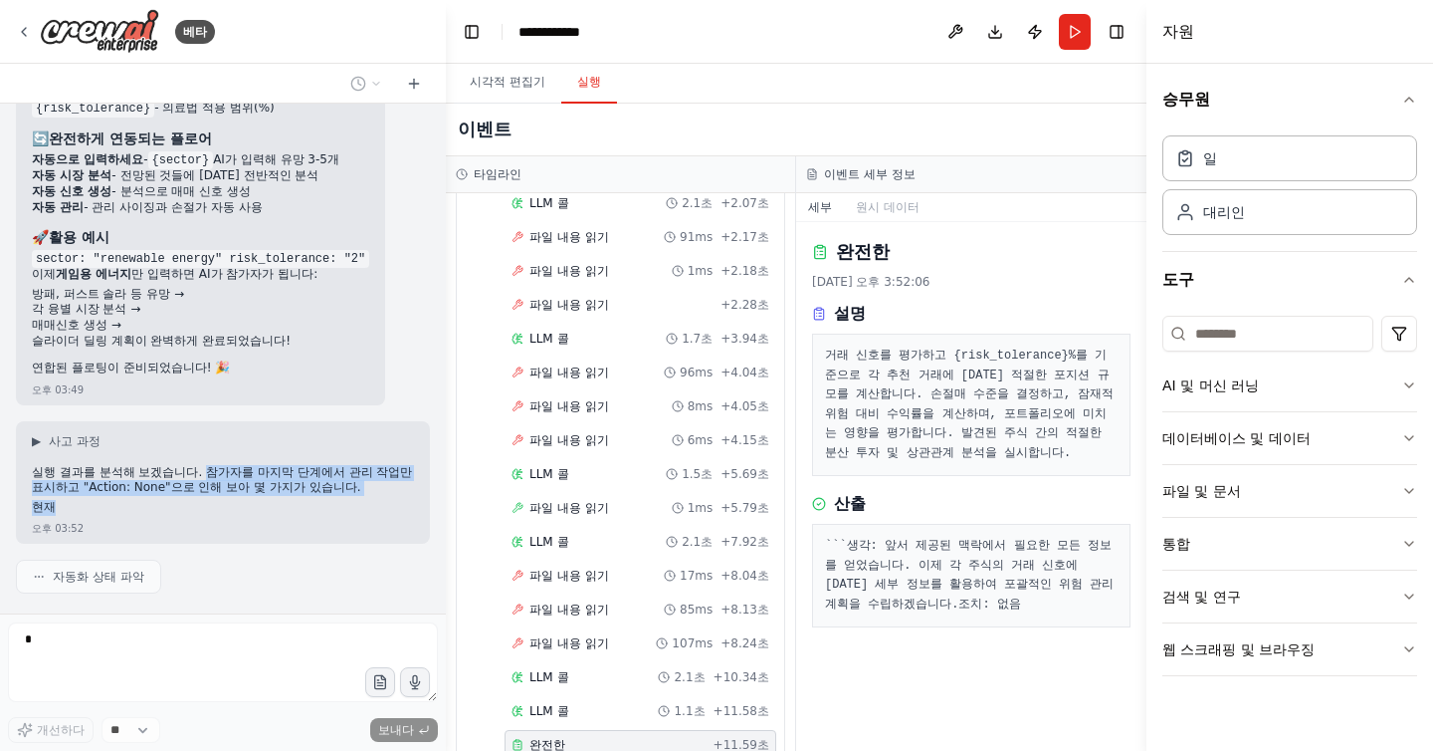
click at [243, 500] on p "현재" at bounding box center [223, 508] width 382 height 16
drag, startPoint x: 243, startPoint y: 456, endPoint x: 201, endPoint y: 424, distance: 52.6
click at [201, 465] on div "실행 결과를 분석해 보겠습니다. 참가자를 마지막 단계에서 관리 작업만 표시하고 "Action: None"으로 인해 보아 몇 가지가 있습니다. …" at bounding box center [223, 492] width 382 height 55
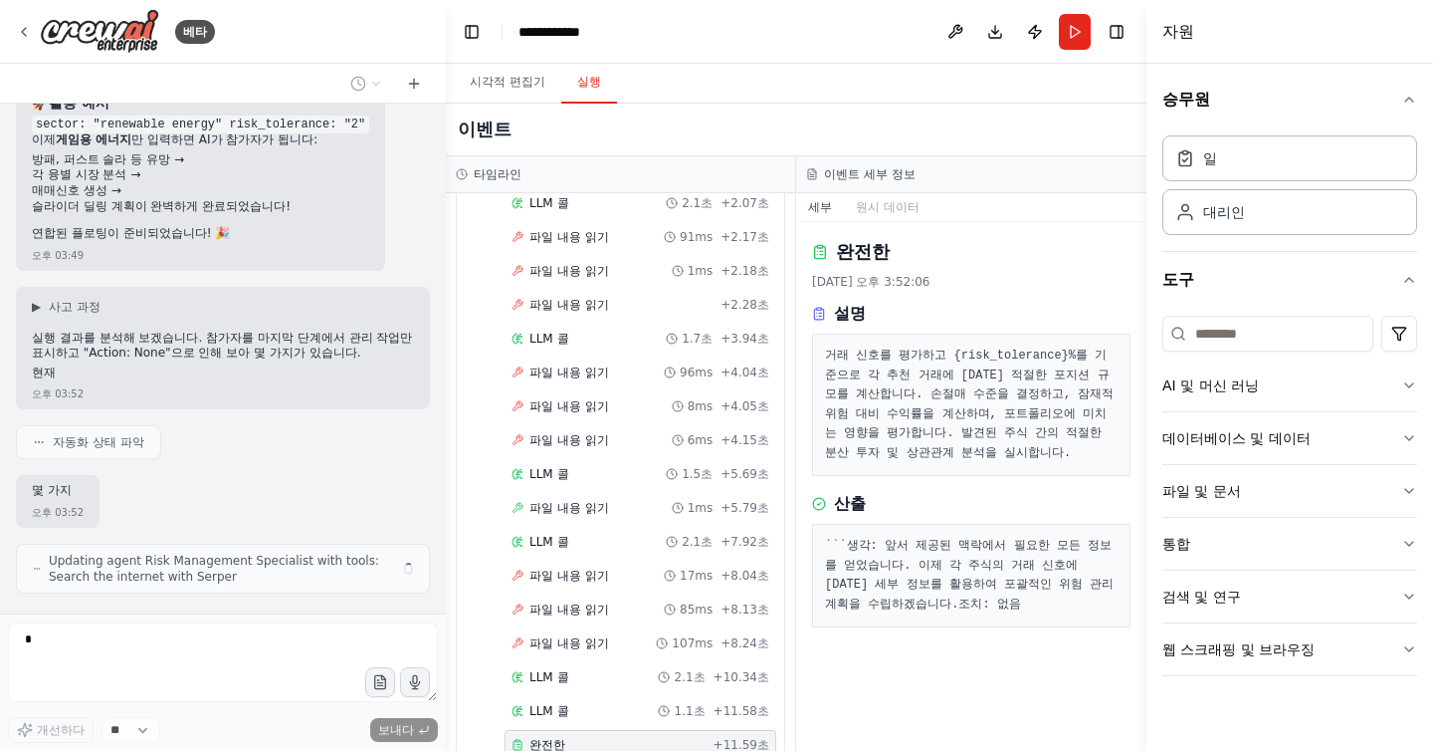
click at [201, 424] on div "미국 주식 현금 거래를 구성하고 싶습니다. 오전 03:44 ▶ 사고 과정 미국 주식 현금 거래 커뮤니티를 만드세요. 오전 03:44 사용 가능…" at bounding box center [223, 359] width 446 height 510
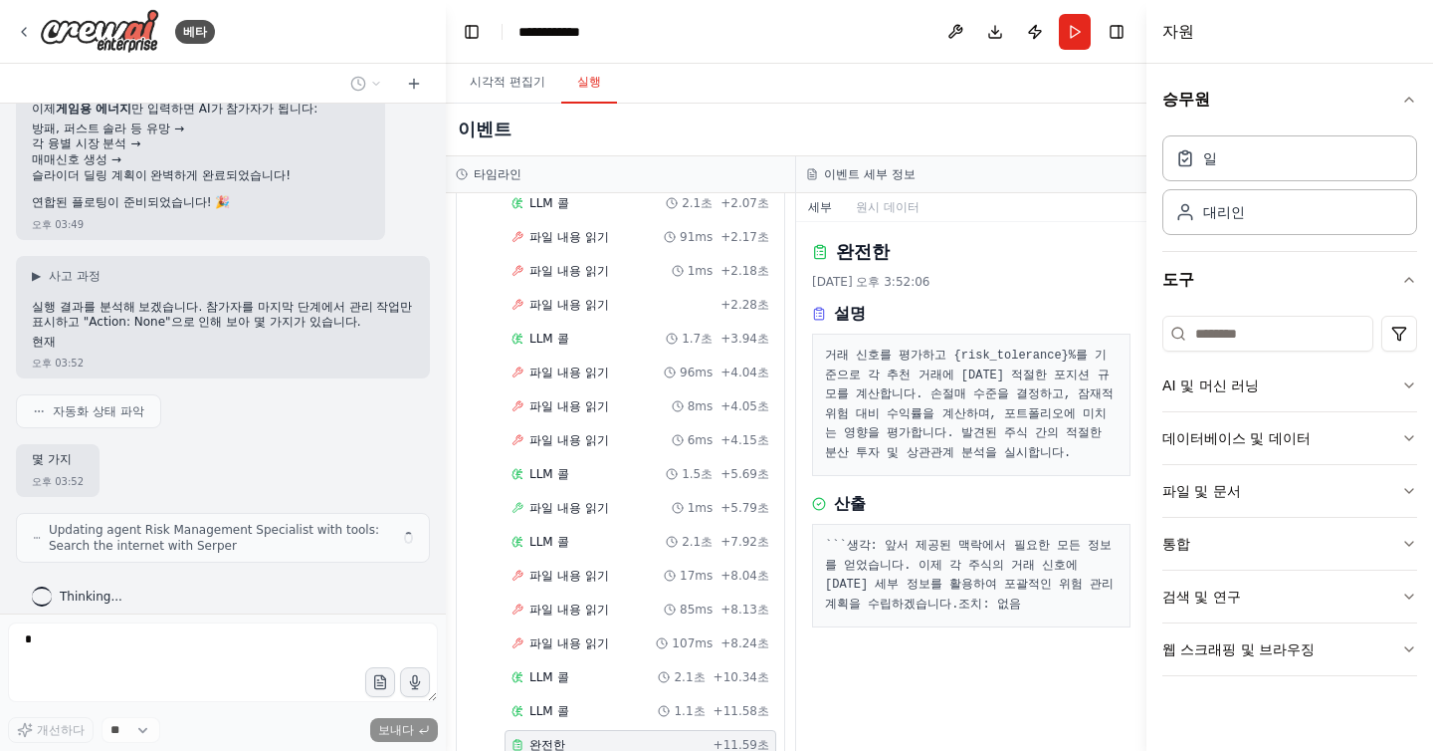
click at [201, 444] on div "몇 가지 오후 03:52" at bounding box center [223, 470] width 414 height 53
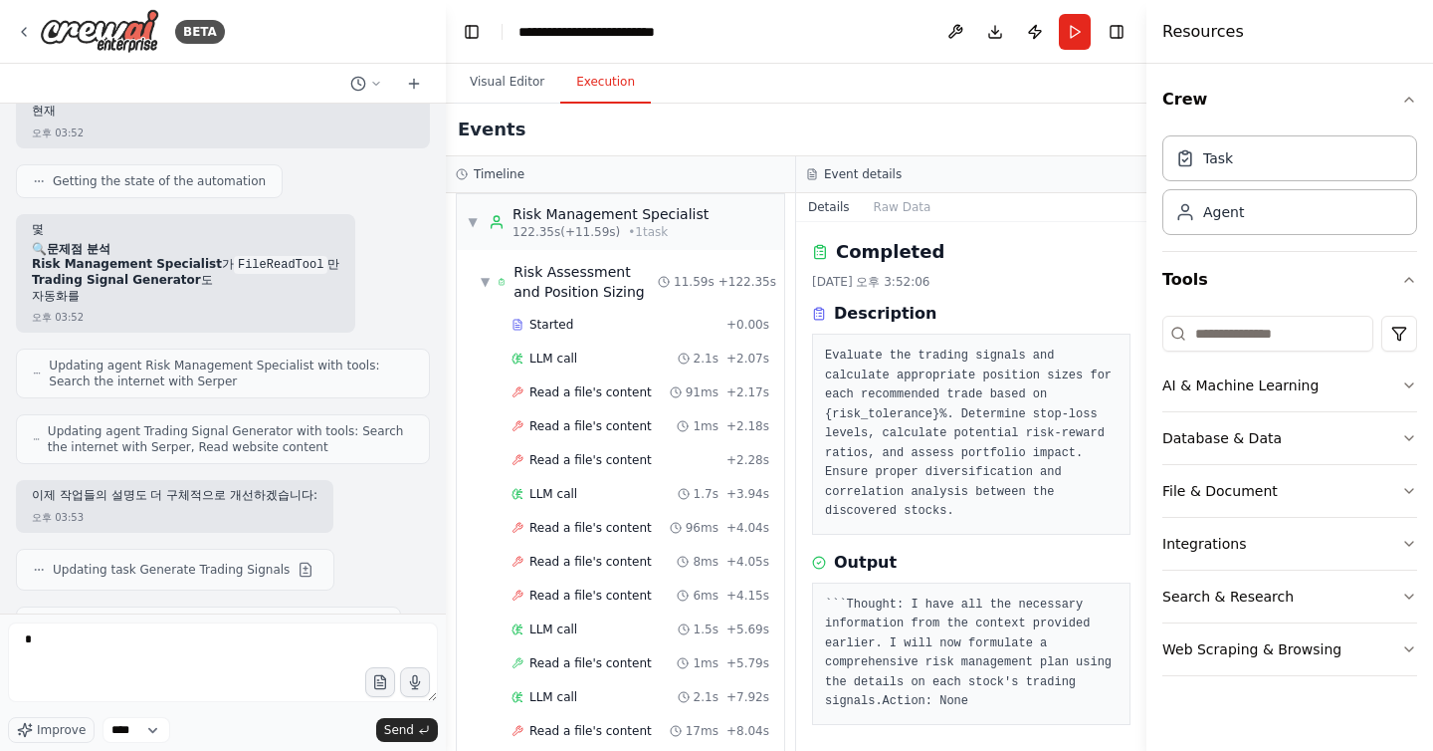
scroll to position [4514, 0]
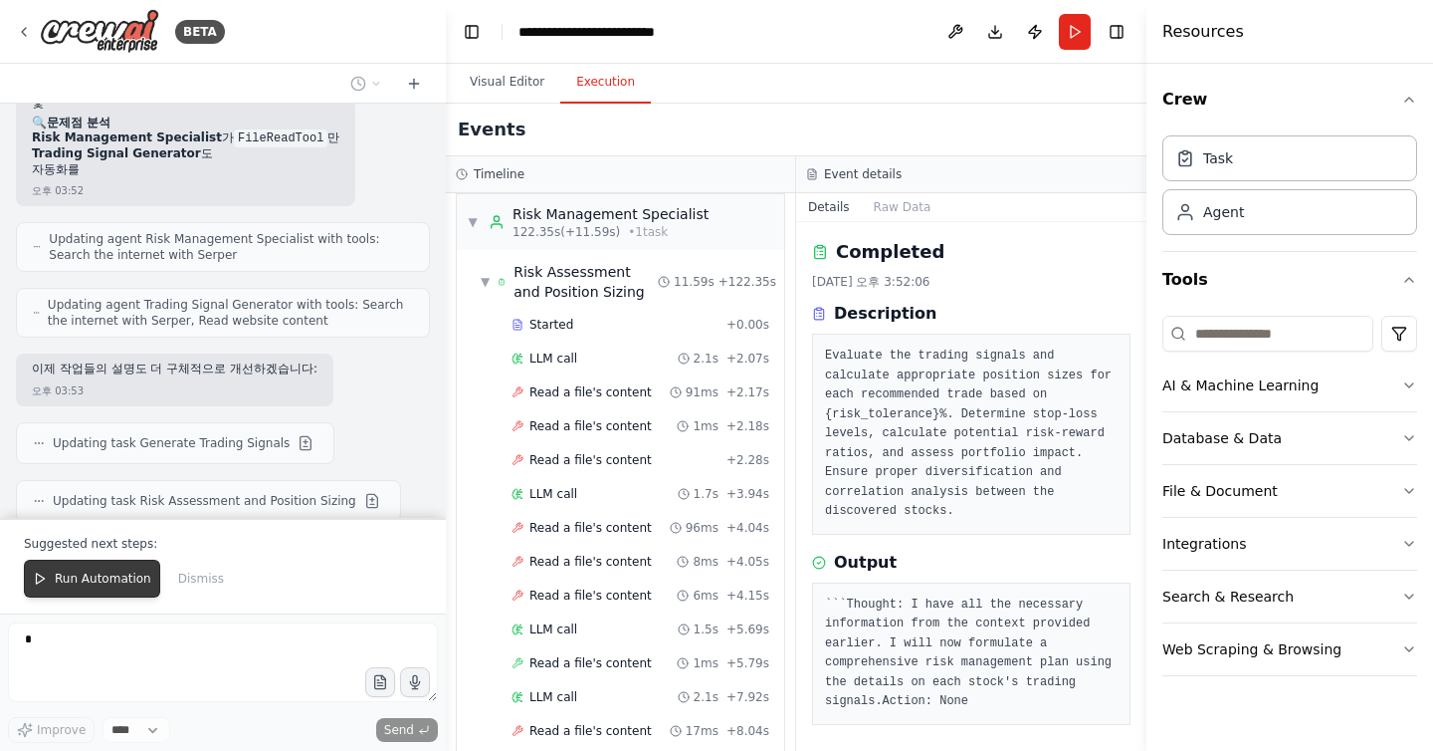
click at [108, 582] on span "Run Automation" at bounding box center [103, 578] width 97 height 16
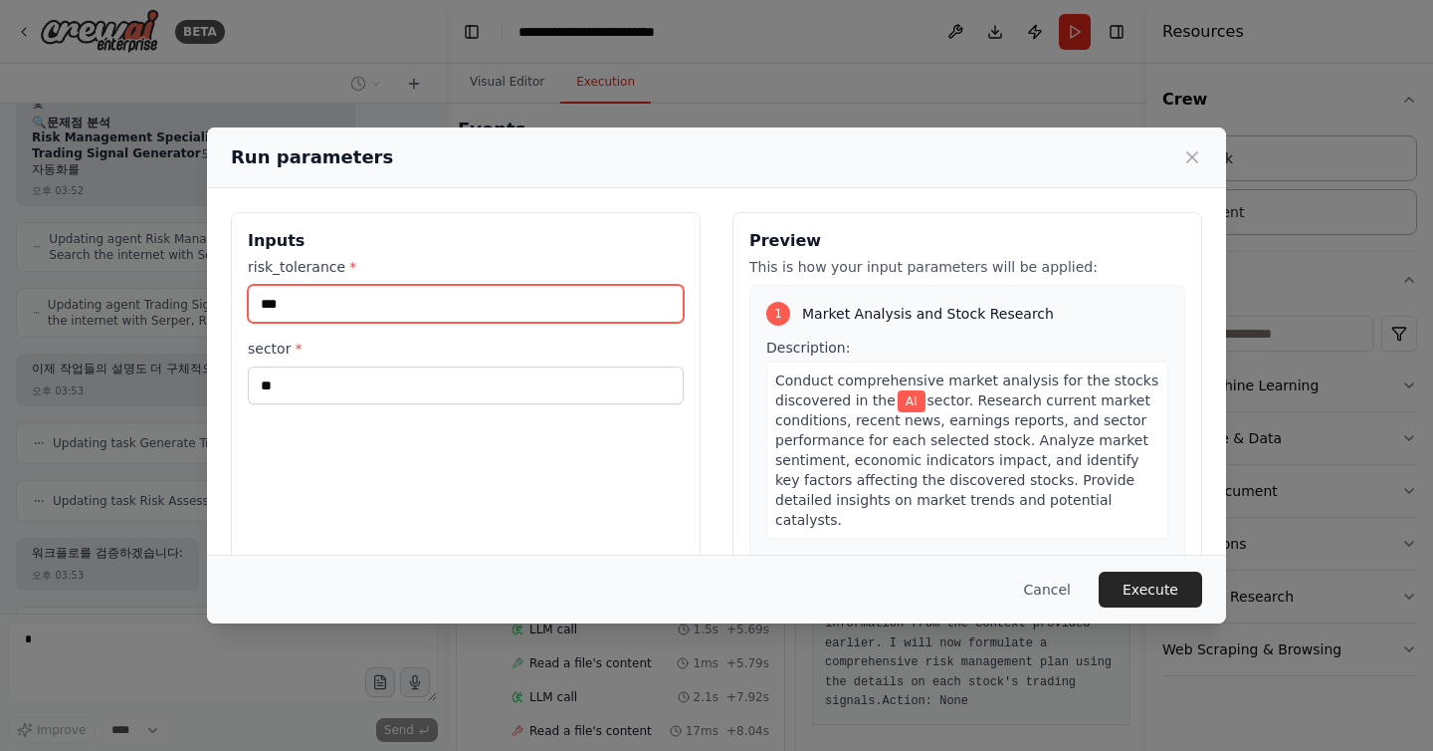
click at [450, 318] on input "***" at bounding box center [466, 304] width 436 height 38
type input "*"
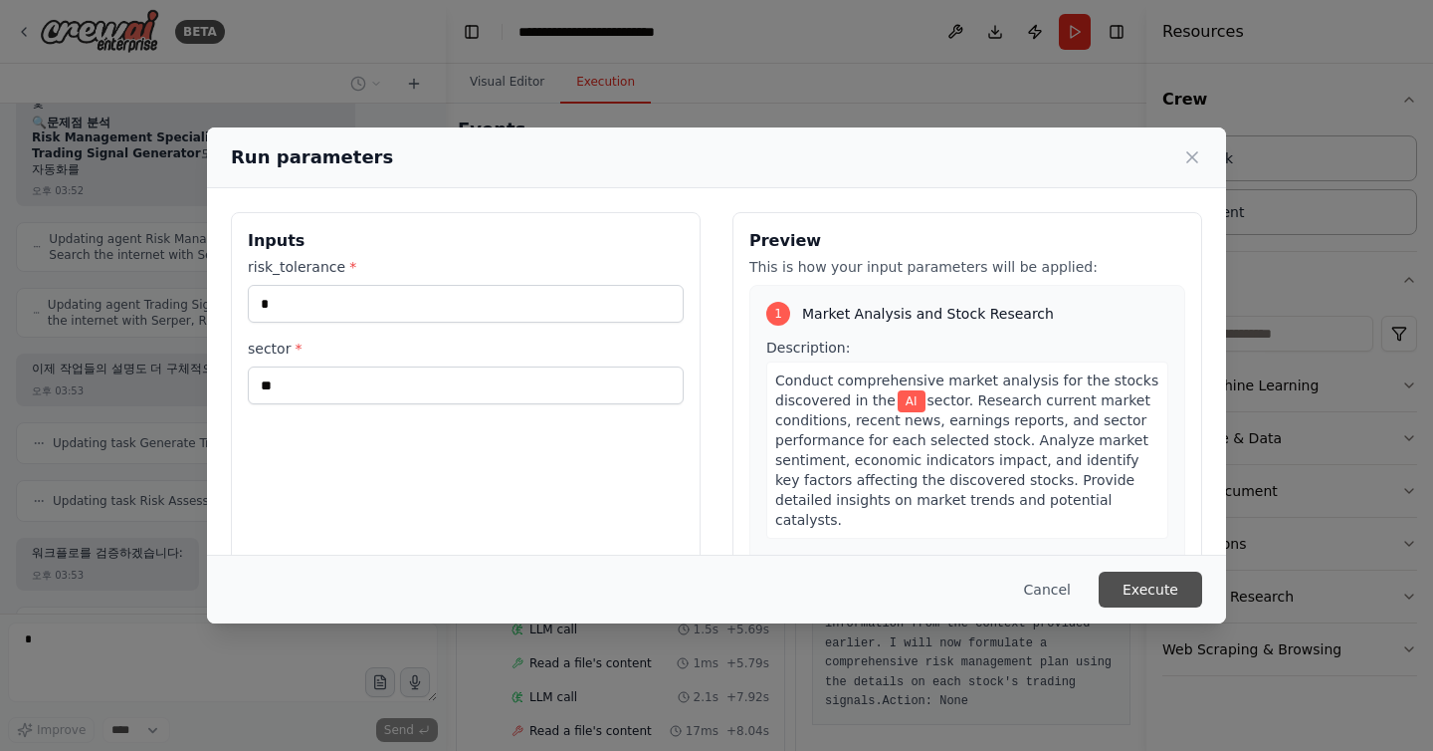
click at [1175, 591] on button "Execute" at bounding box center [1151, 589] width 104 height 36
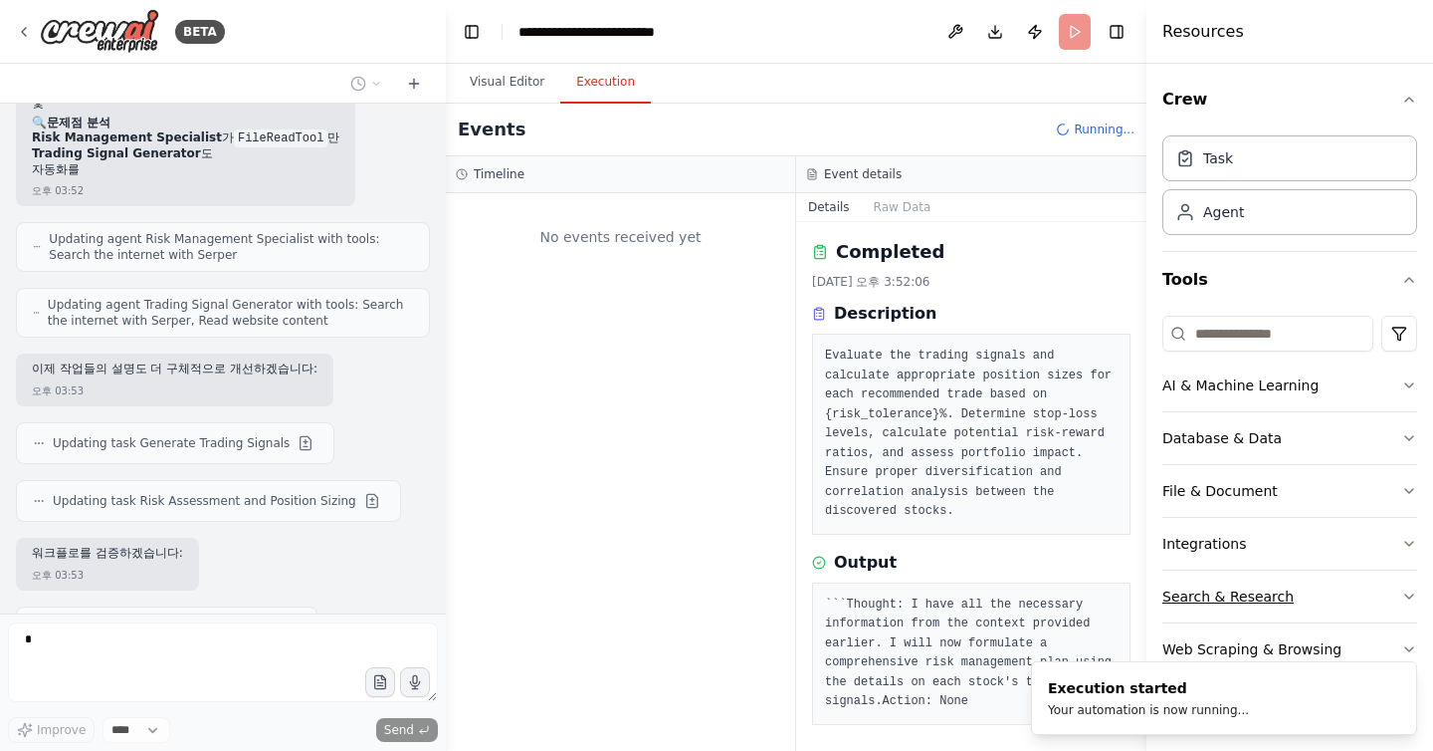
scroll to position [0, 0]
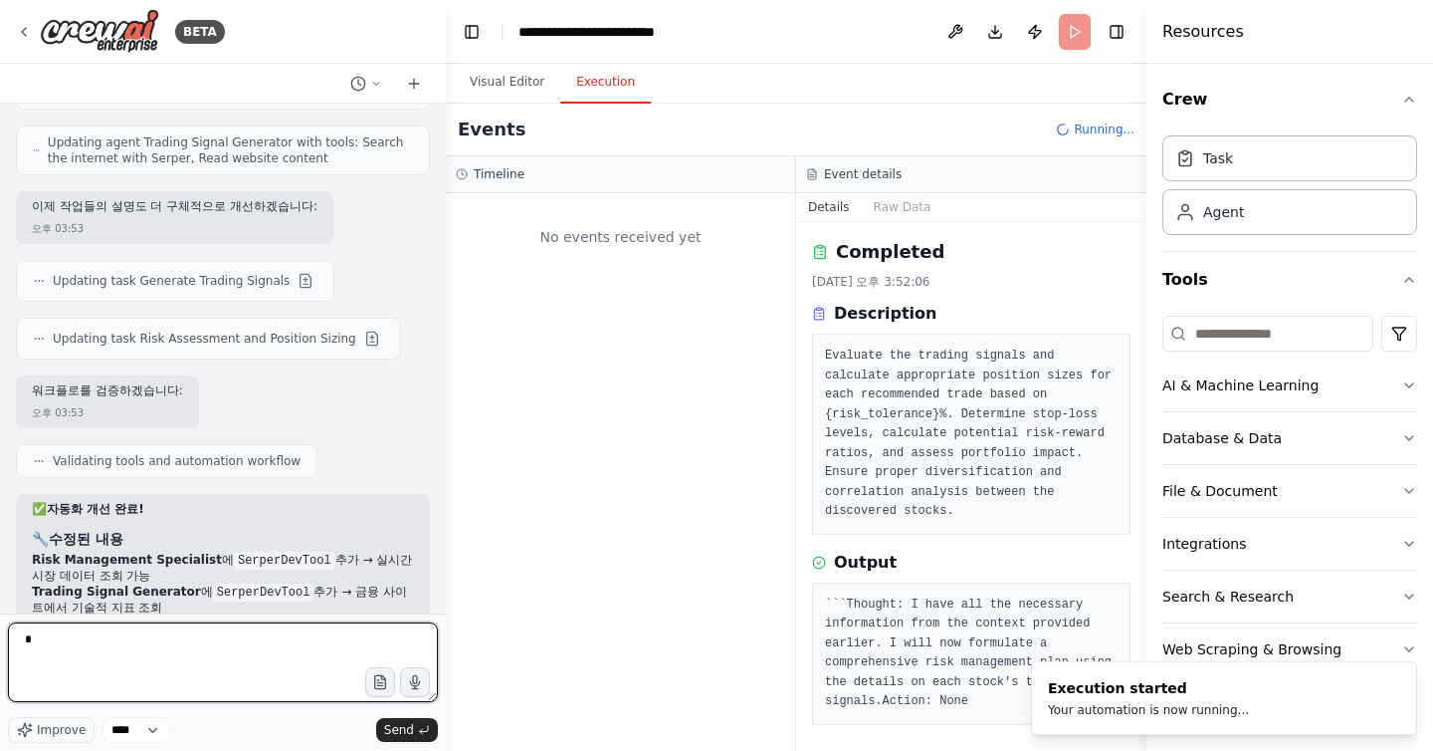
click at [300, 650] on textarea "*" at bounding box center [223, 662] width 430 height 80
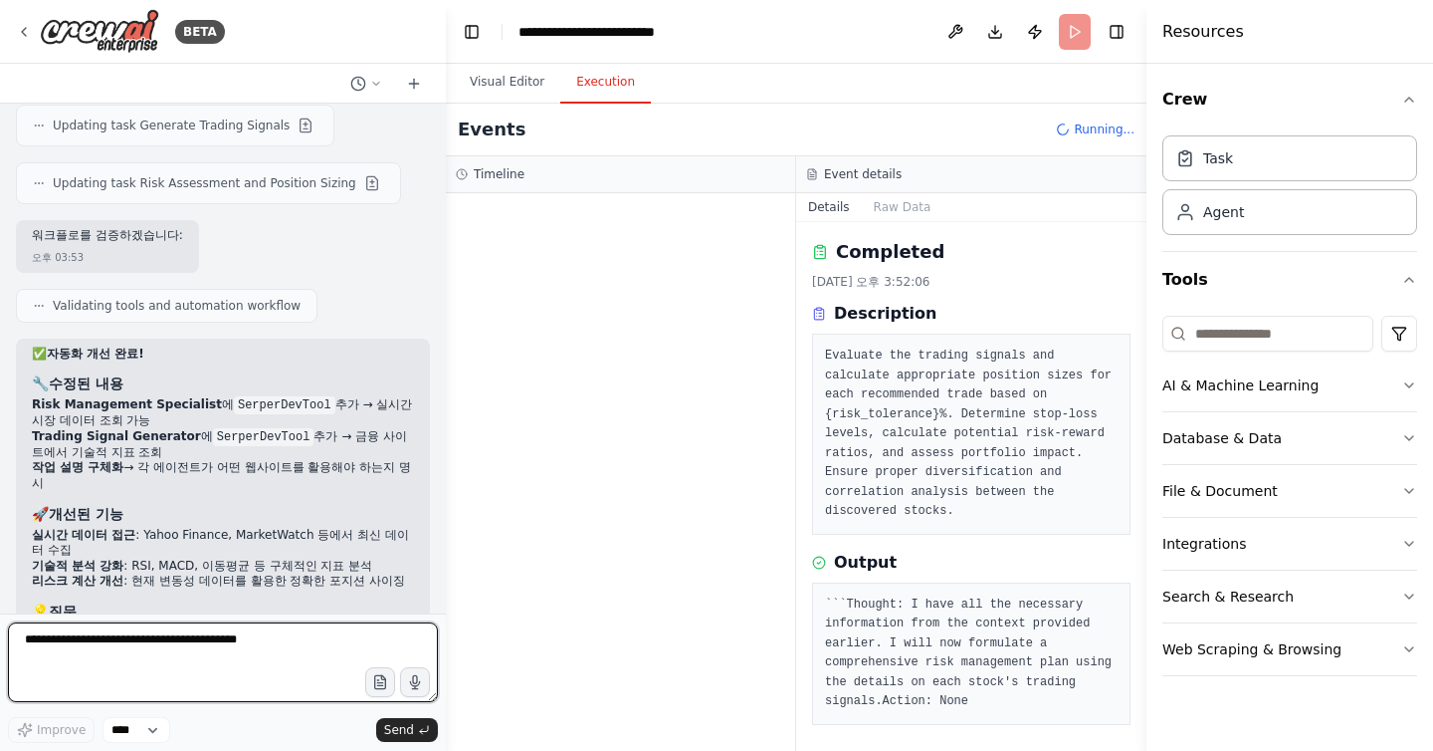
scroll to position [4844, 0]
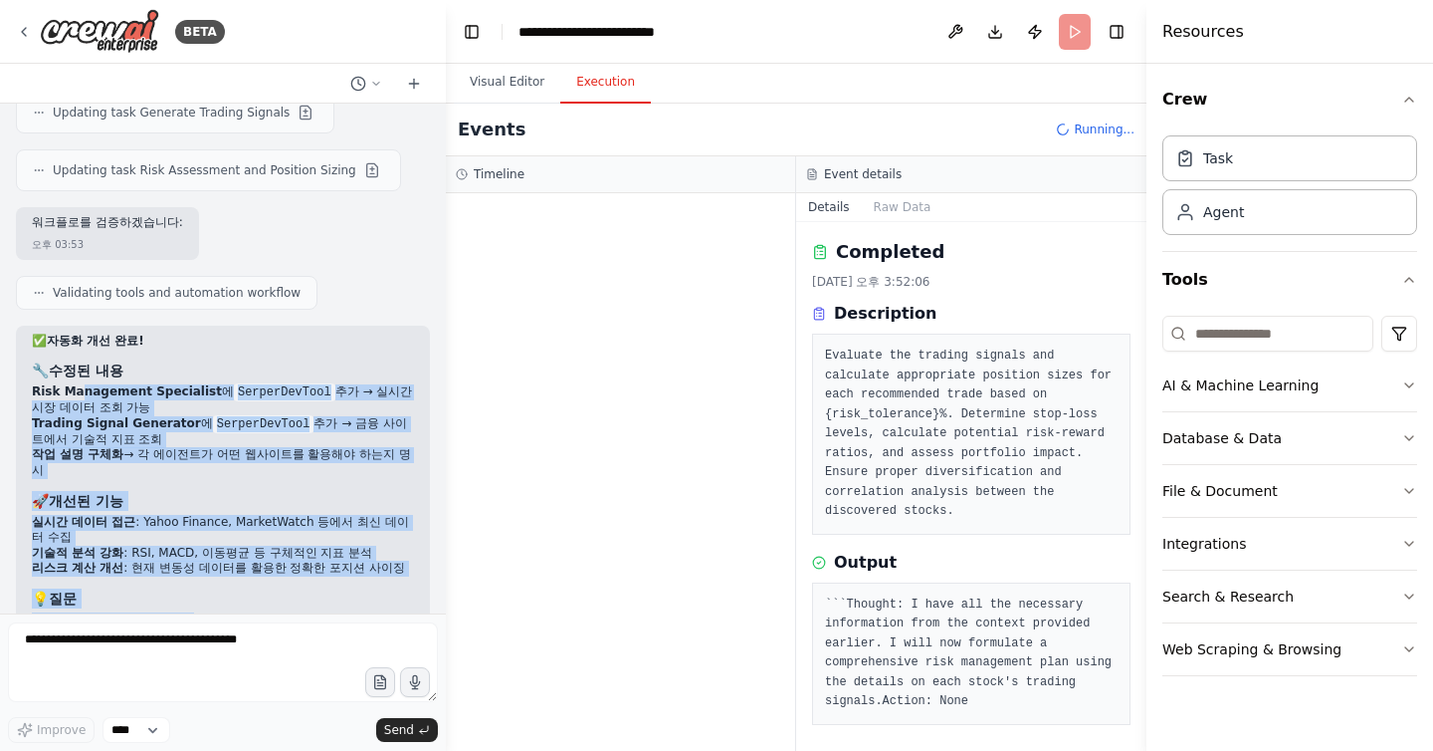
drag, startPoint x: 80, startPoint y: 303, endPoint x: 200, endPoint y: 511, distance: 240.4
click at [201, 511] on div "✅ 자동화 개선 완료! 🔧 수정된 내용 Risk Management Specialist 에 SerperDevTool 추가 → 실시간 시장 데이…" at bounding box center [223, 531] width 382 height 396
click at [200, 632] on li "특정 섹터가 있으신가요? (예: "technology", "healthcare", "renewable energy")" at bounding box center [223, 647] width 382 height 31
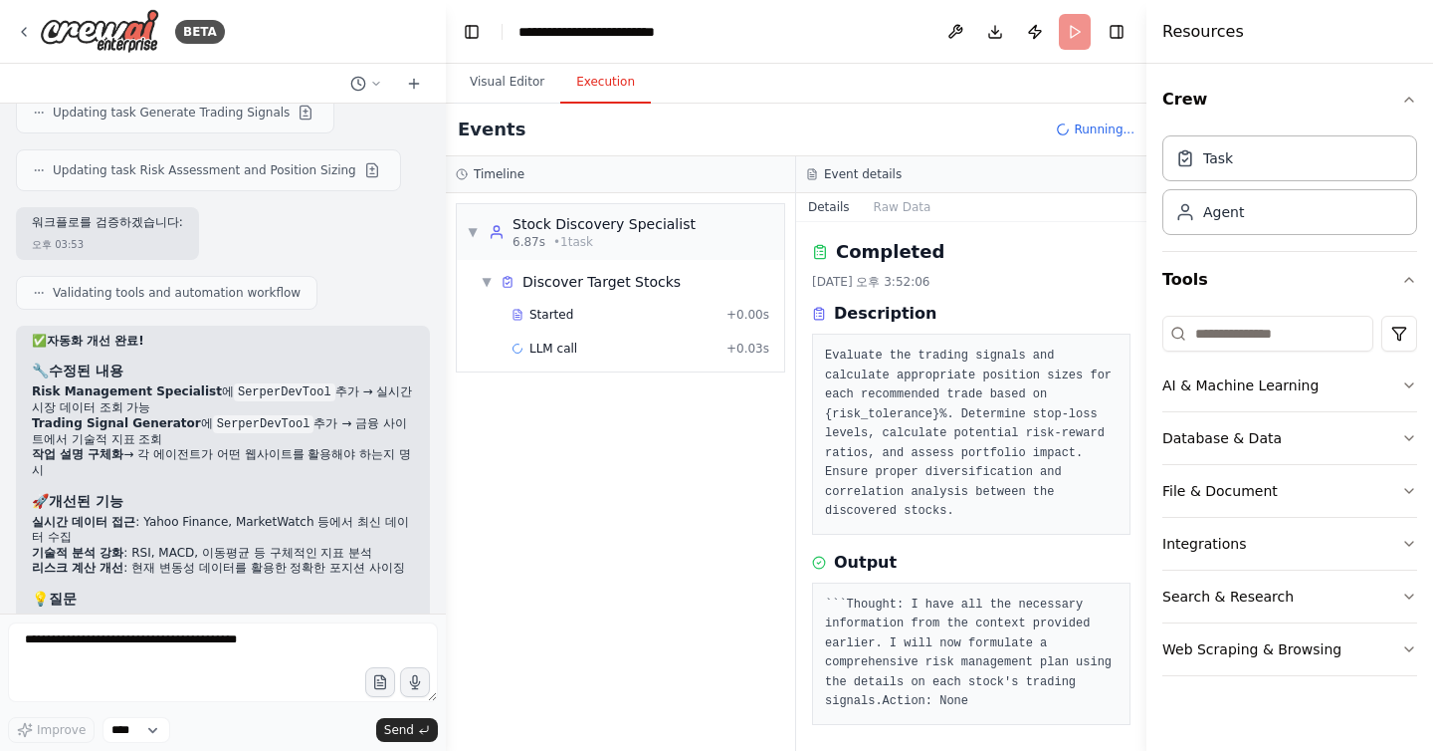
drag, startPoint x: 139, startPoint y: 518, endPoint x: 208, endPoint y: 564, distance: 83.1
click at [208, 564] on div "✅ 자동화 개선 완료! 🔧 수정된 내용 Risk Management Specialist 에 SerperDevTool 추가 → 실시간 시장 데이…" at bounding box center [223, 531] width 382 height 396
click at [208, 694] on p "설정하신 후 다시 실행해보시면 훨씬 더 완전한 결과를 얻으실 수 있습니다! 🎯" at bounding box center [223, 709] width 382 height 31
drag, startPoint x: 138, startPoint y: 550, endPoint x: 260, endPoint y: 576, distance: 124.4
click at [260, 576] on div "✅ 자동화 개선 완료! 🔧 수정된 내용 Risk Management Specialist 에 SerperDevTool 추가 → 실시간 시장 데이…" at bounding box center [223, 540] width 414 height 429
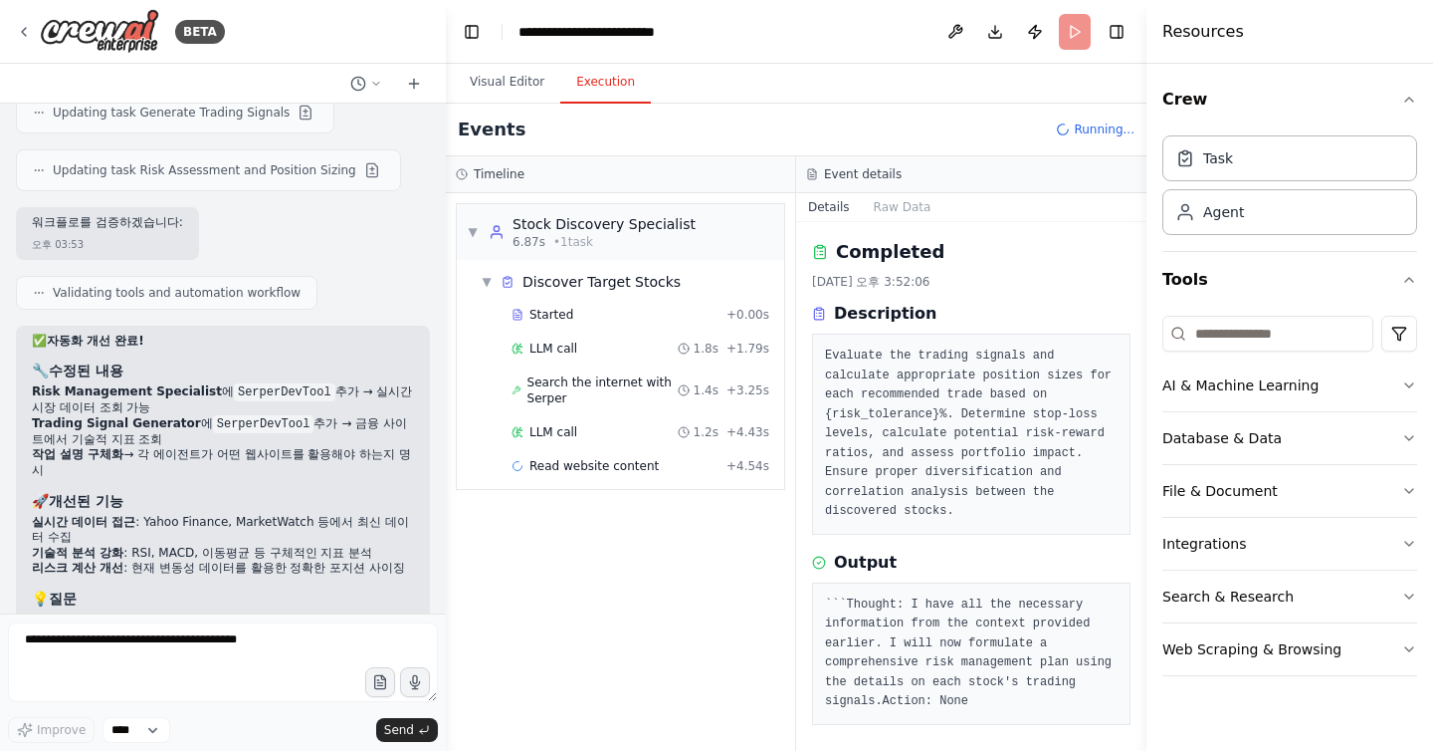
click at [250, 694] on p "설정하신 후 다시 실행해보시면 훨씬 더 완전한 결과를 얻으실 수 있습니다! 🎯" at bounding box center [223, 709] width 382 height 31
click at [846, 211] on button "Details" at bounding box center [829, 207] width 66 height 28
click at [838, 270] on div "Completed 2025. 9. 23. 오후 3:52:06 Description Evaluate the trading signals and …" at bounding box center [971, 386] width 319 height 297
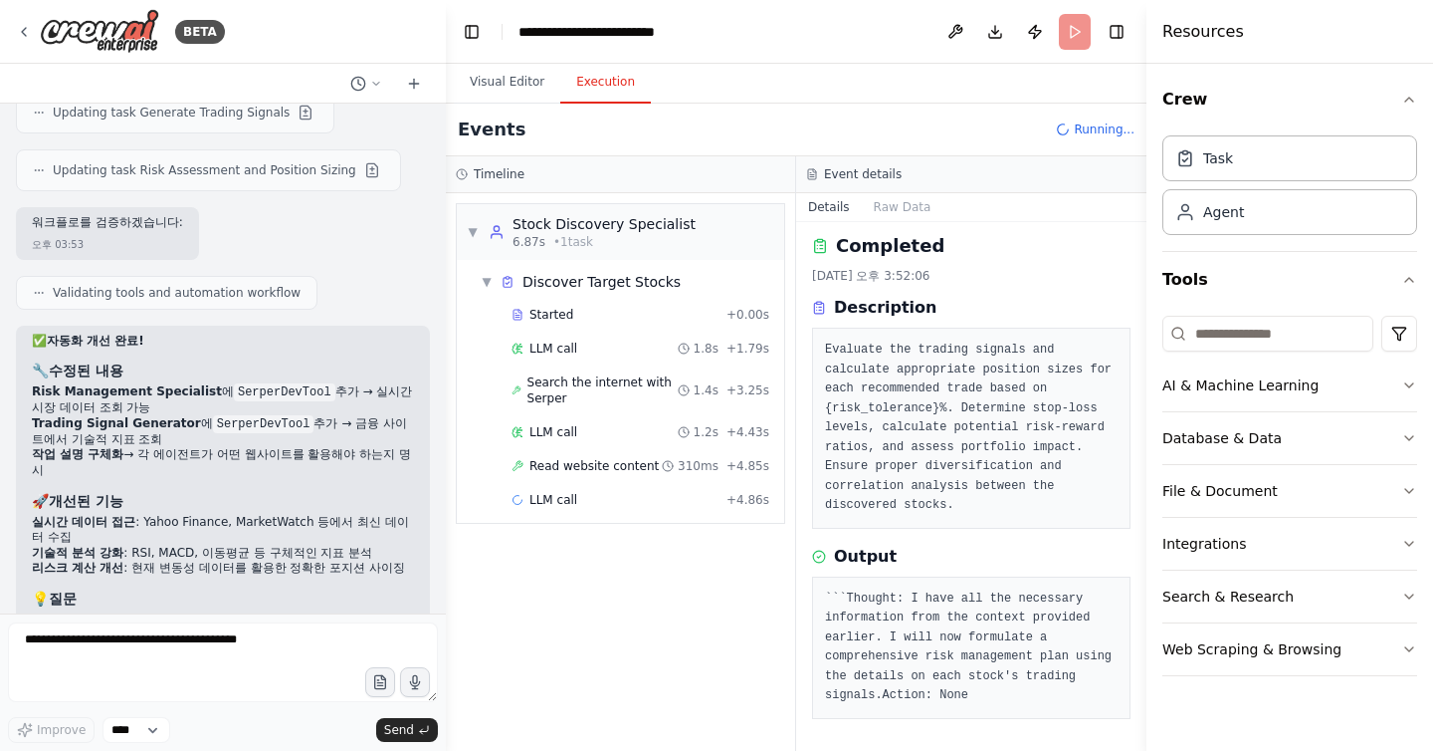
click at [913, 340] on pre "Evaluate the trading signals and calculate appropriate position sizes for each …" at bounding box center [971, 427] width 293 height 175
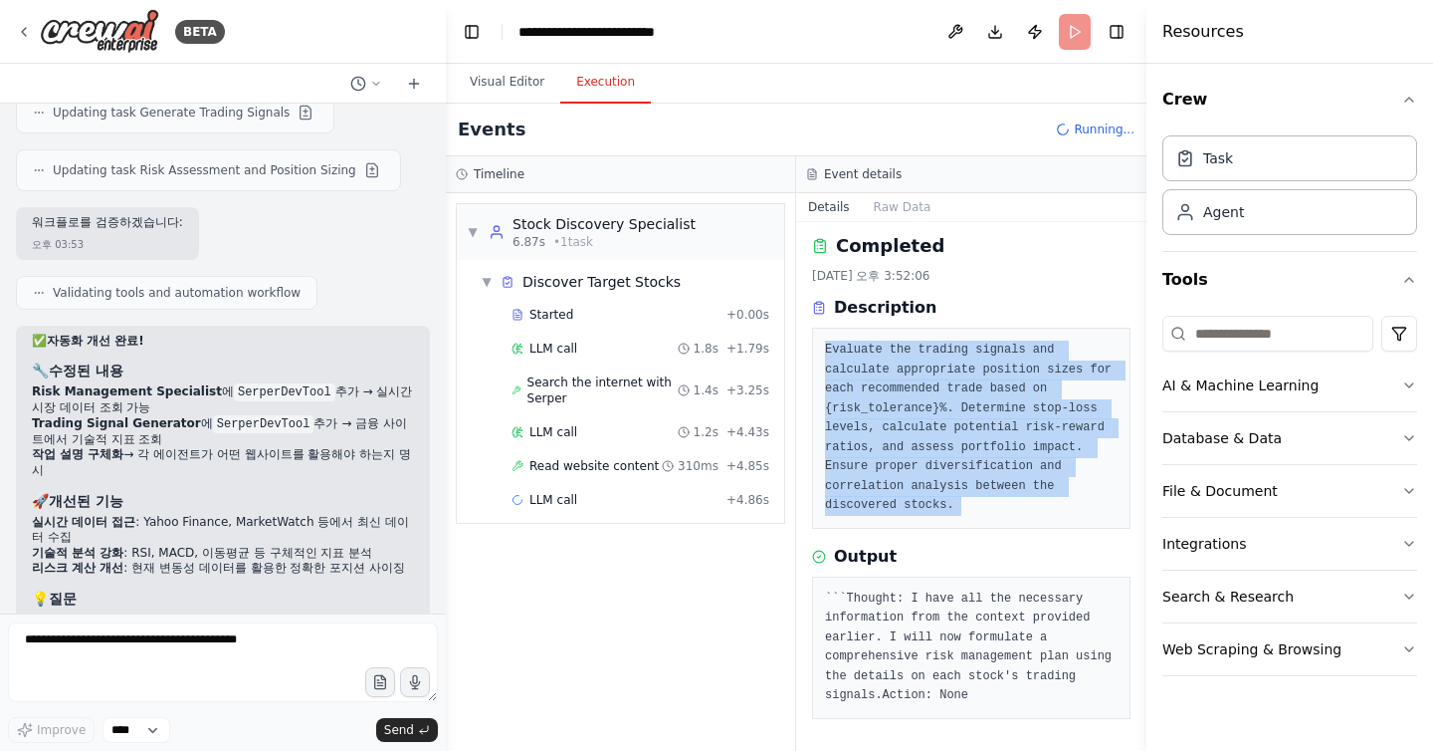
click at [913, 340] on pre "Evaluate the trading signals and calculate appropriate position sizes for each …" at bounding box center [971, 427] width 293 height 175
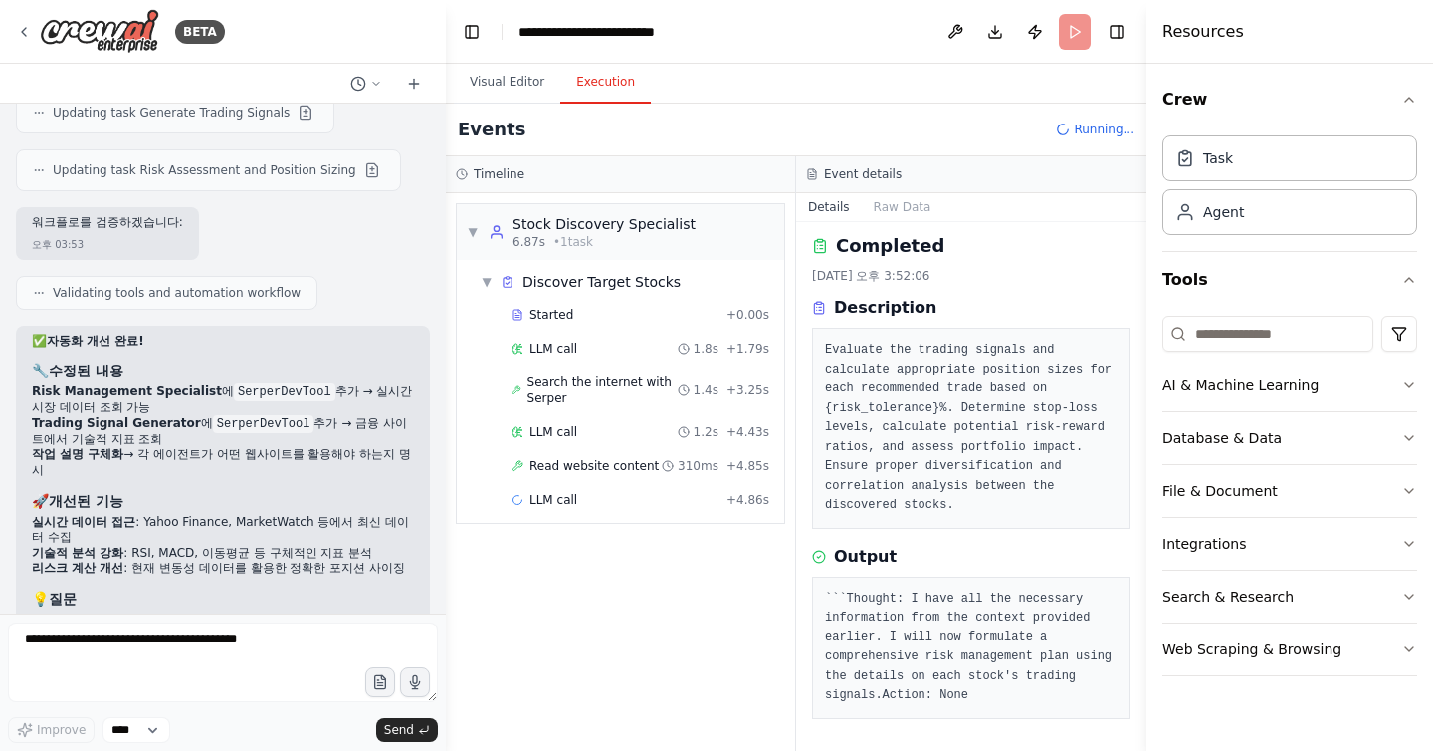
click at [872, 621] on pre "``` Thought: I have all the necessary information from the context provided ear…" at bounding box center [971, 647] width 293 height 116
click at [900, 596] on pre "``` Thought: I have all the necessary information from the context provided ear…" at bounding box center [971, 647] width 293 height 116
click at [515, 70] on button "Visual Editor" at bounding box center [507, 83] width 107 height 42
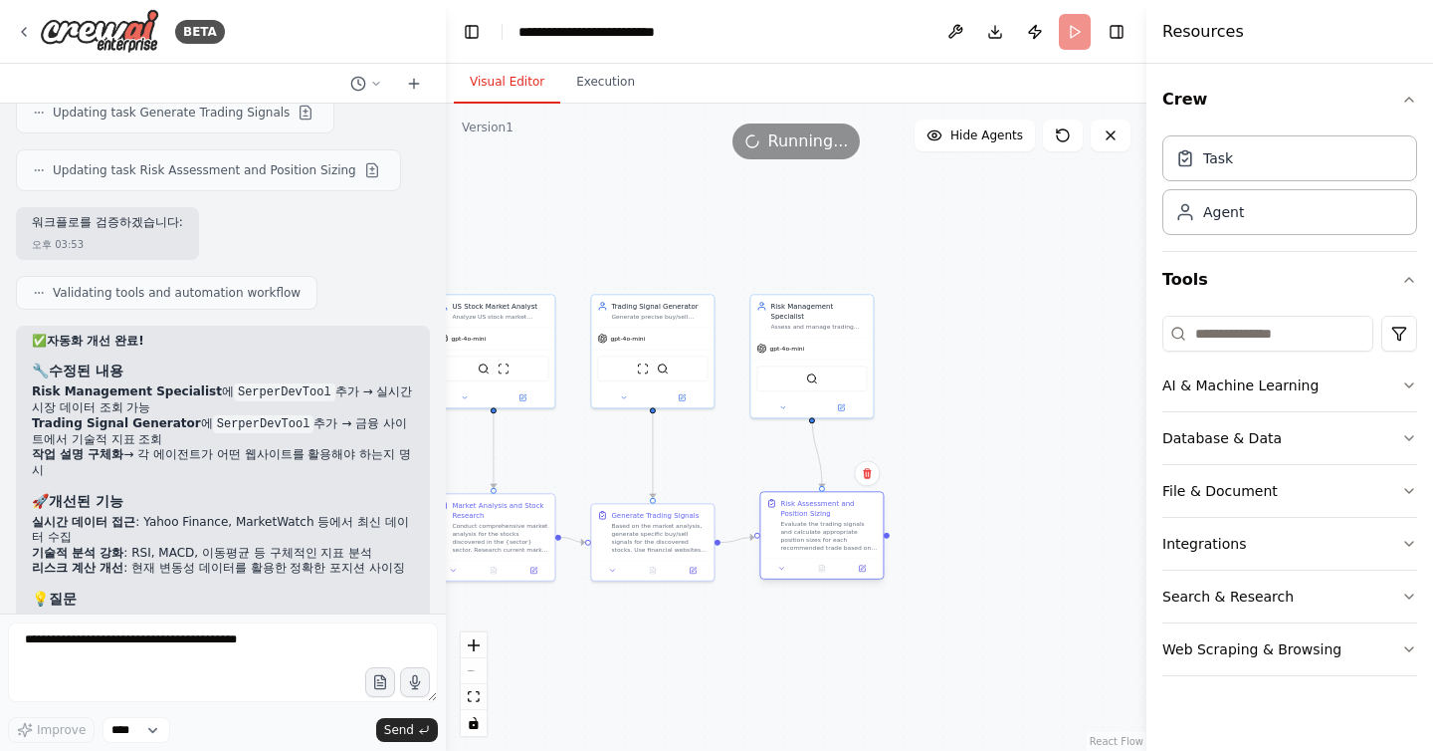
drag, startPoint x: 1005, startPoint y: 520, endPoint x: 811, endPoint y: 521, distance: 194.1
click at [811, 521] on div "Evaluate the trading signals and calculate appropriate position sizes for each …" at bounding box center [828, 536] width 97 height 32
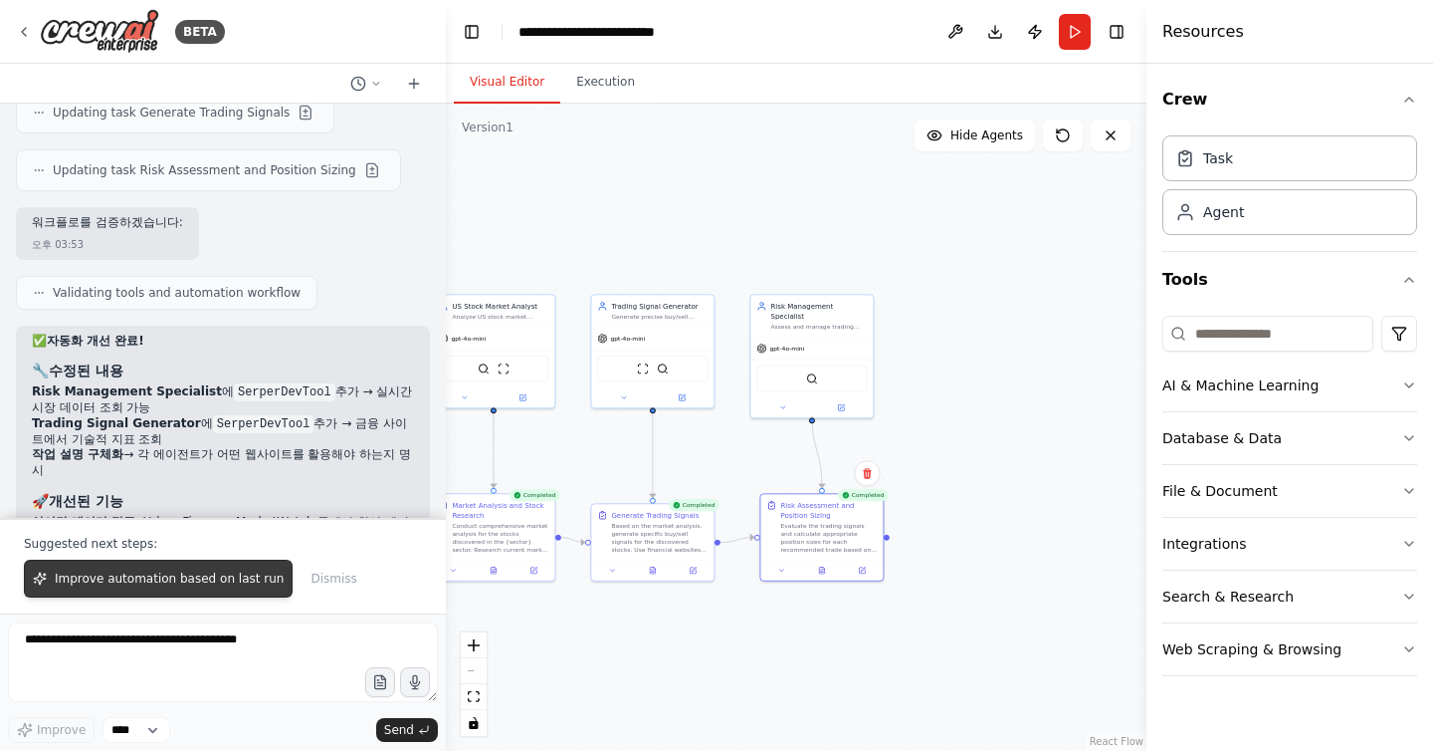
click at [151, 577] on span "Improve automation based on last run" at bounding box center [169, 578] width 229 height 16
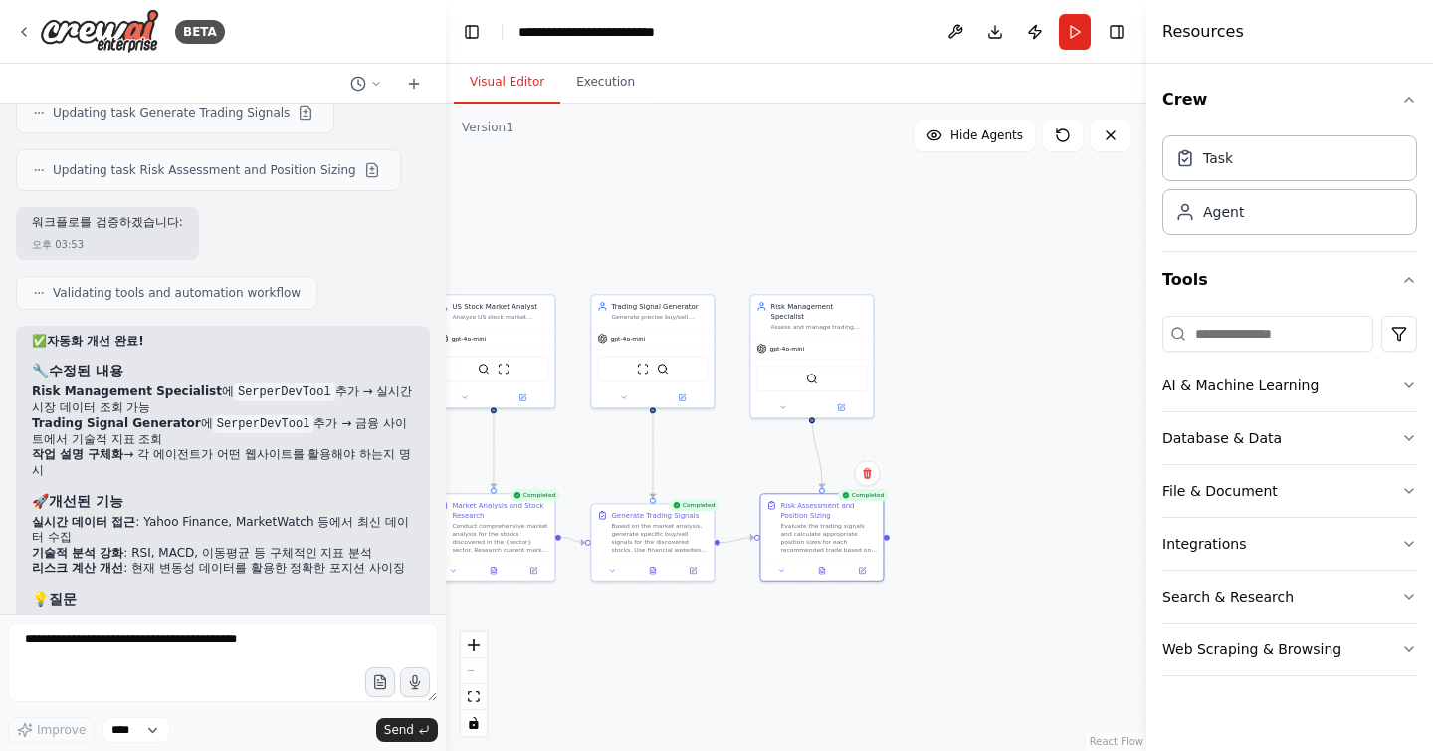
scroll to position [4896, 0]
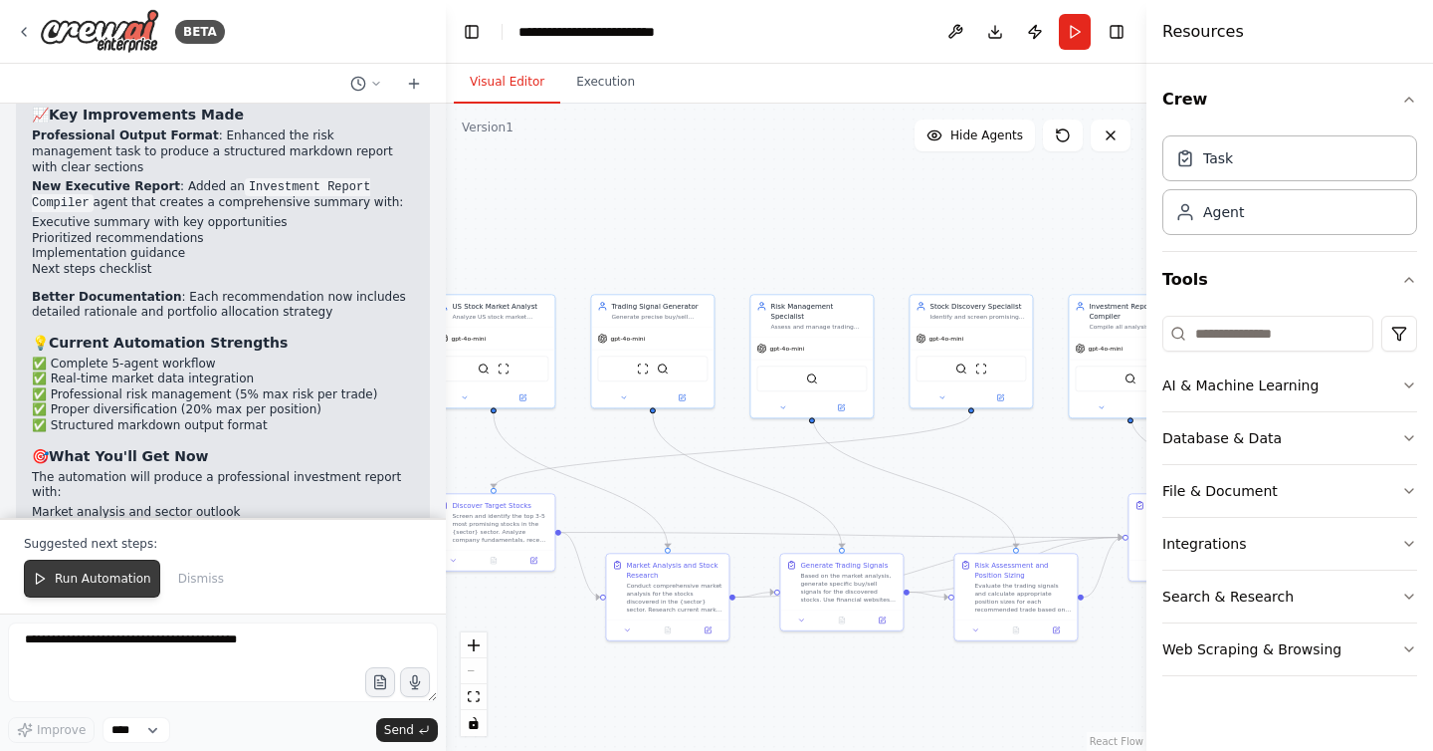
click at [107, 570] on button "Run Automation" at bounding box center [92, 578] width 136 height 38
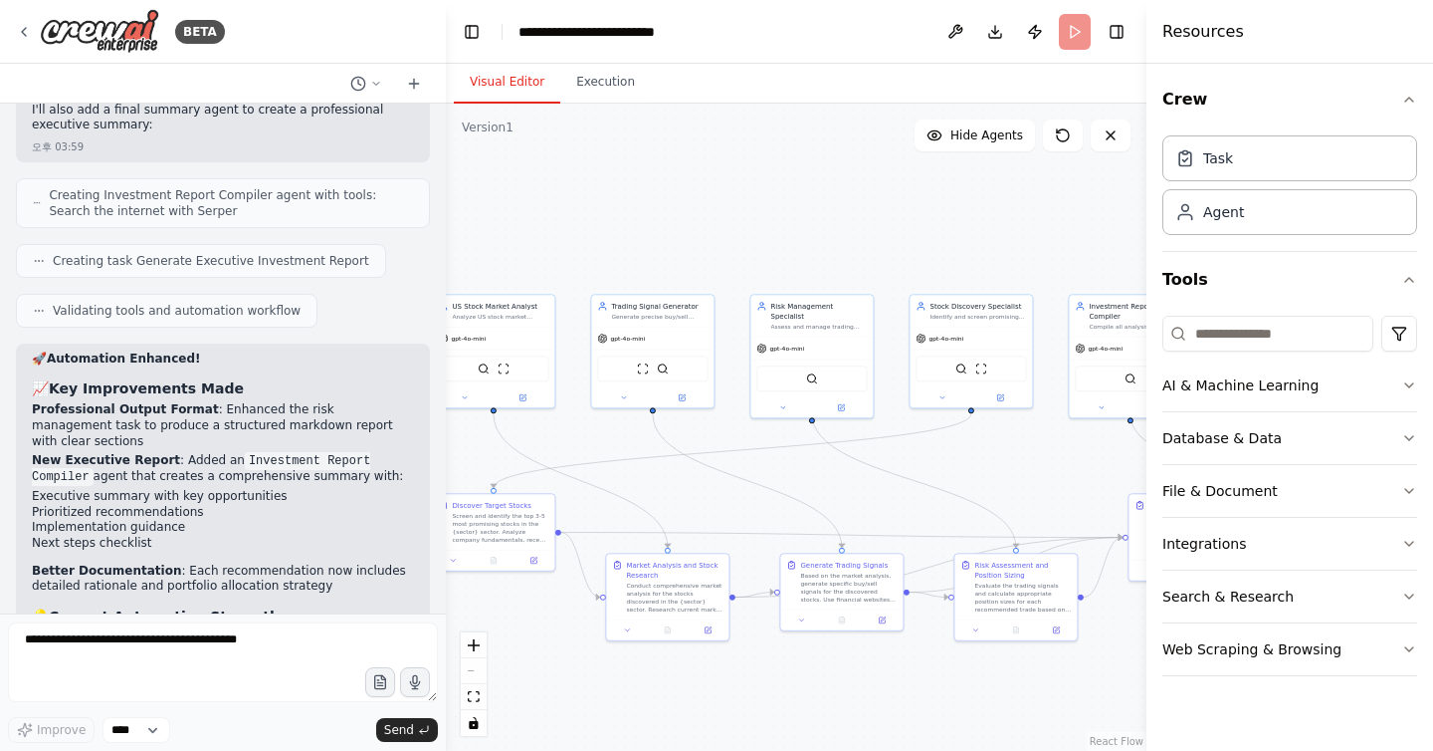
scroll to position [6137, 0]
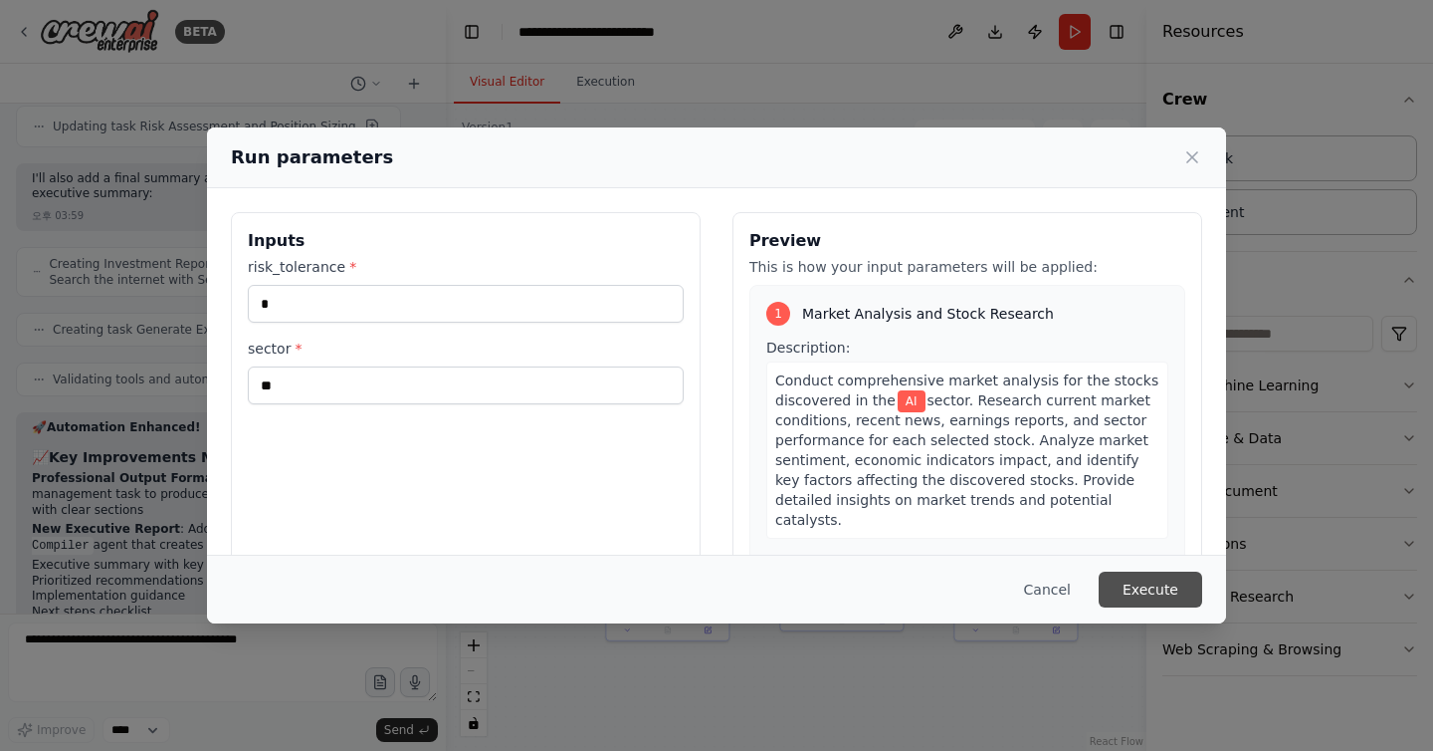
click at [1177, 588] on button "Execute" at bounding box center [1151, 589] width 104 height 36
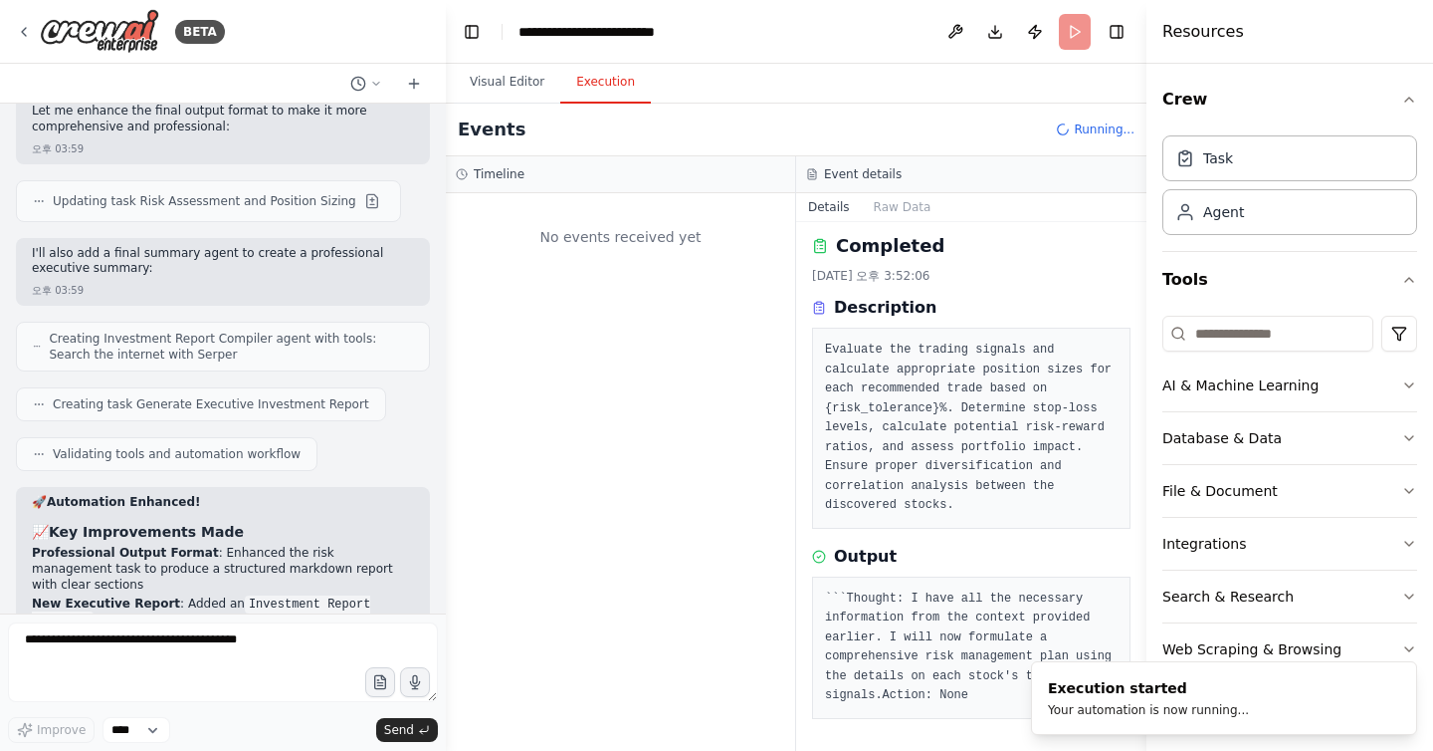
scroll to position [6384, 0]
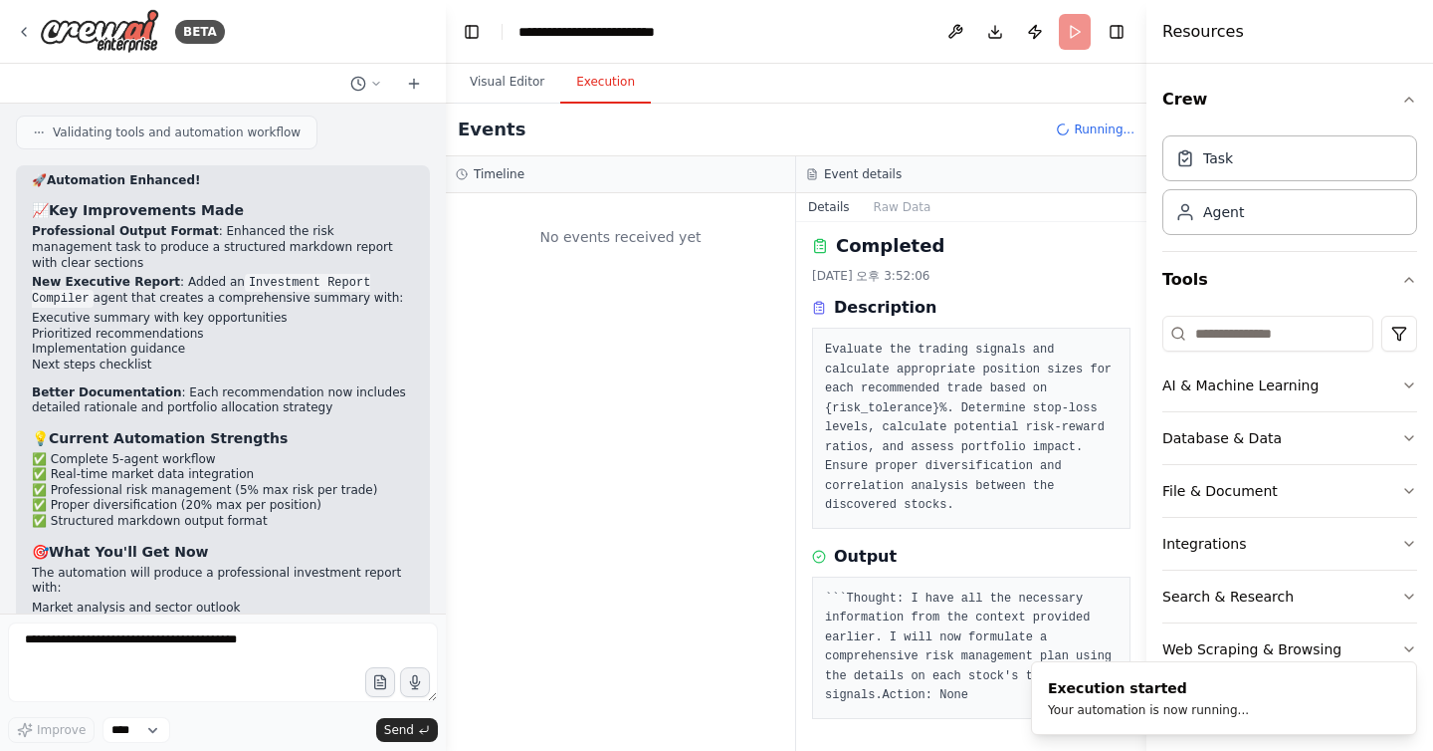
click at [623, 732] on div "No events received yet" at bounding box center [620, 471] width 349 height 557
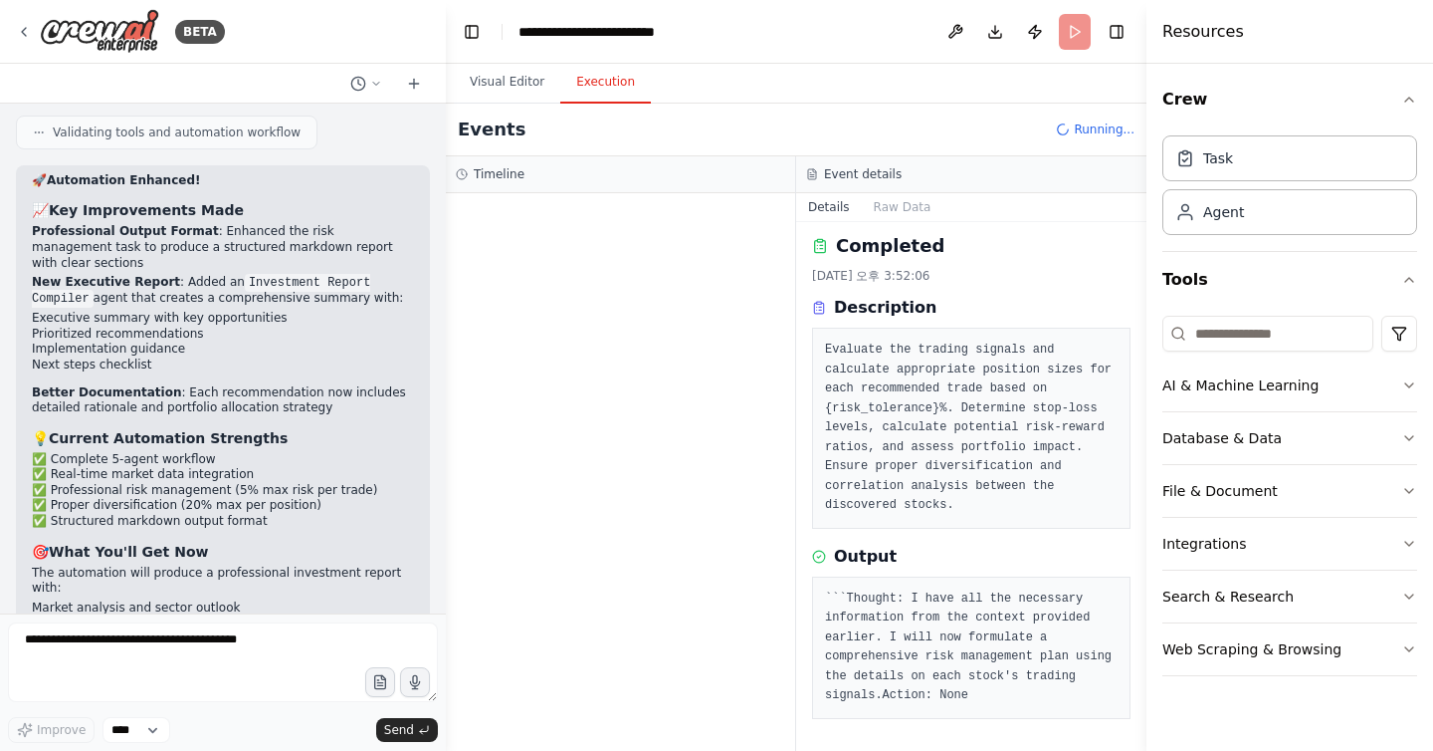
click at [630, 709] on div at bounding box center [620, 471] width 349 height 557
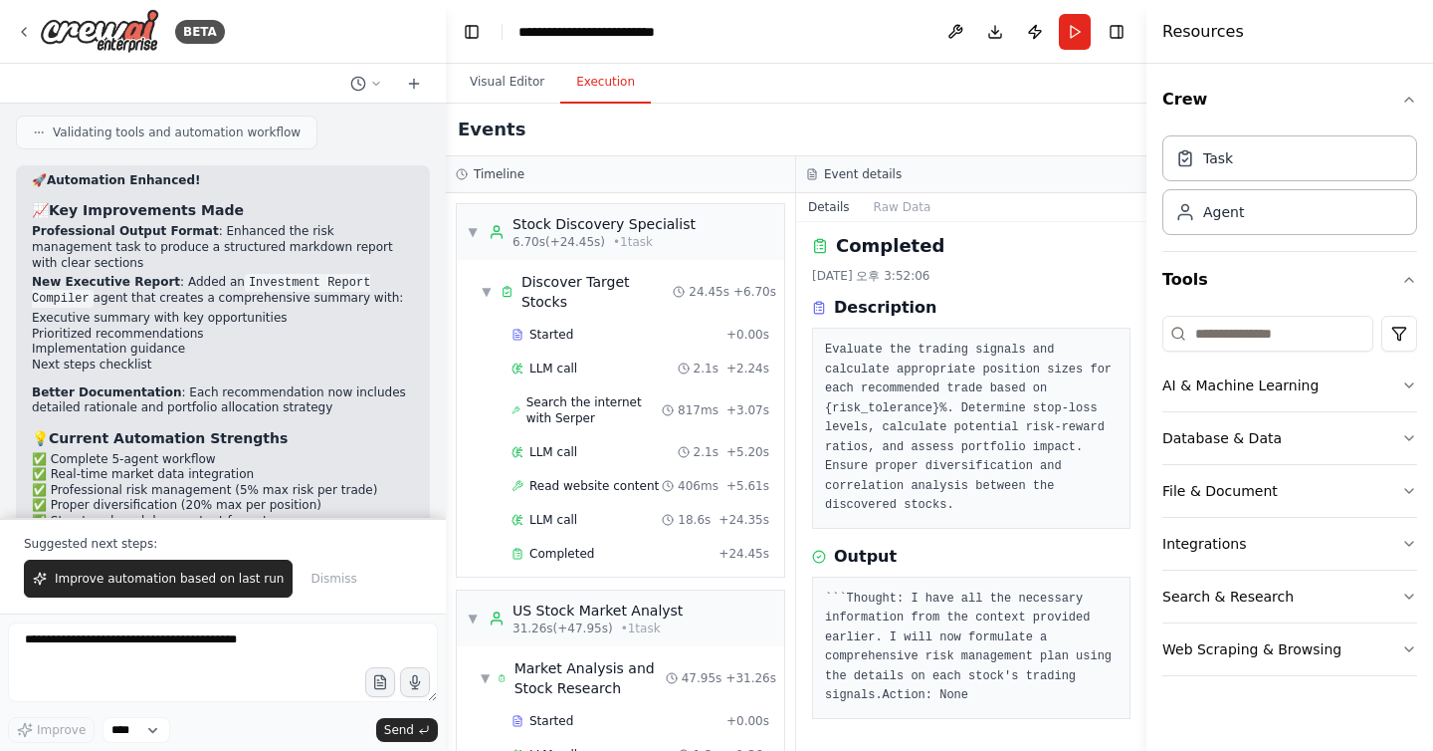
click at [124, 599] on div "Suggested next steps: Improve automation based on last run Dismiss" at bounding box center [223, 566] width 446 height 96
click at [137, 588] on button "Improve automation based on last run" at bounding box center [158, 578] width 269 height 38
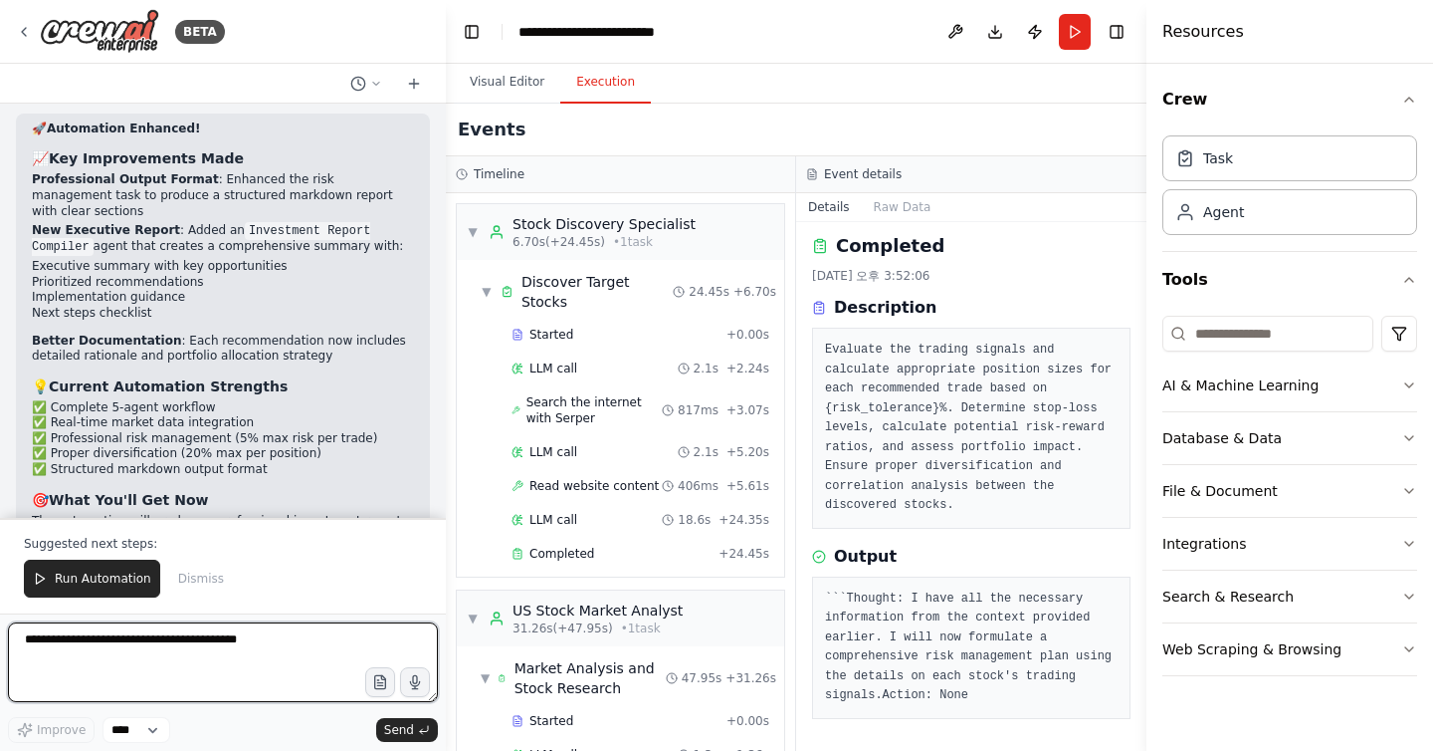
scroll to position [8061, 0]
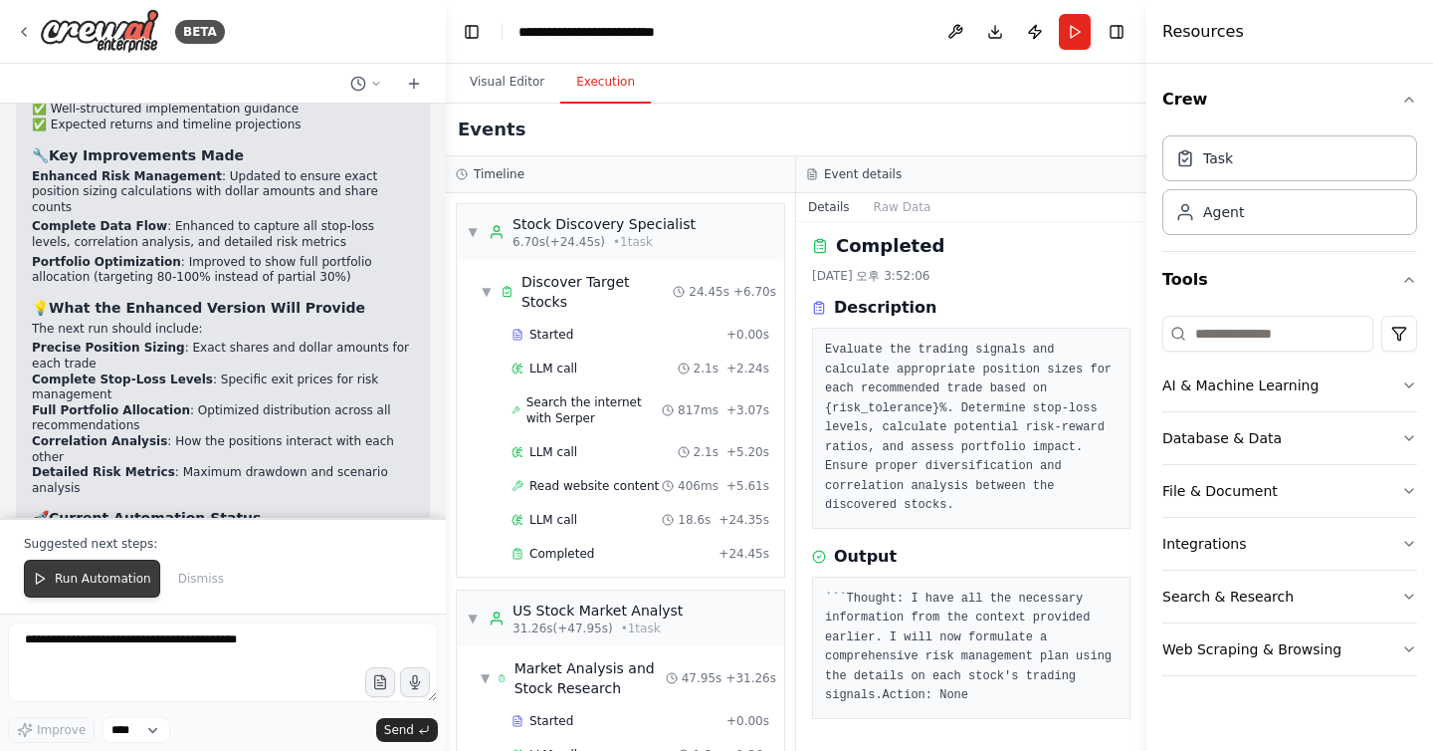
click at [132, 575] on span "Run Automation" at bounding box center [103, 578] width 97 height 16
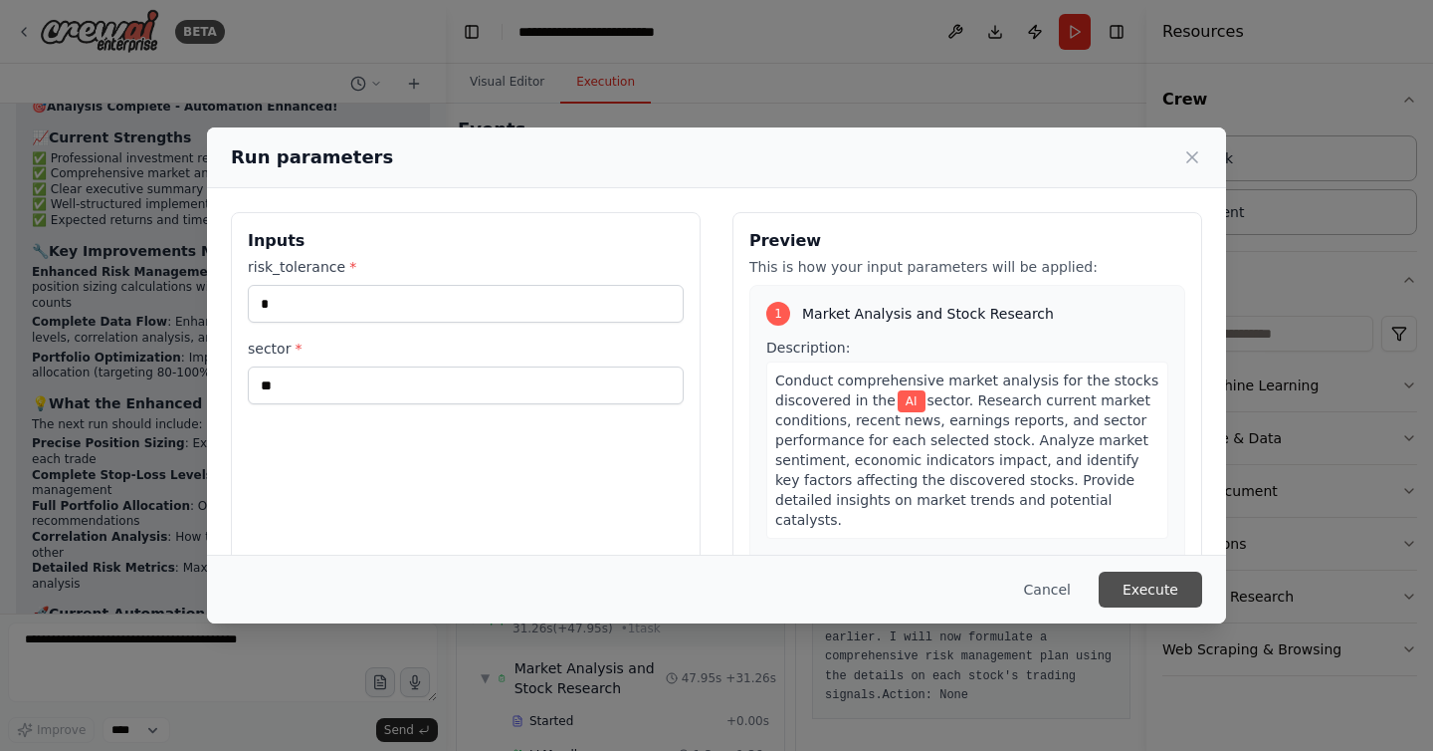
click at [1155, 602] on button "Execute" at bounding box center [1151, 589] width 104 height 36
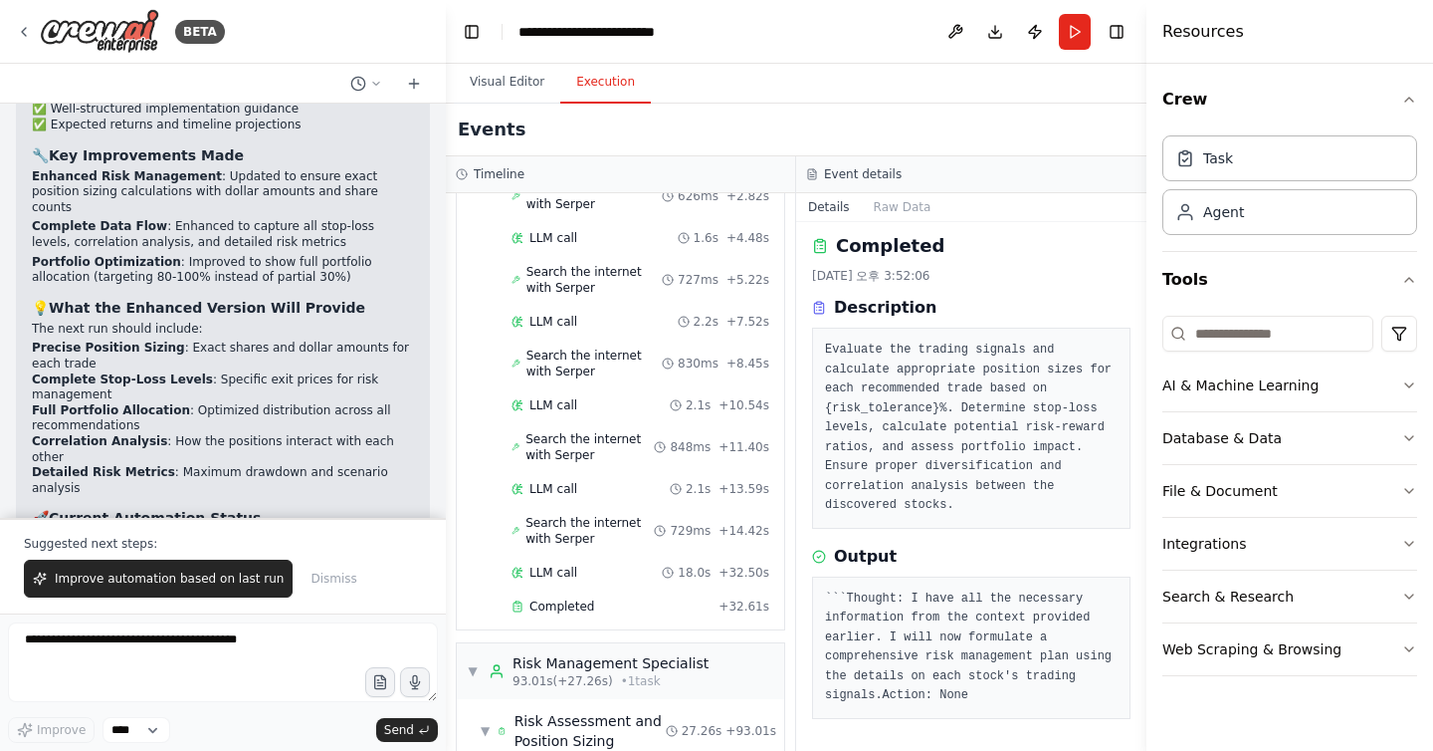
scroll to position [1923, 0]
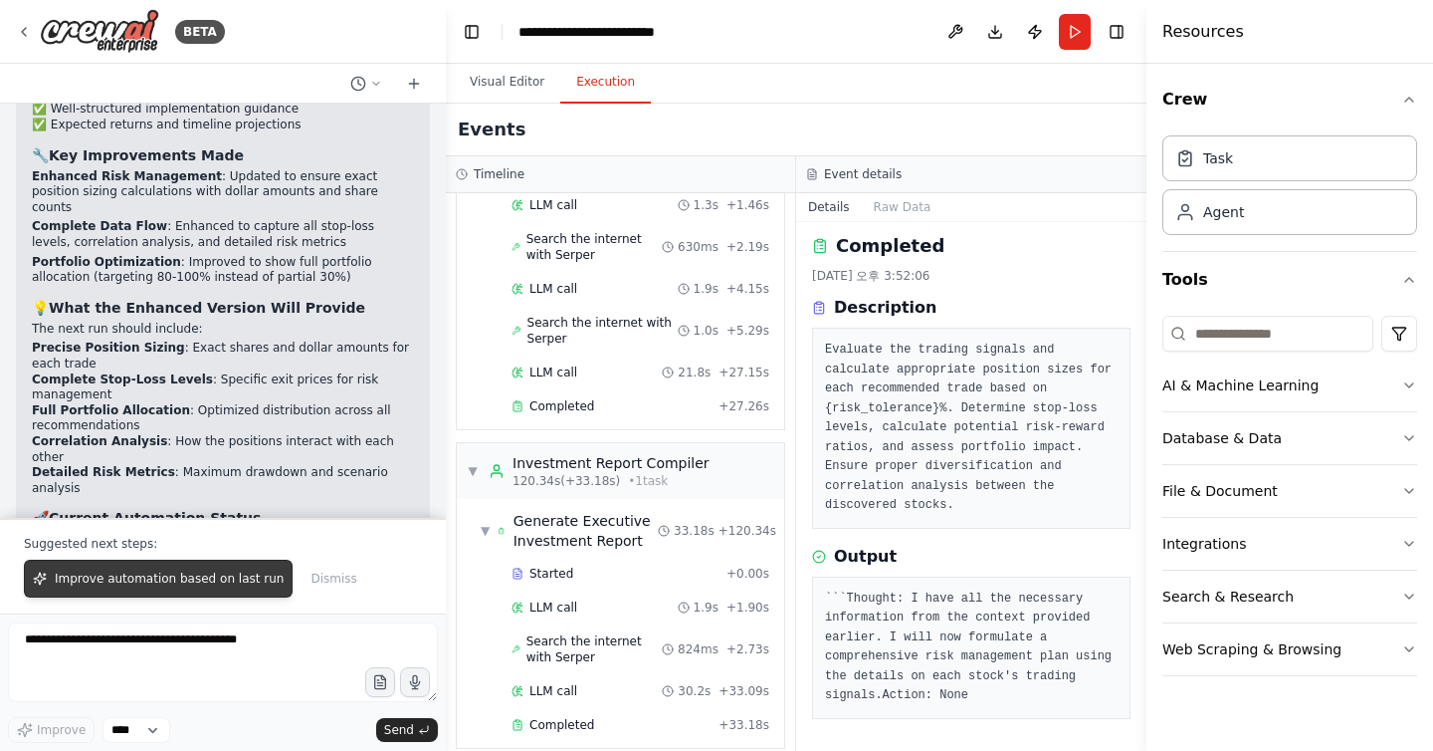
click at [203, 587] on button "Improve automation based on last run" at bounding box center [158, 578] width 269 height 38
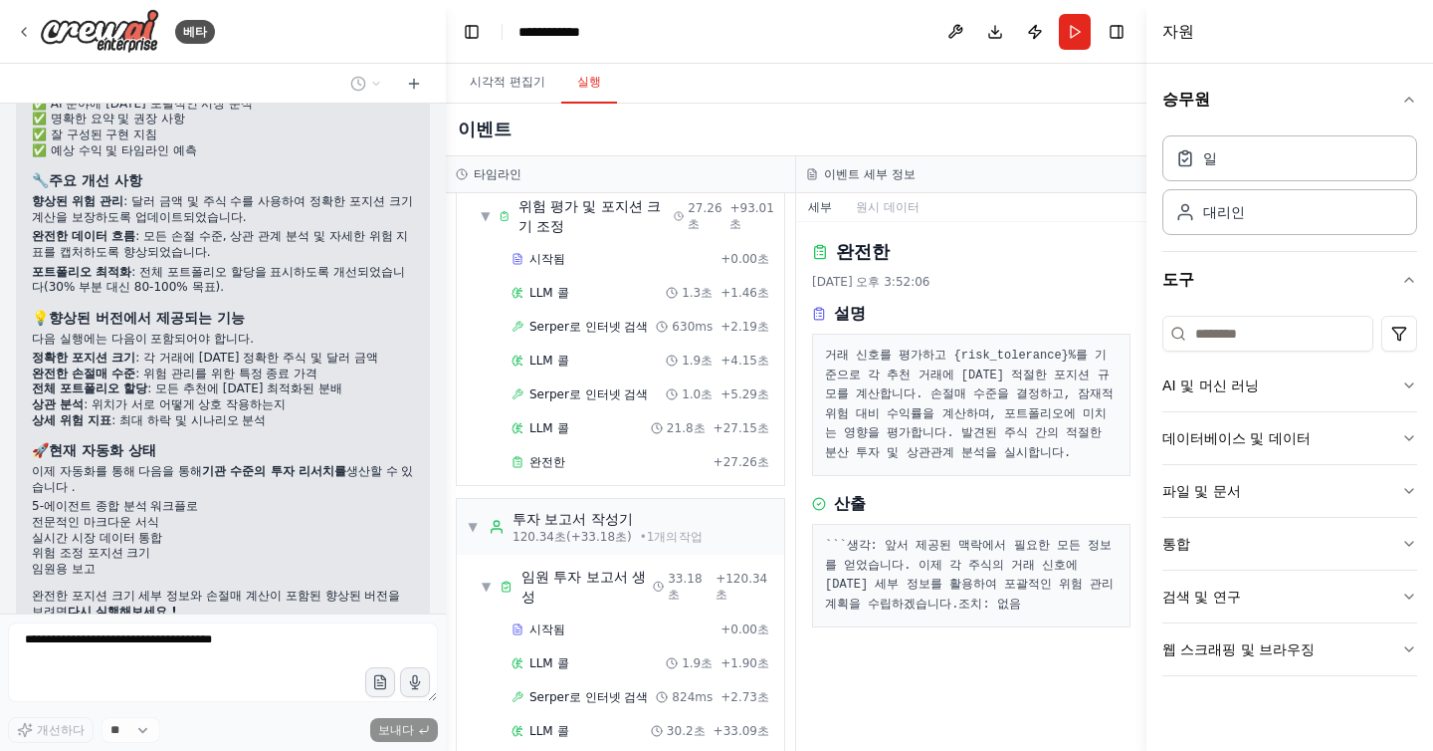
scroll to position [7722, 0]
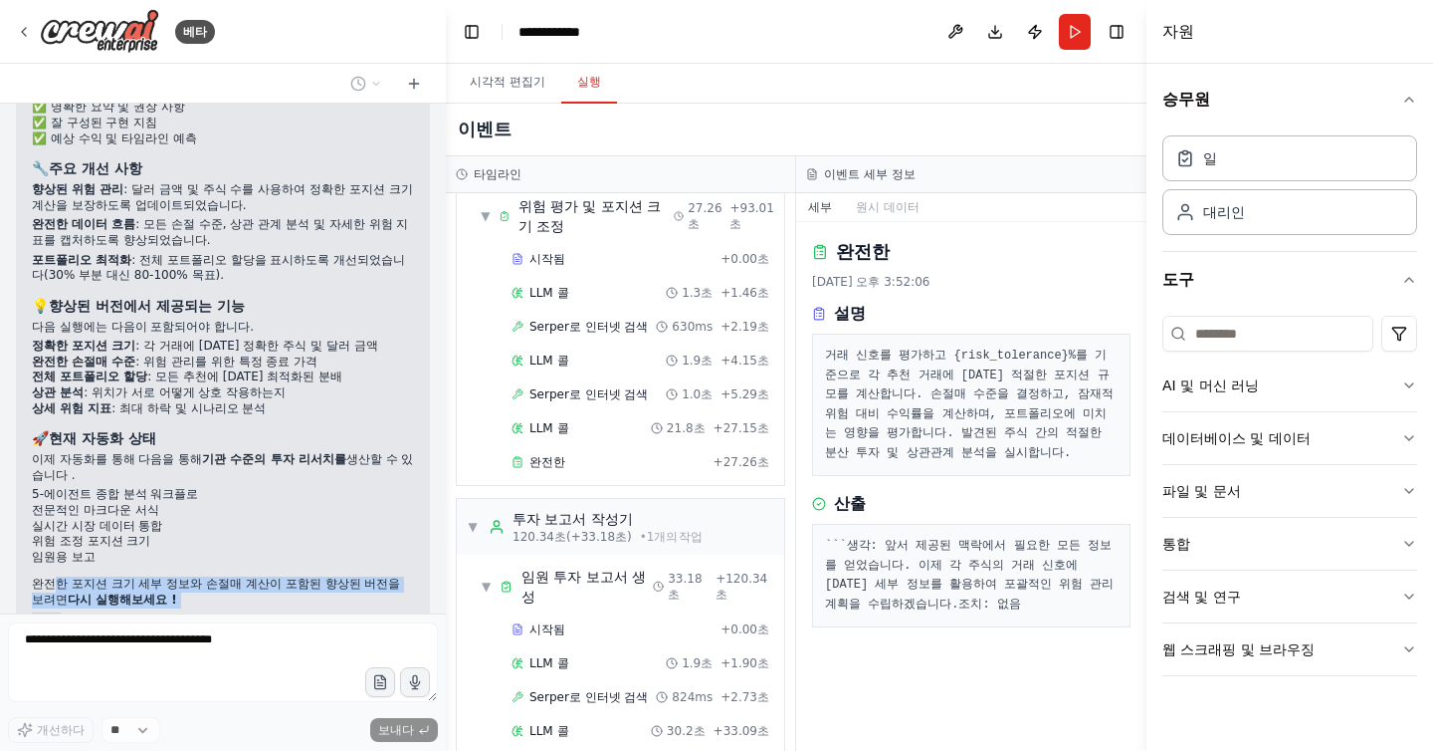
drag, startPoint x: 56, startPoint y: 447, endPoint x: 149, endPoint y: 479, distance: 98.8
click at [149, 479] on div "🎯 분석 완료 - 자동화가 강화되었습니다! 📈 현재 강점 ✅ 전문적인 투자 보고서 형식 ✅ AI 분야에 대한 포괄적인 시장 분석 ✅ 명확한 요…" at bounding box center [223, 356] width 382 height 676
click at [149, 612] on p "질문:" at bounding box center [223, 620] width 382 height 16
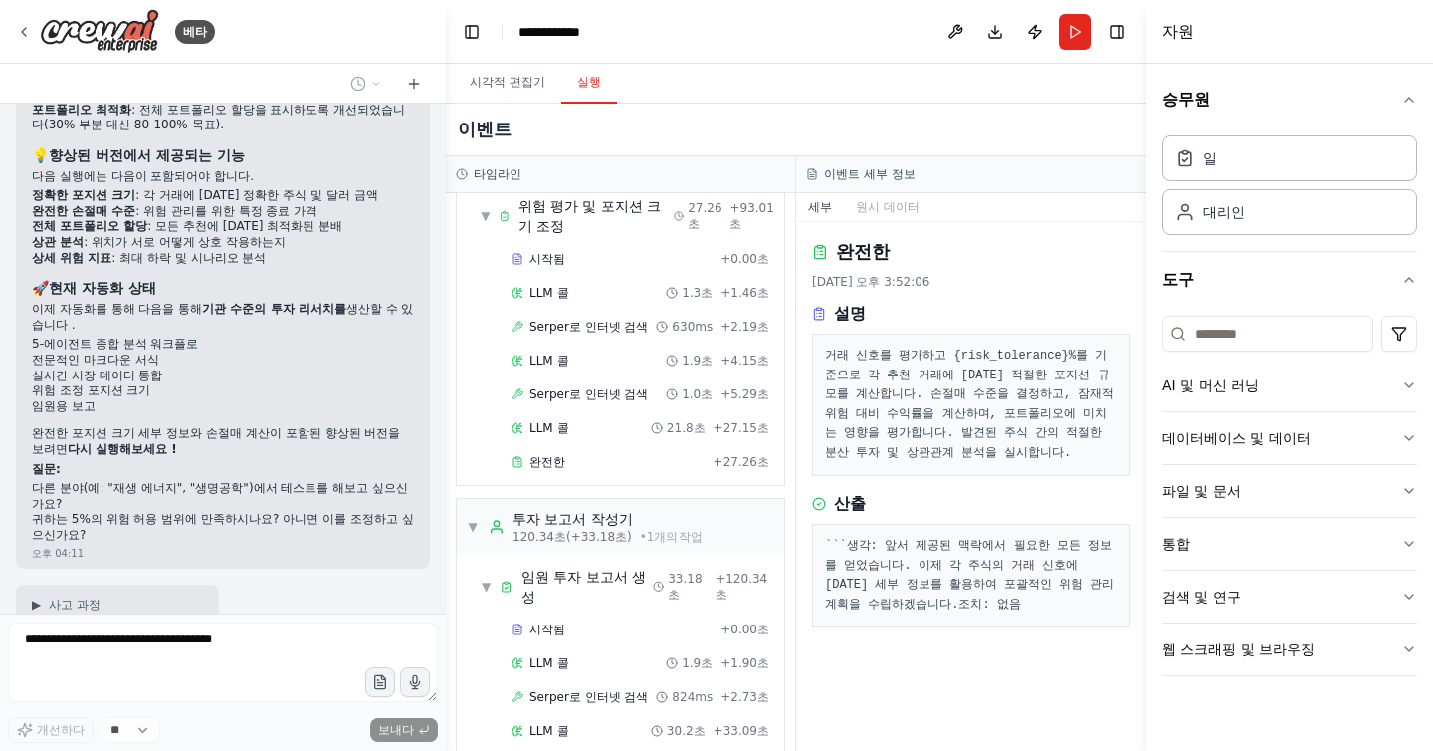
drag, startPoint x: 37, startPoint y: 444, endPoint x: 149, endPoint y: 534, distance: 143.8
click at [149, 535] on div "미국 주식 현금 거래를 구성하고 싶습니다. 오전 03:44 ▶ 사고 과정 미국 주식 현금 거래 커뮤니티를 만드세요. 오전 03:44 사용 가능…" at bounding box center [223, 359] width 446 height 510
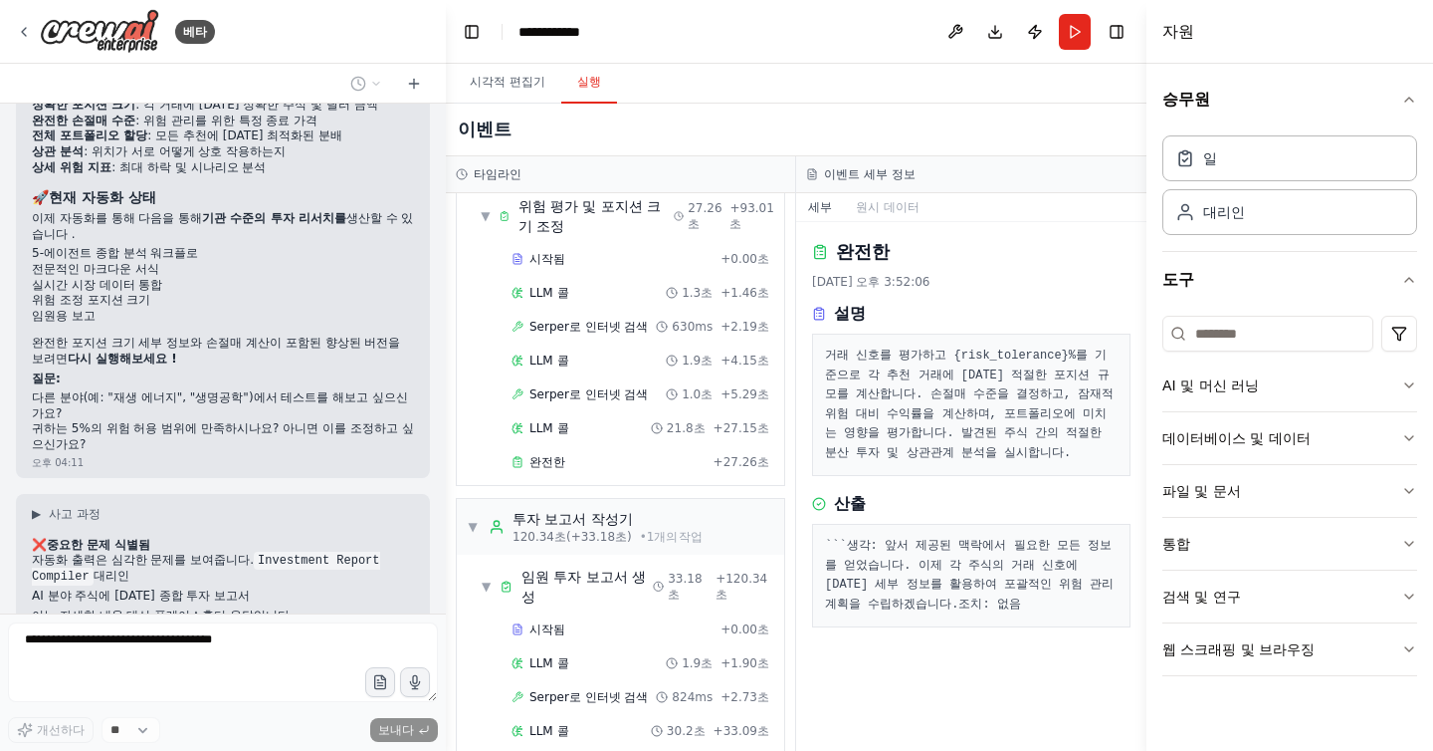
scroll to position [7963, 0]
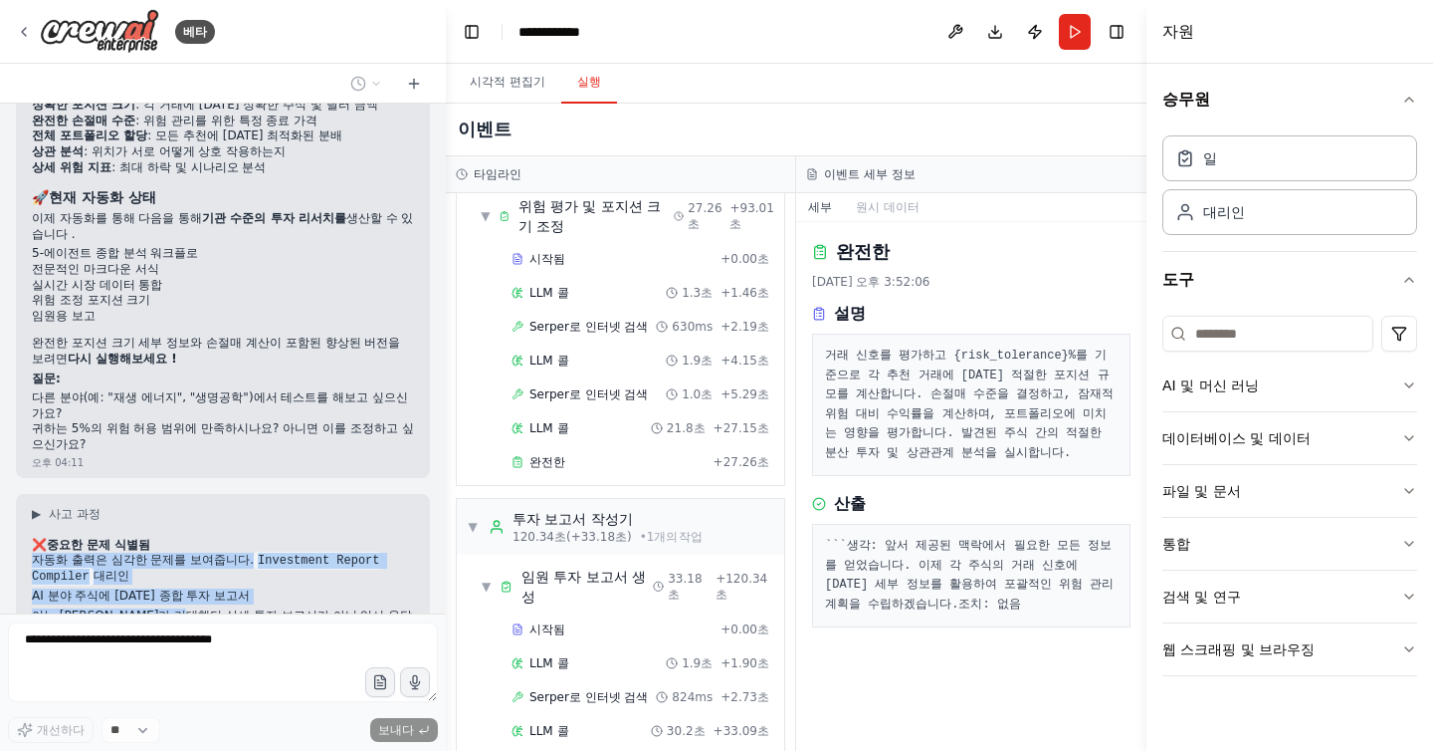
drag, startPoint x: 35, startPoint y: 388, endPoint x: 194, endPoint y: 441, distance: 167.8
click at [194, 538] on div "❌ 중요한 문제 식별됨 자동화 출력은 심각한 문제를 보여줍니다. Investment Report Compiler 대리인 AI 분야 주식에 대한…" at bounding box center [223, 591] width 382 height 106
click at [194, 608] on font "이는 저희가 기대했던 상세 투자 보고서가 아닌 임시 응답입니다. 제가 진단하고 수정하겠습니다." at bounding box center [222, 623] width 380 height 30
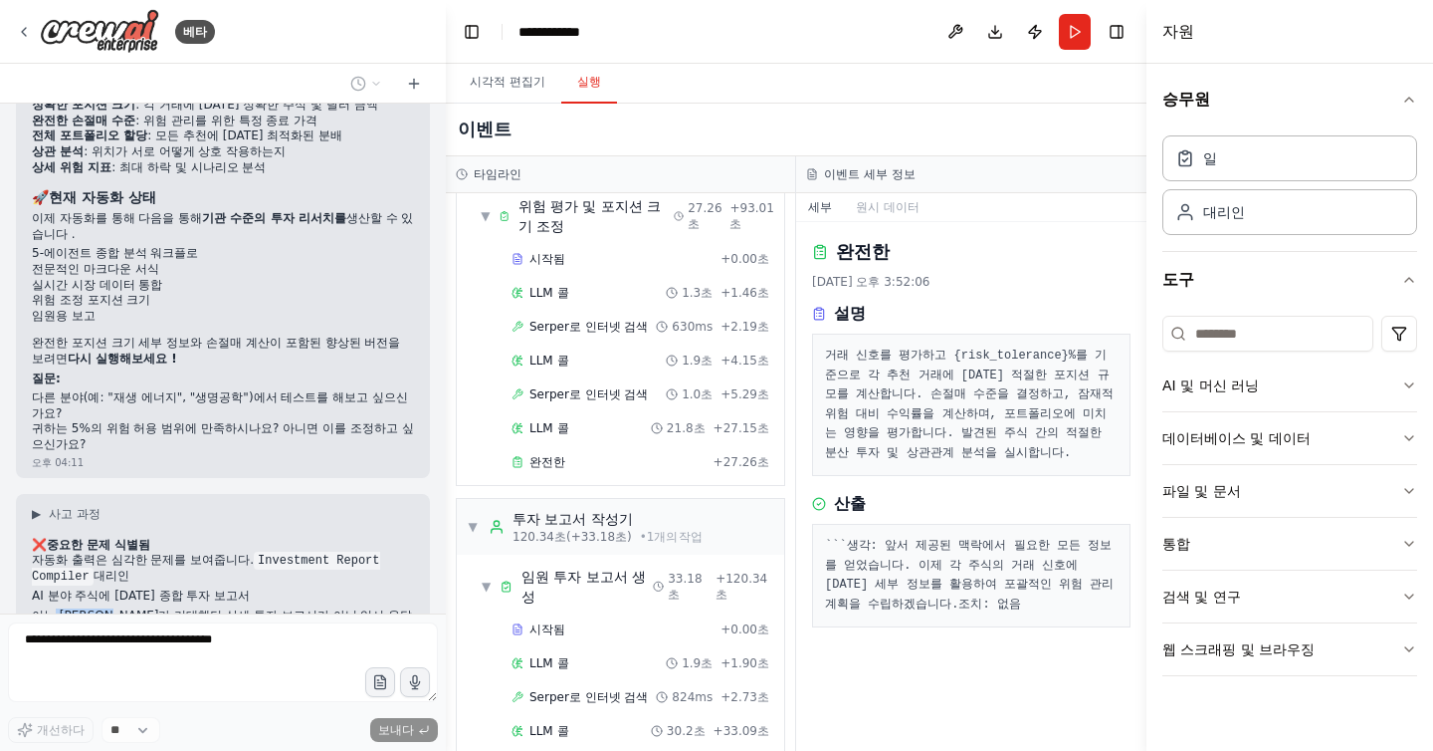
drag, startPoint x: 52, startPoint y: 437, endPoint x: 123, endPoint y: 453, distance: 73.4
click at [122, 608] on font "이는 저희가 기대했던 상세 투자 보고서가 아닌 임시 응답입니다. 제가 진단하고 수정하겠습니다." at bounding box center [222, 623] width 380 height 30
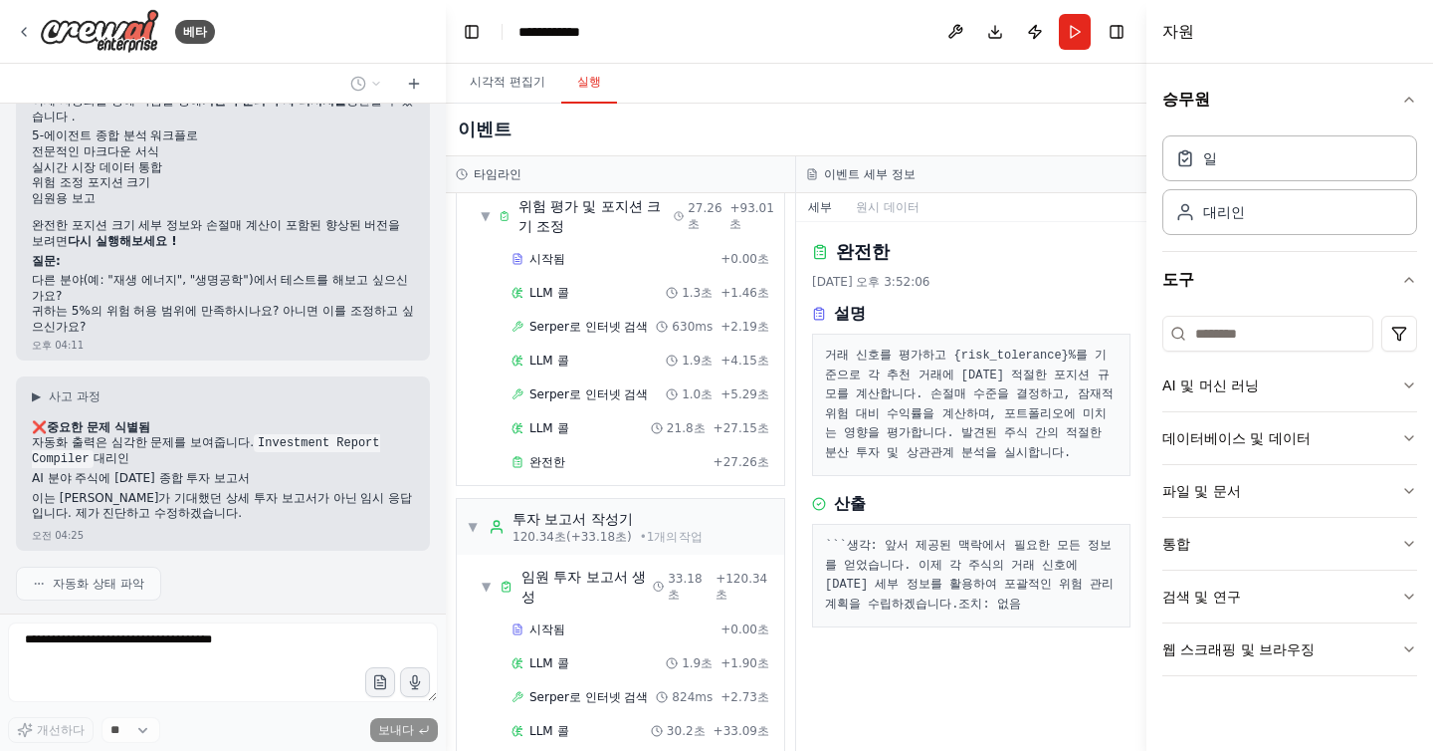
click at [123, 453] on div "미국 주식 현금 거래를 구성하고 싶습니다. 오전 03:44 ▶ 사고 과정 미국 주식 현금 거래 커뮤니티를 만드세요. 오전 03:44 사용 가능…" at bounding box center [223, 359] width 446 height 510
click at [123, 624] on p "I see the issue! The final task has too" at bounding box center [143, 632] width 223 height 16
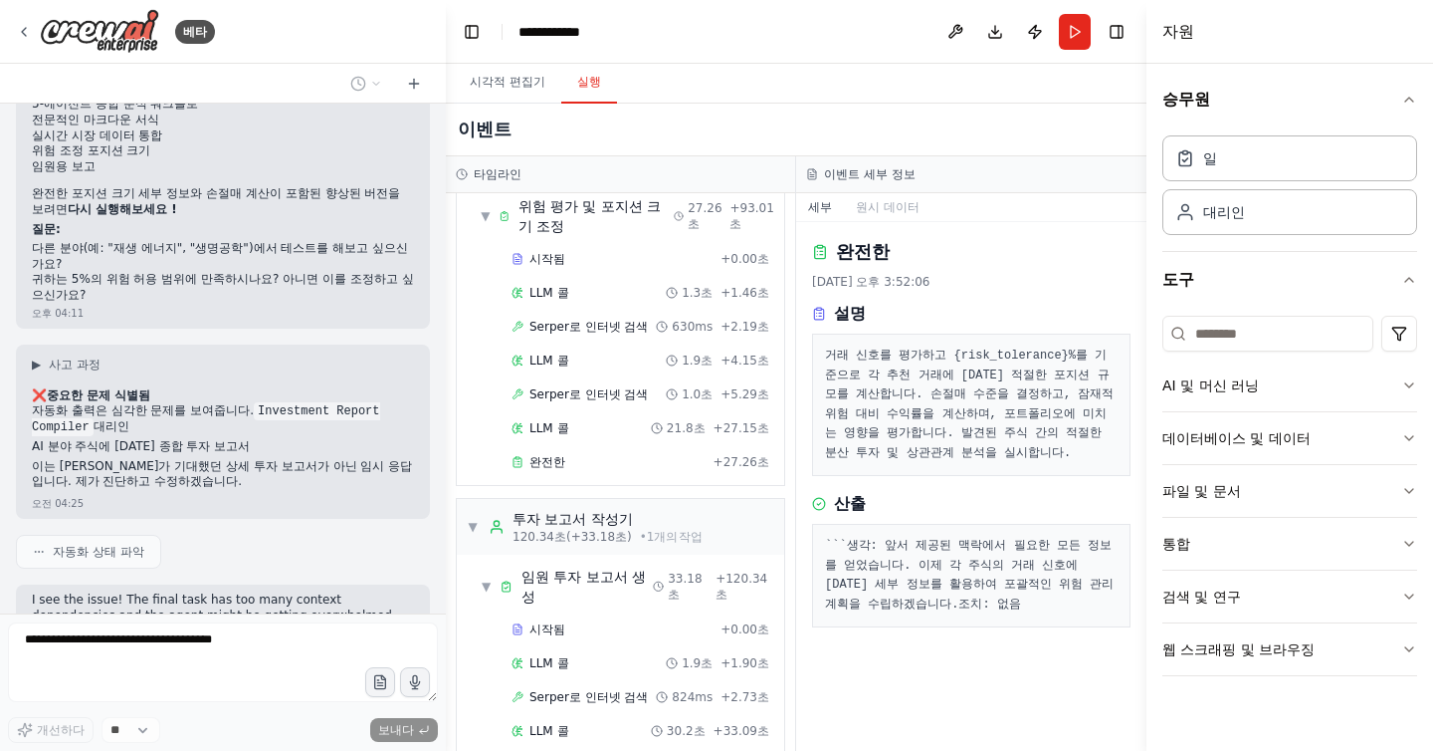
scroll to position [8104, 0]
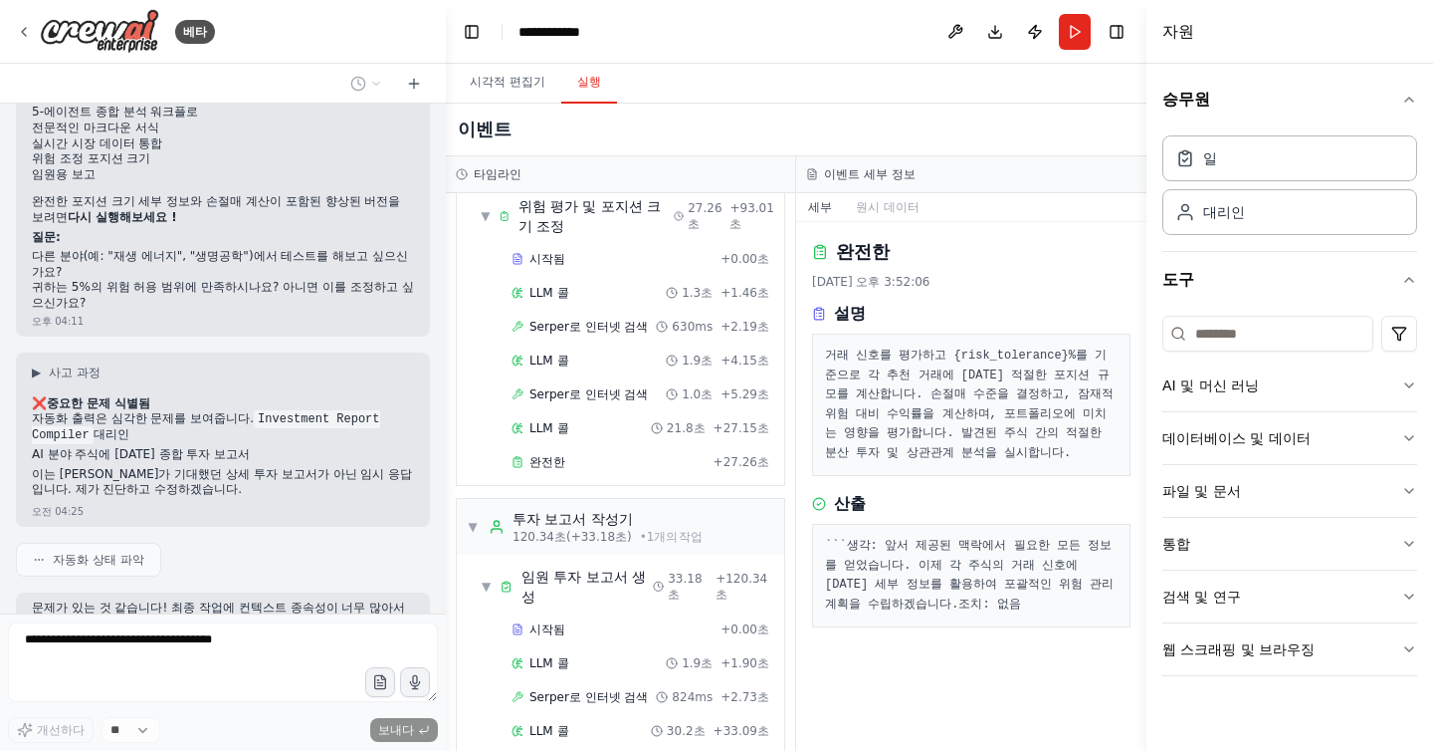
click at [120, 600] on font "문제가 있는 것 같습니다! 최종 작업에 컨텍스트 종속성이 너무 많아서 에이전트가 과부하 상태일 수 있습니다. 워크플로를 간소화하고 최종 작업을…" at bounding box center [222, 622] width 380 height 45
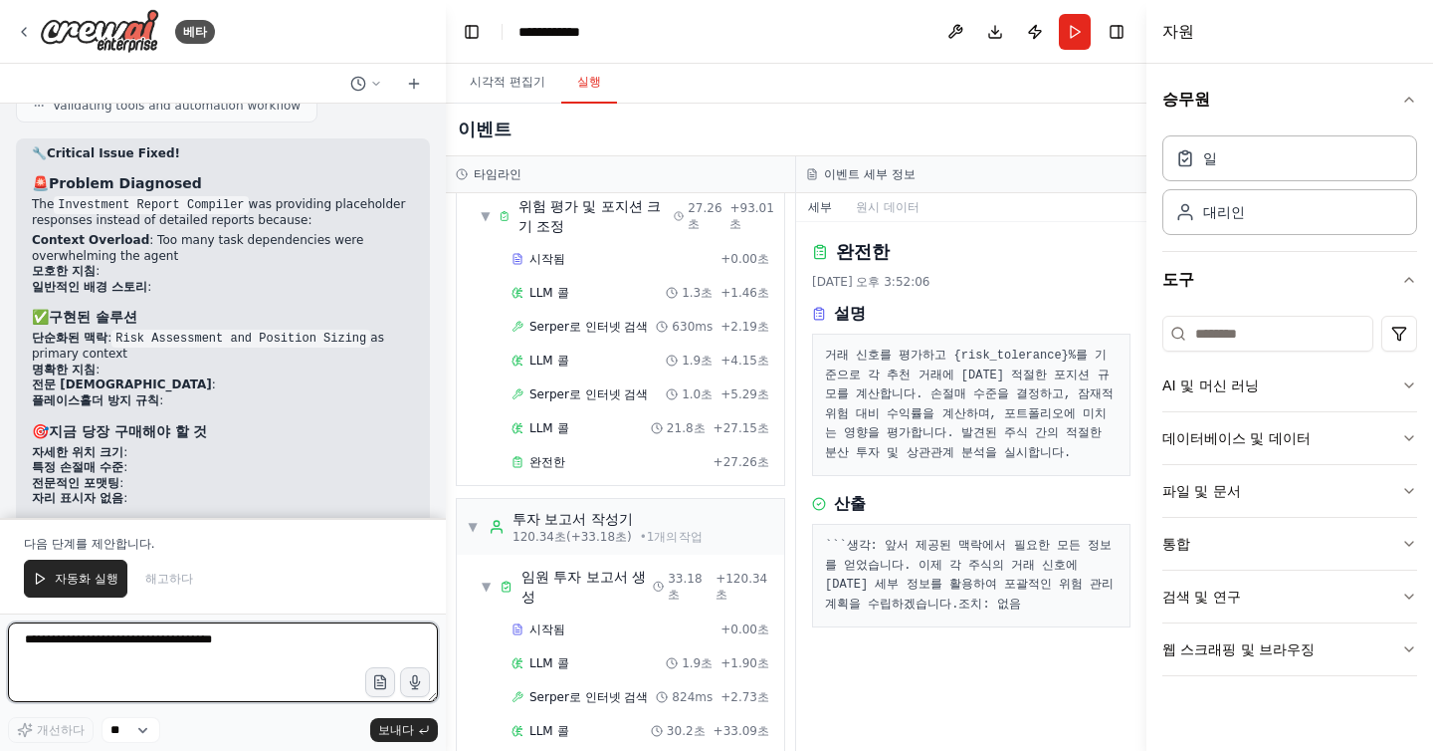
scroll to position [8807, 0]
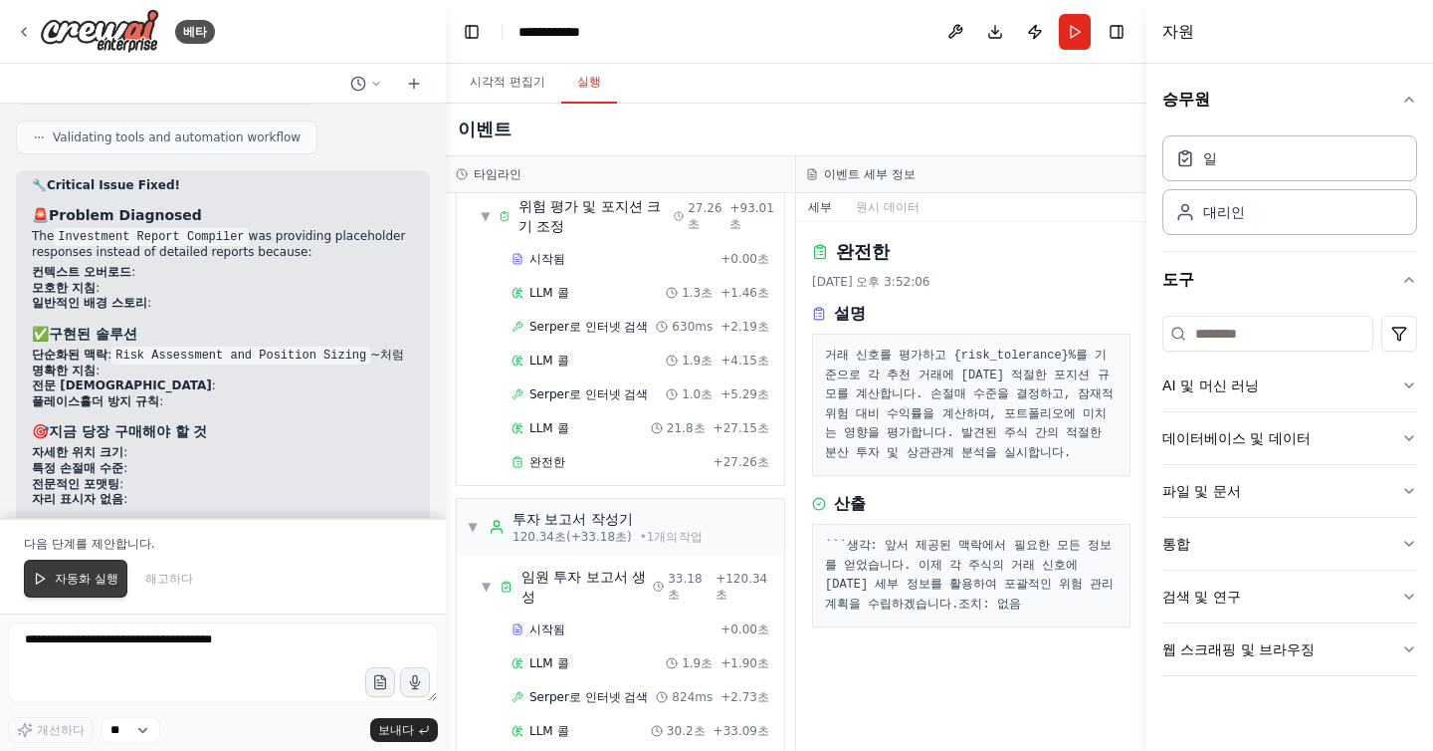
click at [48, 570] on button "자동화 실행" at bounding box center [76, 578] width 104 height 38
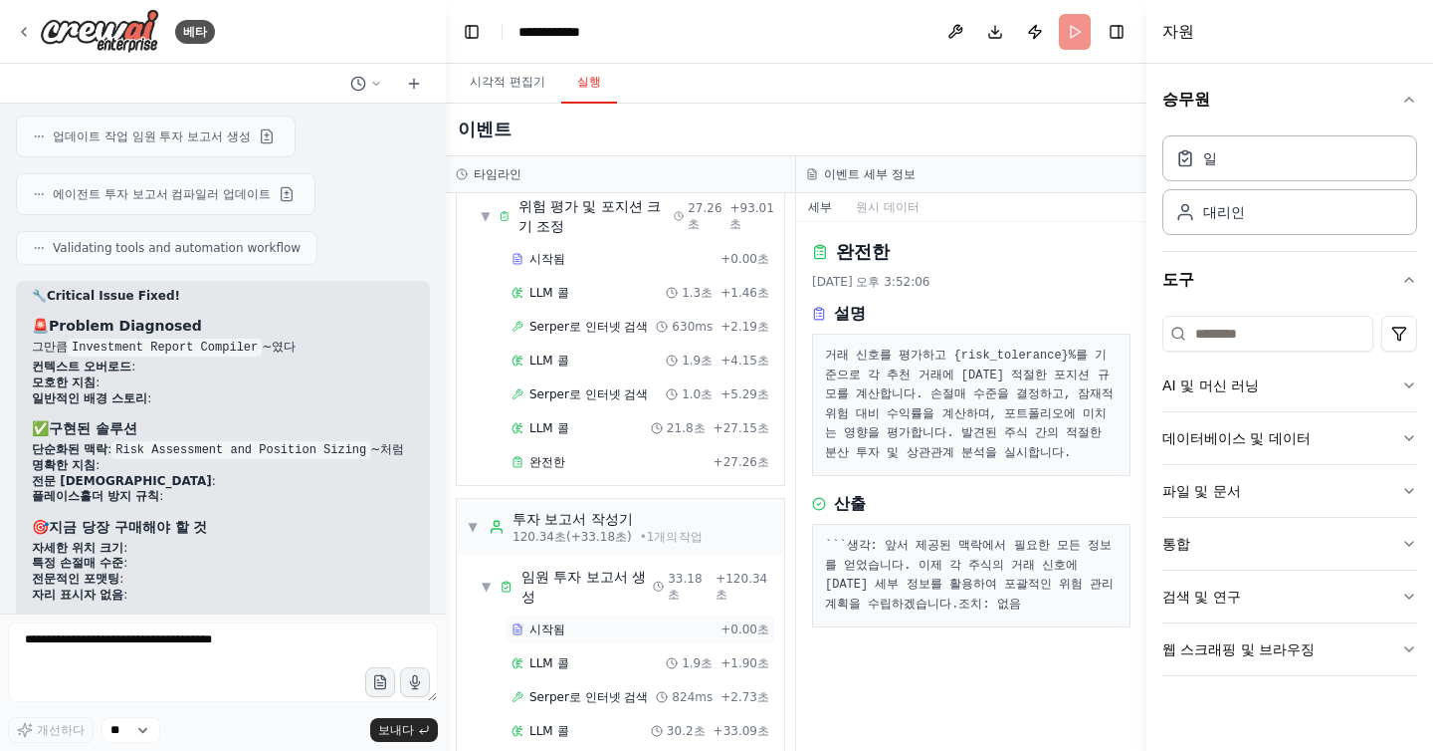
scroll to position [8665, 0]
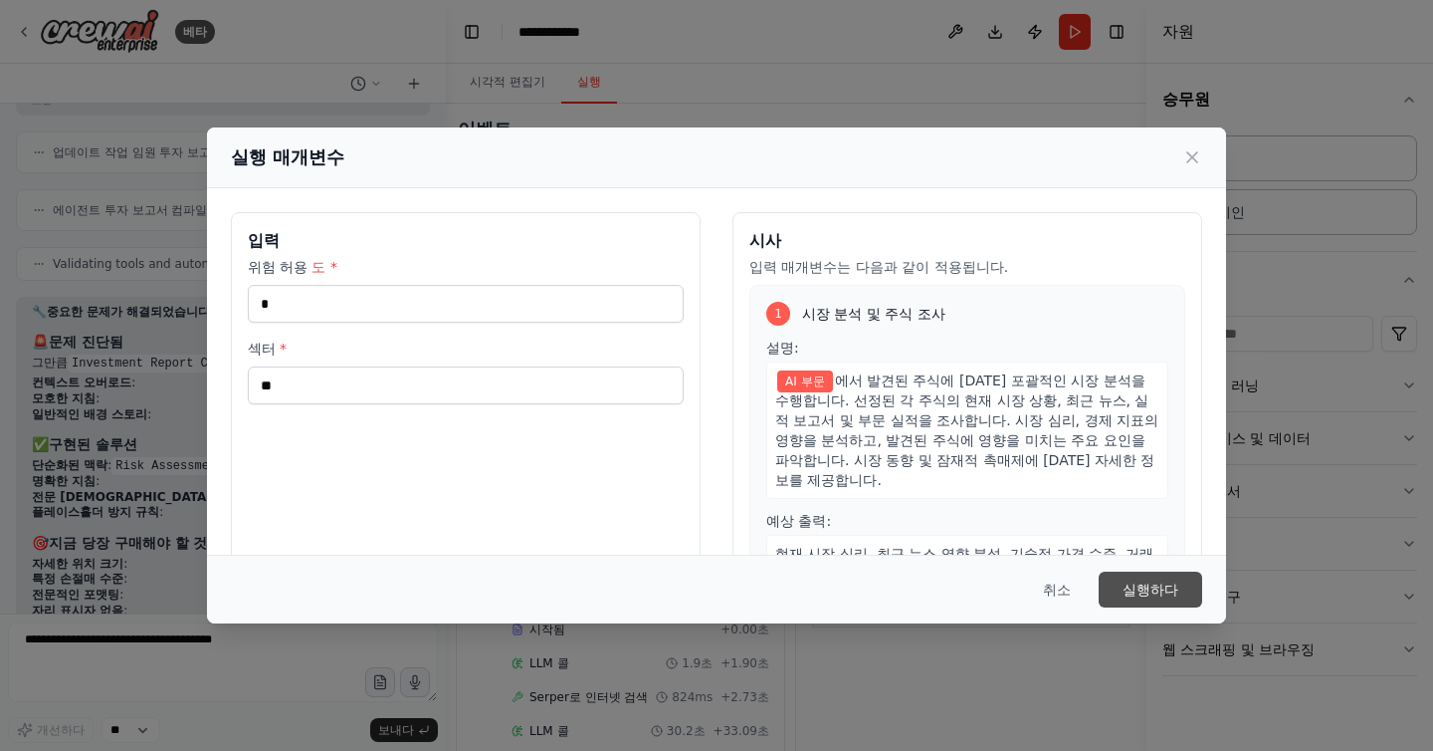
click at [1143, 585] on font "실행하다" at bounding box center [1151, 589] width 56 height 16
